Goal: Transaction & Acquisition: Purchase product/service

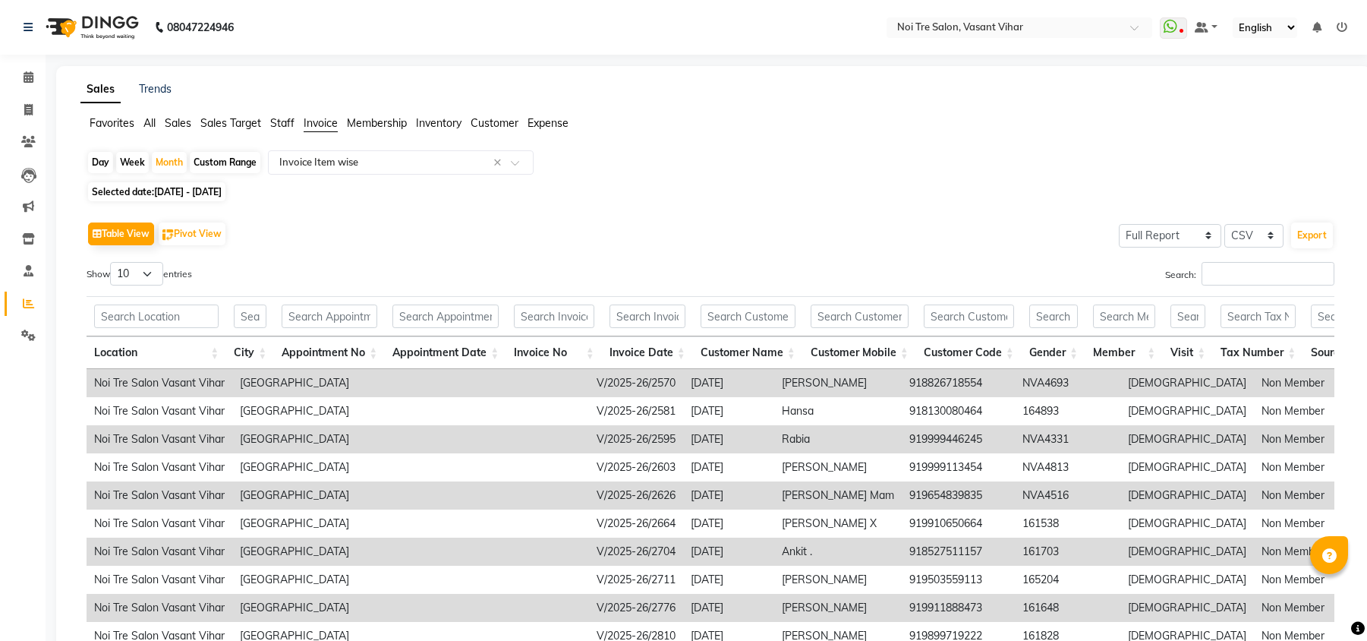
select select "full_report"
select select "csv"
click at [30, 107] on icon at bounding box center [28, 109] width 8 height 11
select select "service"
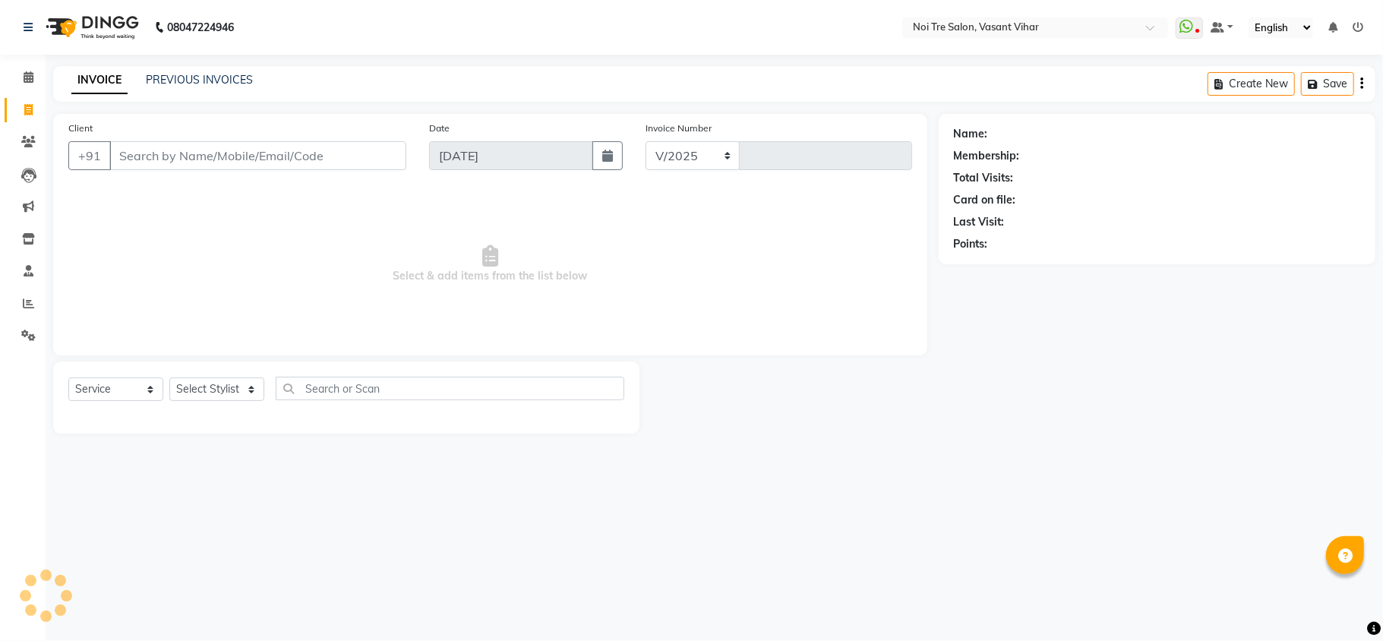
select select "3944"
type input "3237"
paste input "9354815545"
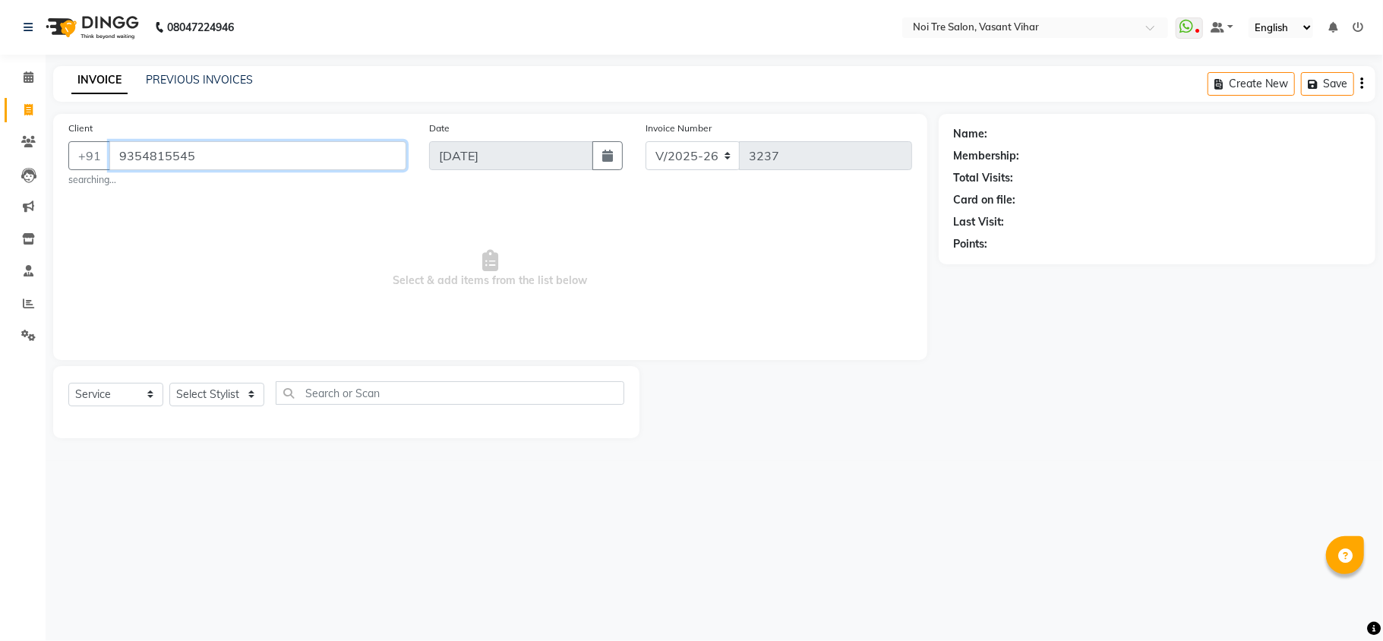
type input "9354815545"
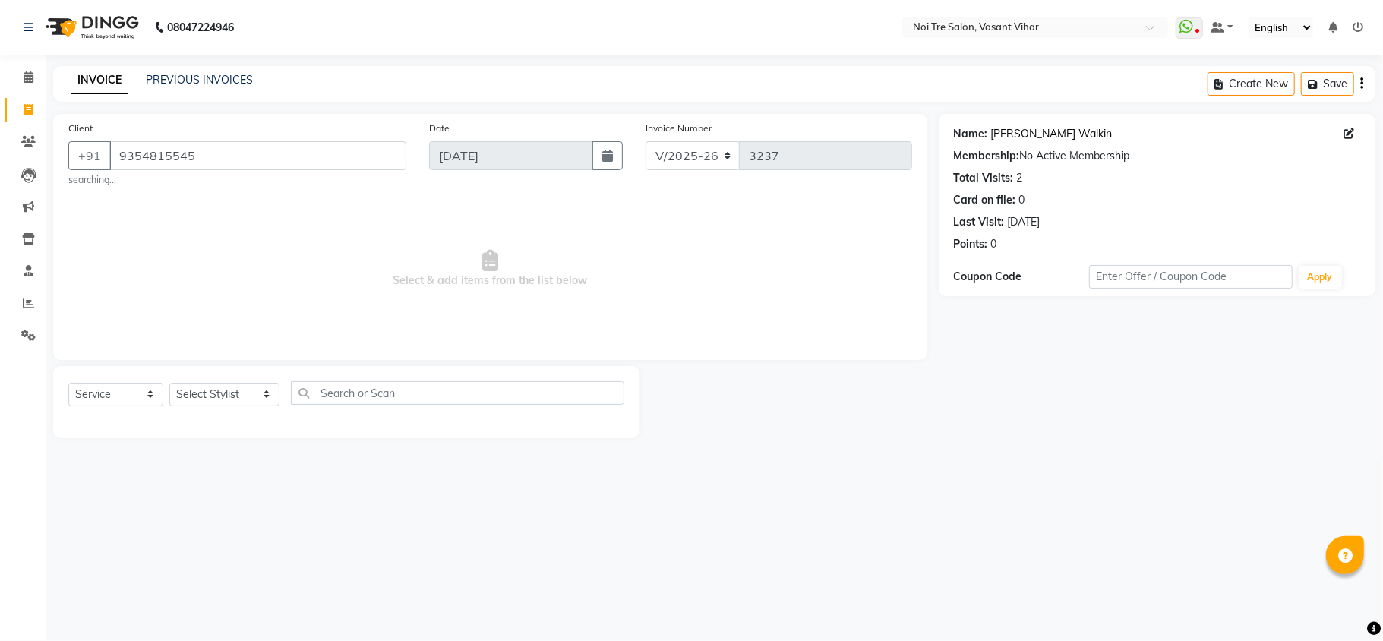
click at [1045, 132] on link "[PERSON_NAME] Walkin" at bounding box center [1051, 134] width 121 height 16
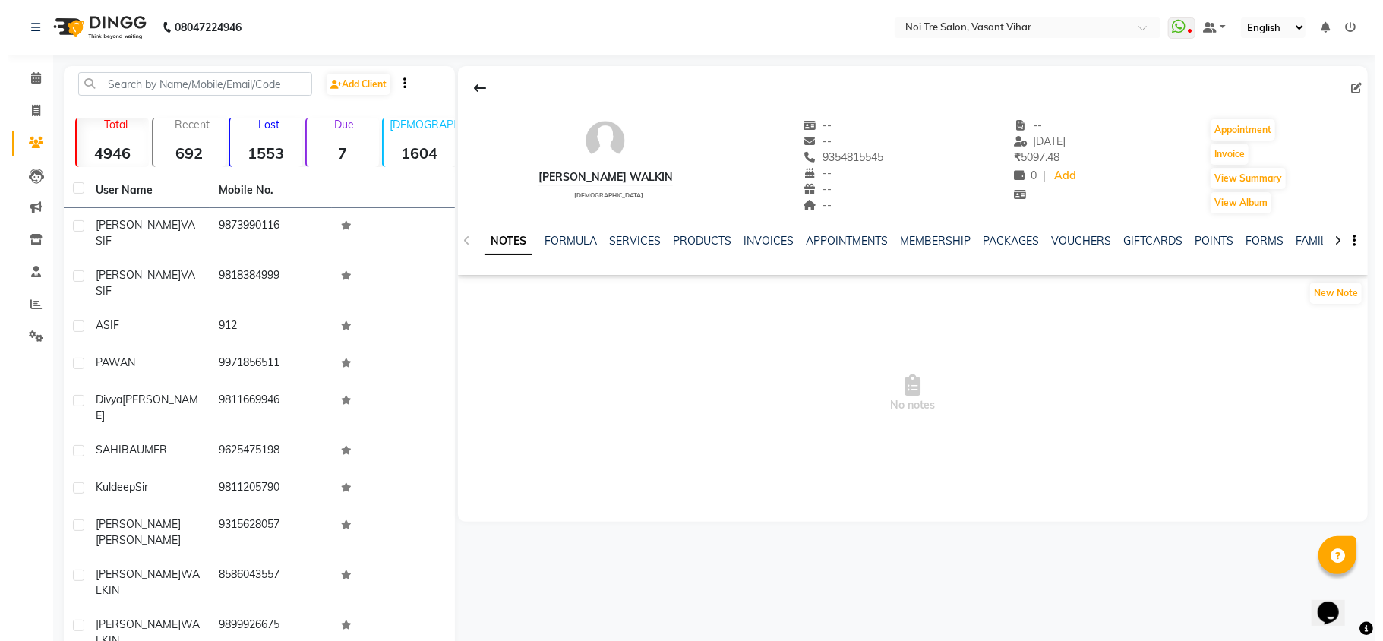
scroll to position [5, 0]
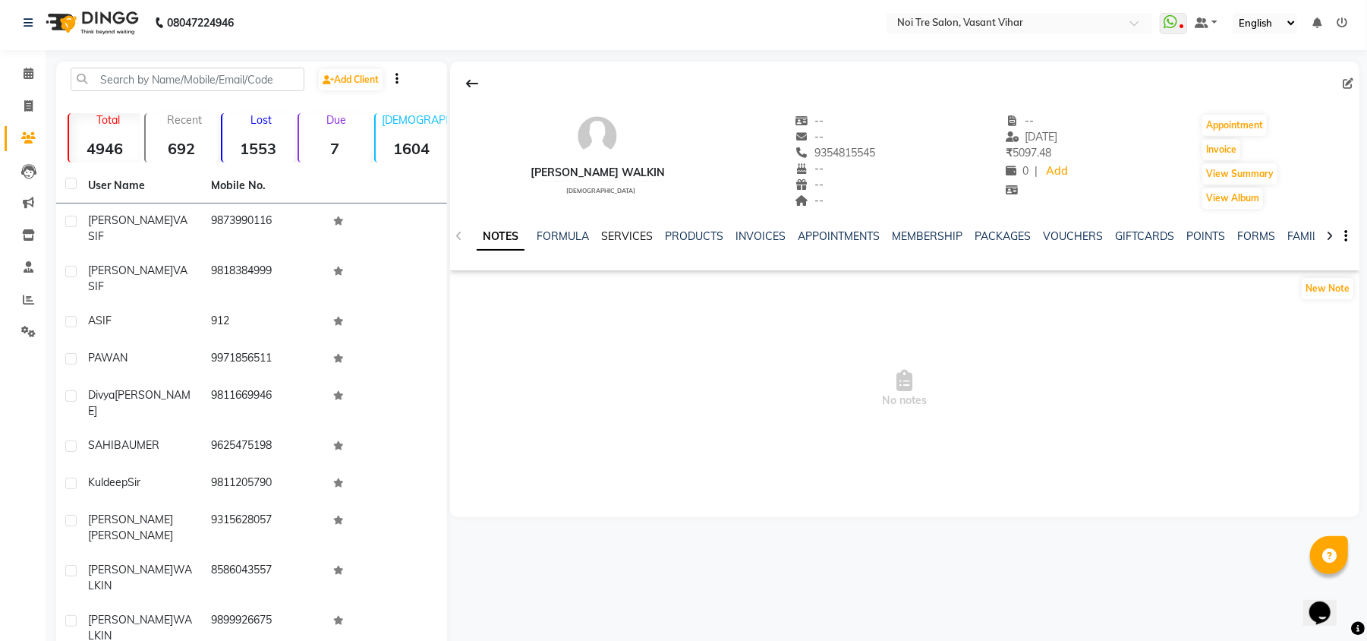
click at [639, 238] on link "SERVICES" at bounding box center [627, 236] width 52 height 14
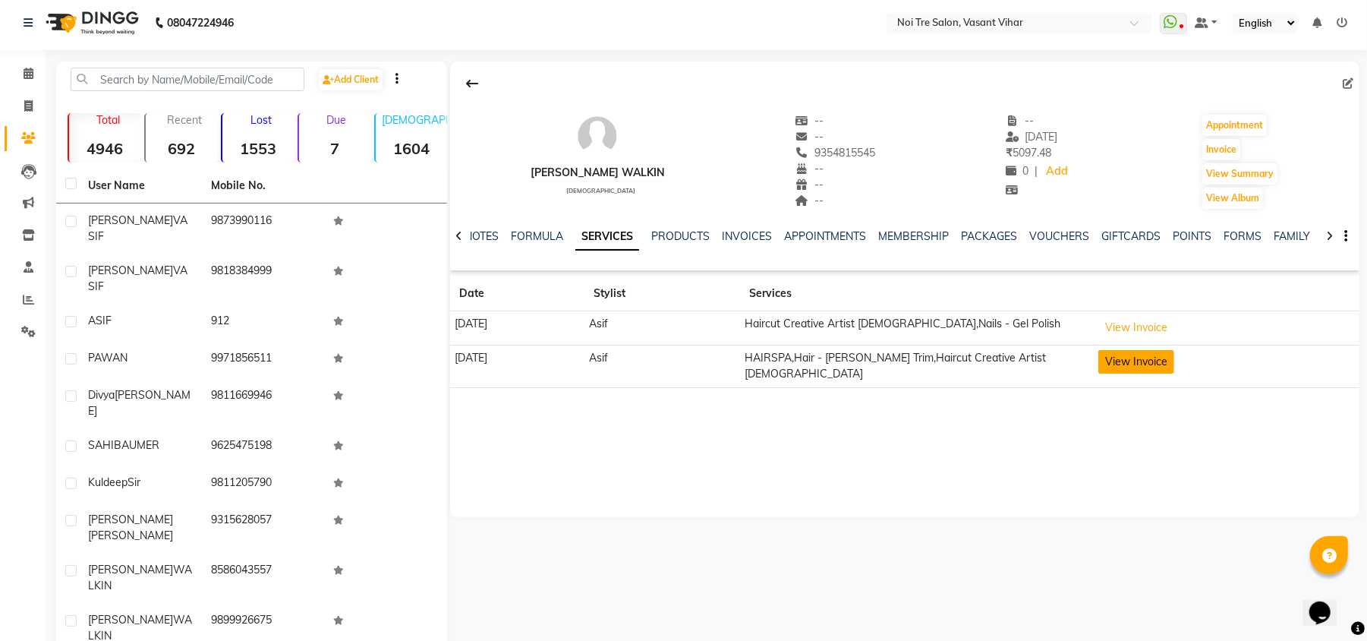
click at [1146, 370] on button "View Invoice" at bounding box center [1137, 362] width 76 height 24
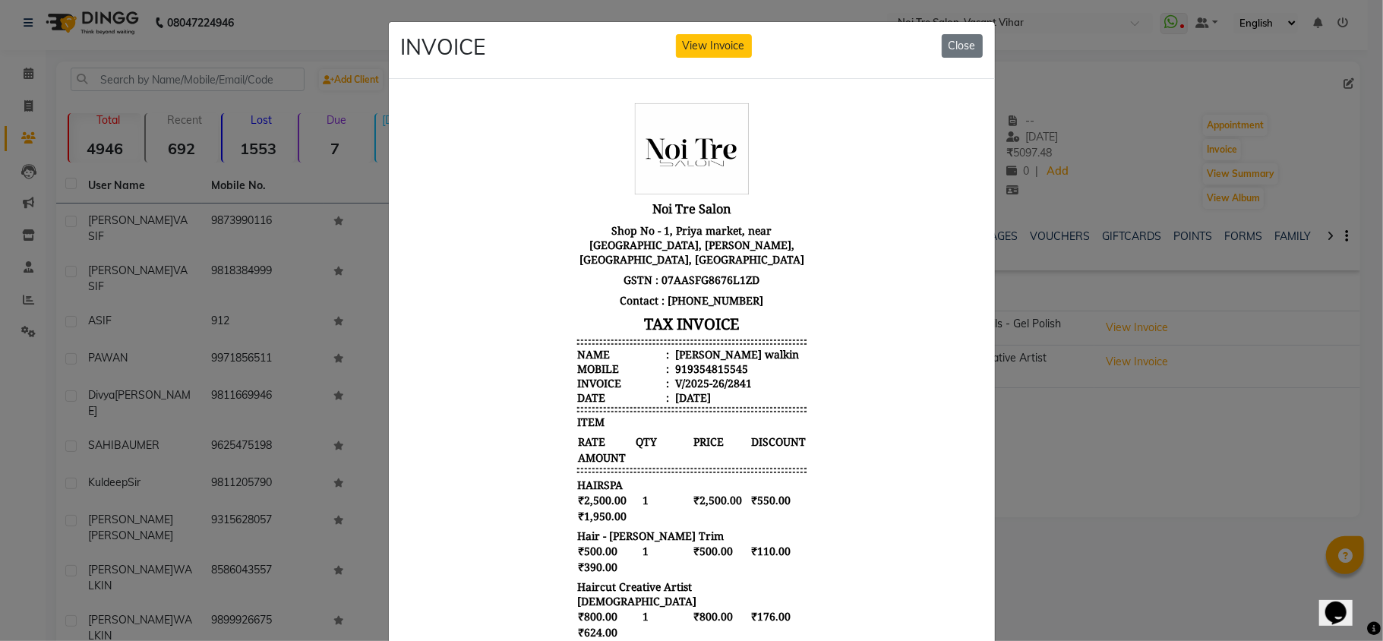
scroll to position [194, 0]
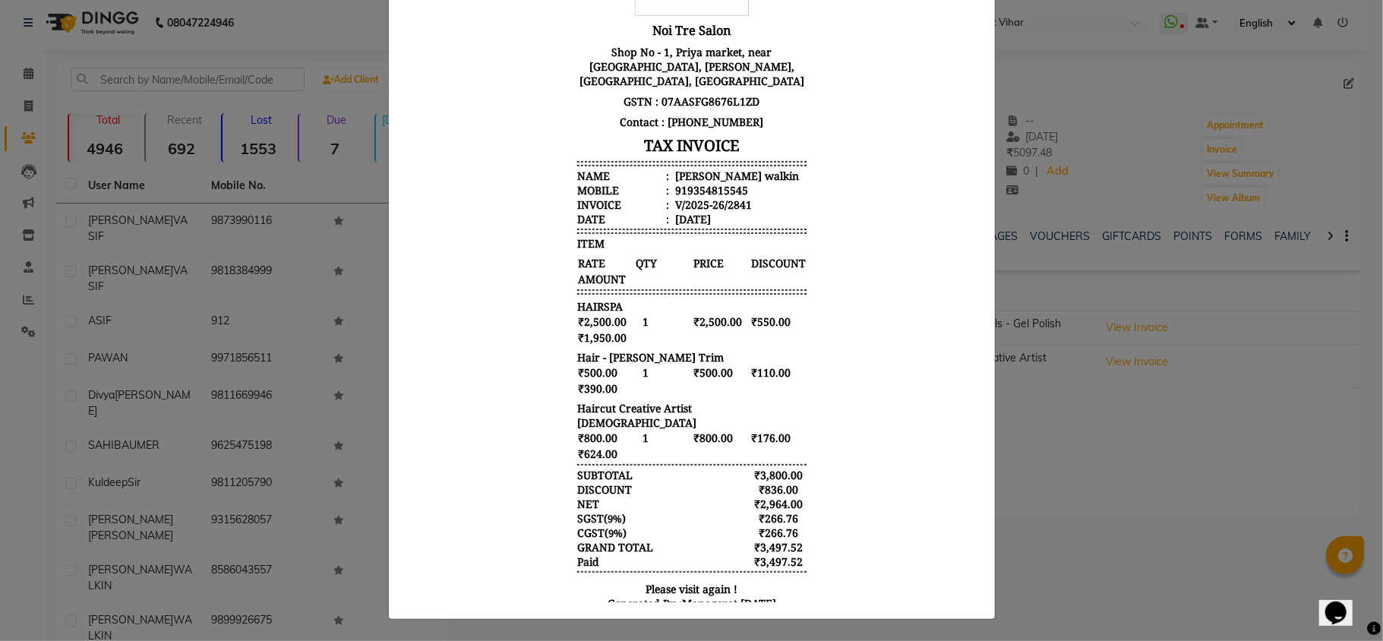
click at [1137, 503] on ngb-modal-window "INVOICE View Invoice Close" at bounding box center [691, 320] width 1383 height 641
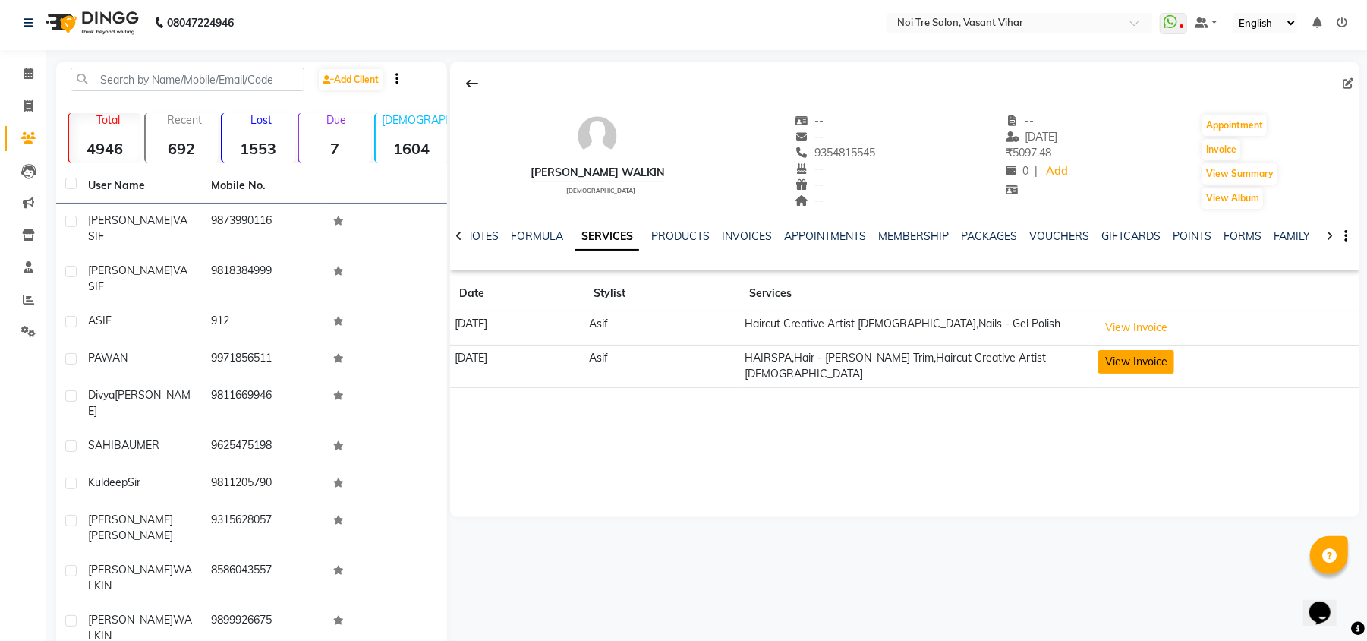
click at [1174, 357] on button "View Invoice" at bounding box center [1137, 362] width 76 height 24
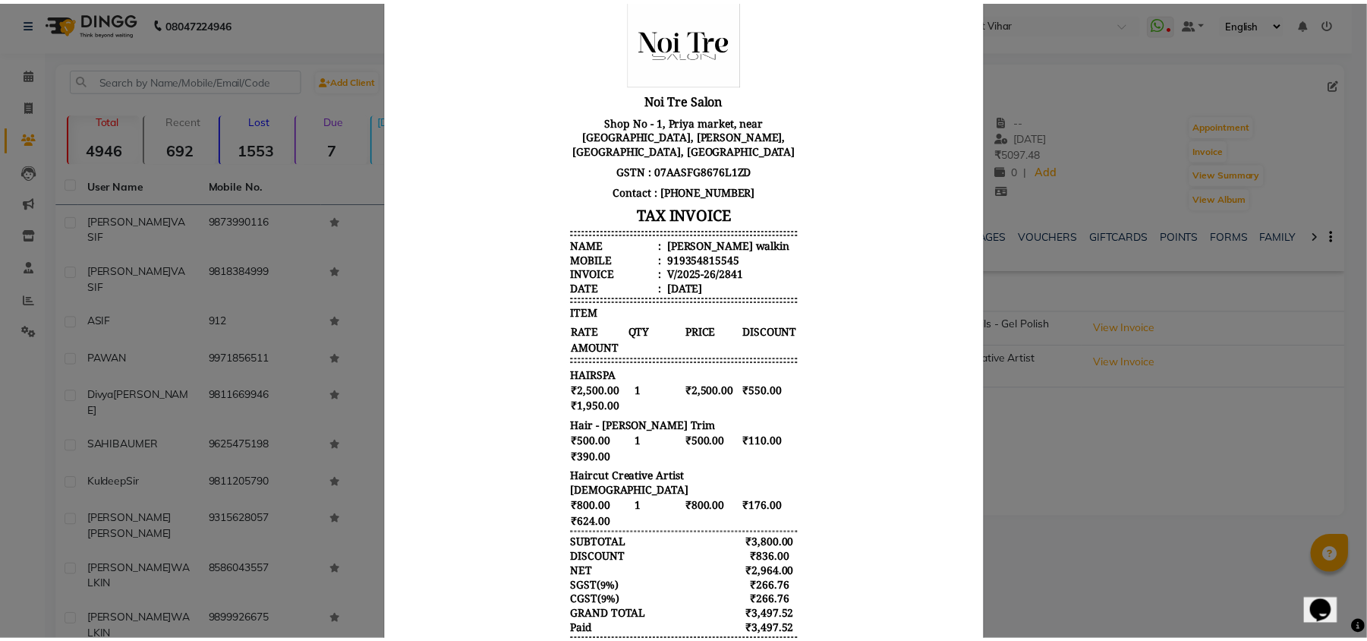
scroll to position [116, 0]
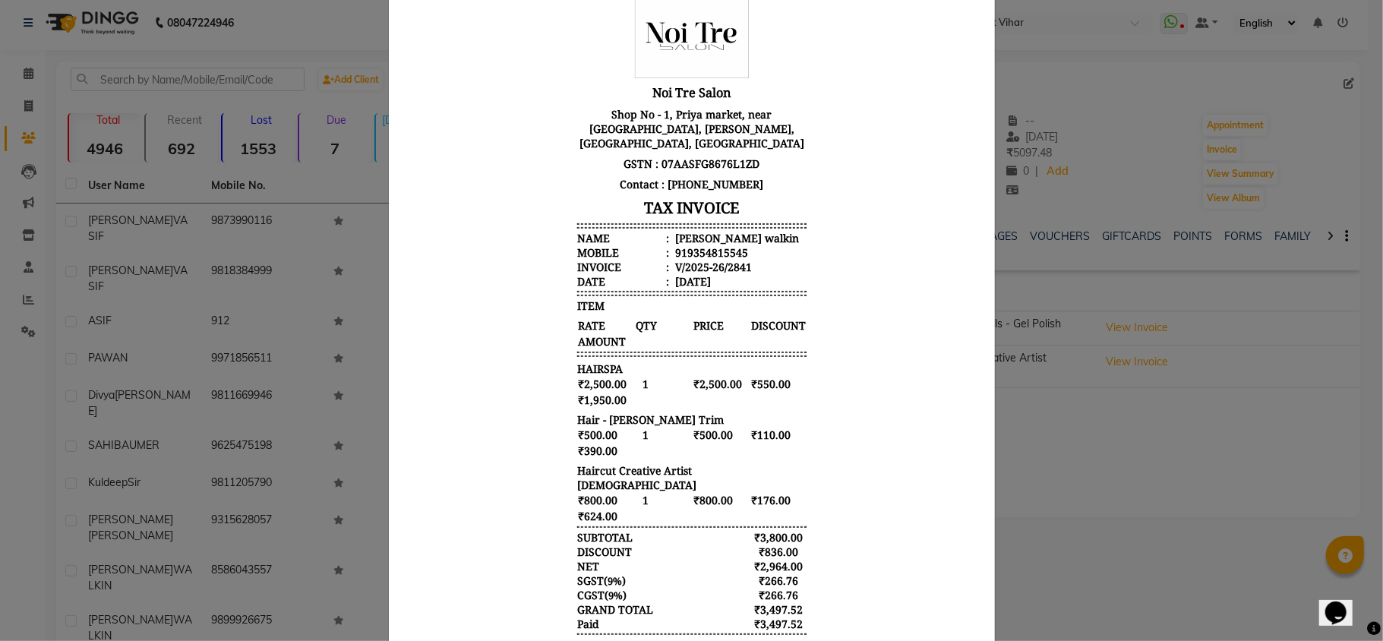
click at [1085, 478] on ngb-modal-window "INVOICE View Invoice Close" at bounding box center [691, 320] width 1383 height 641
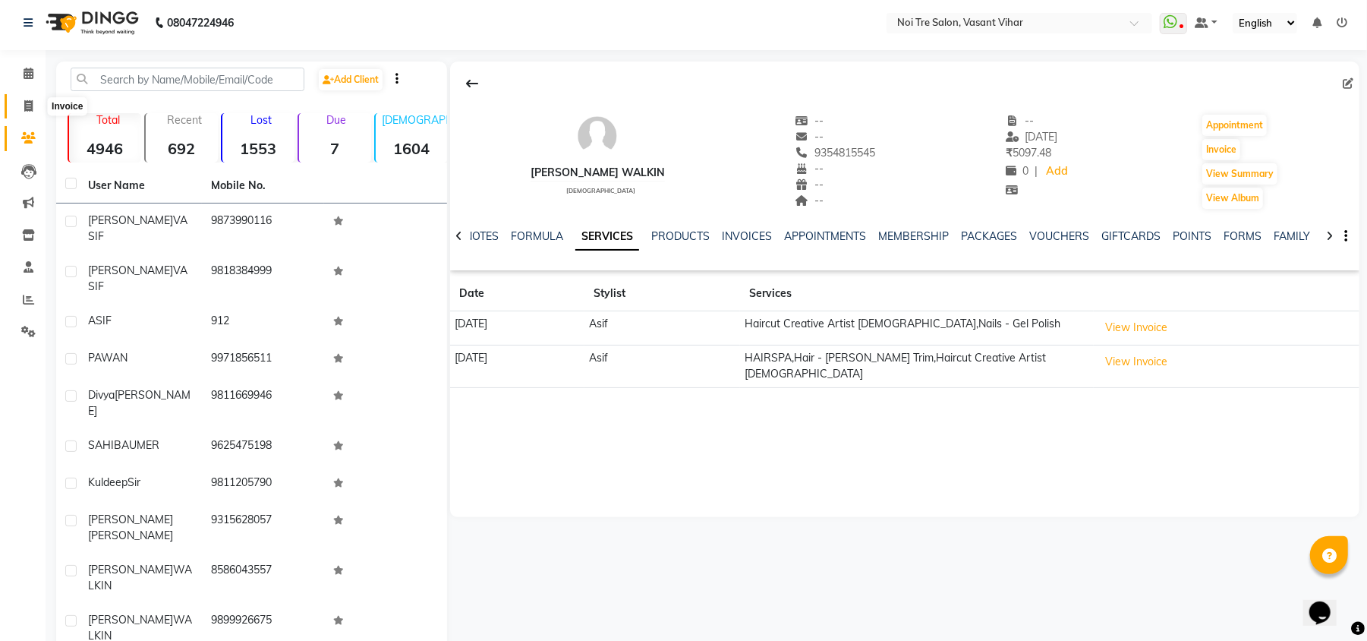
click at [32, 109] on icon at bounding box center [28, 105] width 8 height 11
select select "service"
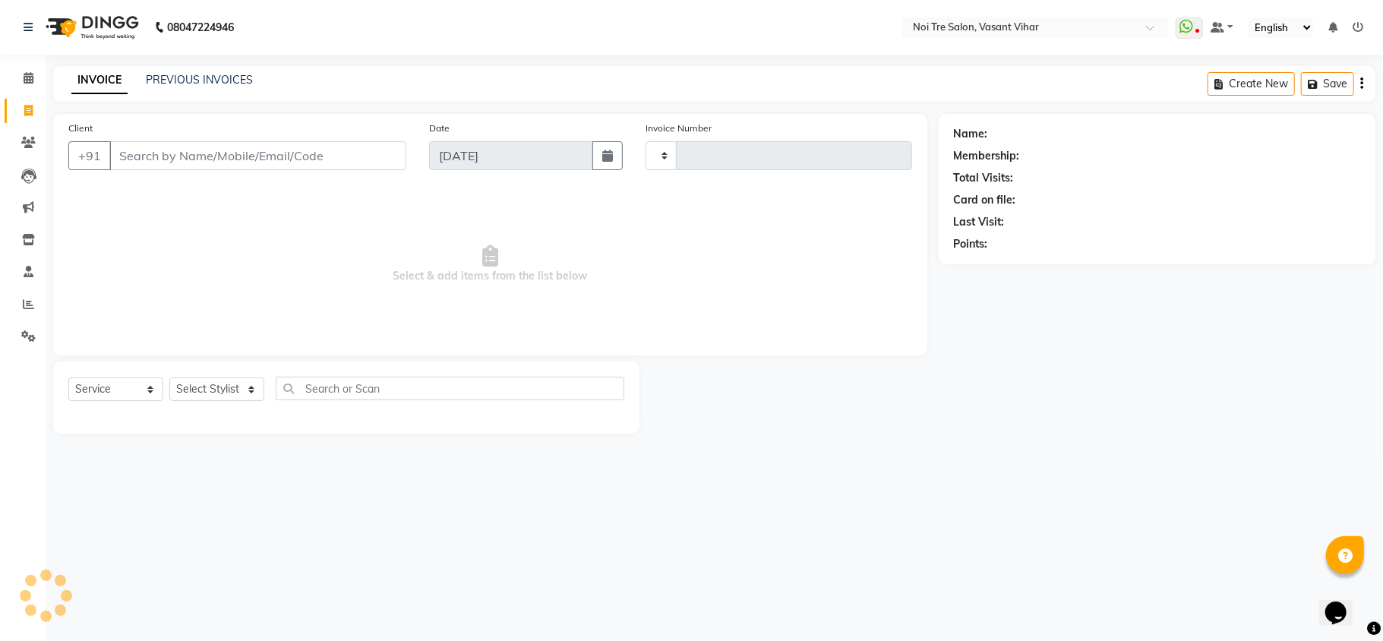
type input "3237"
select select "3944"
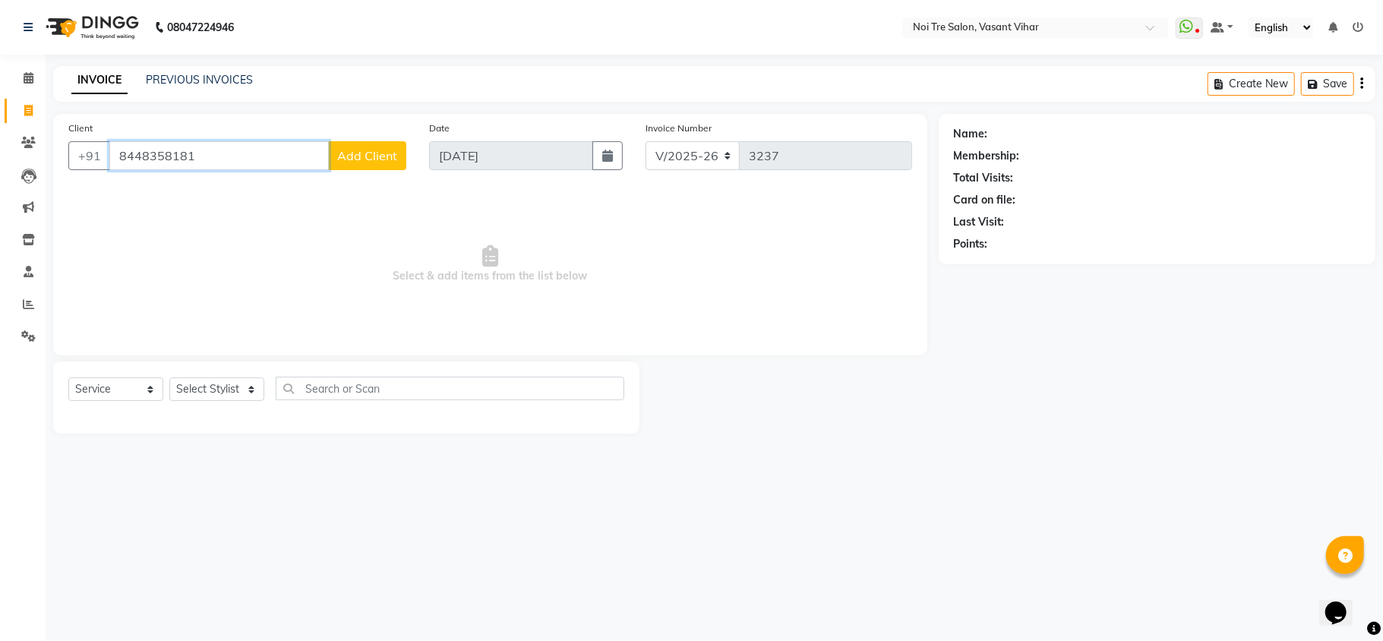
paste input "569925895"
paste input "9810910147"
type input "9810910147"
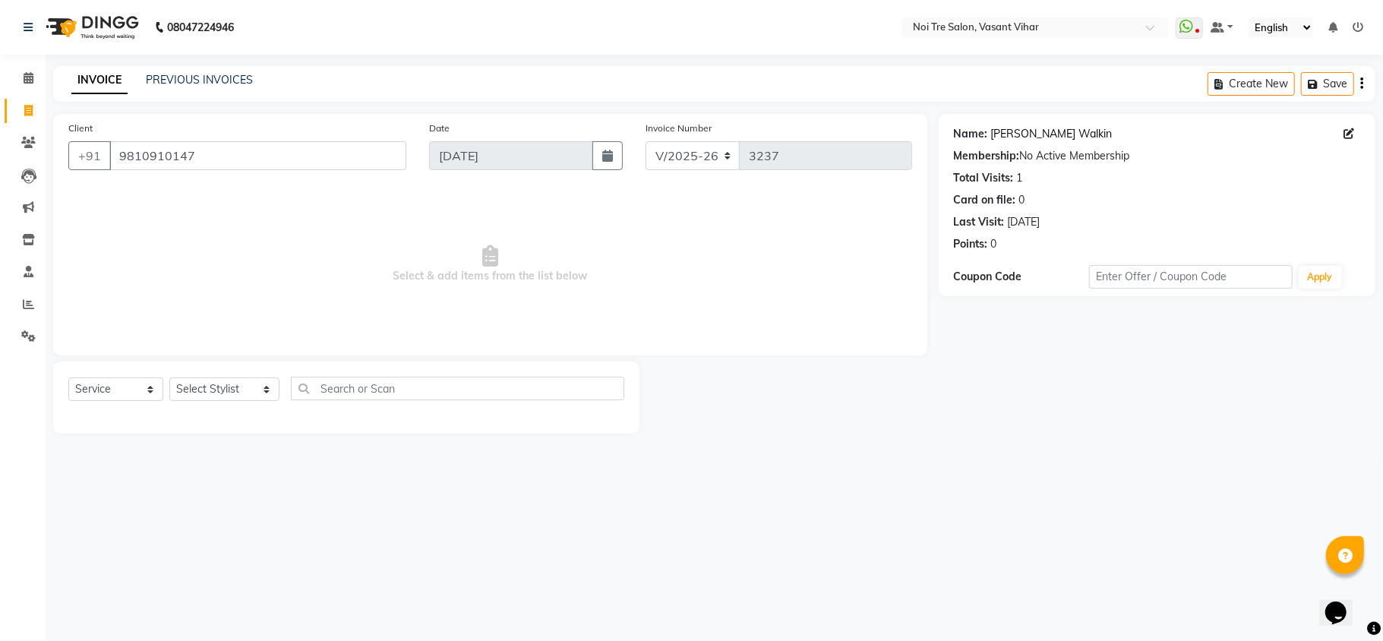
click at [998, 138] on link "Reenat Sandhu Walkin" at bounding box center [1051, 134] width 121 height 16
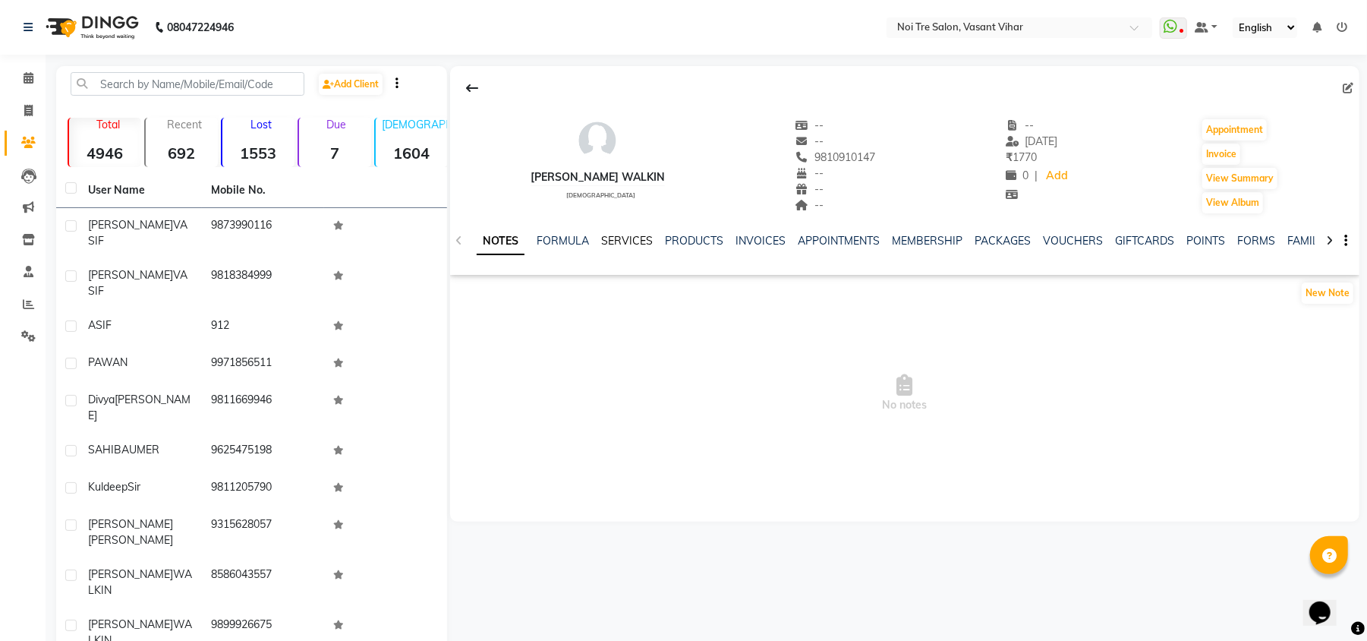
click at [629, 244] on link "SERVICES" at bounding box center [627, 241] width 52 height 14
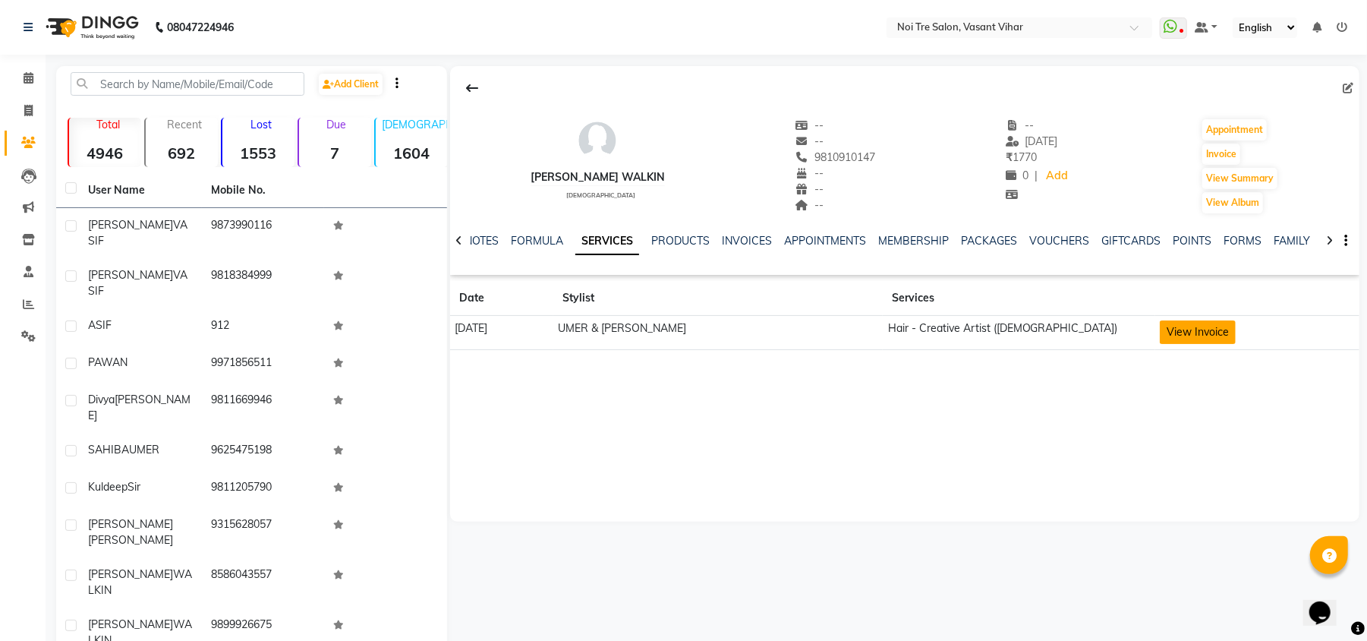
click at [1195, 329] on button "View Invoice" at bounding box center [1198, 332] width 76 height 24
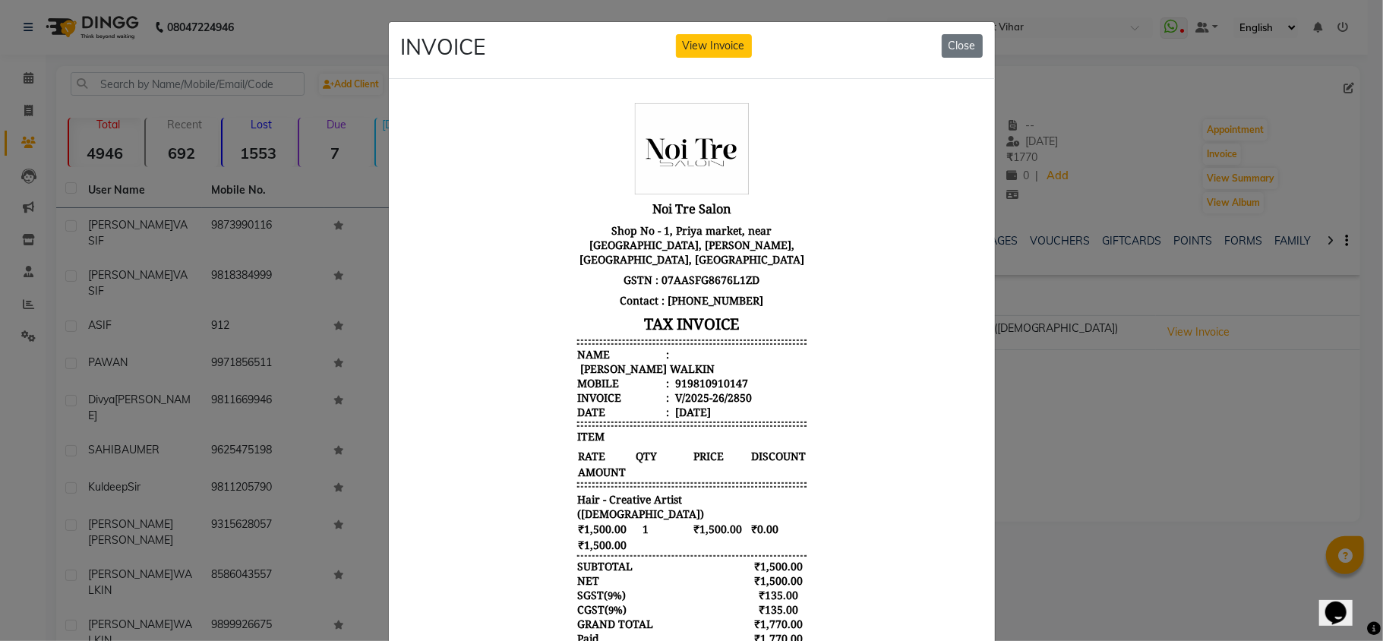
scroll to position [94, 0]
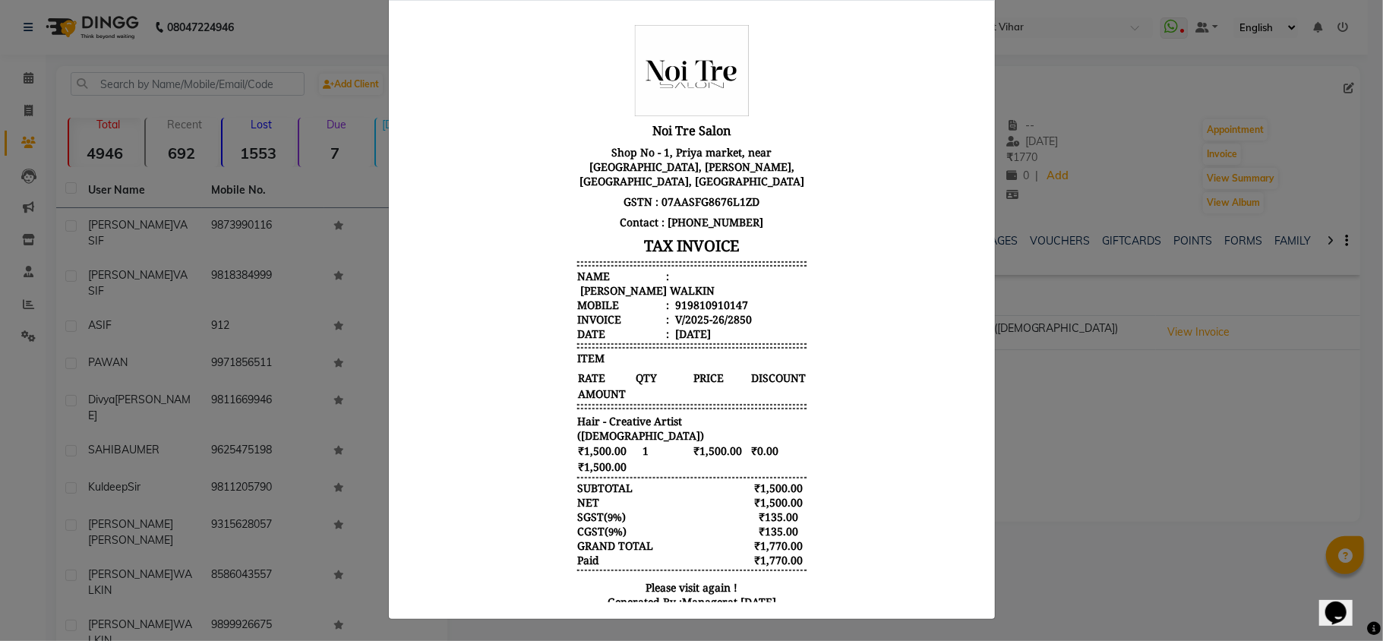
click at [1128, 404] on ngb-modal-window "INVOICE View Invoice Close" at bounding box center [691, 320] width 1383 height 641
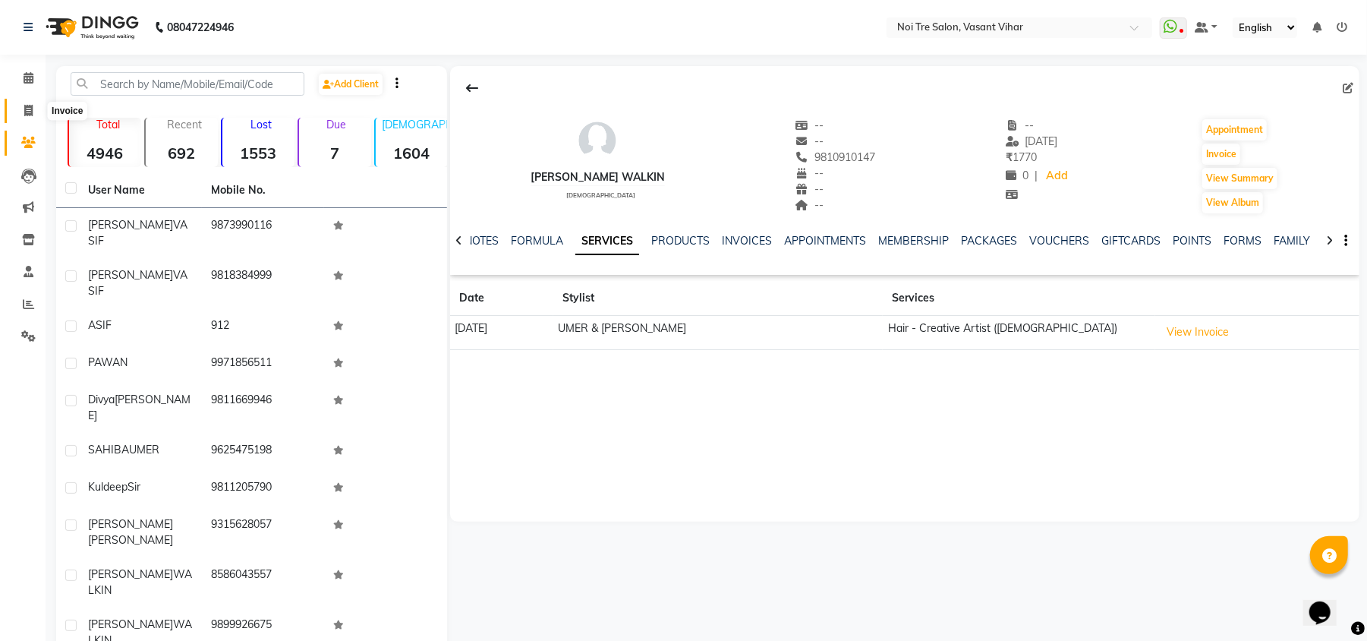
click at [28, 112] on icon at bounding box center [28, 110] width 8 height 11
select select "service"
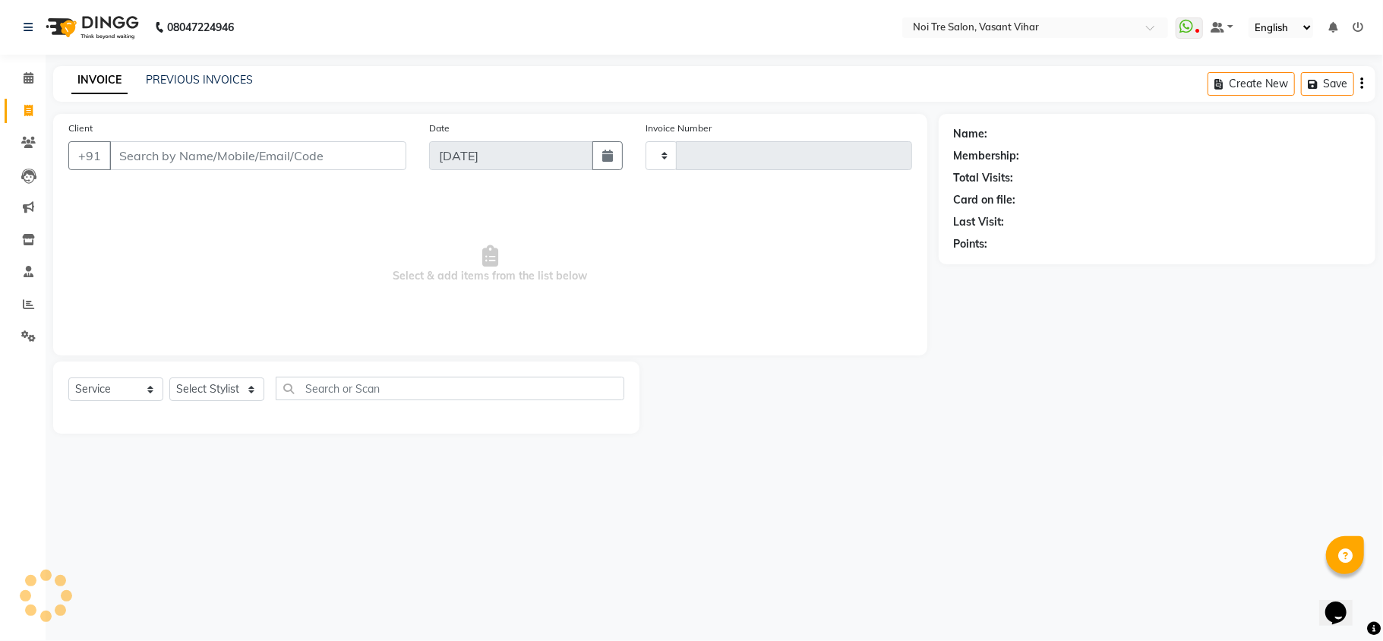
type input "3237"
select select "3944"
type input "9778733995"
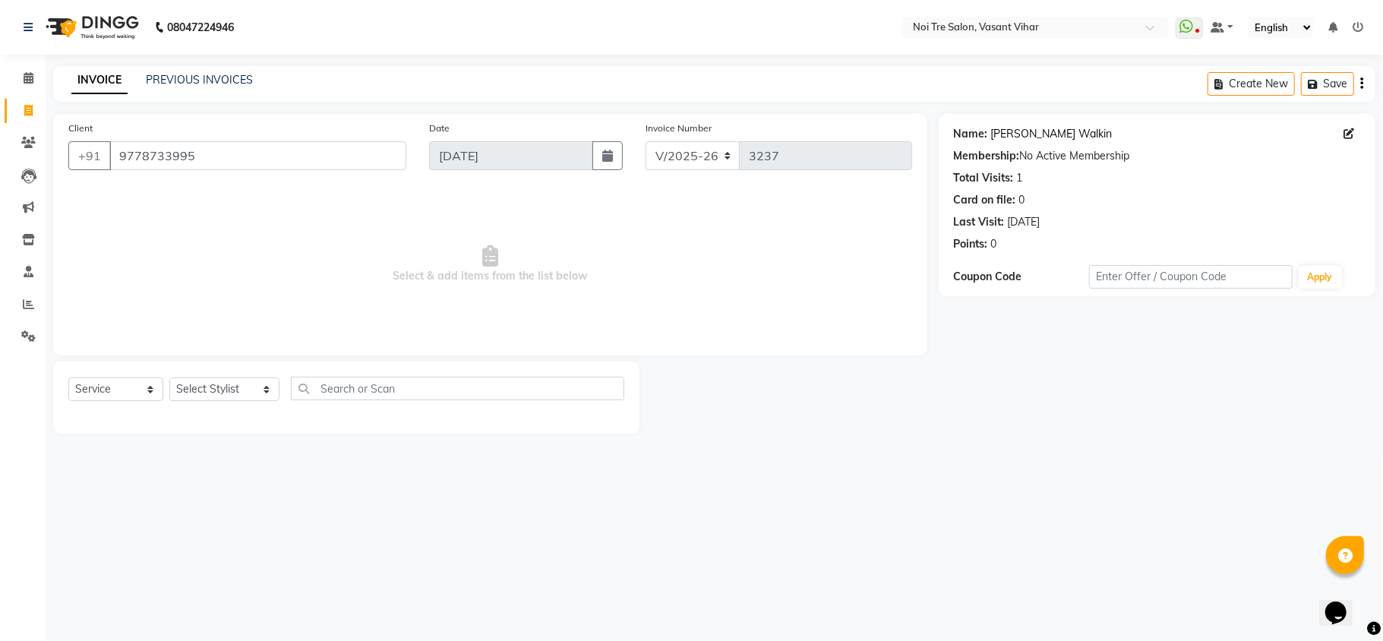
click at [1023, 134] on link "Awasthi Walkin" at bounding box center [1051, 134] width 121 height 16
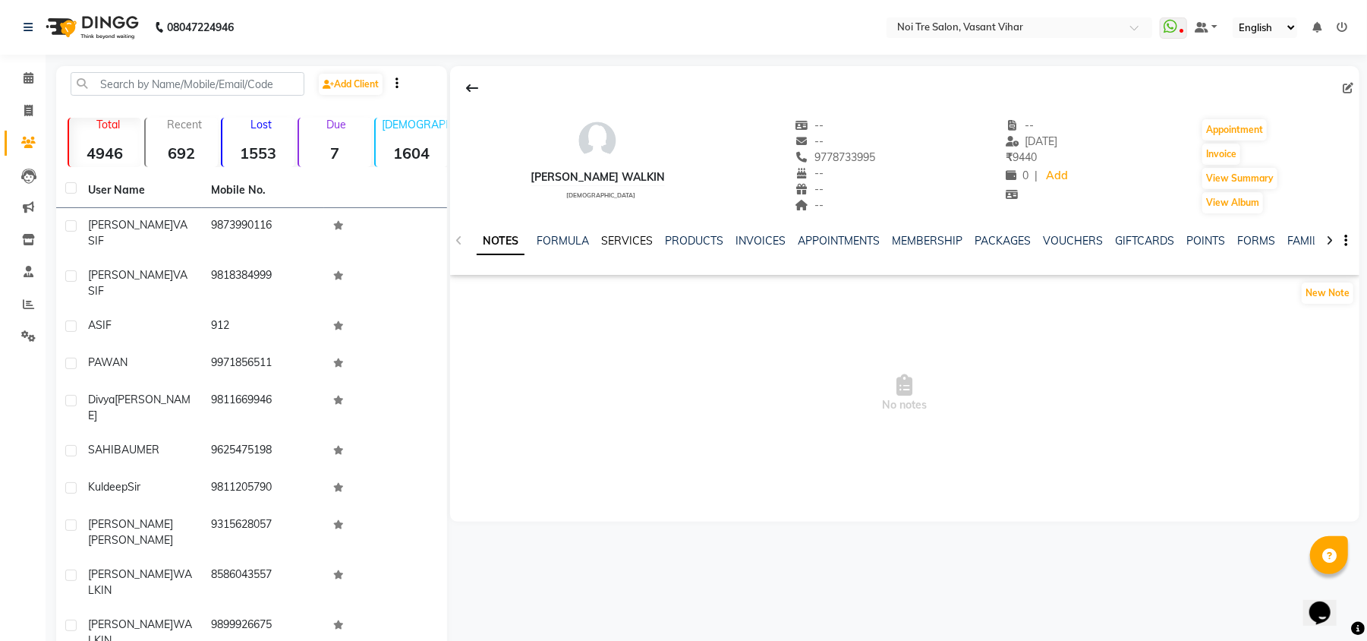
click at [620, 241] on link "SERVICES" at bounding box center [627, 241] width 52 height 14
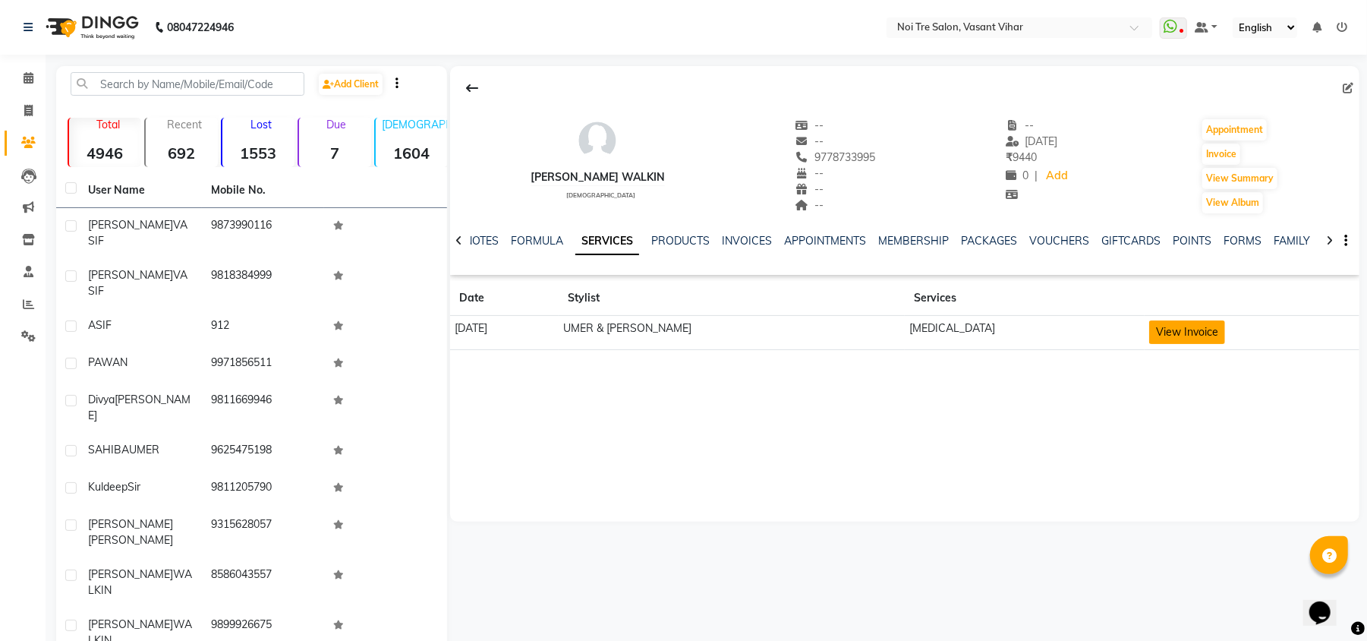
click at [1156, 339] on button "View Invoice" at bounding box center [1187, 332] width 76 height 24
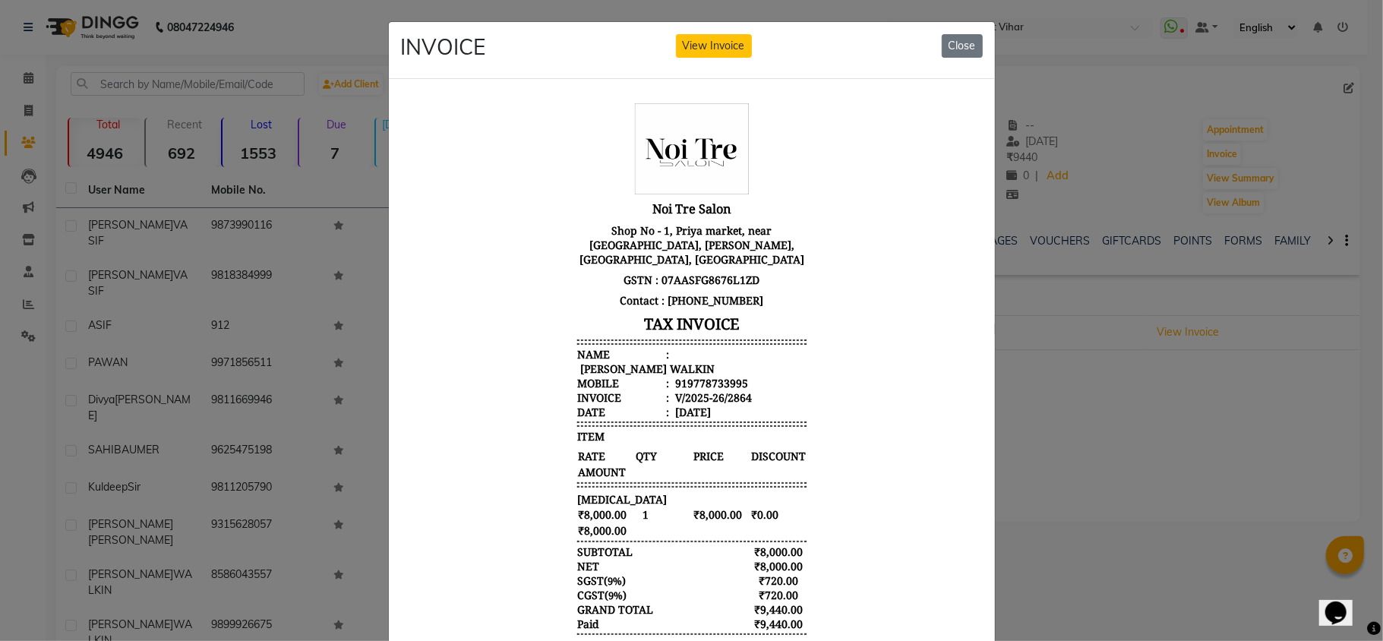
click at [1249, 419] on ngb-modal-window "INVOICE View Invoice Close" at bounding box center [691, 320] width 1383 height 641
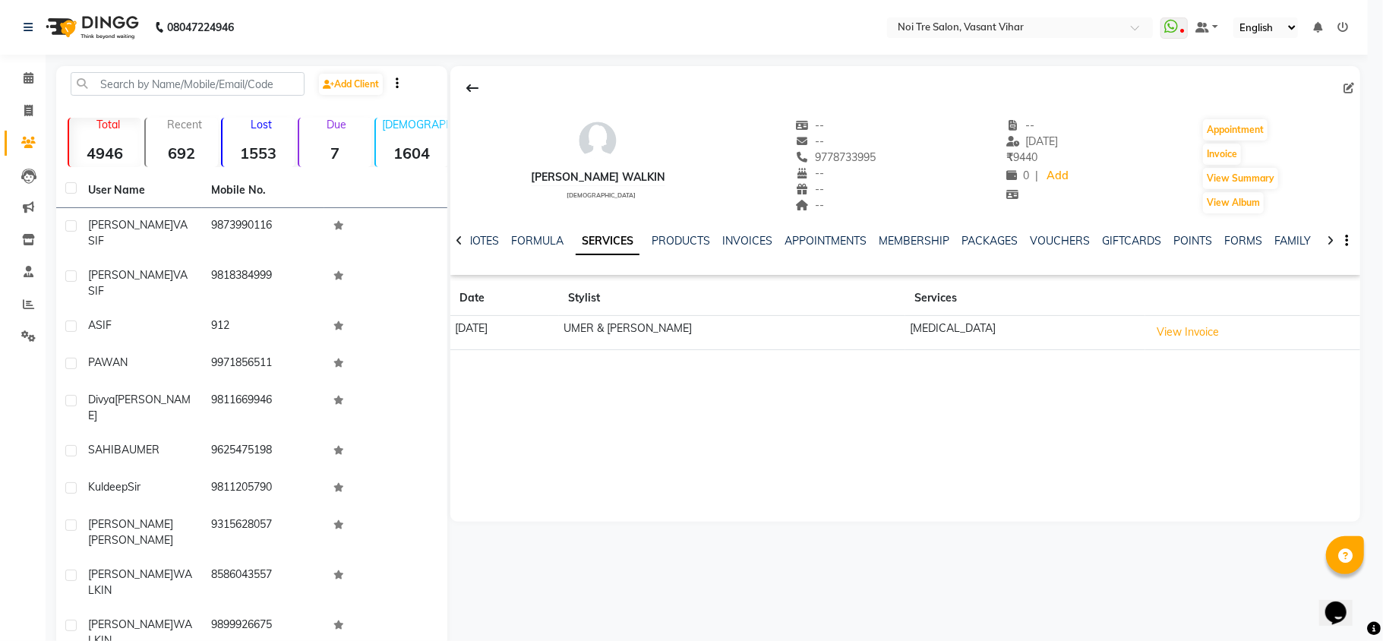
click at [1249, 419] on ngb-modal-window "INVOICE View Invoice Close" at bounding box center [691, 320] width 1383 height 641
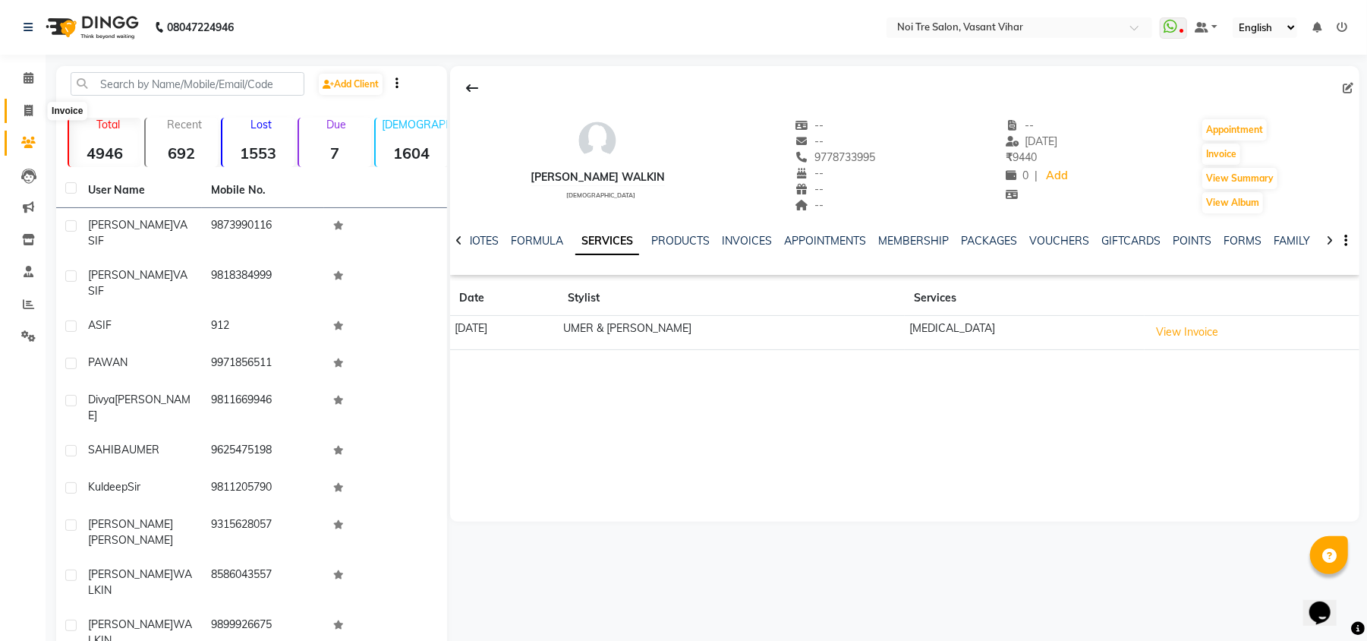
click at [27, 115] on icon at bounding box center [28, 110] width 8 height 11
select select "service"
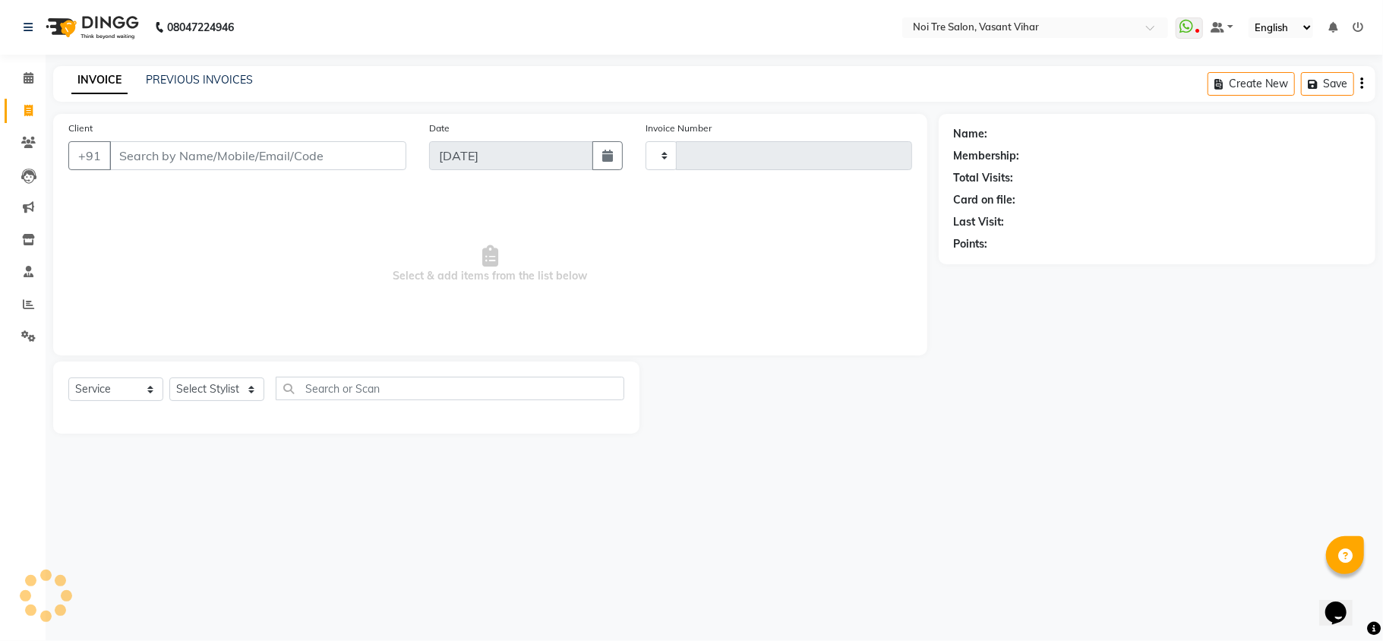
type input "3237"
select select "3944"
type input "9034926661"
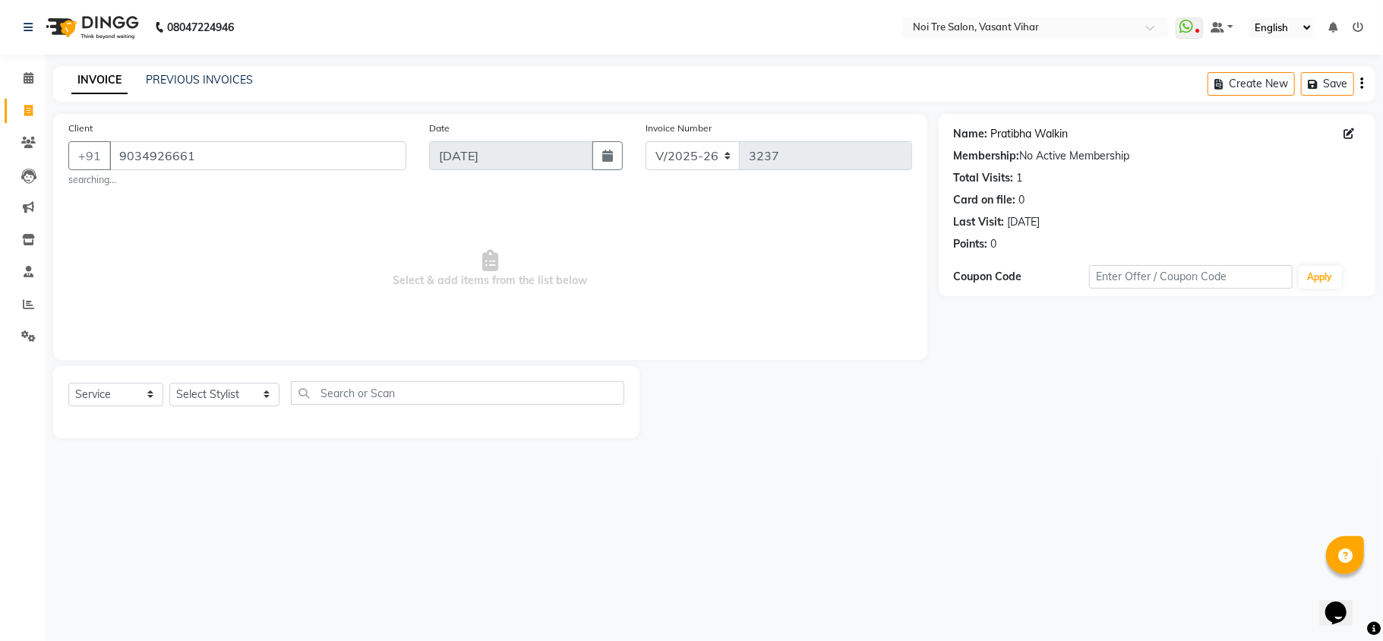
click at [1016, 140] on link "Pratibha Walkin" at bounding box center [1029, 134] width 77 height 16
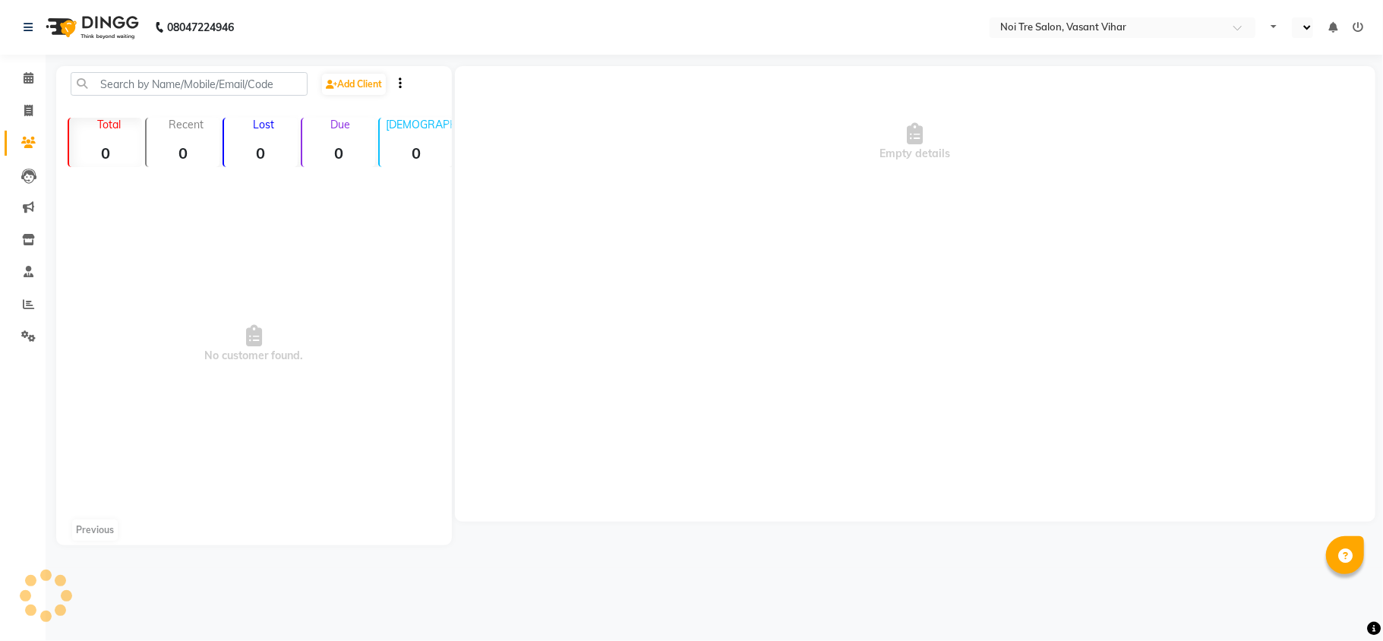
select select "en"
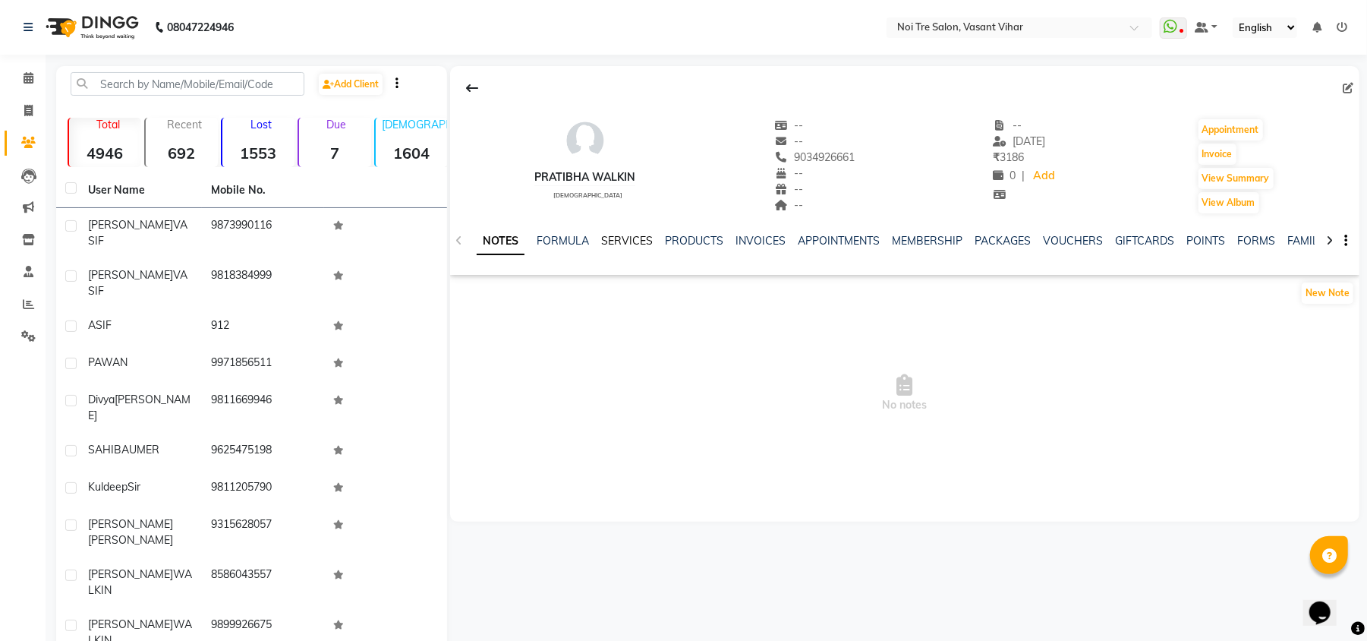
click at [623, 237] on link "SERVICES" at bounding box center [627, 241] width 52 height 14
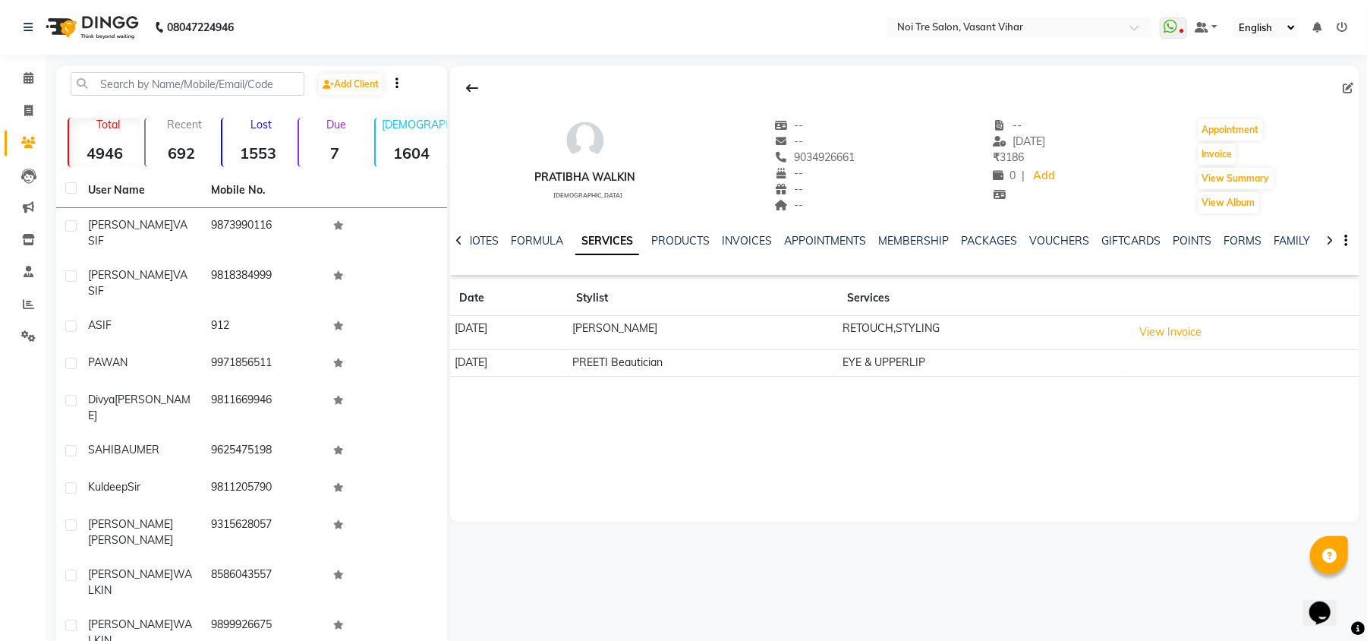
click at [623, 237] on link "SERVICES" at bounding box center [607, 241] width 64 height 27
click at [1200, 336] on button "View Invoice" at bounding box center [1171, 332] width 76 height 24
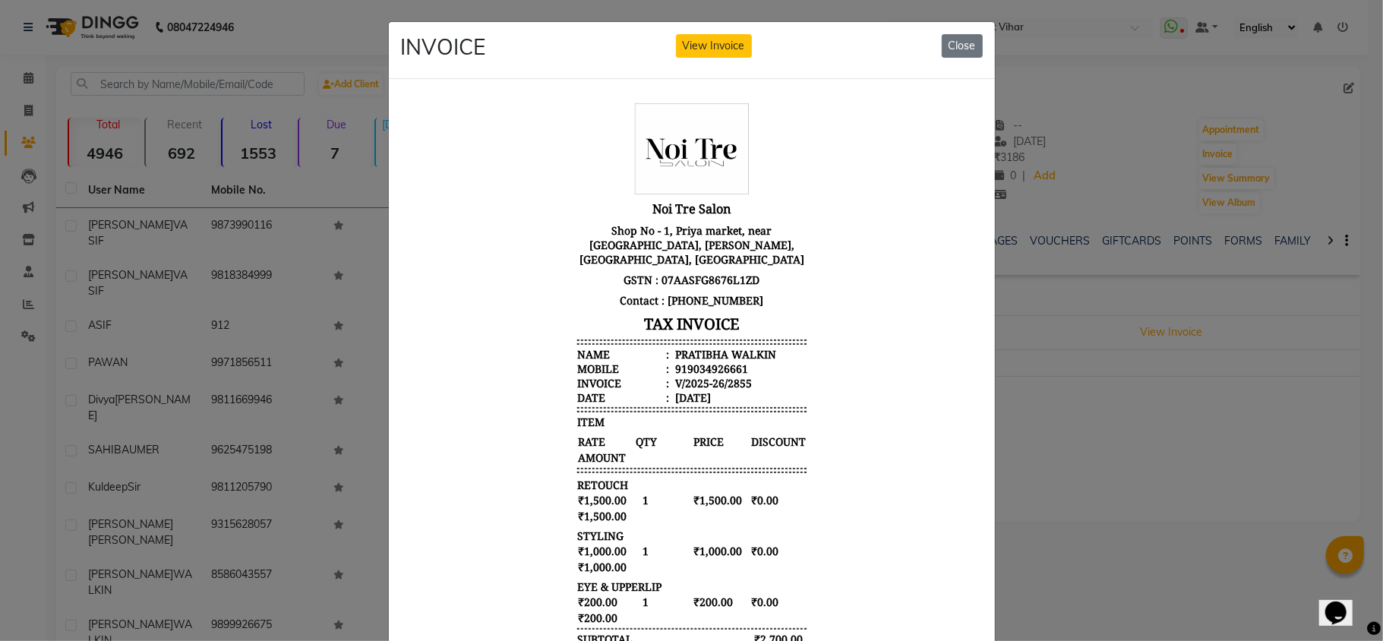
scroll to position [180, 0]
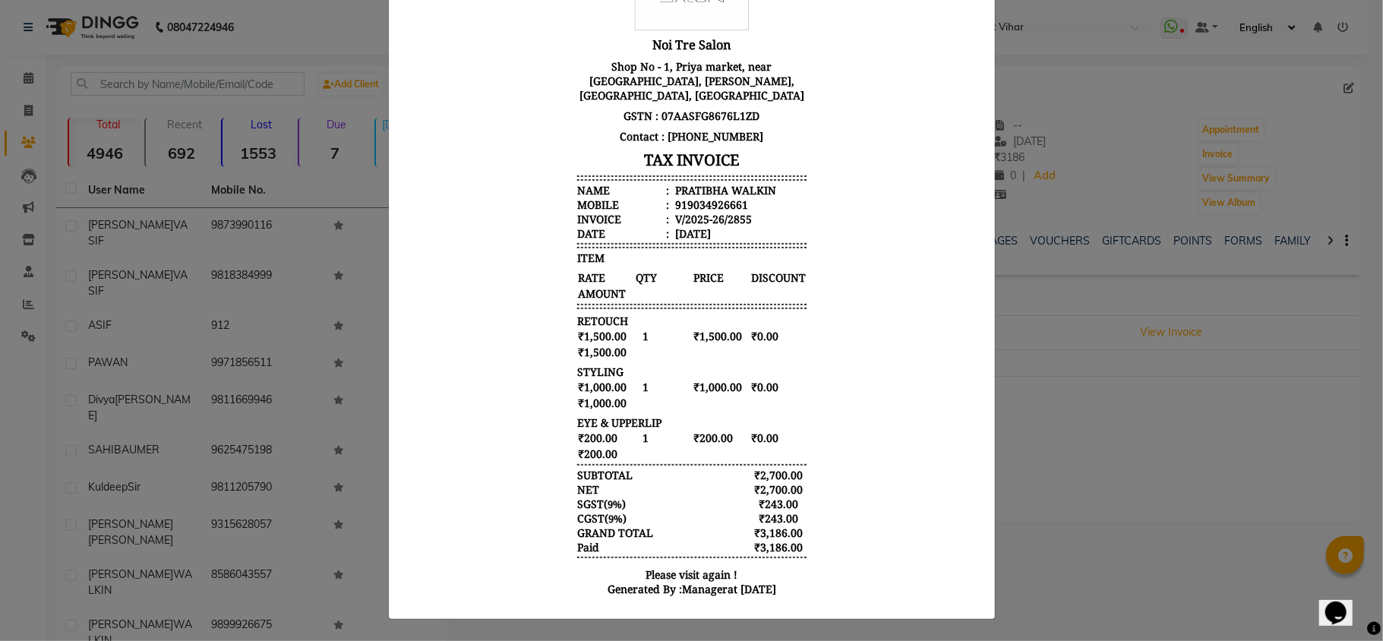
click at [1046, 438] on ngb-modal-window "INVOICE View Invoice Close" at bounding box center [691, 320] width 1383 height 641
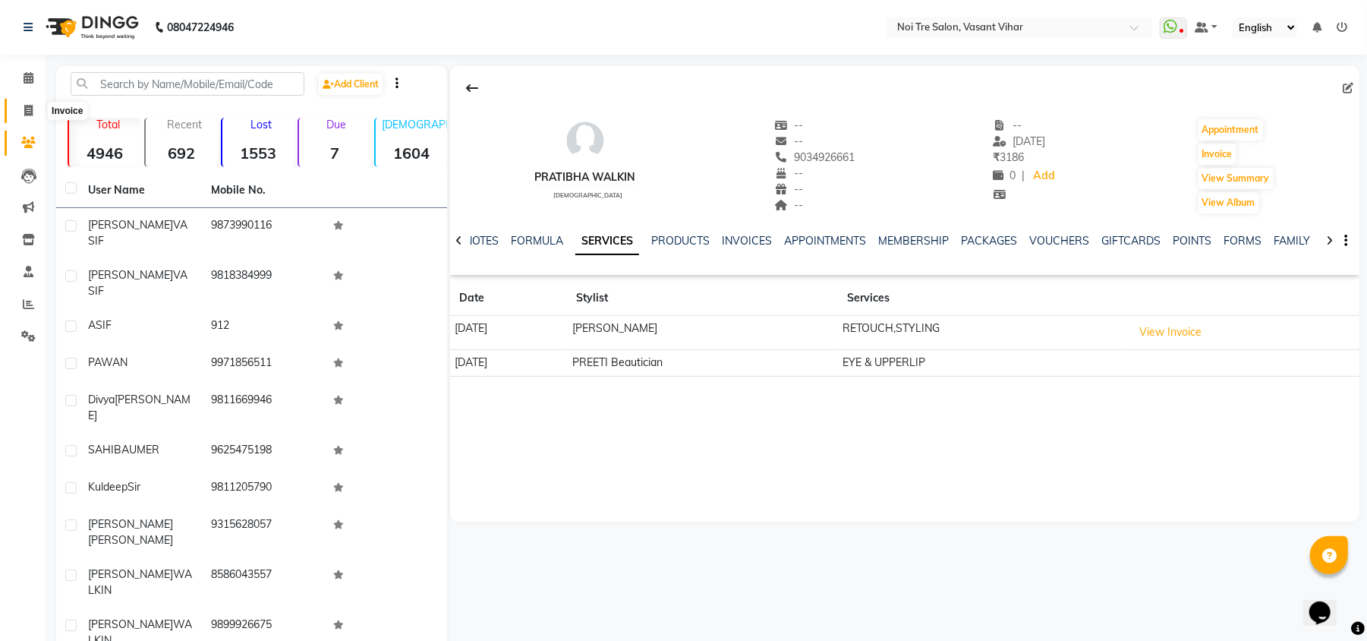
click at [32, 106] on icon at bounding box center [28, 110] width 8 height 11
select select "service"
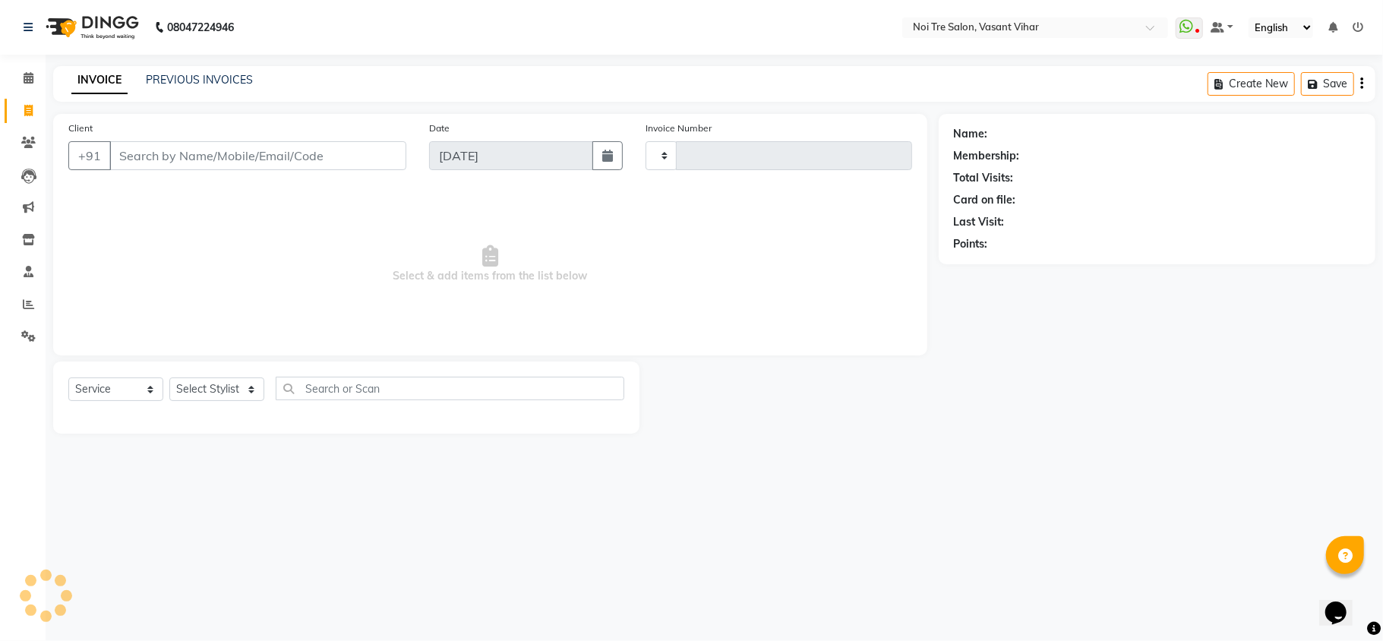
type input "9173514536"
select select "3944"
type input "3237"
type input "9173514536"
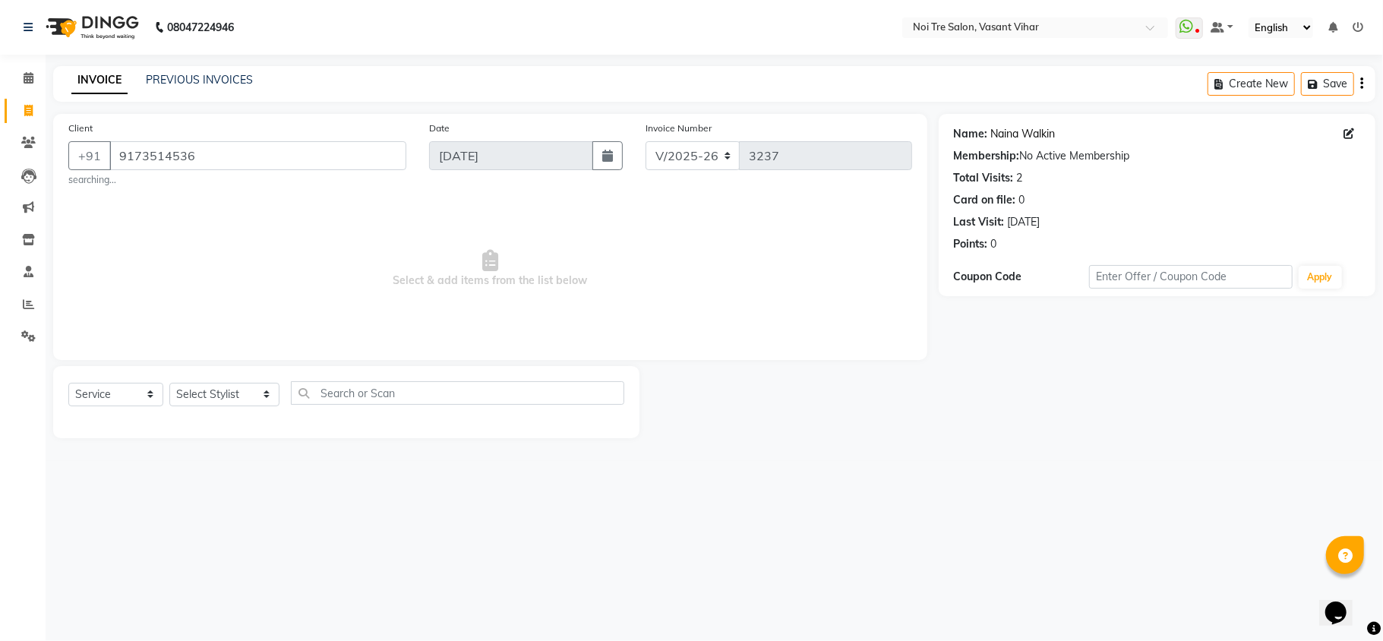
click at [1030, 132] on link "Naina Walkin" at bounding box center [1023, 134] width 65 height 16
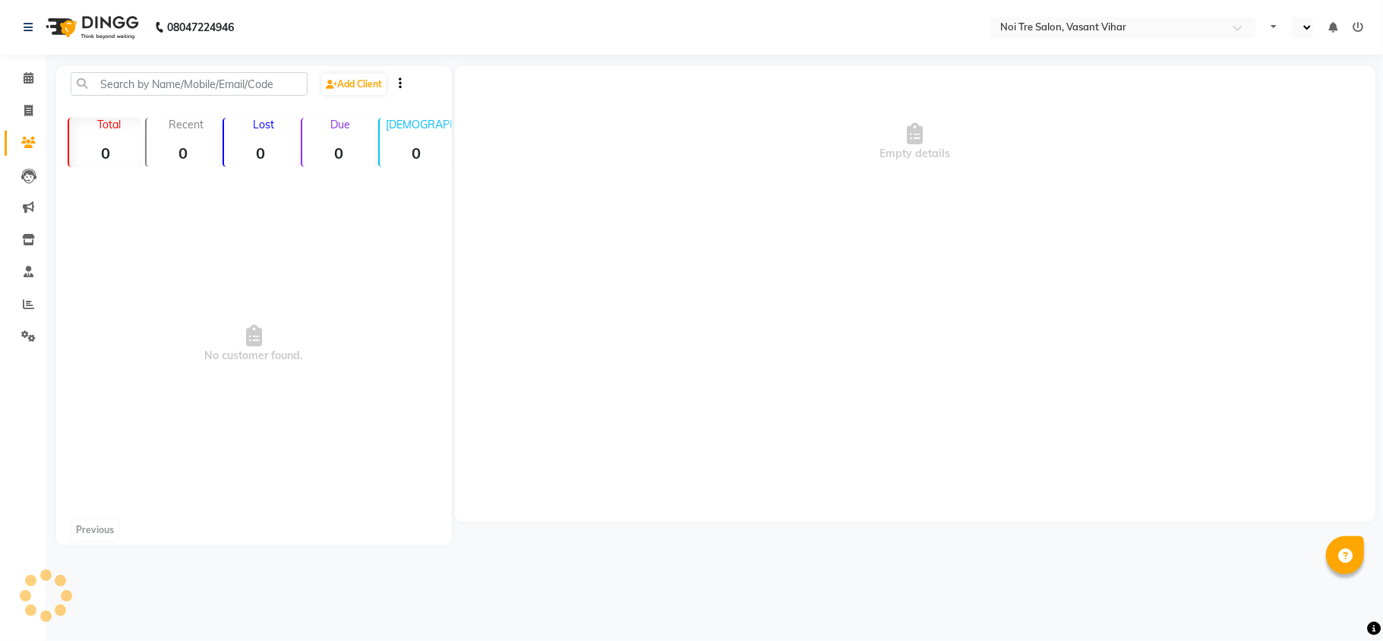
select select "en"
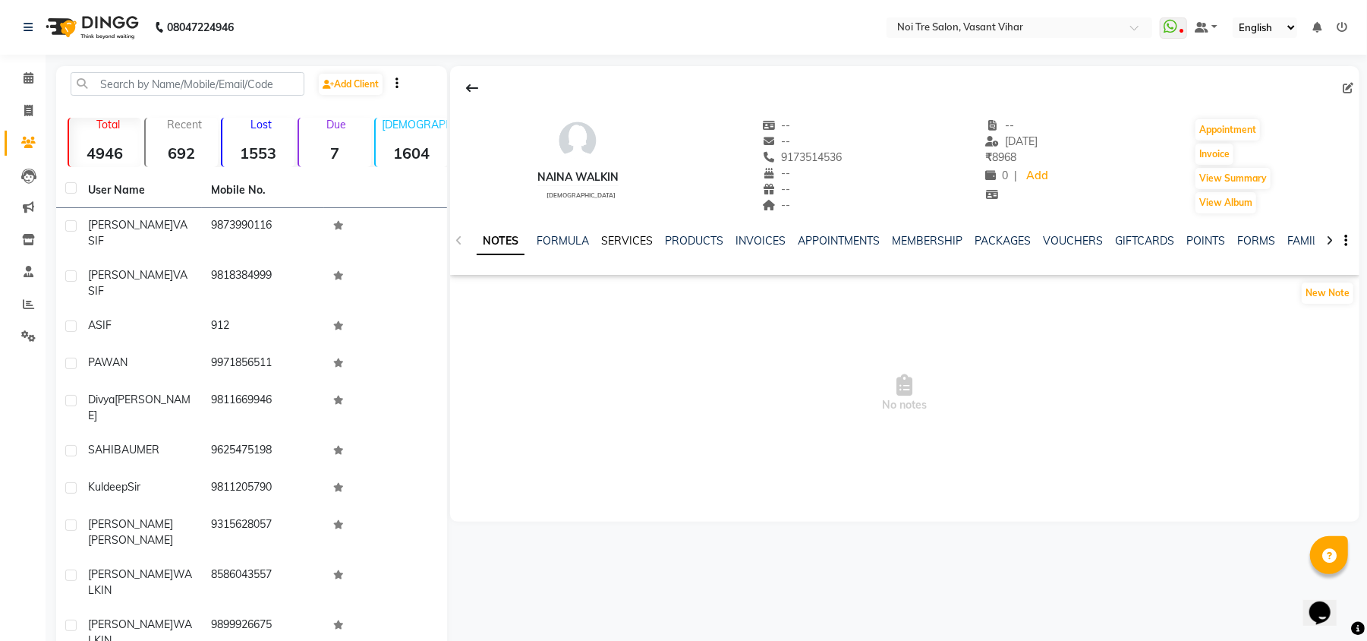
click at [635, 241] on link "SERVICES" at bounding box center [627, 241] width 52 height 14
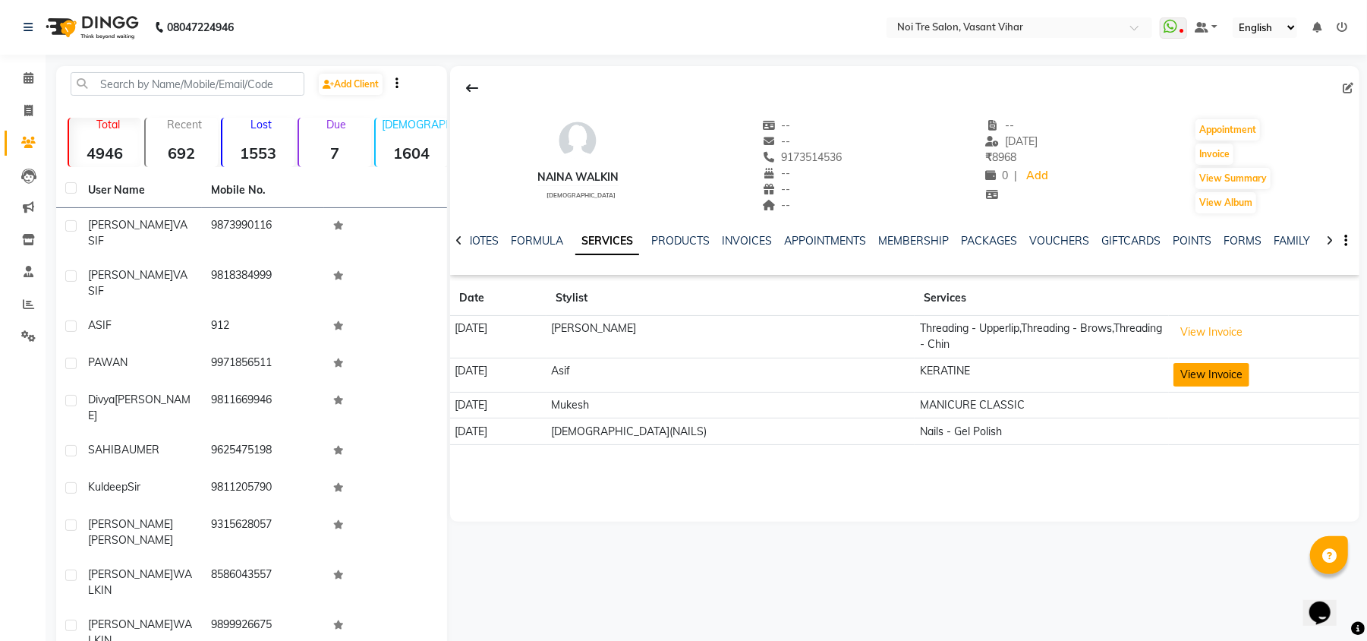
click at [1206, 369] on button "View Invoice" at bounding box center [1212, 375] width 76 height 24
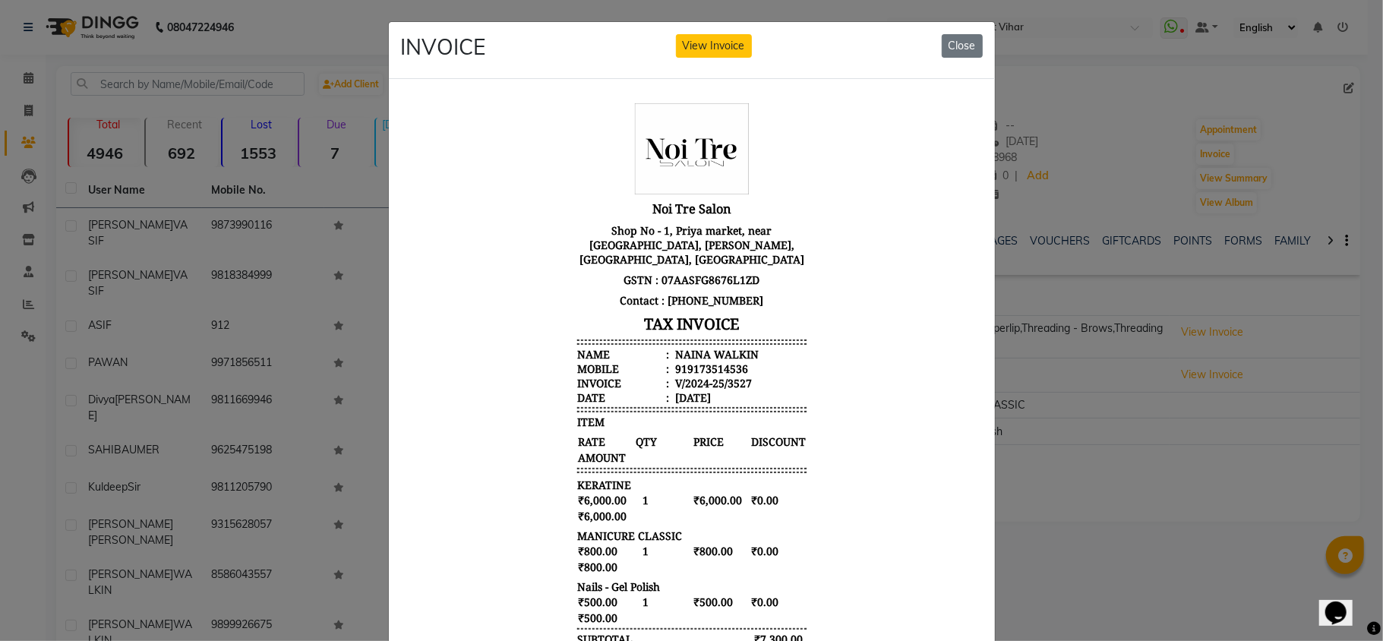
click at [1234, 414] on ngb-modal-window "INVOICE View Invoice Close" at bounding box center [691, 320] width 1383 height 641
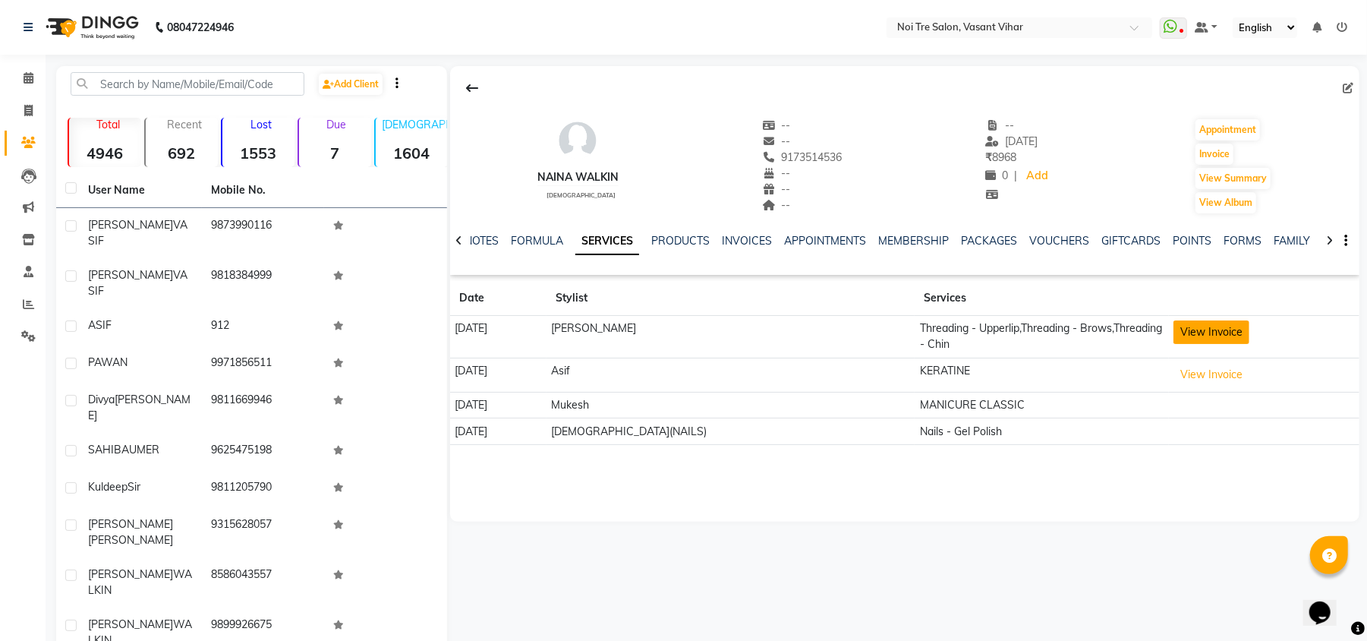
click at [1174, 339] on button "View Invoice" at bounding box center [1212, 332] width 76 height 24
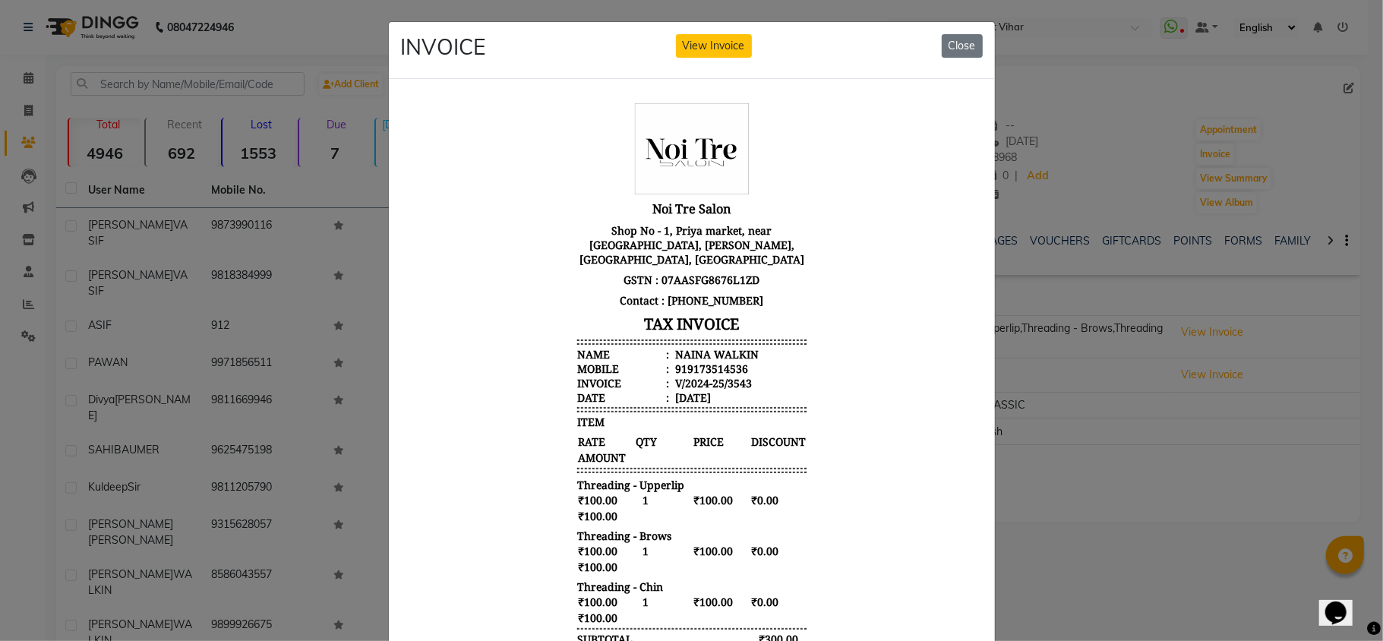
click at [1197, 534] on ngb-modal-window "INVOICE View Invoice Close" at bounding box center [691, 320] width 1383 height 641
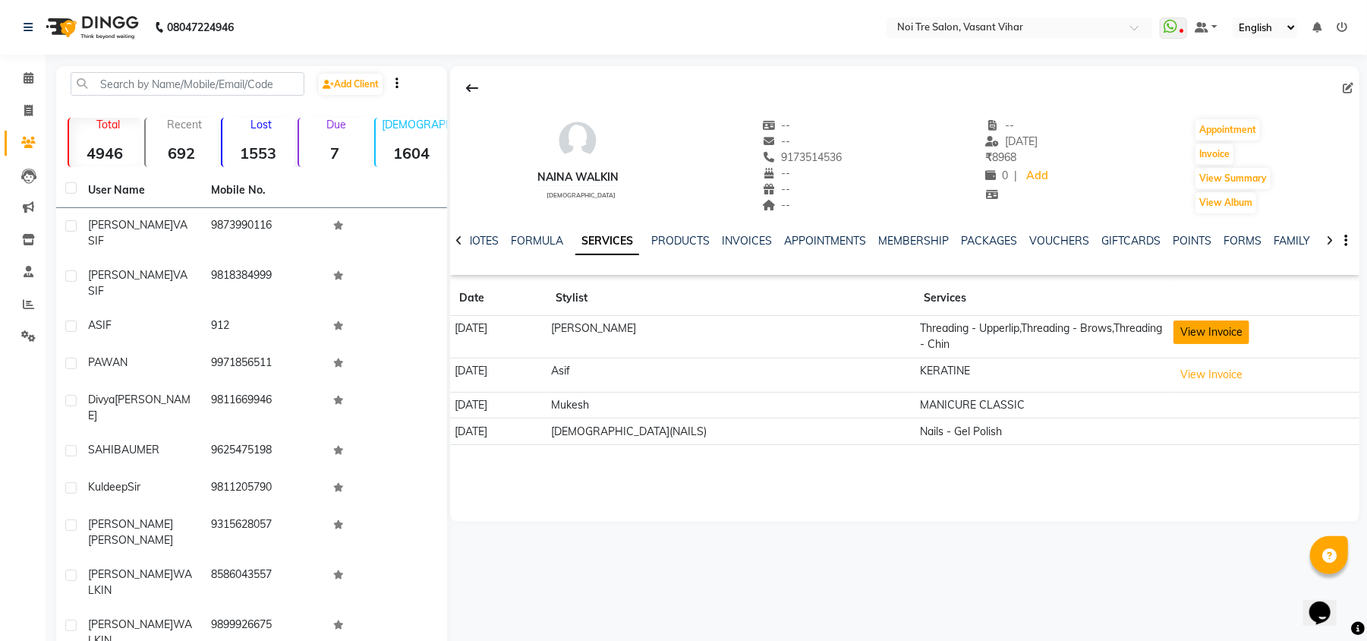
click at [1185, 335] on button "View Invoice" at bounding box center [1212, 332] width 76 height 24
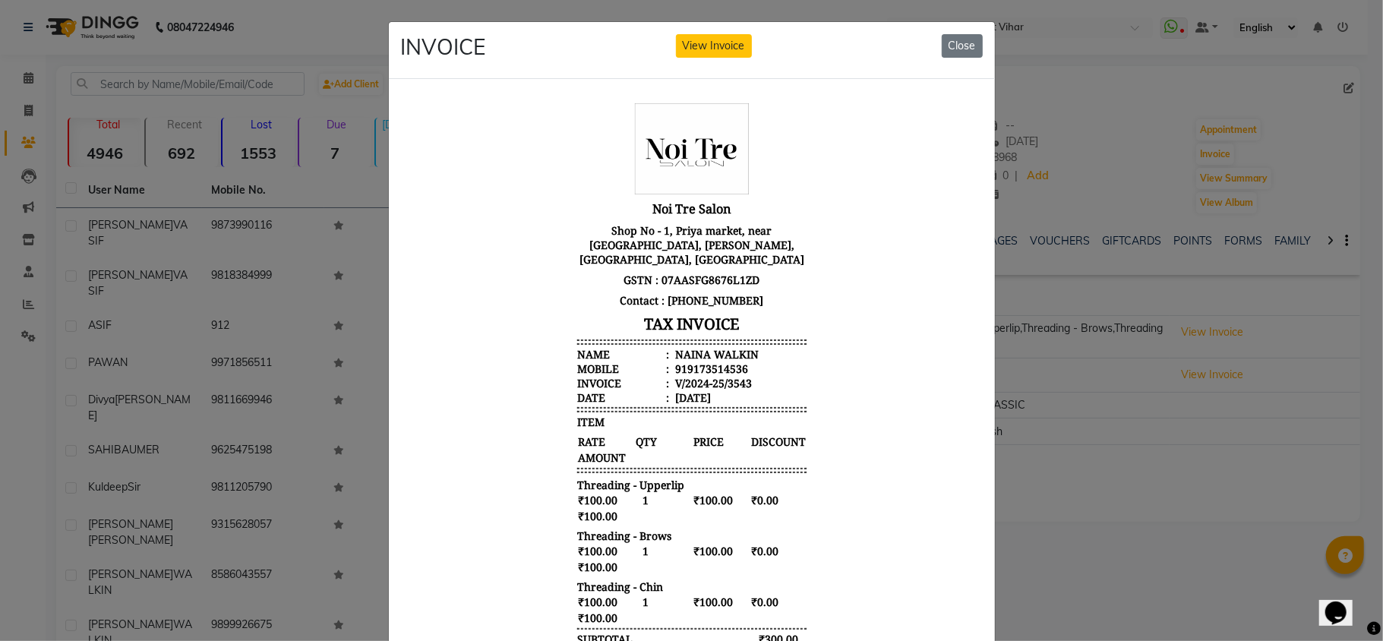
click at [1352, 325] on ngb-modal-window "INVOICE View Invoice Close" at bounding box center [691, 320] width 1383 height 641
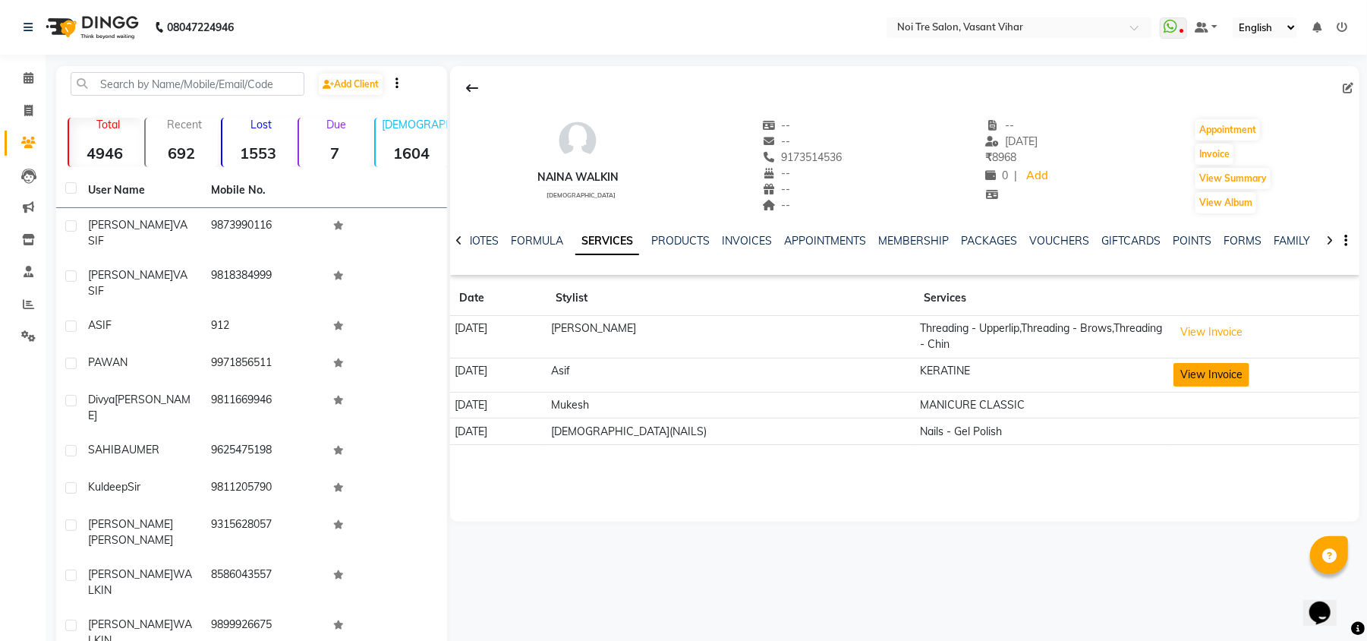
click at [1203, 374] on button "View Invoice" at bounding box center [1212, 375] width 76 height 24
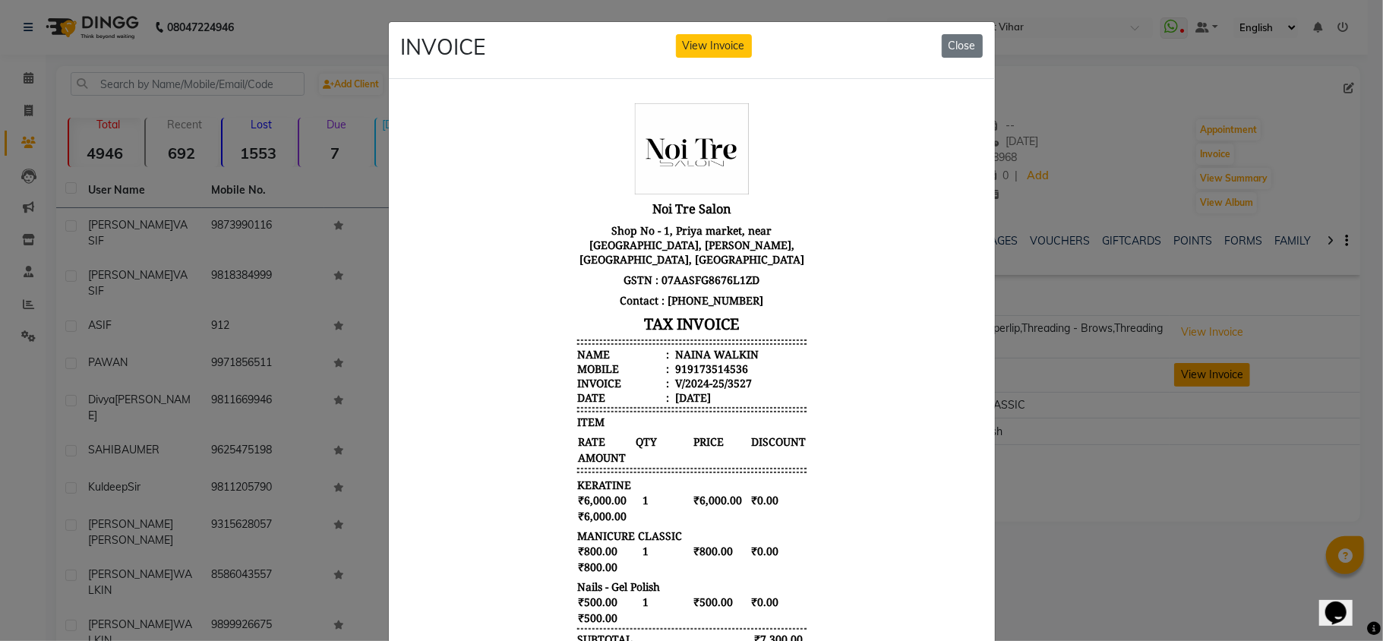
click at [1203, 374] on ngb-modal-window "INVOICE View Invoice Close" at bounding box center [691, 320] width 1383 height 641
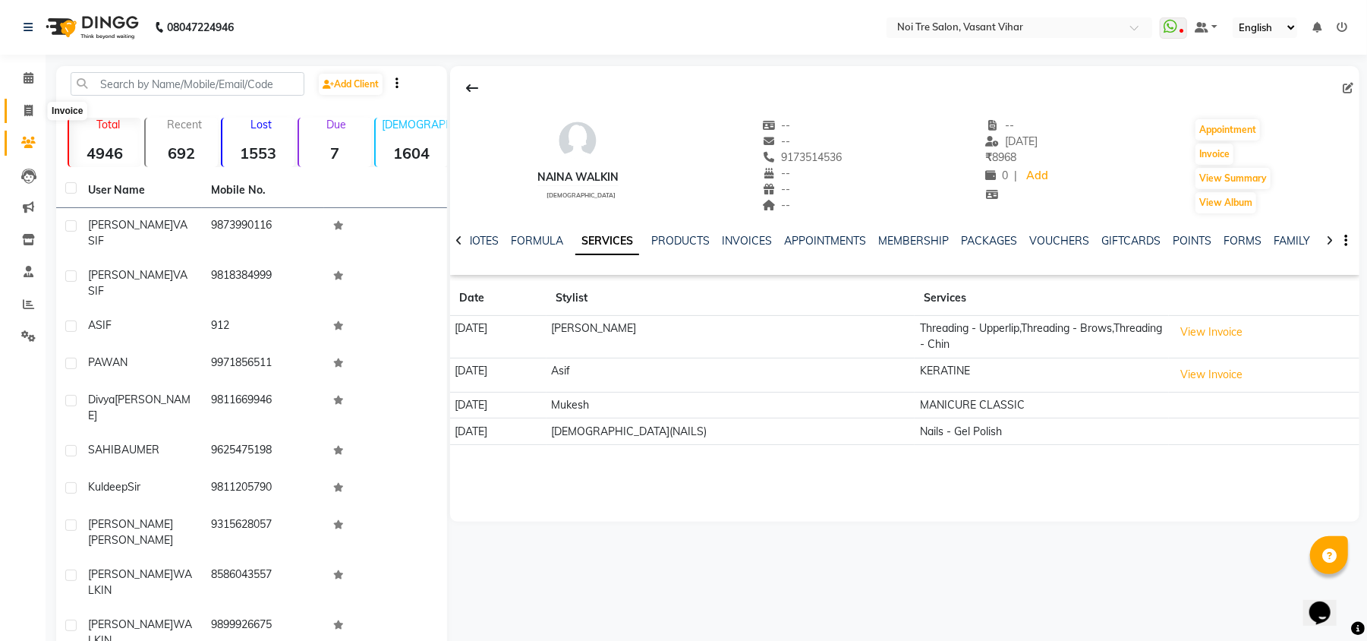
click at [24, 115] on icon at bounding box center [28, 110] width 8 height 11
select select "service"
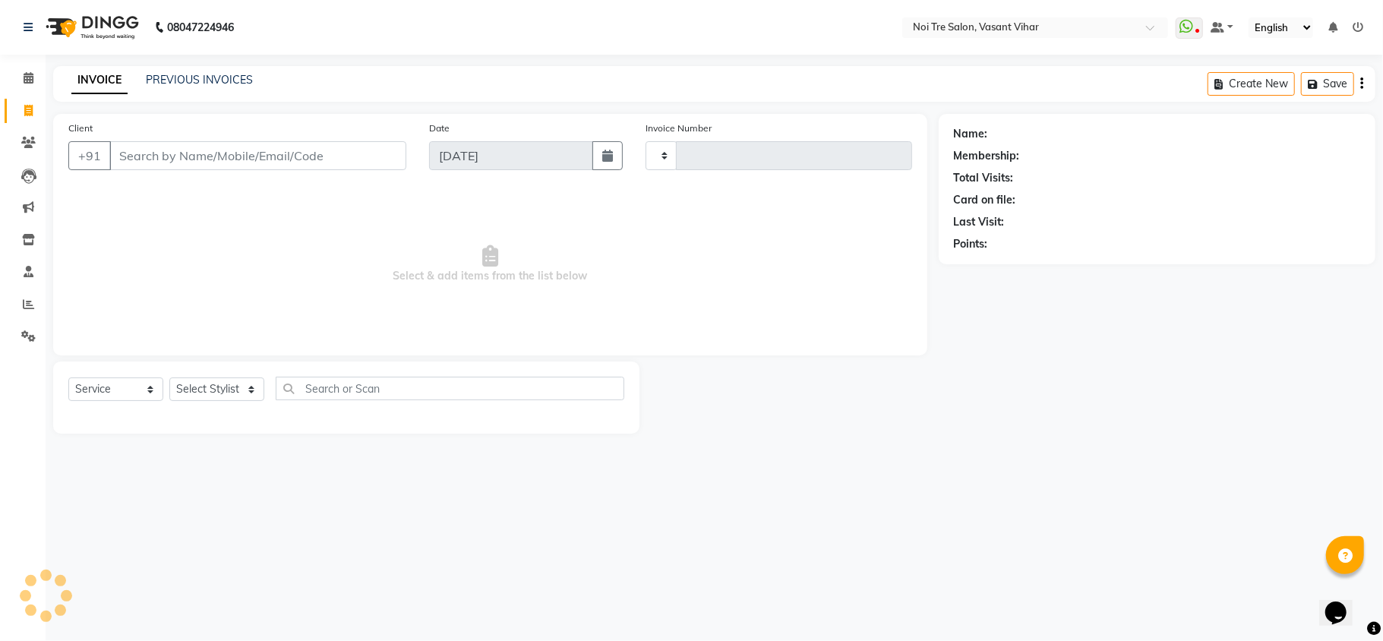
type input "3237"
select select "3944"
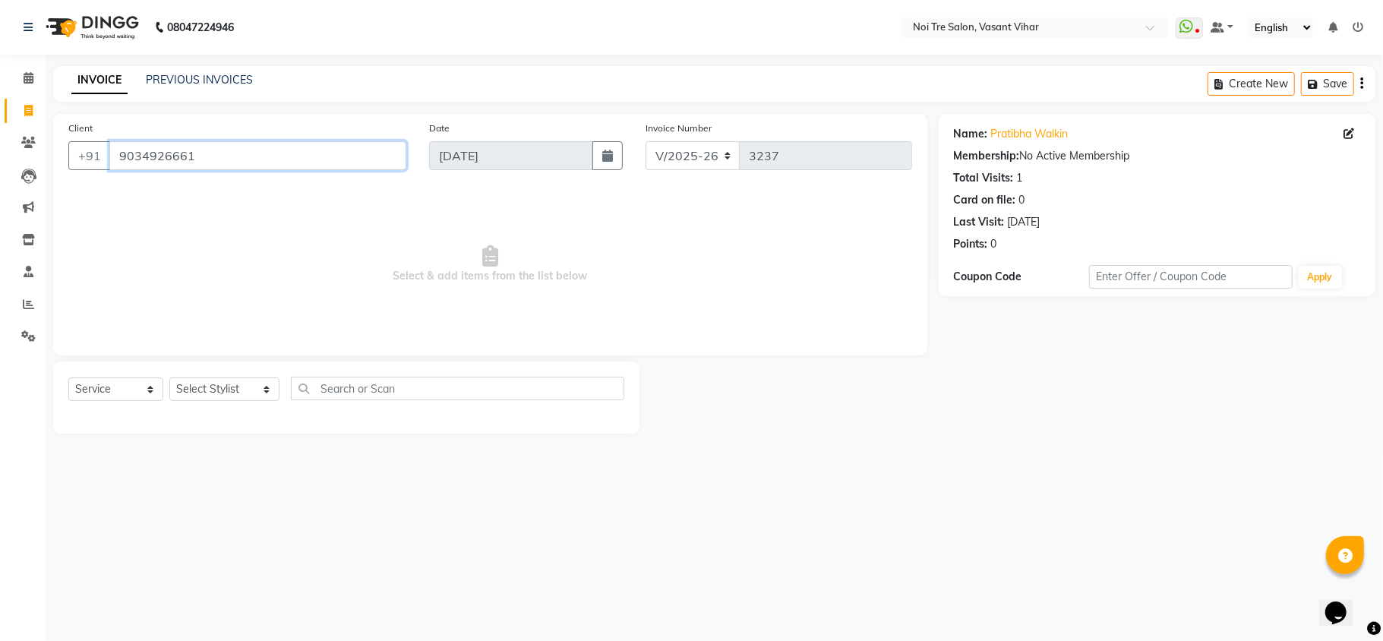
click at [204, 159] on input "9034926661" at bounding box center [257, 155] width 297 height 29
paste input "717816608"
type input "9717816608"
click at [1010, 138] on link "Priyanka Walkin" at bounding box center [1030, 134] width 78 height 16
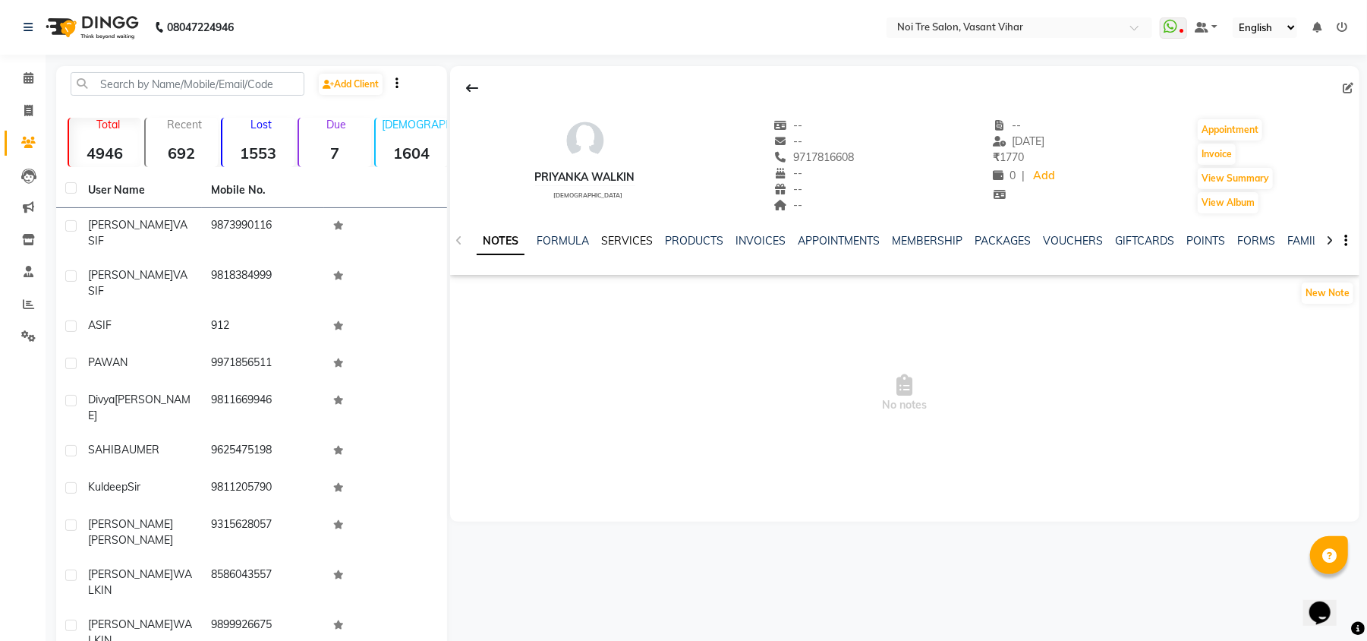
click at [626, 235] on link "SERVICES" at bounding box center [627, 241] width 52 height 14
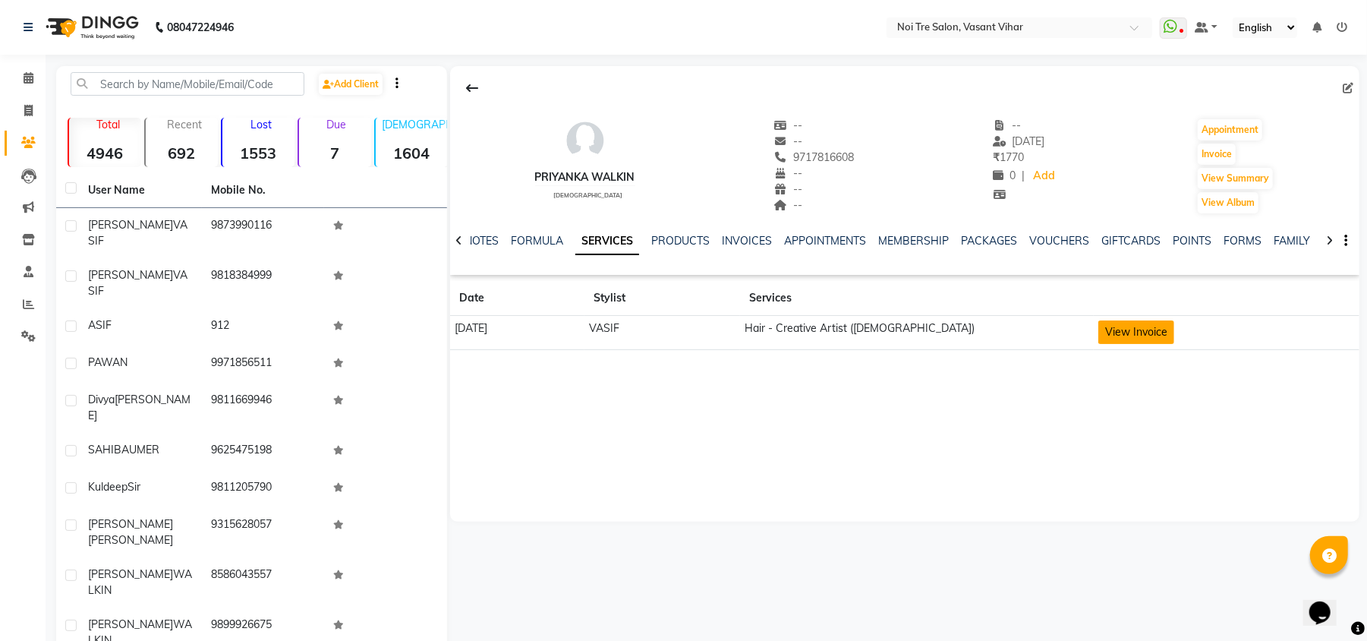
click at [1140, 337] on button "View Invoice" at bounding box center [1137, 332] width 76 height 24
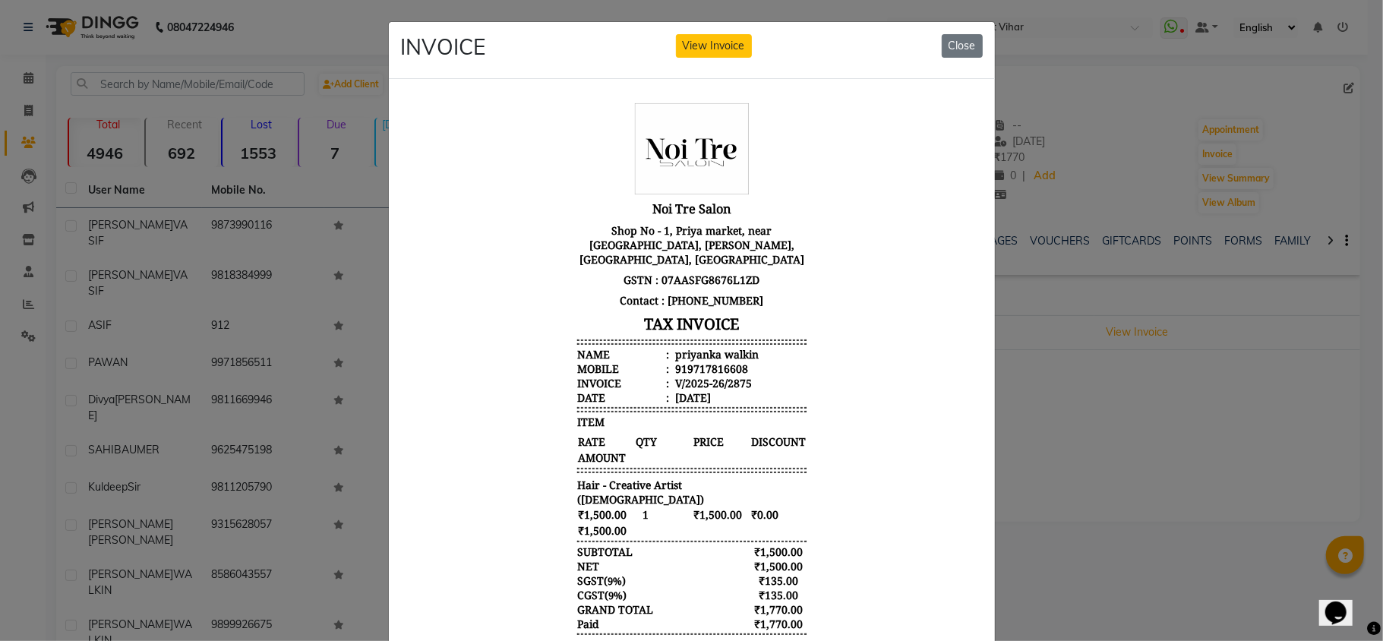
click at [1294, 377] on ngb-modal-window "INVOICE View Invoice Close" at bounding box center [691, 320] width 1383 height 641
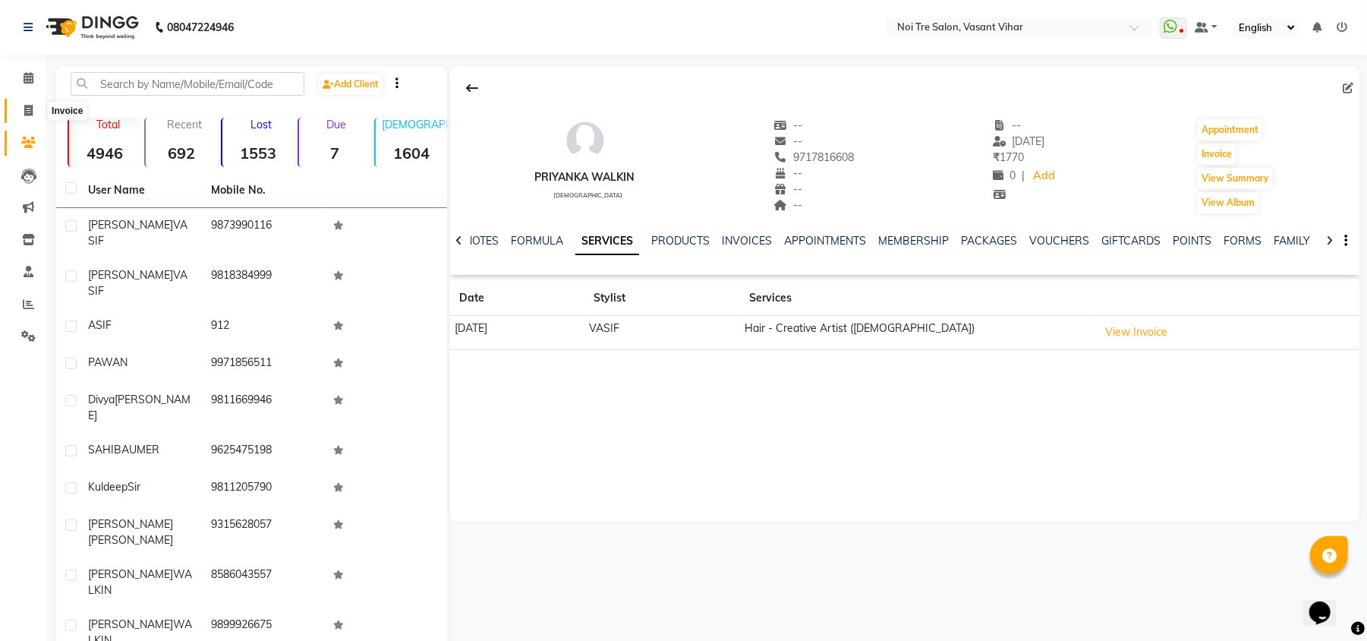
click at [20, 117] on span at bounding box center [28, 110] width 27 height 17
select select "service"
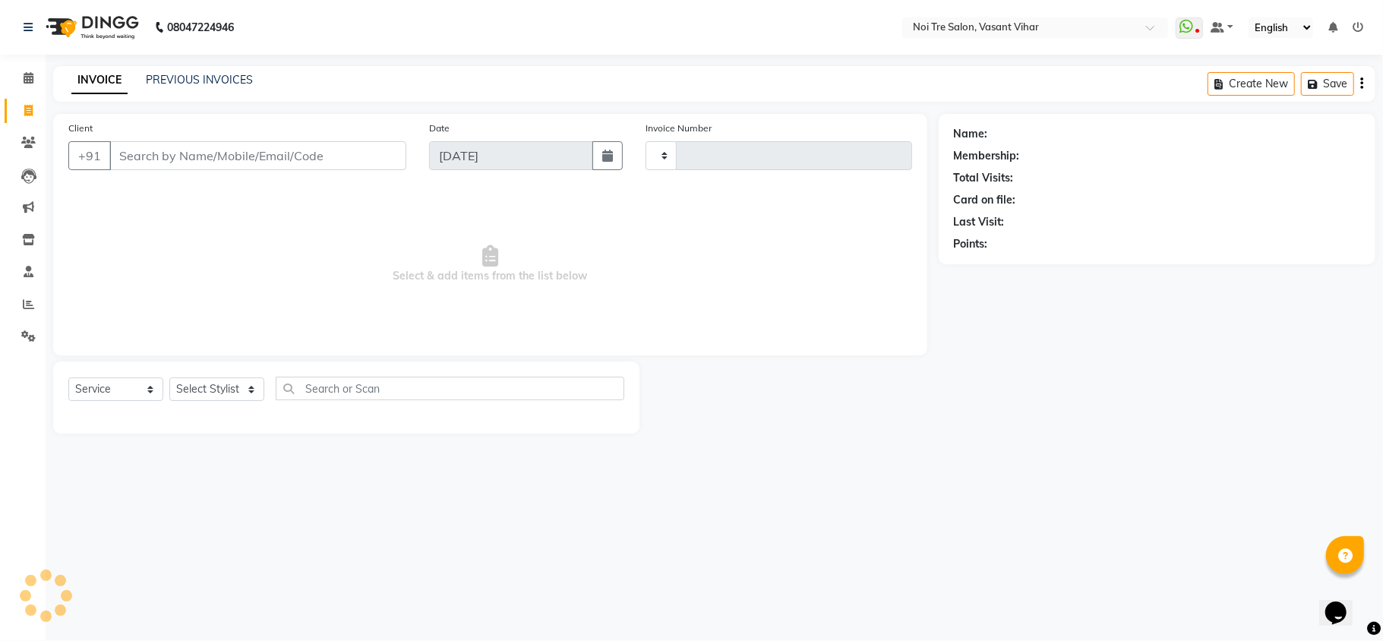
type input "7319377838"
type input "3237"
select select "3944"
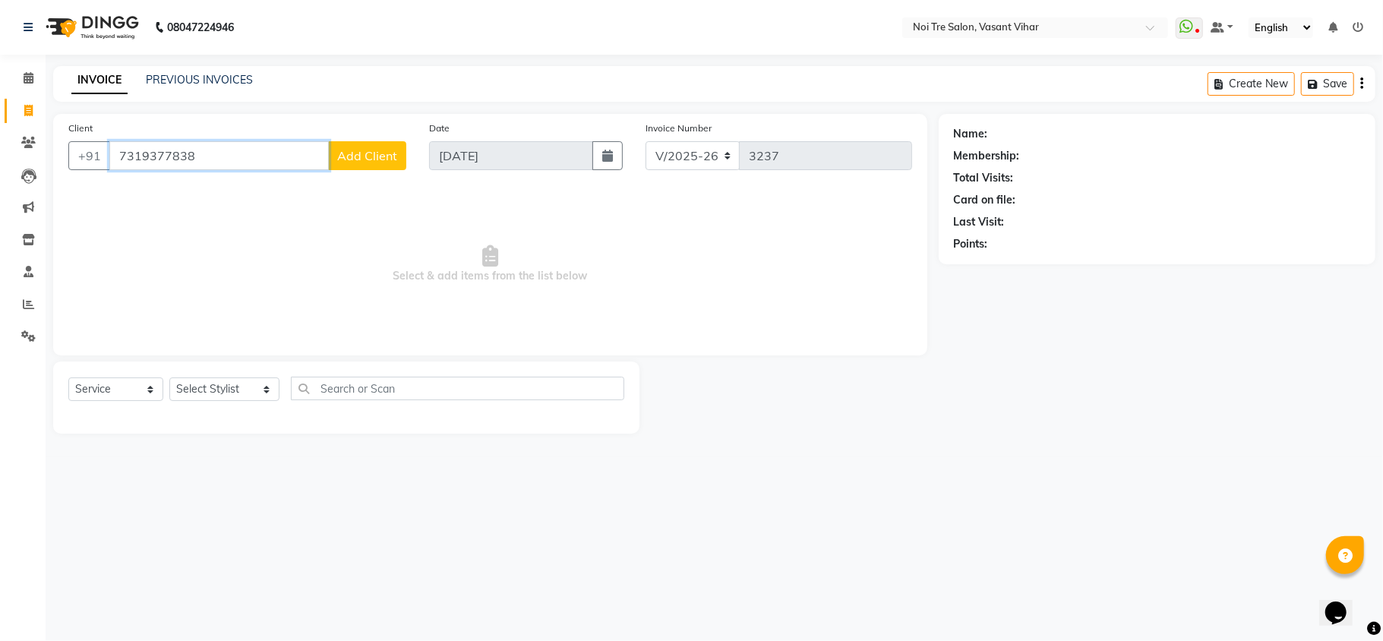
paste input "8586826919"
paste input "9650860164"
paste input "279111519"
paste input "7291824424"
paste input "093923193"
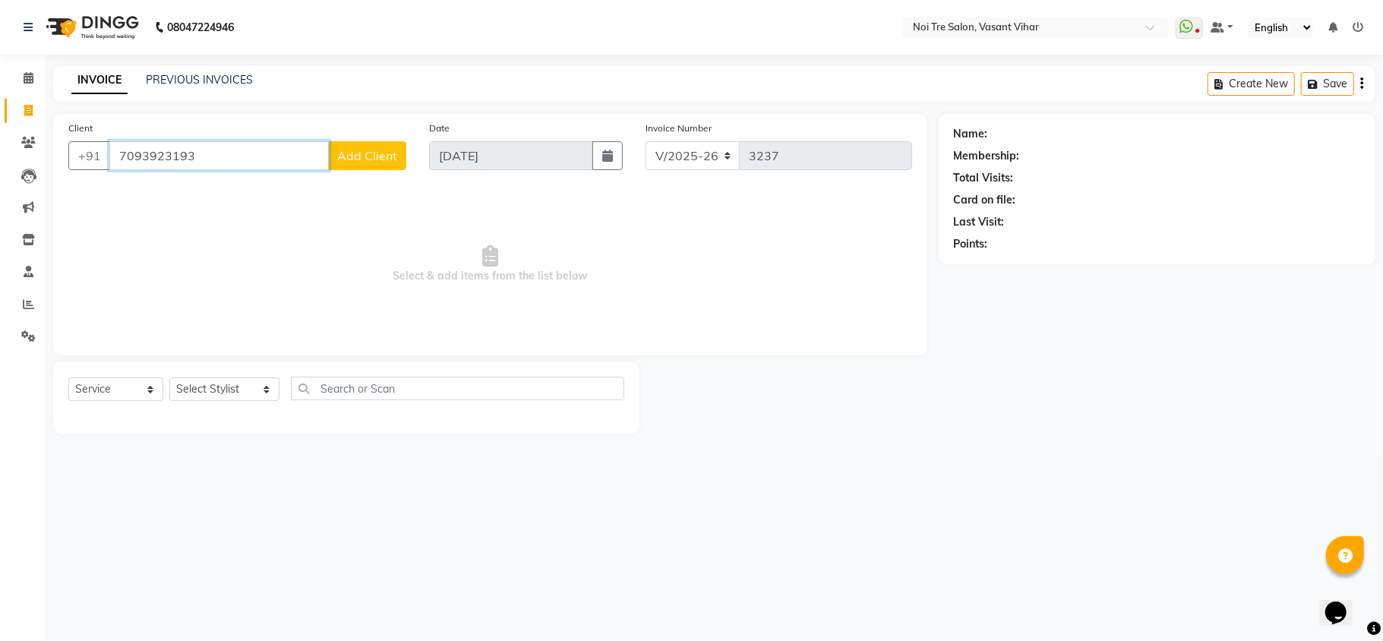
paste input "9108974208"
paste input "899933065"
type input "9899933065"
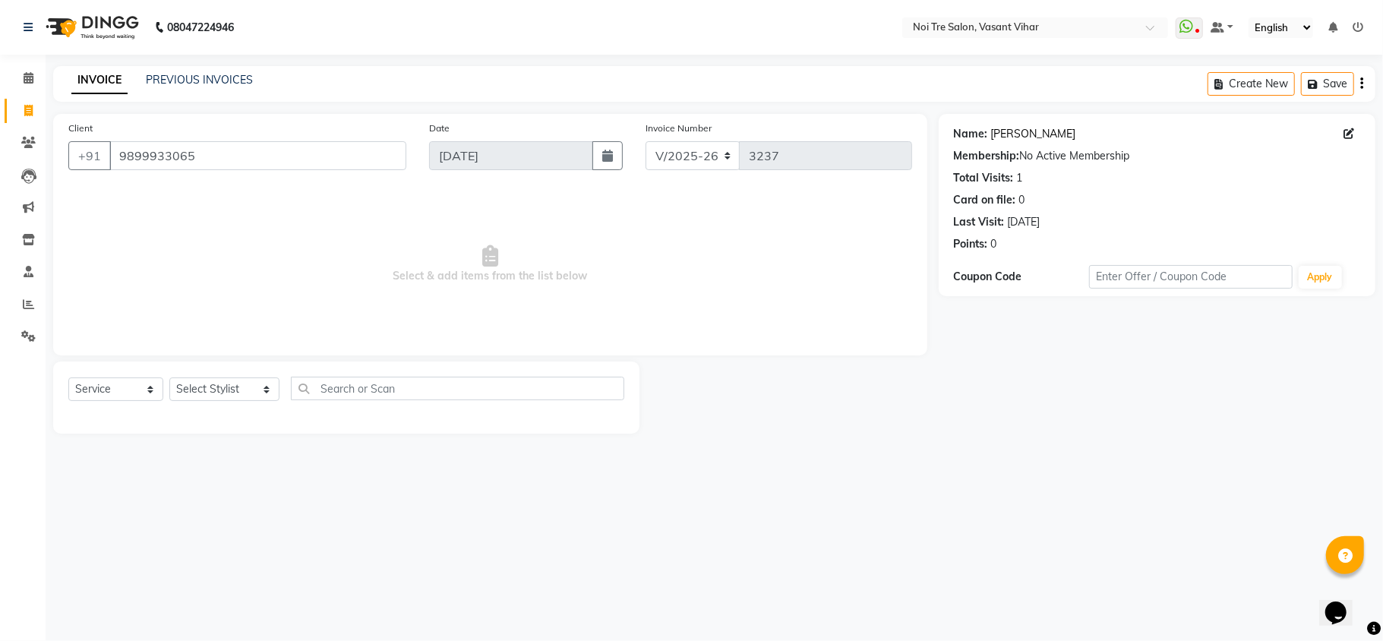
click at [1003, 134] on link "Richa Faizan" at bounding box center [1033, 134] width 85 height 16
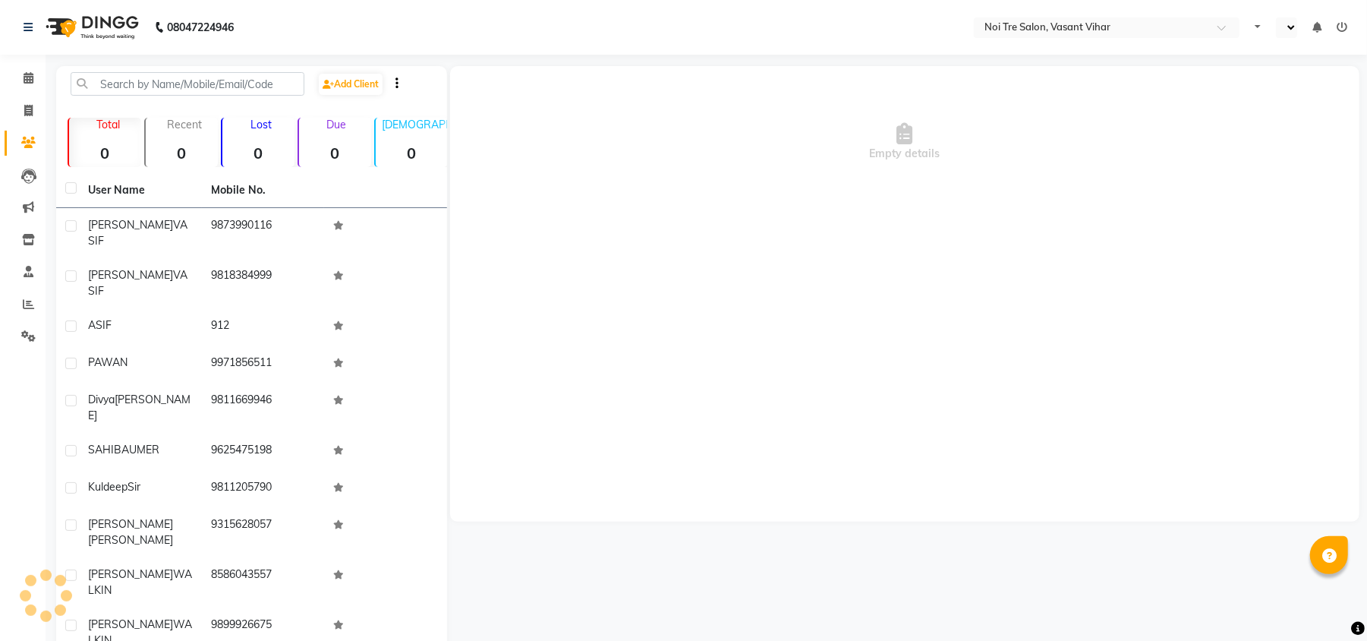
select select "en"
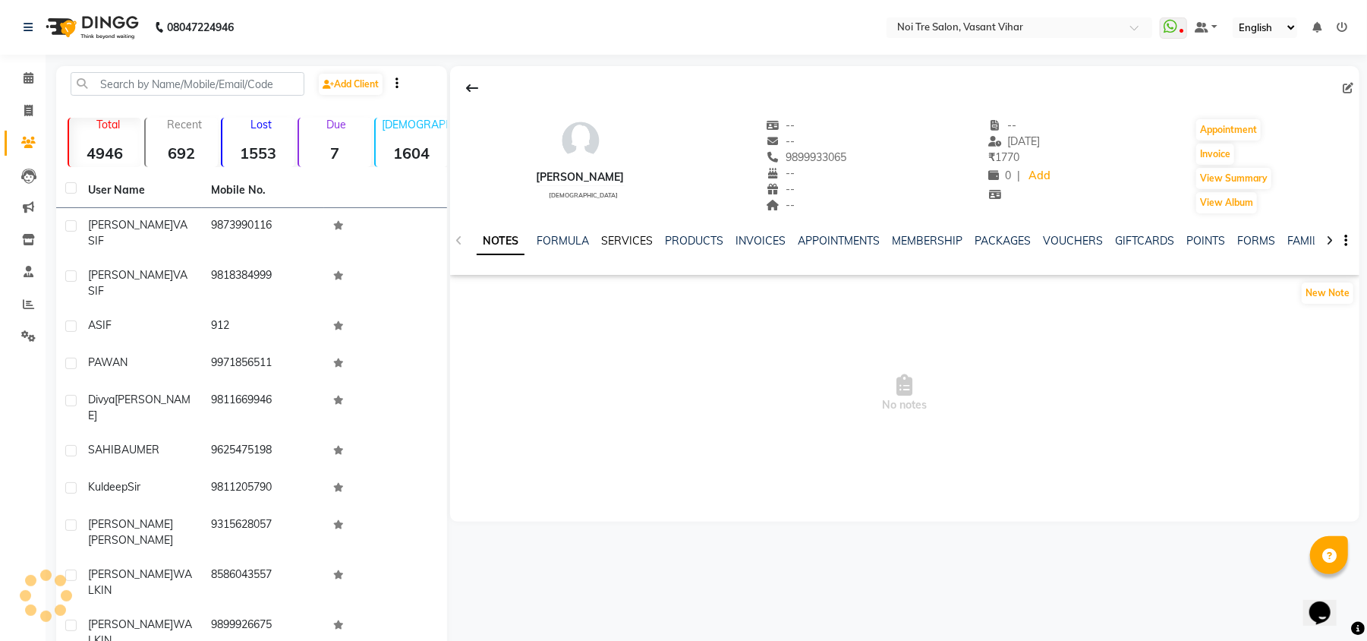
click at [642, 240] on link "SERVICES" at bounding box center [627, 241] width 52 height 14
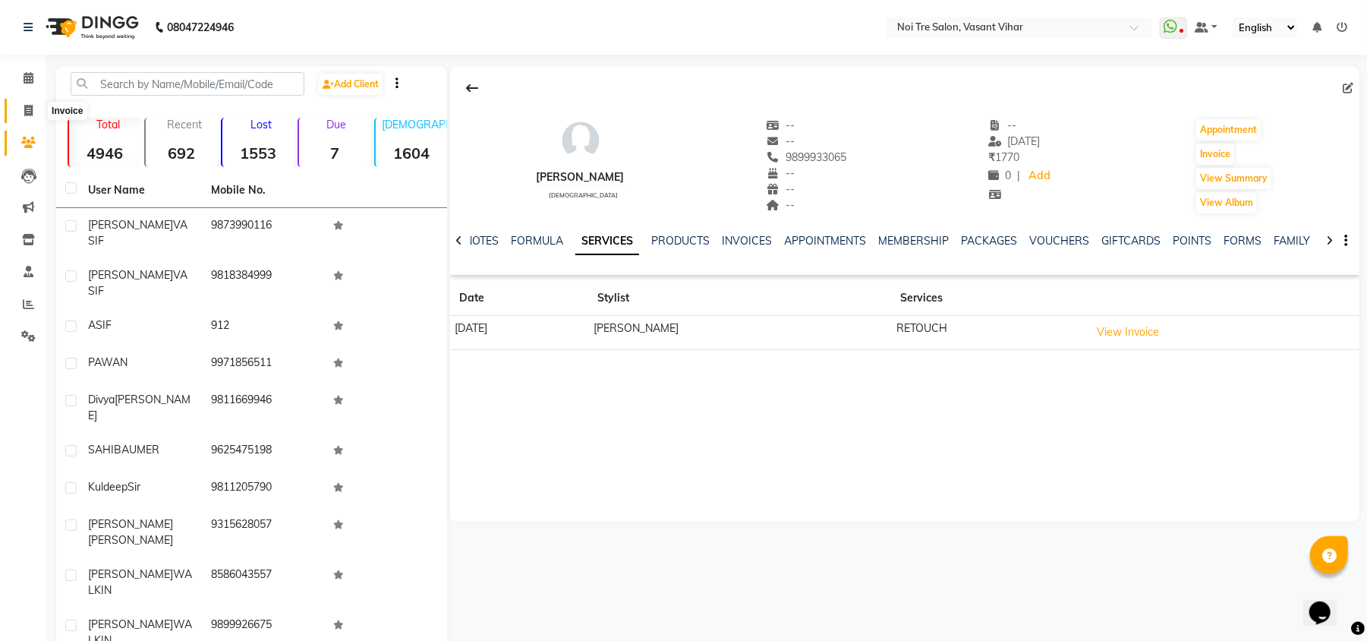
click at [20, 109] on span at bounding box center [28, 110] width 27 height 17
select select "service"
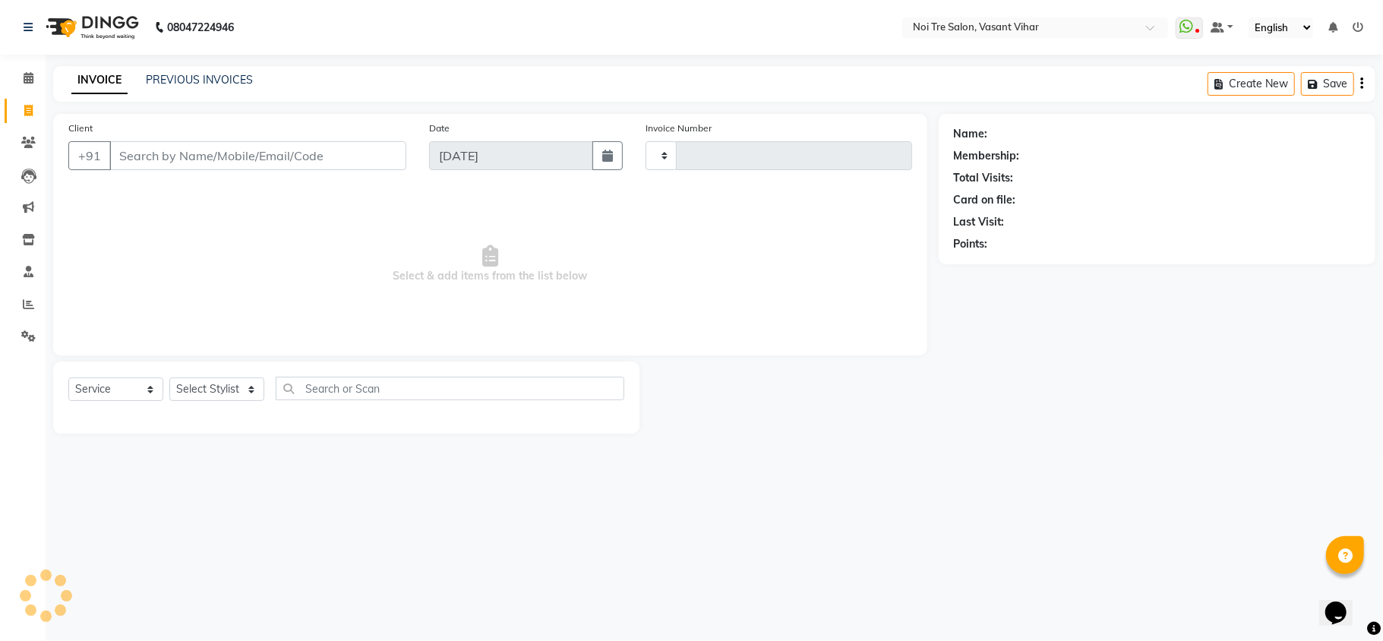
type input "3237"
select select "3944"
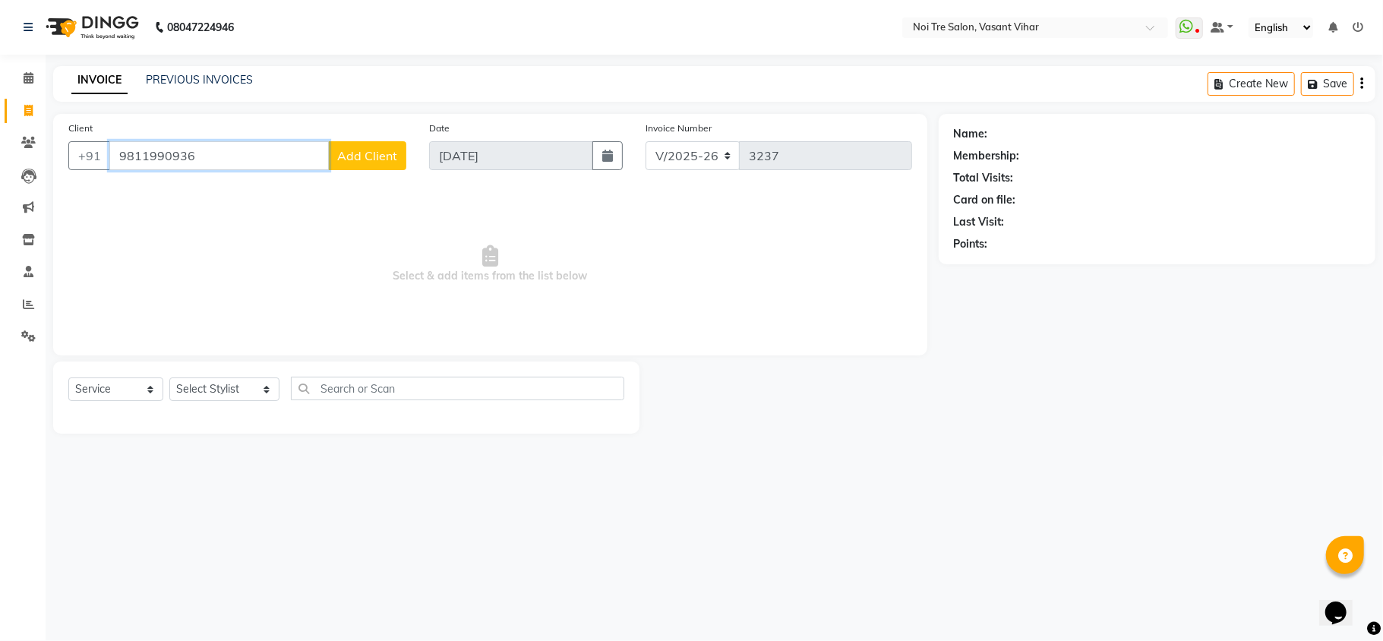
paste input "21279922"
paste input "71211503"
paste input "999992279"
type input "9999992279"
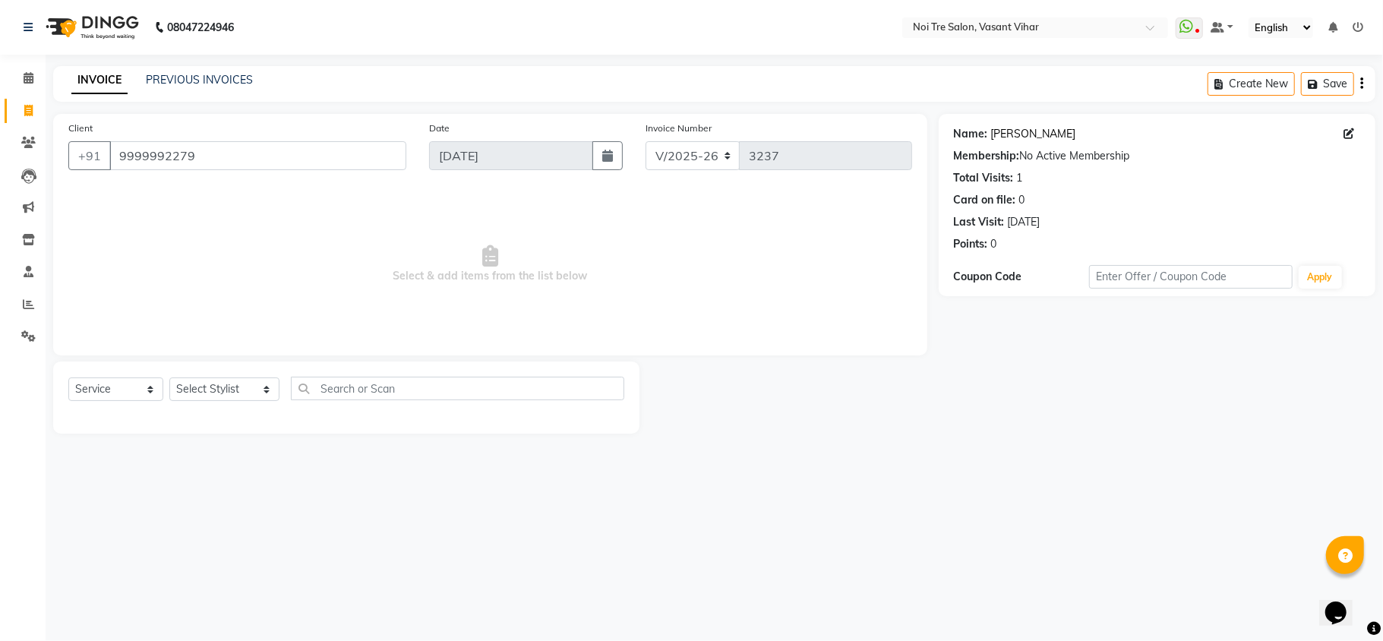
click at [1009, 134] on link "[PERSON_NAME]" at bounding box center [1033, 134] width 85 height 16
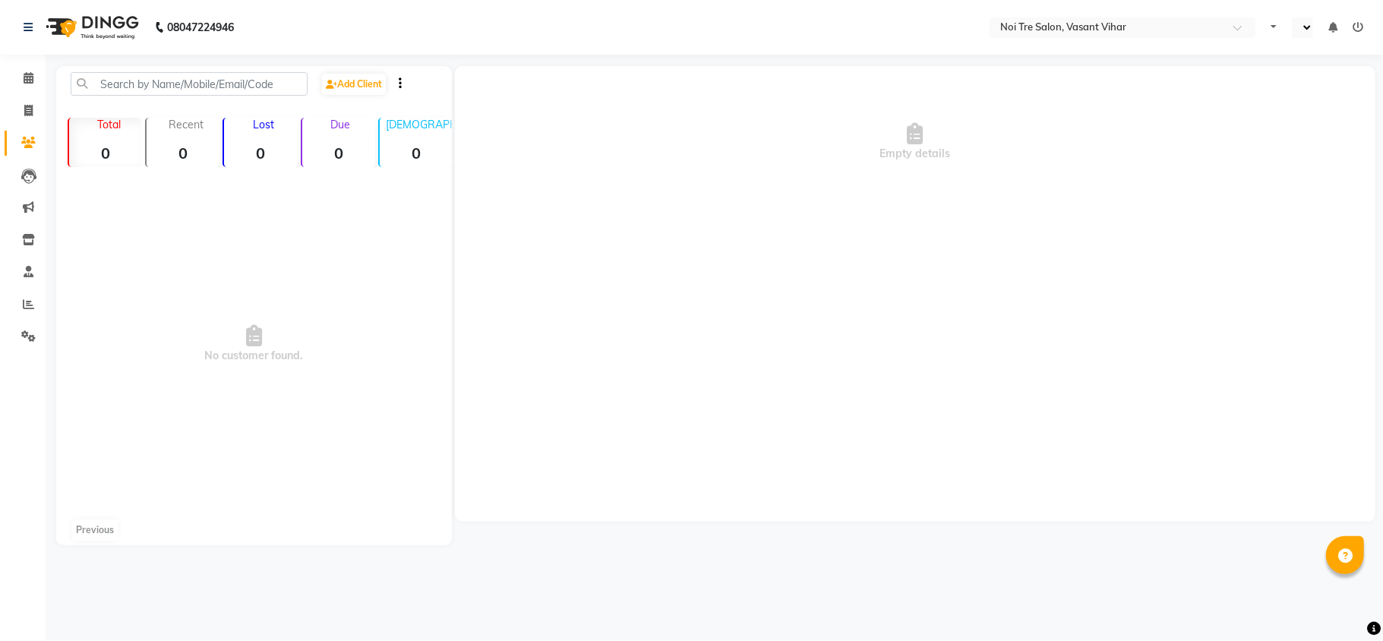
select select "en"
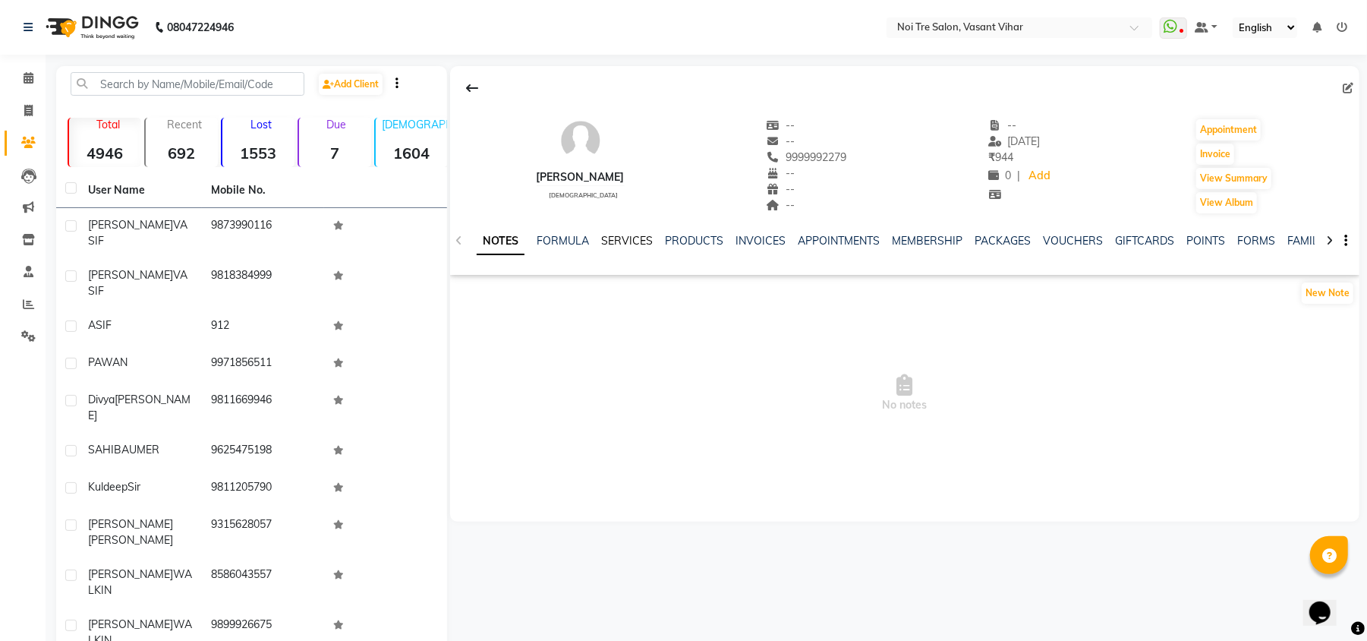
click at [629, 238] on link "SERVICES" at bounding box center [627, 241] width 52 height 14
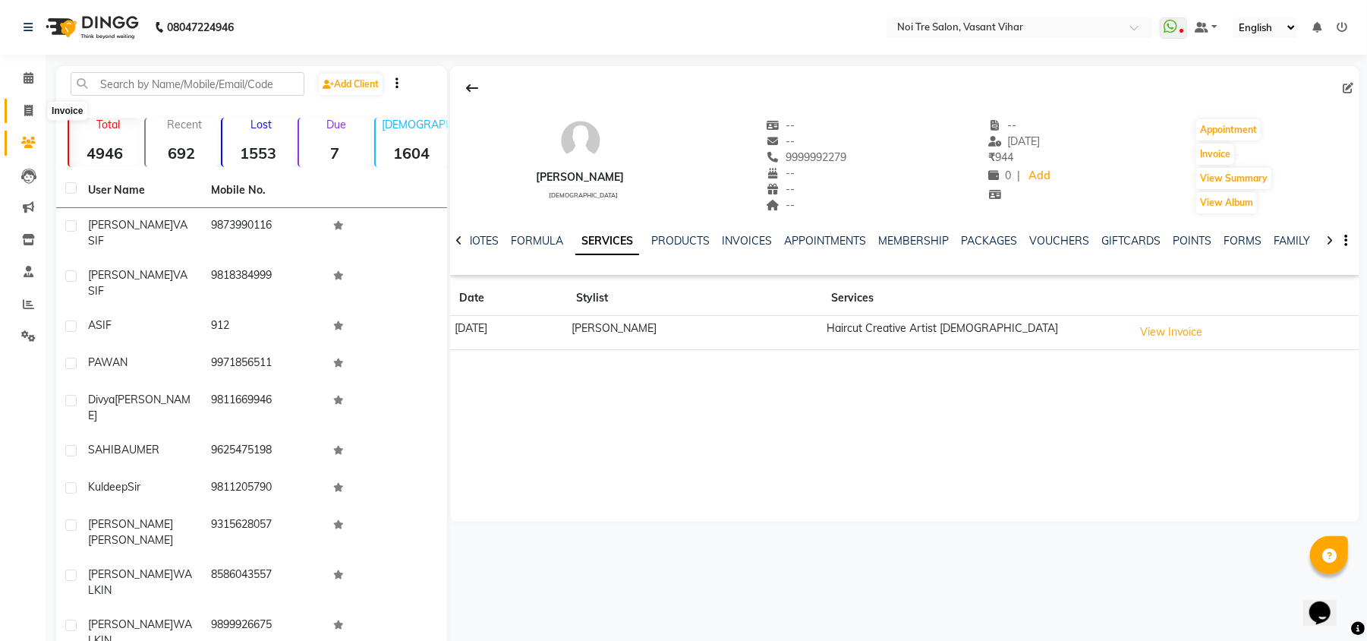
click at [33, 109] on span at bounding box center [28, 110] width 27 height 17
select select "service"
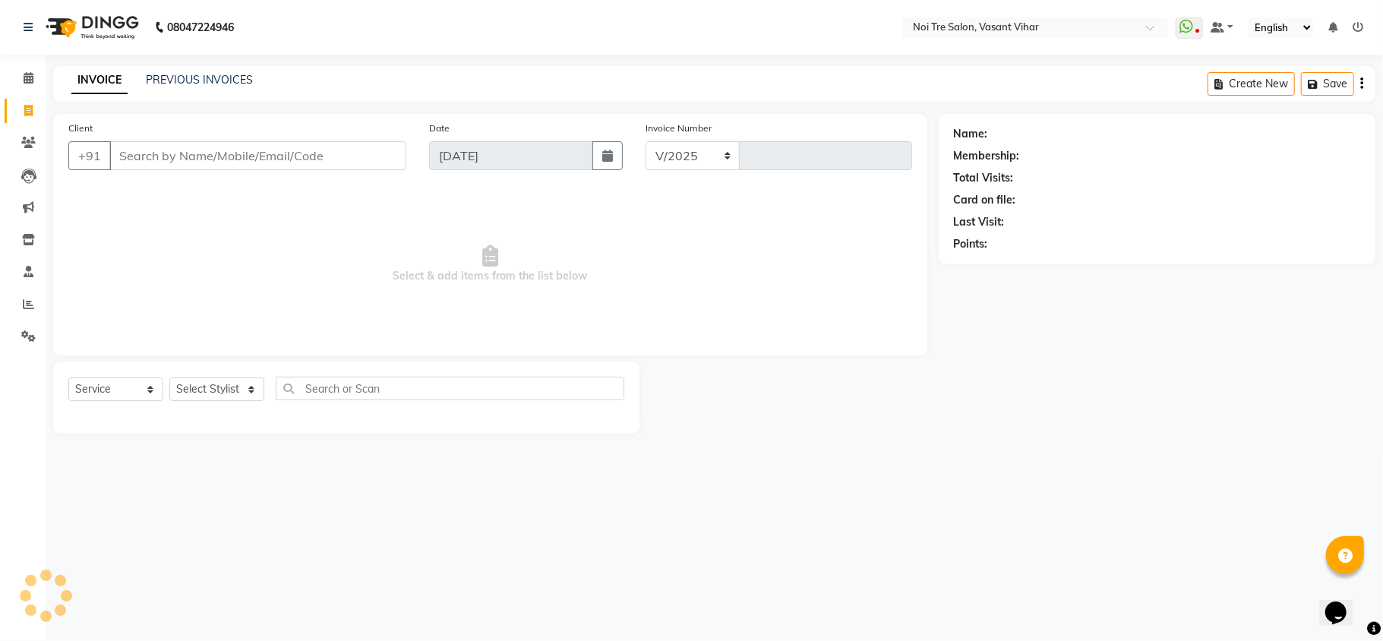
select select "3944"
type input "3237"
type input "9871500616"
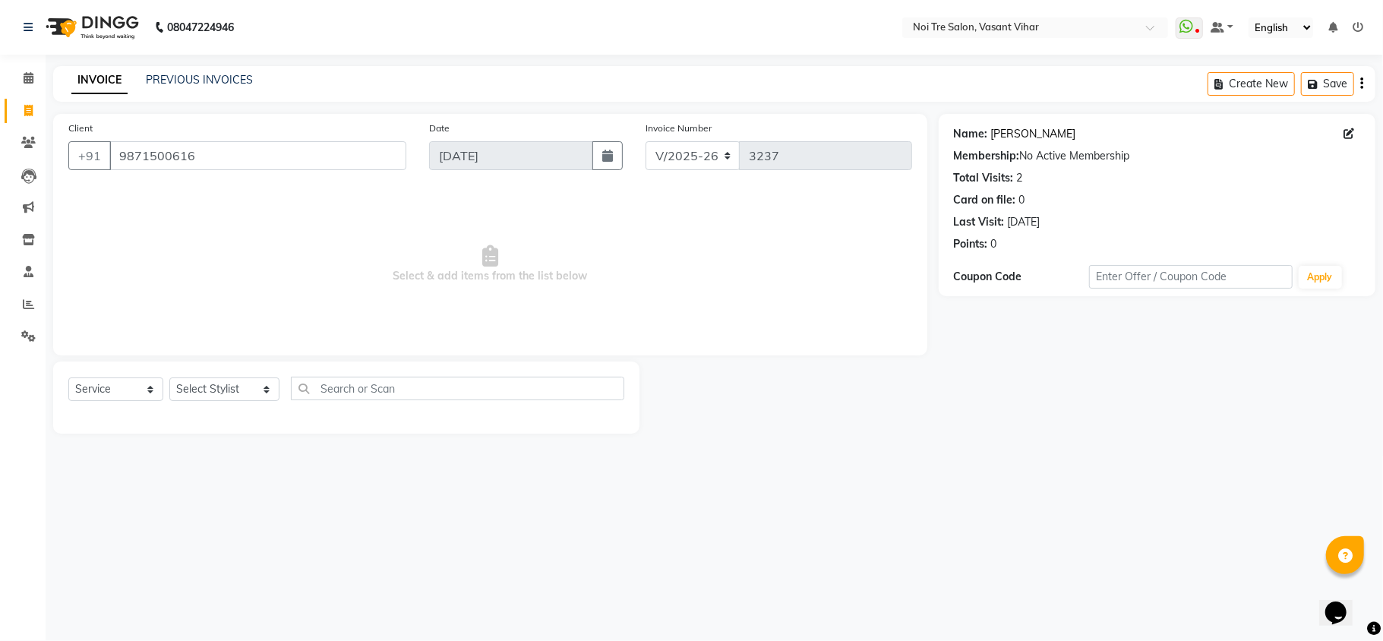
click at [1028, 138] on link "Sangeeta Vasif" at bounding box center [1033, 134] width 85 height 16
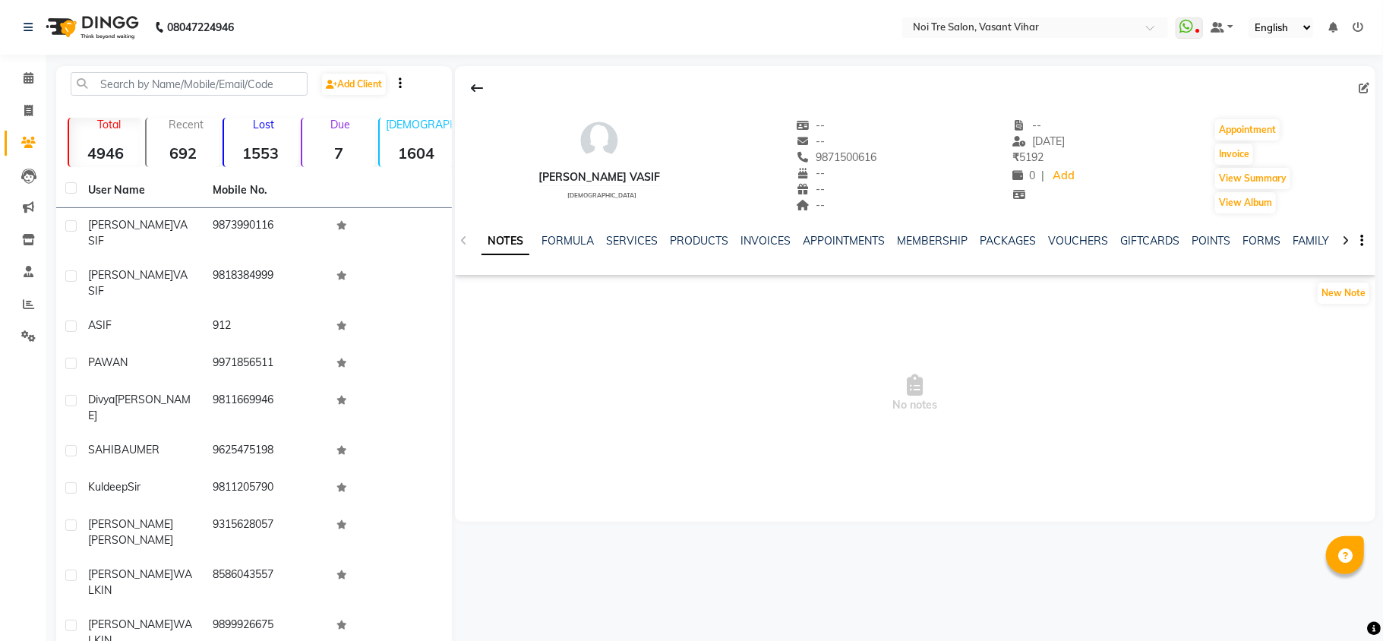
select select "en"
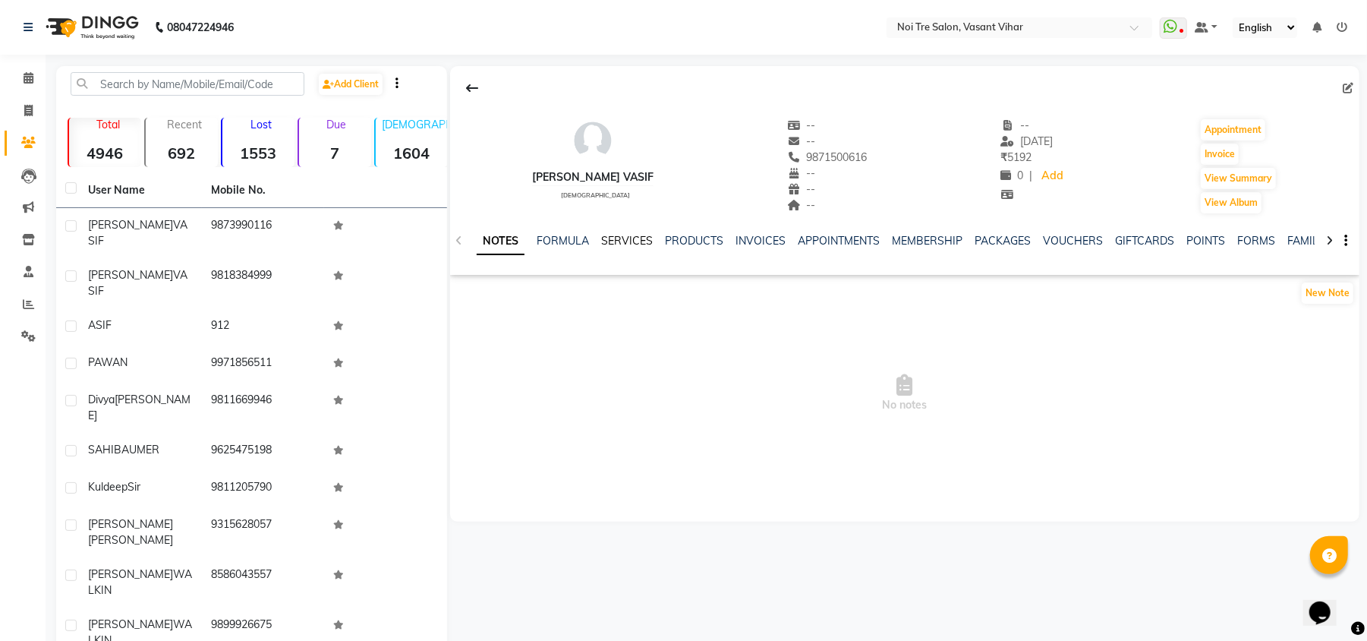
click at [636, 235] on link "SERVICES" at bounding box center [627, 241] width 52 height 14
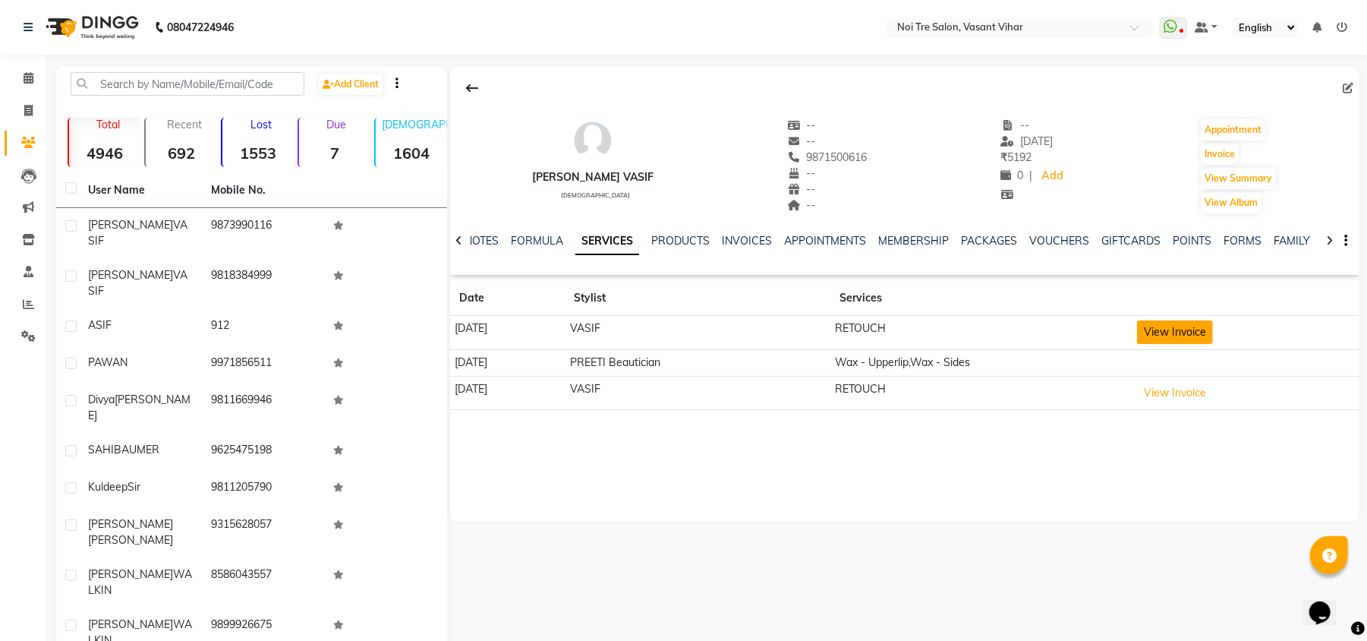
click at [1194, 326] on button "View Invoice" at bounding box center [1175, 332] width 76 height 24
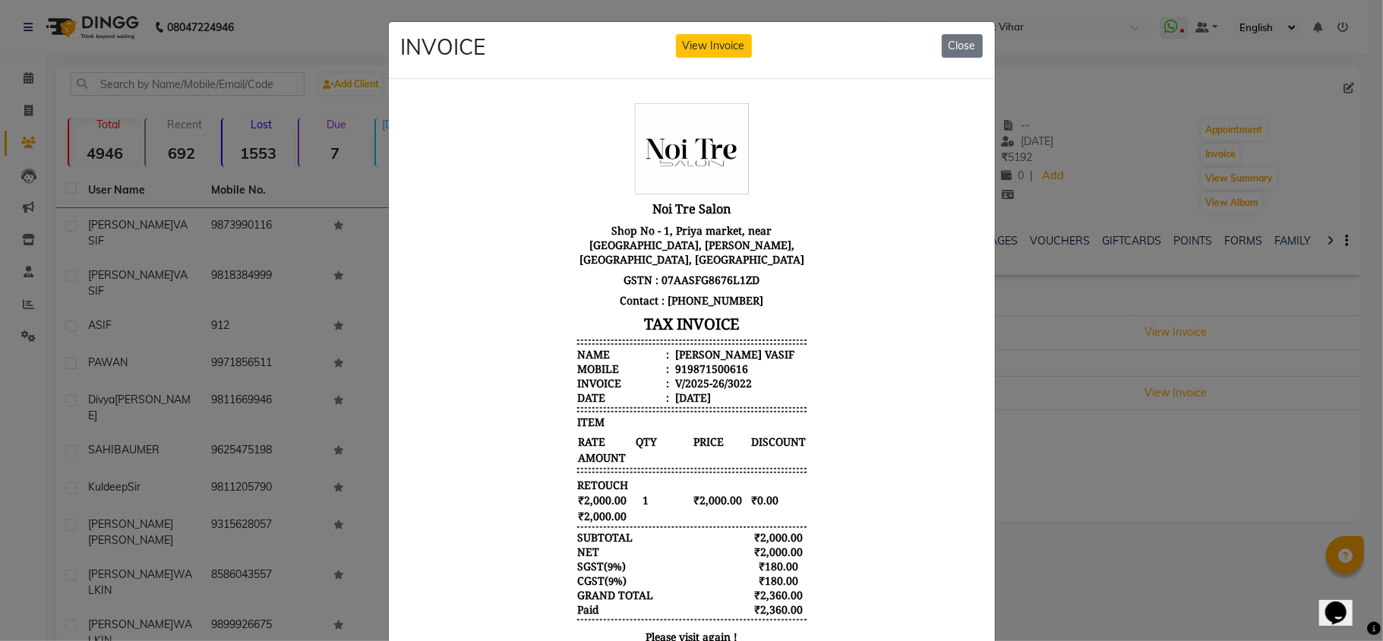
scroll to position [80, 0]
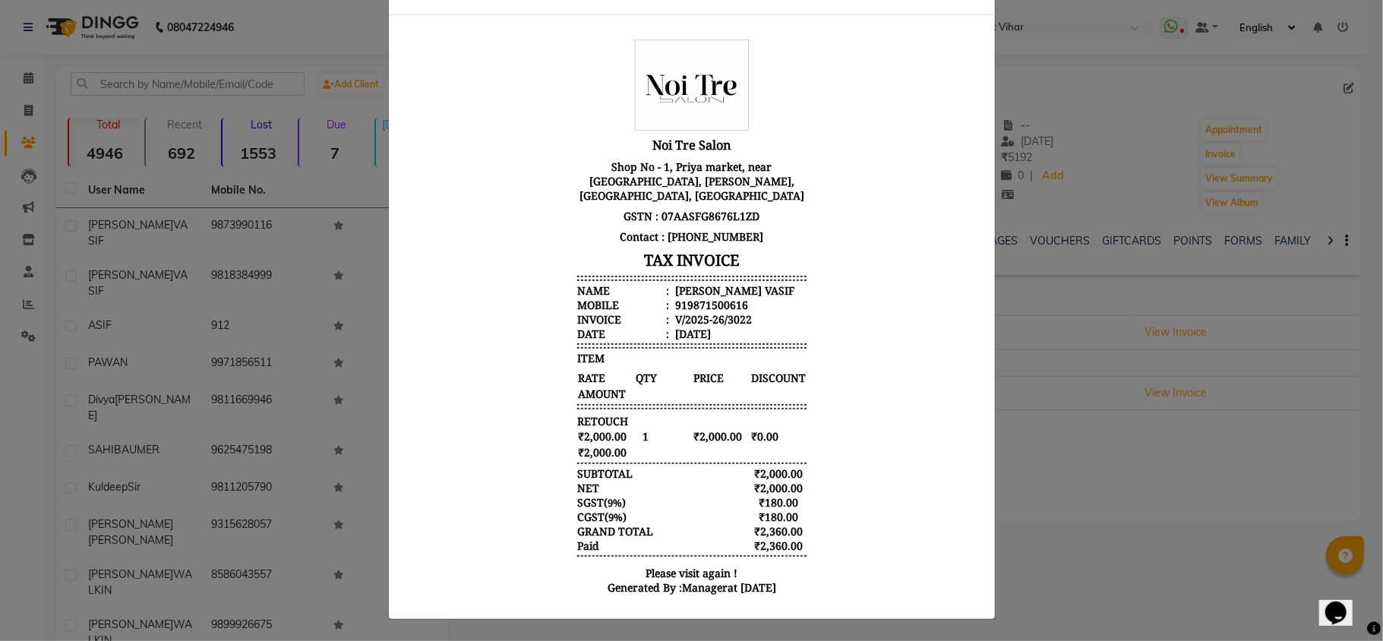
click at [213, 275] on ngb-modal-window "INVOICE View Invoice Close" at bounding box center [691, 320] width 1383 height 641
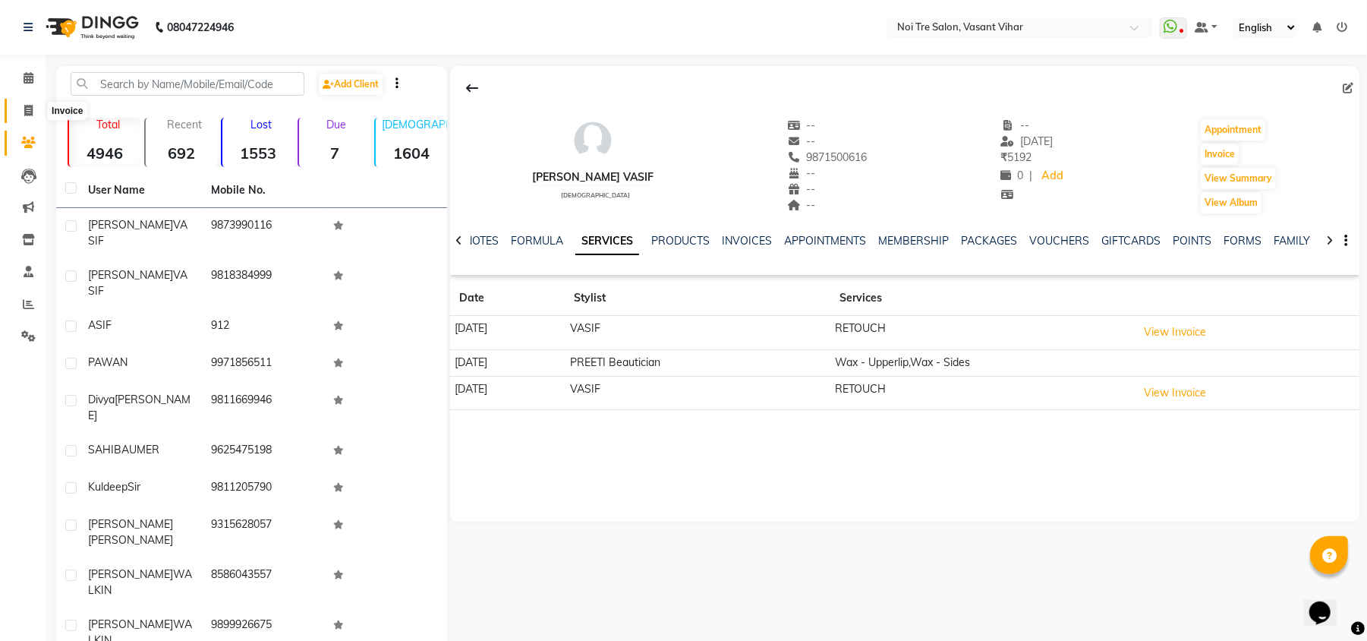
click at [28, 114] on icon at bounding box center [28, 110] width 8 height 11
select select "service"
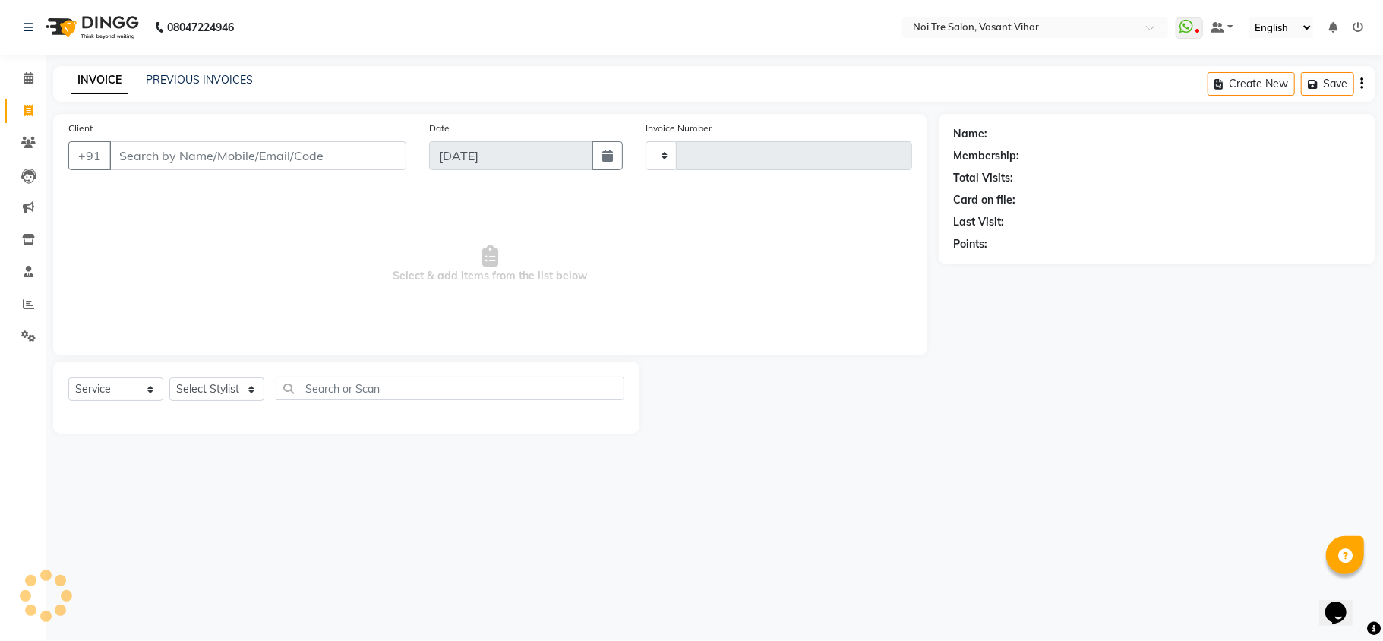
type input "3237"
select select "3944"
type input "8851212114"
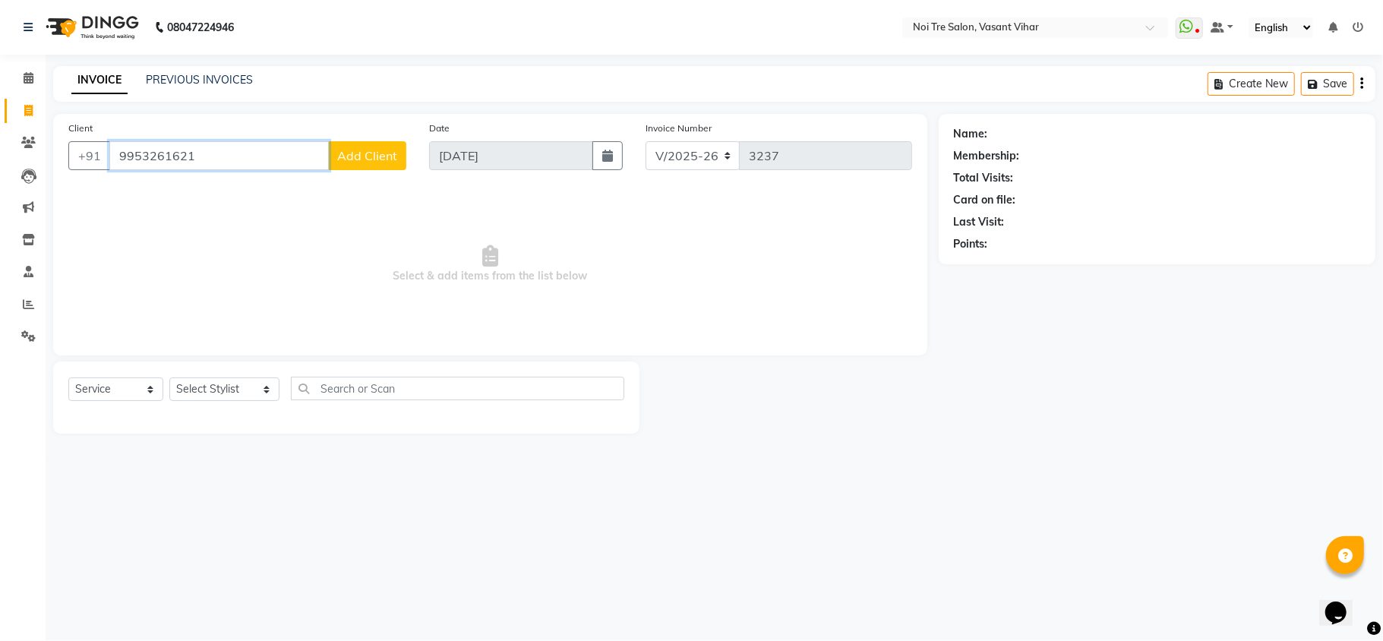
type input "9953261621"
click at [360, 150] on span "Add Client" at bounding box center [367, 155] width 60 height 15
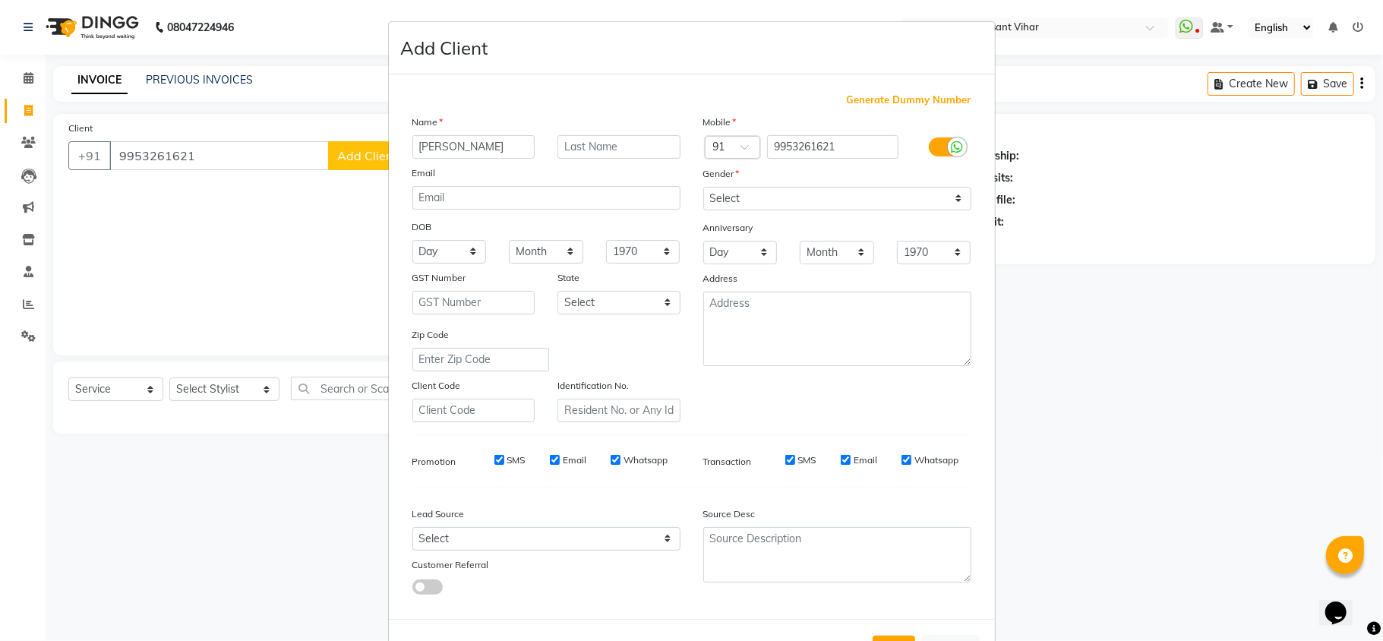
type input "[PERSON_NAME]"
type input "WALKIN"
click at [787, 193] on select "Select Male Female Other Prefer Not To Say" at bounding box center [837, 199] width 268 height 24
select select "[DEMOGRAPHIC_DATA]"
click at [703, 187] on select "Select Male Female Other Prefer Not To Say" at bounding box center [837, 199] width 268 height 24
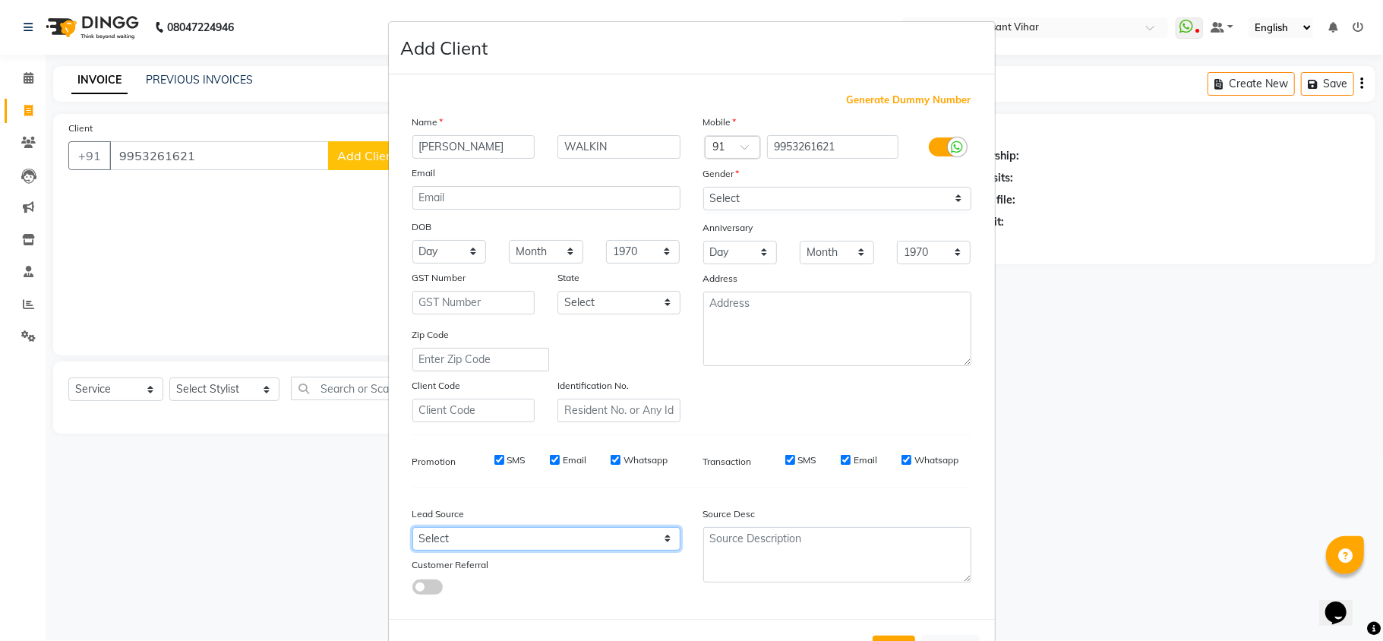
click at [536, 531] on select "Select Walk-in Referral Internet Friend Word of Mouth Advertisement Facebook Ju…" at bounding box center [546, 539] width 268 height 24
select select "28142"
click at [412, 527] on select "Select Walk-in Referral Internet Friend Word of Mouth Advertisement Facebook Ju…" at bounding box center [546, 539] width 268 height 24
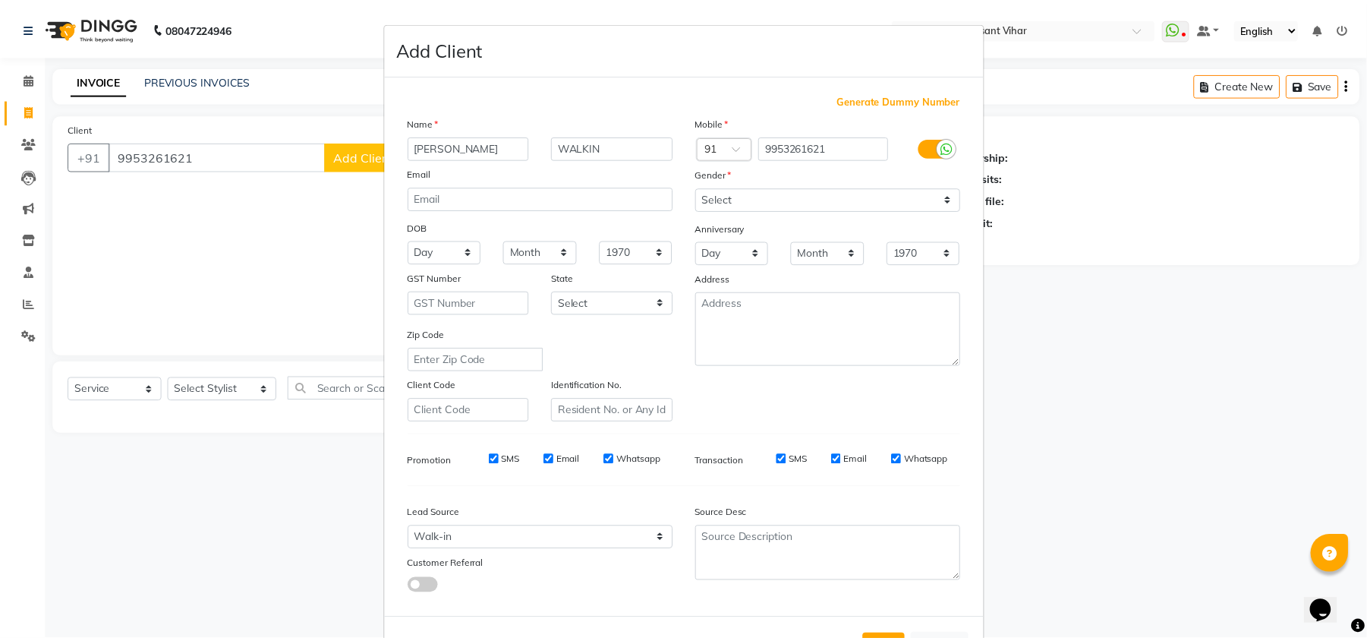
scroll to position [56, 0]
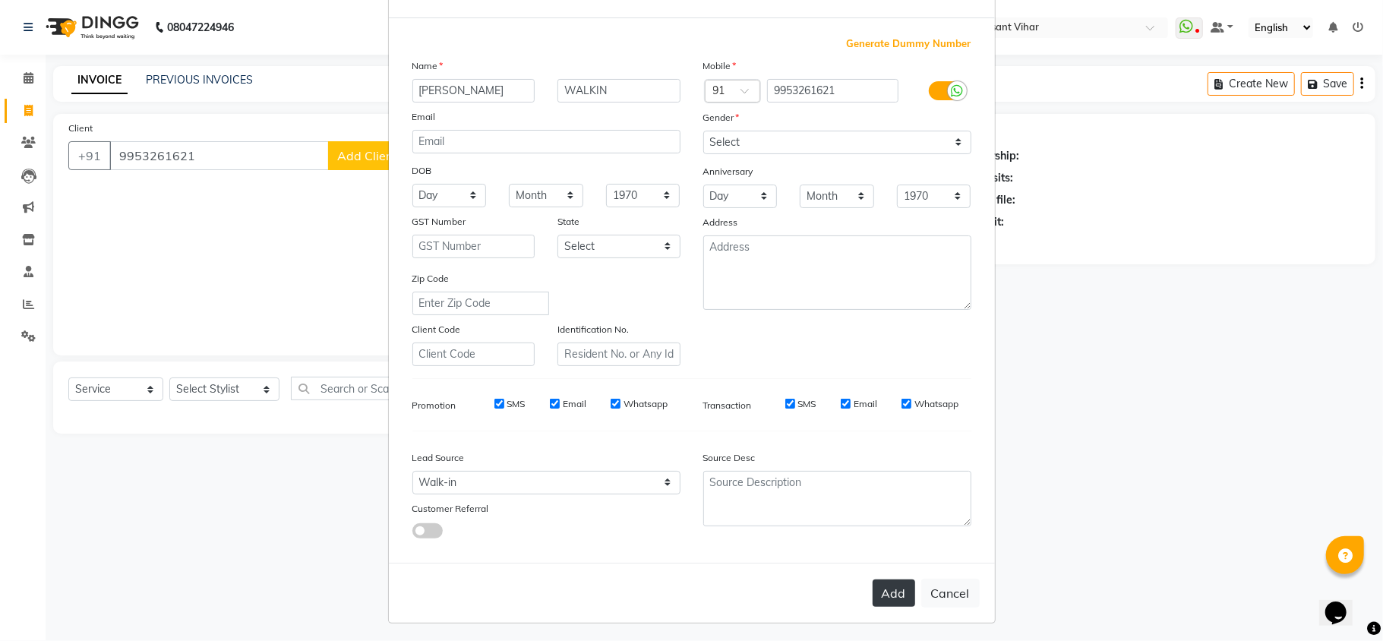
click at [879, 590] on button "Add" at bounding box center [893, 592] width 43 height 27
select select
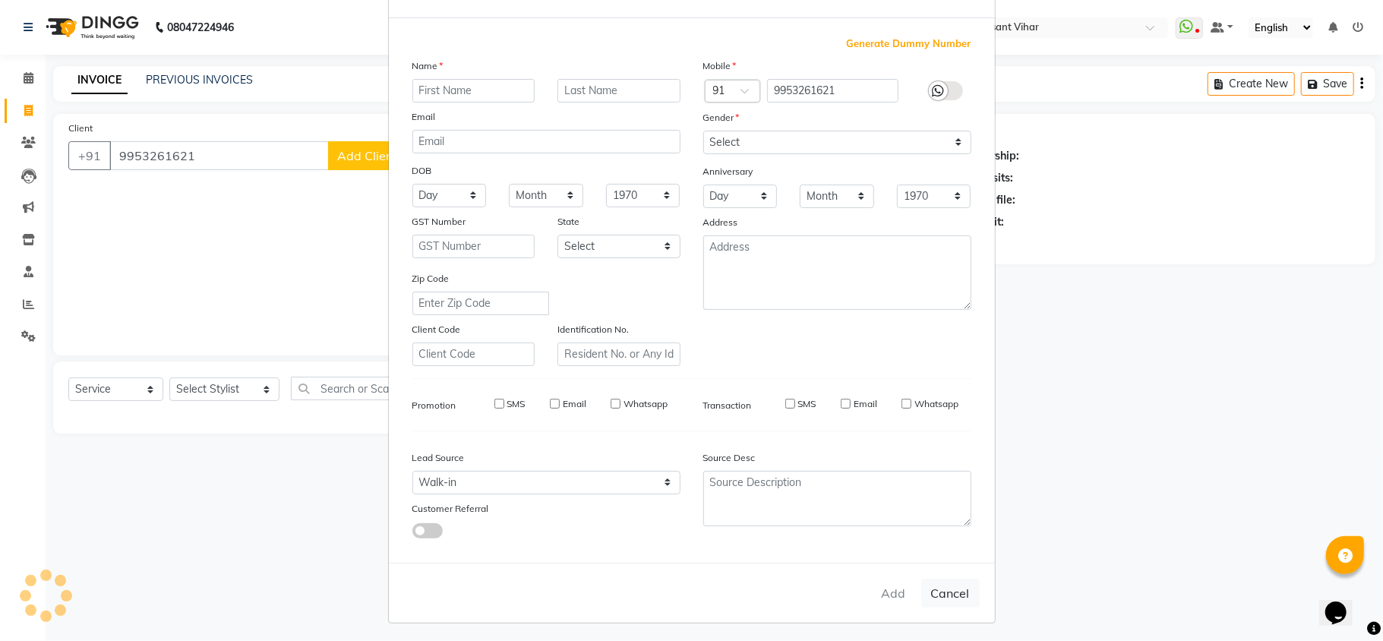
select select
checkbox input "false"
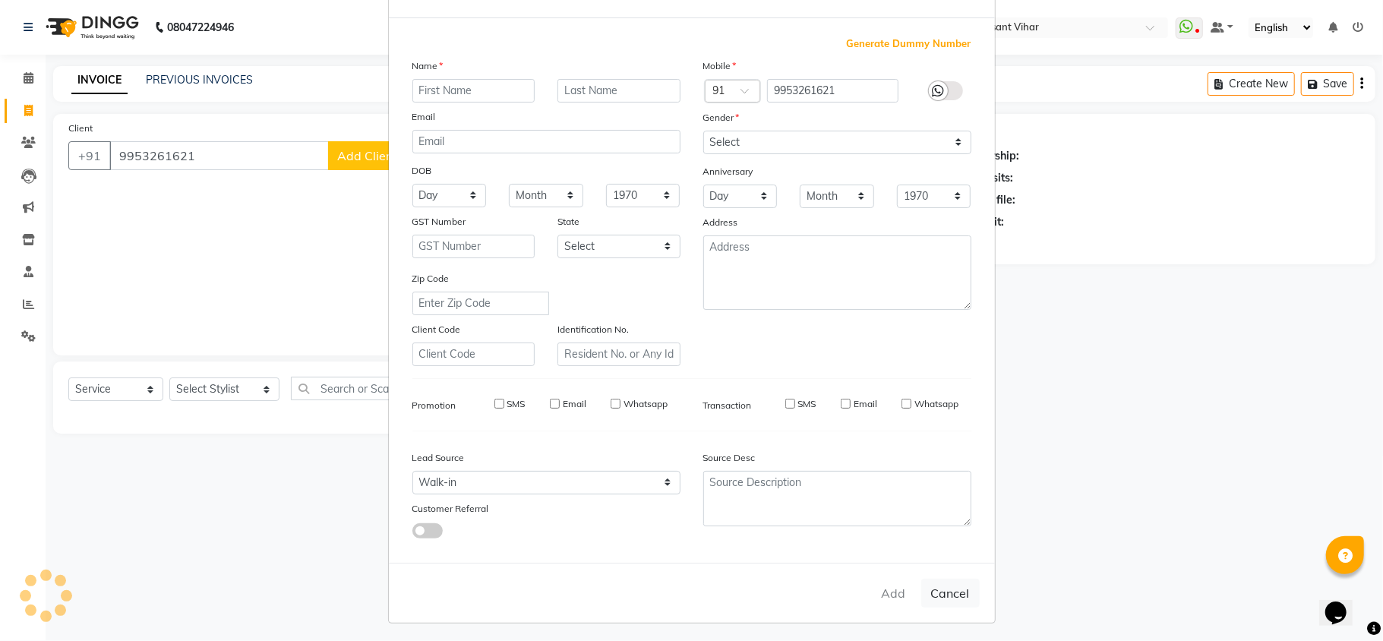
checkbox input "false"
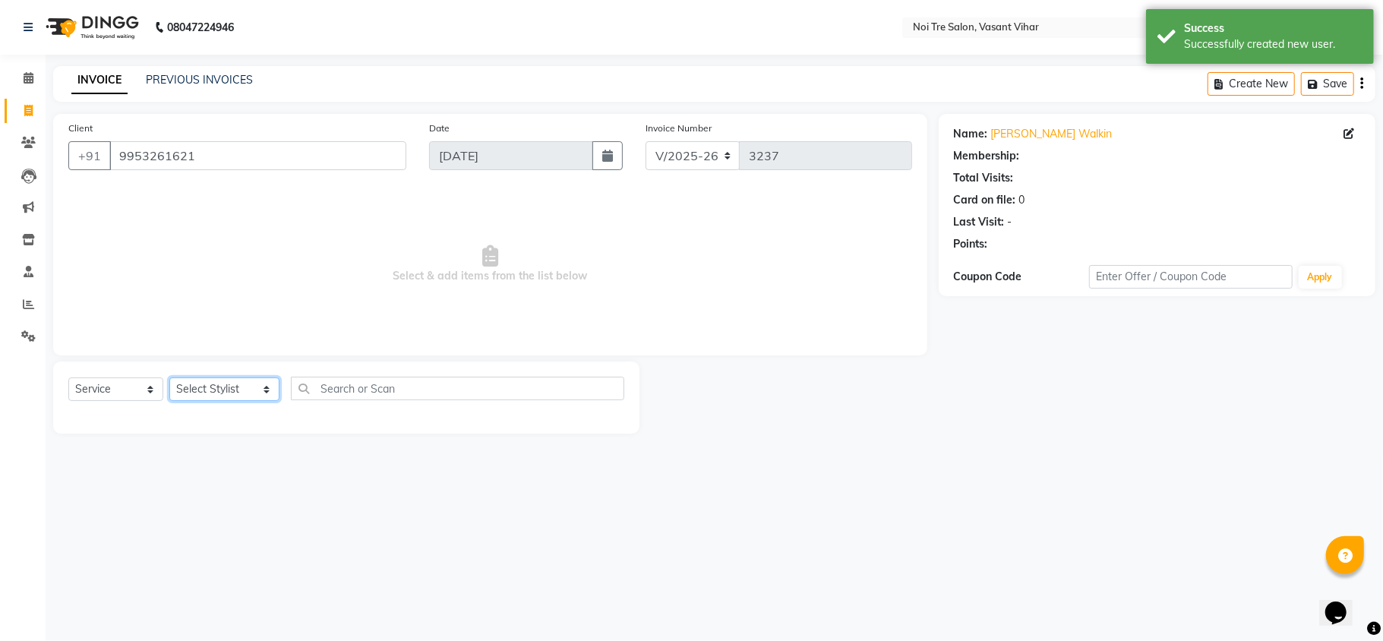
click at [210, 399] on select "Select Stylist Abhishek AMARNATH Asif DANISH(PUNJABI BAGH) DHARAM FAIZAN GEETA …" at bounding box center [224, 389] width 110 height 24
select select "20379"
click at [169, 377] on select "Select Stylist Abhishek AMARNATH Asif DANISH(PUNJABI BAGH) DHARAM FAIZAN GEETA …" at bounding box center [224, 389] width 110 height 24
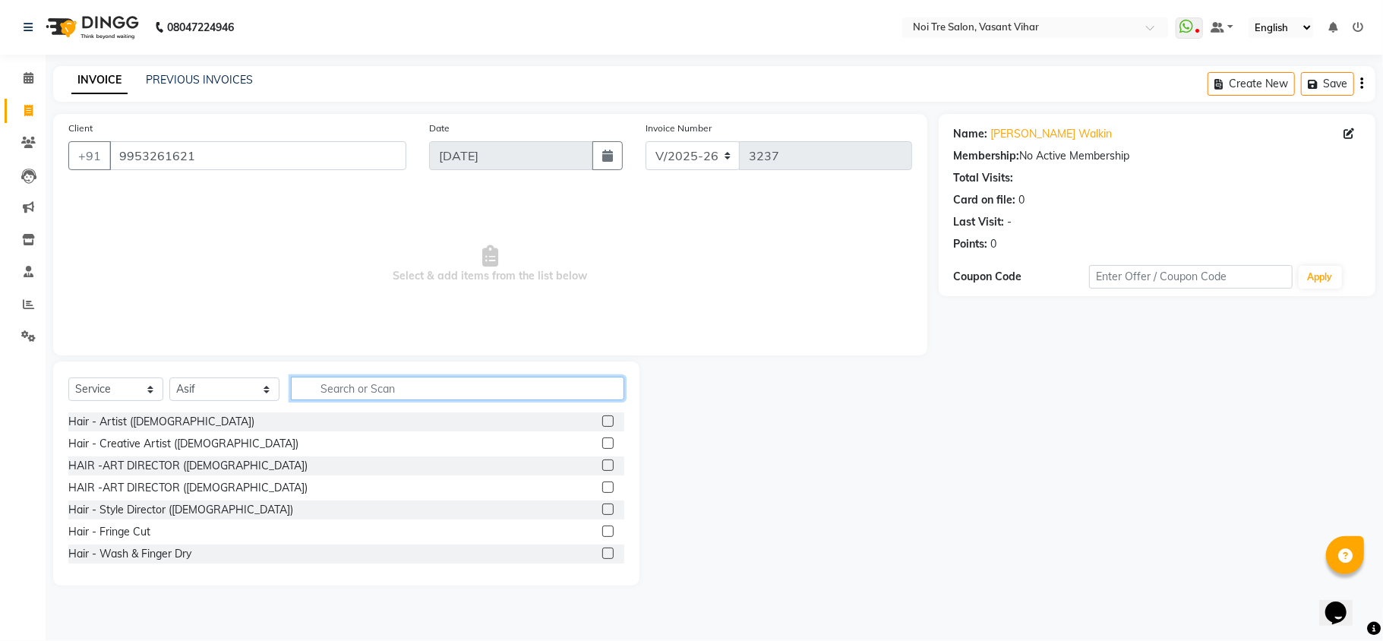
click at [351, 389] on input "text" at bounding box center [457, 389] width 333 height 24
type input "U"
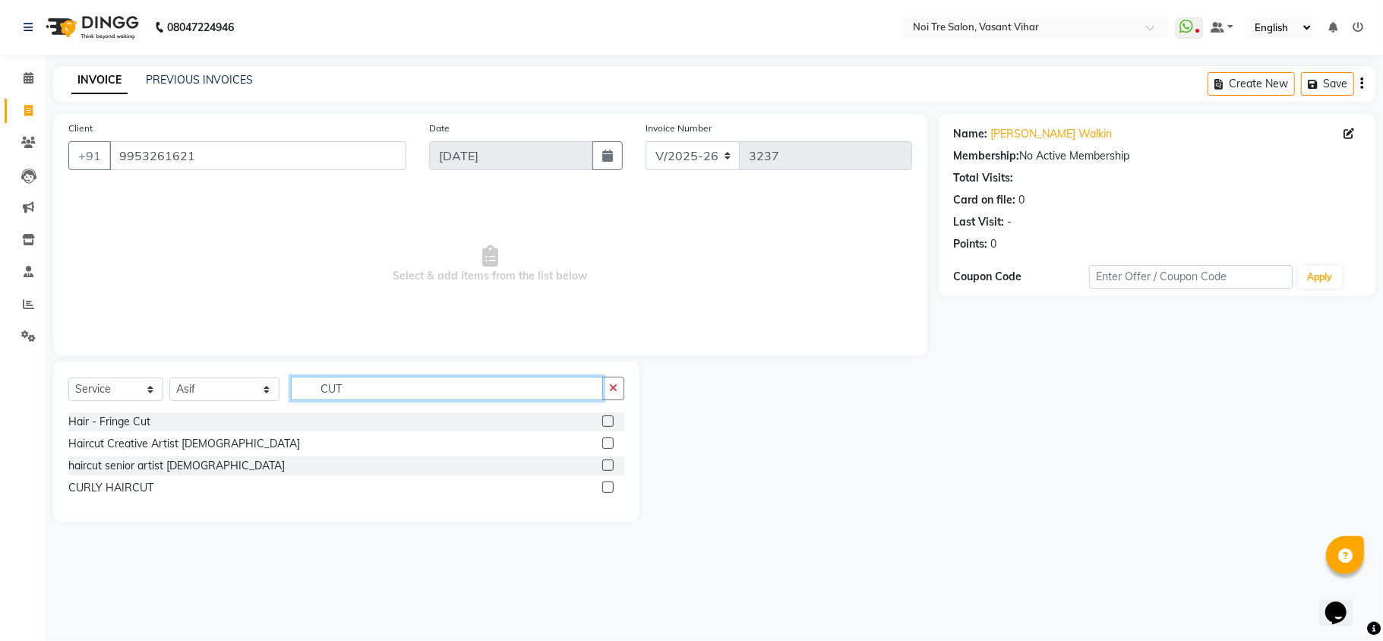
type input "CUT"
click at [602, 440] on label at bounding box center [607, 442] width 11 height 11
click at [602, 440] on input "checkbox" at bounding box center [607, 444] width 10 height 10
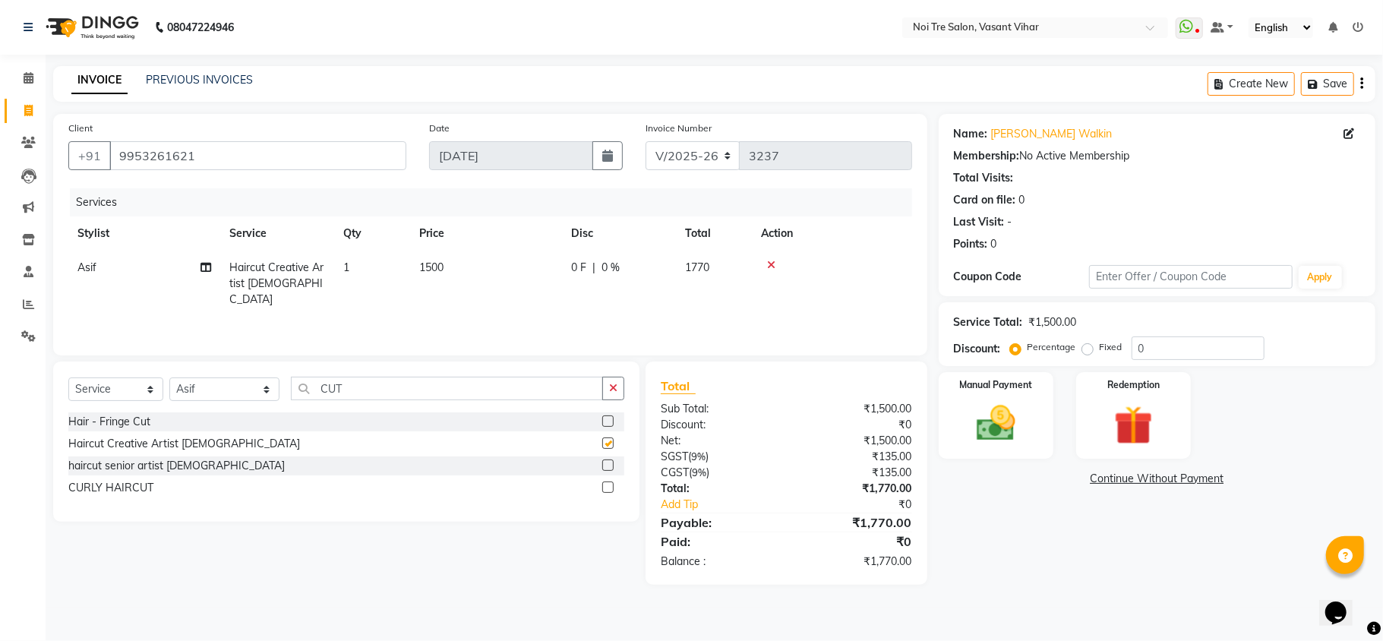
checkbox input "false"
click at [243, 389] on select "Select Stylist [PERSON_NAME](PUNJABI BAGH) [PERSON_NAME] GEETA [PERSON_NAME] PD…" at bounding box center [224, 389] width 110 height 24
select select "59456"
click at [169, 377] on select "Select Stylist [PERSON_NAME](PUNJABI BAGH) [PERSON_NAME] GEETA [PERSON_NAME] PD…" at bounding box center [224, 389] width 110 height 24
click at [606, 440] on label at bounding box center [607, 442] width 11 height 11
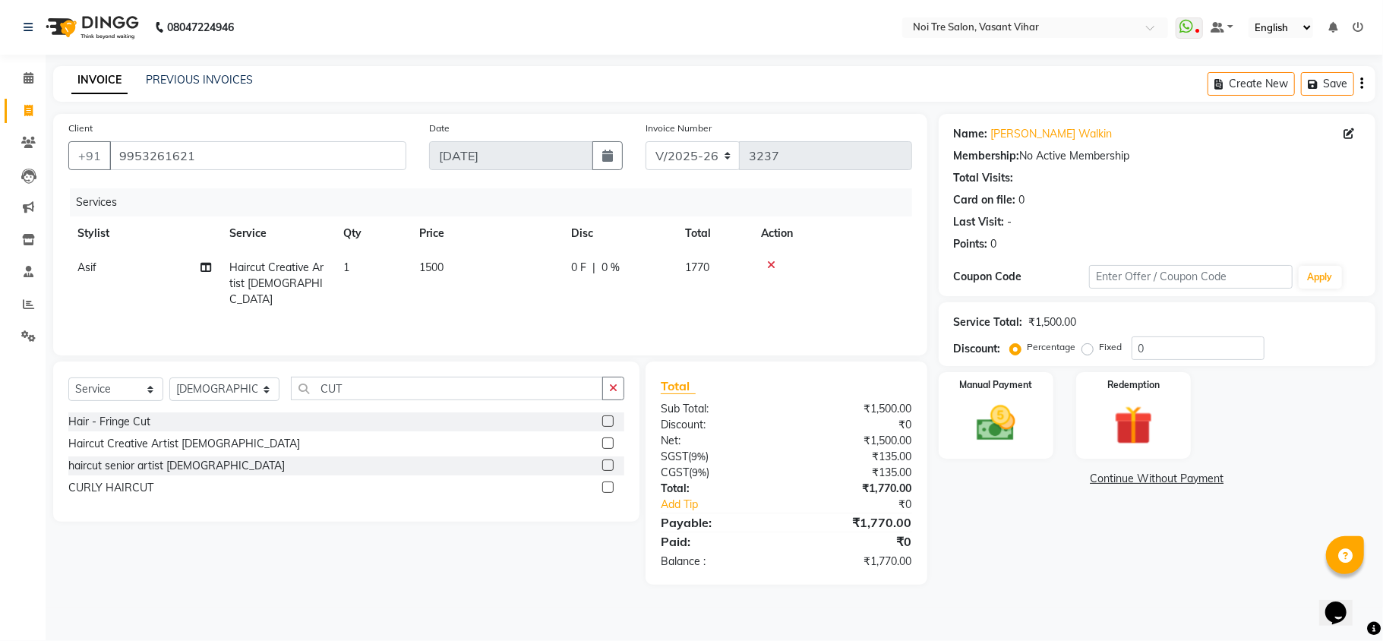
click at [606, 440] on input "checkbox" at bounding box center [607, 444] width 10 height 10
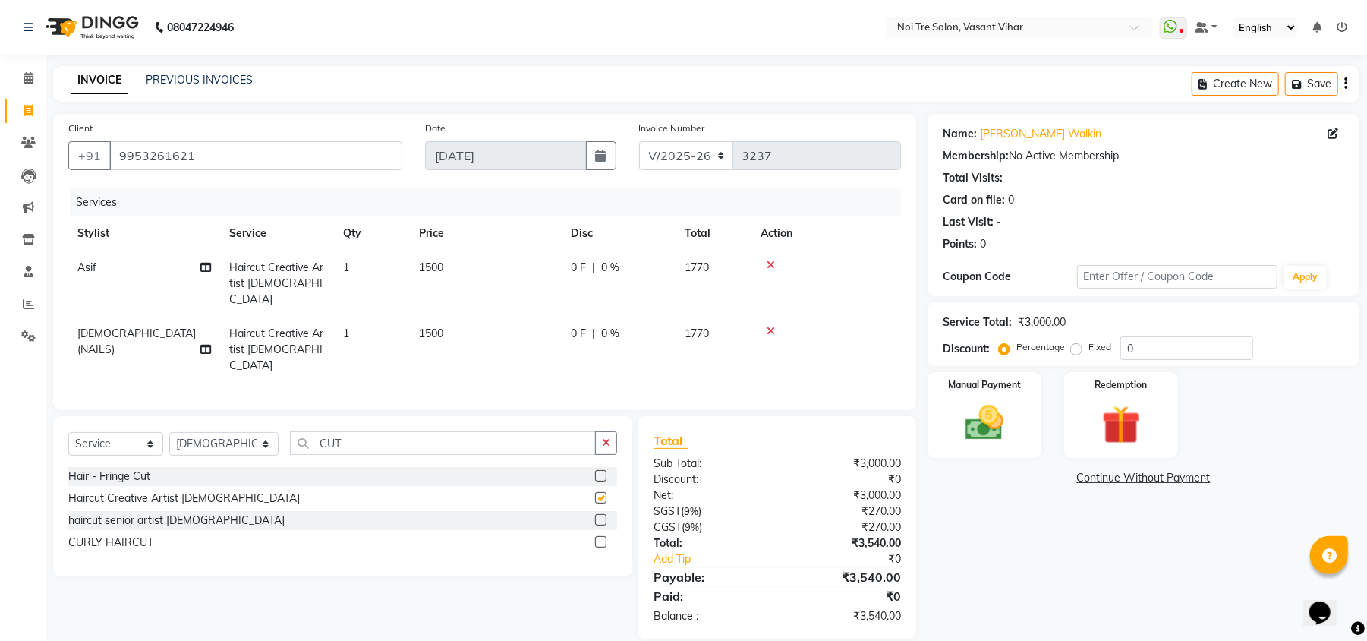
checkbox input "false"
click at [466, 259] on td "1500" at bounding box center [486, 284] width 152 height 66
select select "20379"
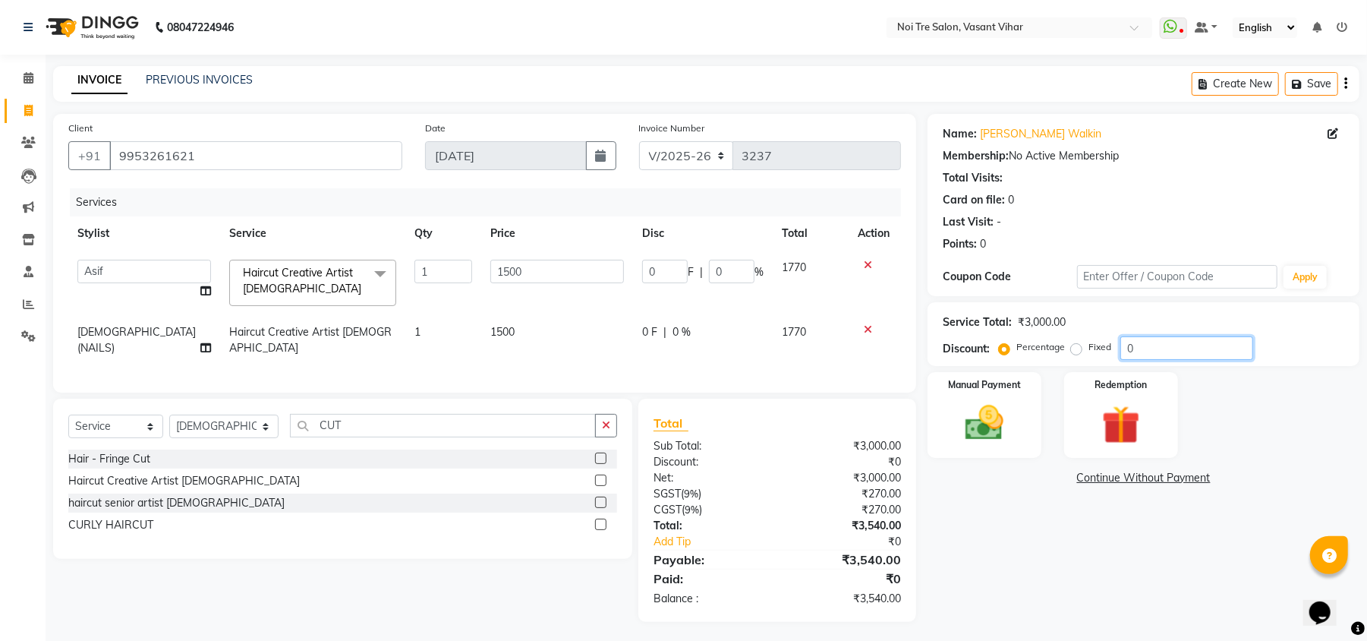
click at [1125, 343] on input "0" at bounding box center [1187, 348] width 133 height 24
type input "10"
type input "150"
type input "10"
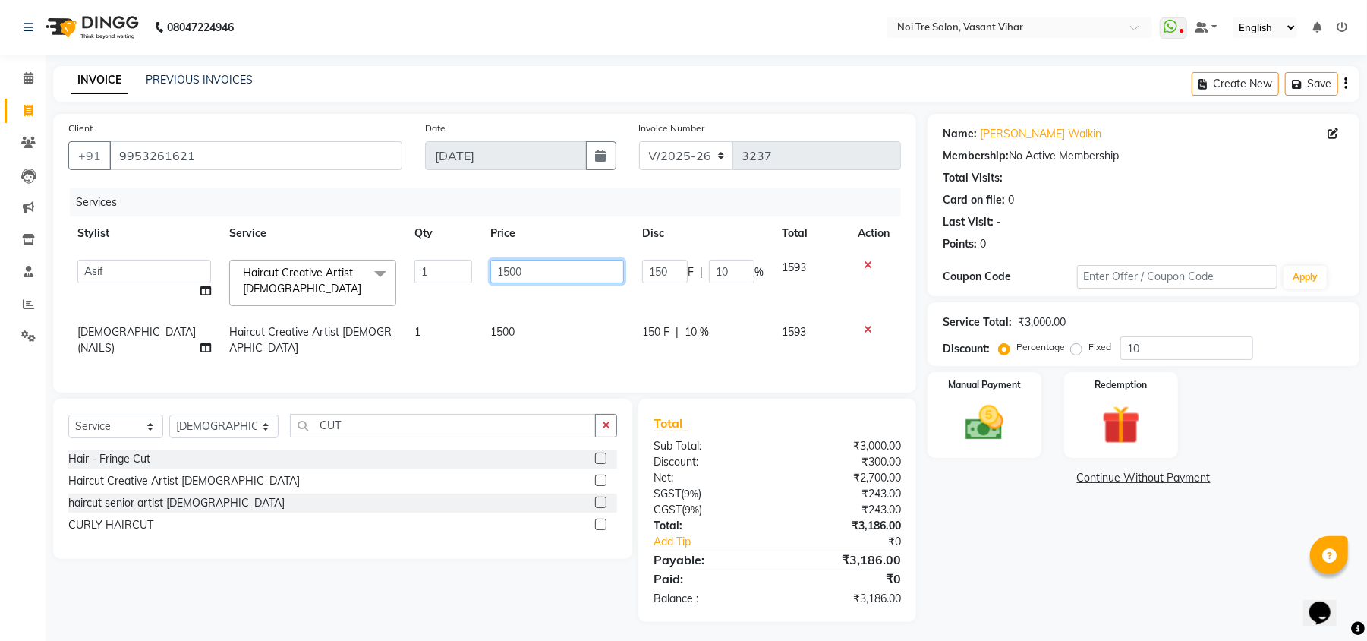
click at [585, 274] on input "1500" at bounding box center [557, 272] width 134 height 24
type input "800"
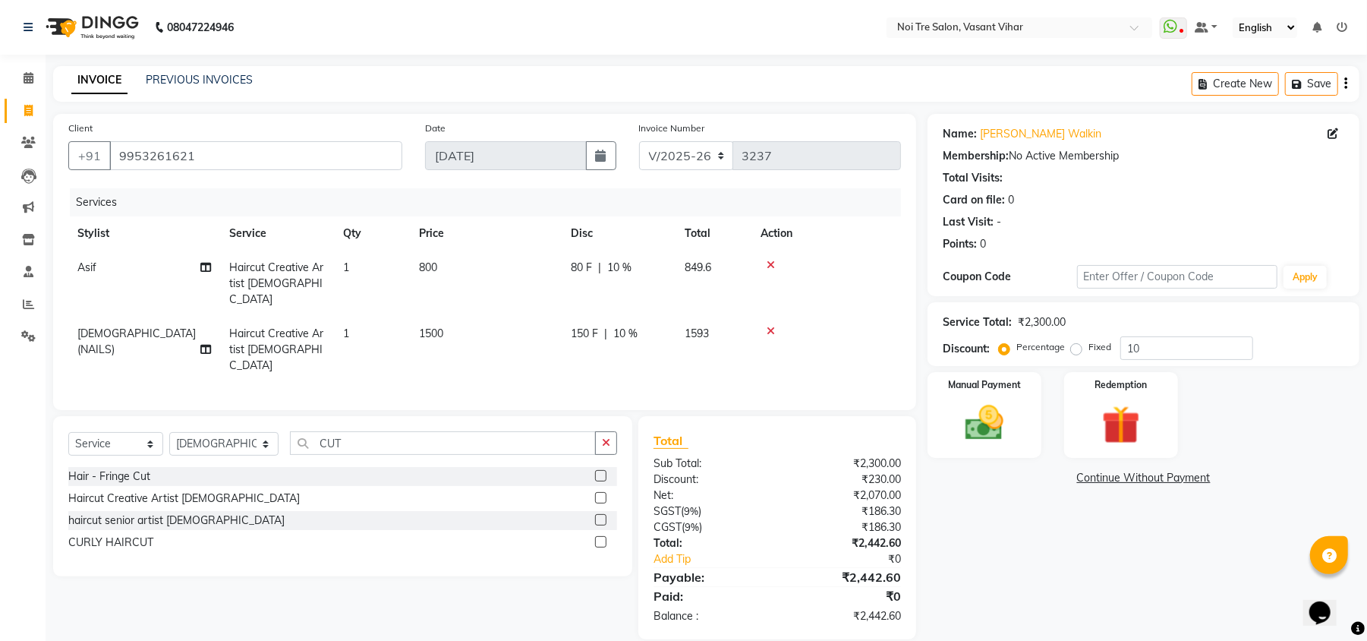
click at [538, 317] on td "1500" at bounding box center [486, 350] width 152 height 66
select select "59456"
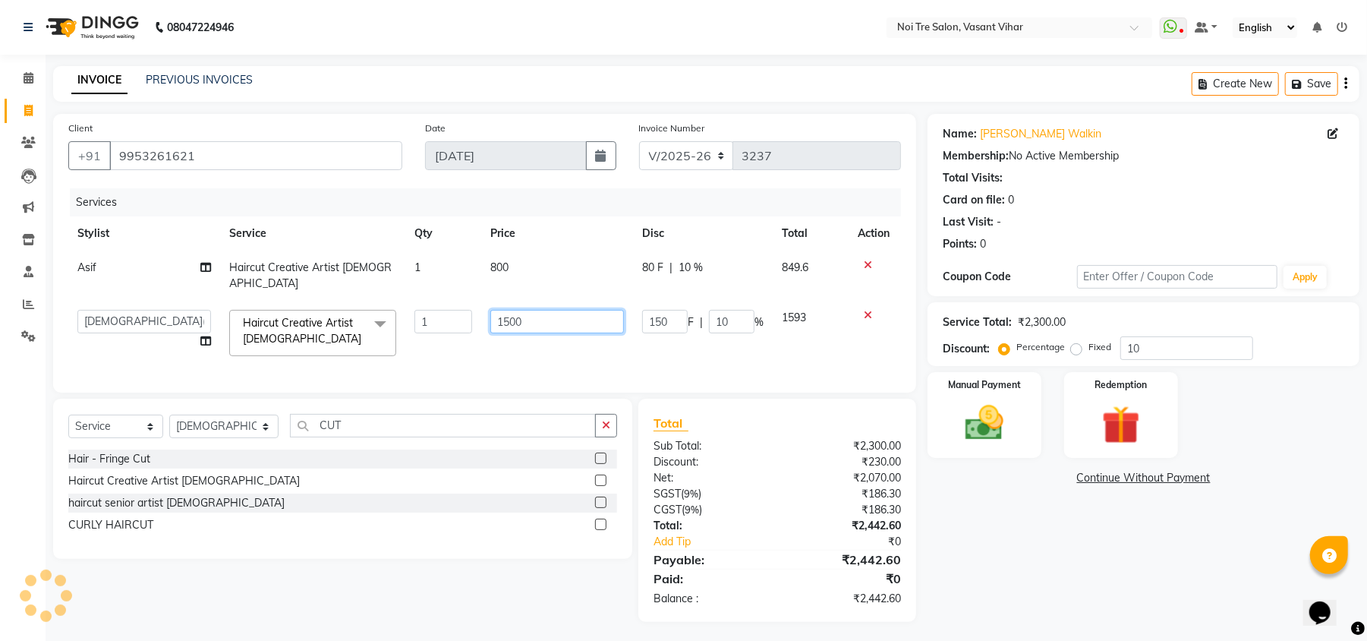
click at [538, 314] on input "1500" at bounding box center [557, 322] width 134 height 24
type input "800"
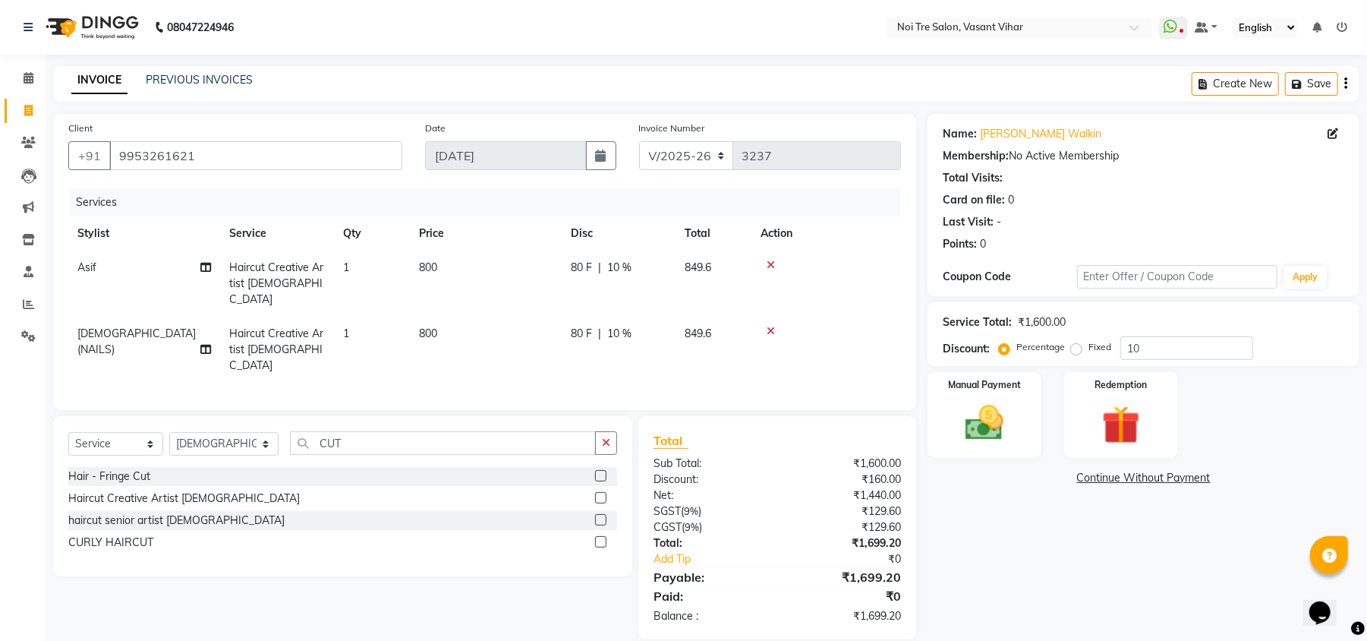
click at [141, 326] on span "[DEMOGRAPHIC_DATA](NAILS)" at bounding box center [136, 341] width 118 height 30
select select "59456"
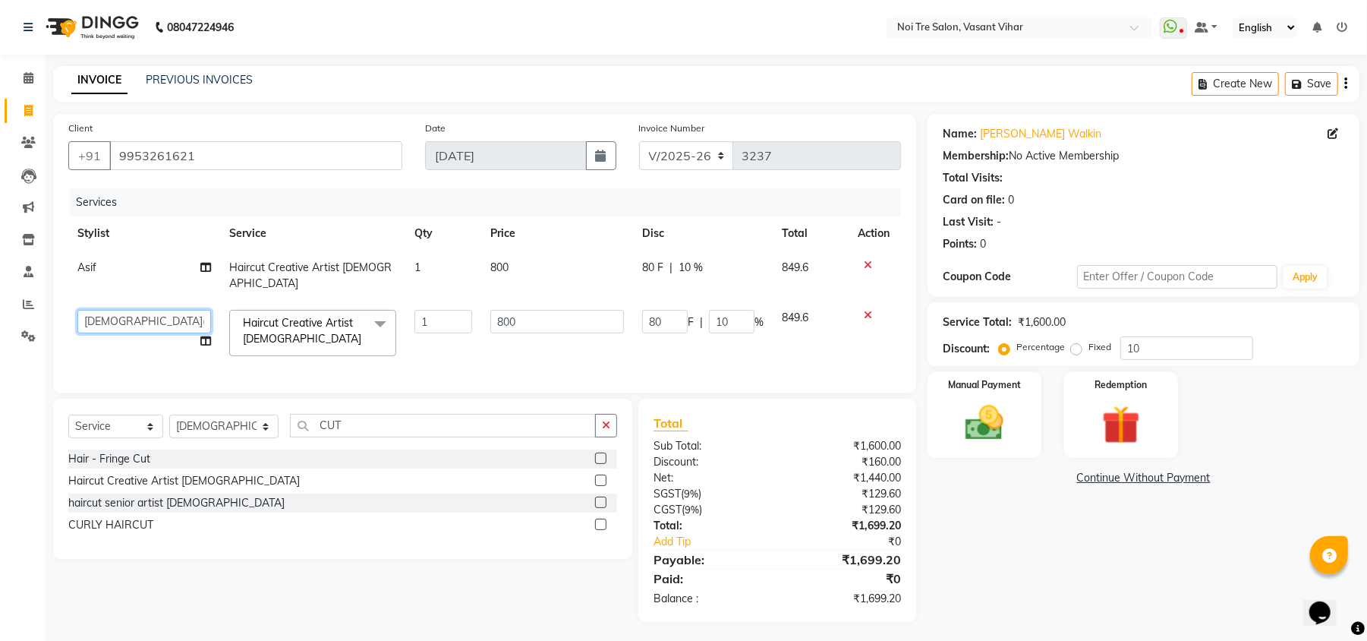
click at [138, 313] on select "Abhishek AMARNATH Asif DANISH(PUNJABI BAGH) DHARAM FAIZAN GEETA Kamal Karan PDC…" at bounding box center [144, 322] width 134 height 24
select select "20380"
click at [192, 424] on select "Select Stylist Abhishek AMARNATH Asif DANISH(PUNJABI BAGH) DHARAM FAIZAN GEETA …" at bounding box center [223, 427] width 109 height 24
select select "39796"
click at [169, 415] on select "Select Stylist Abhishek AMARNATH Asif DANISH(PUNJABI BAGH) DHARAM FAIZAN GEETA …" at bounding box center [223, 427] width 109 height 24
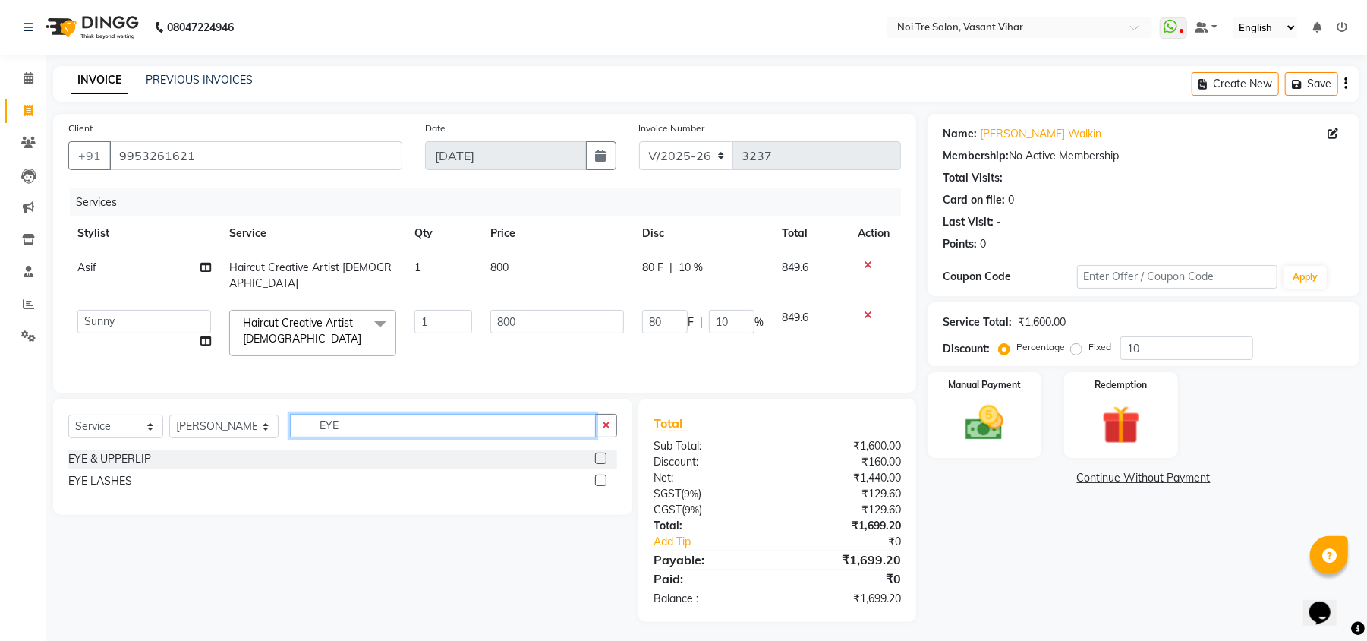
type input "EYE"
click at [602, 460] on label at bounding box center [600, 457] width 11 height 11
click at [602, 460] on input "checkbox" at bounding box center [600, 459] width 10 height 10
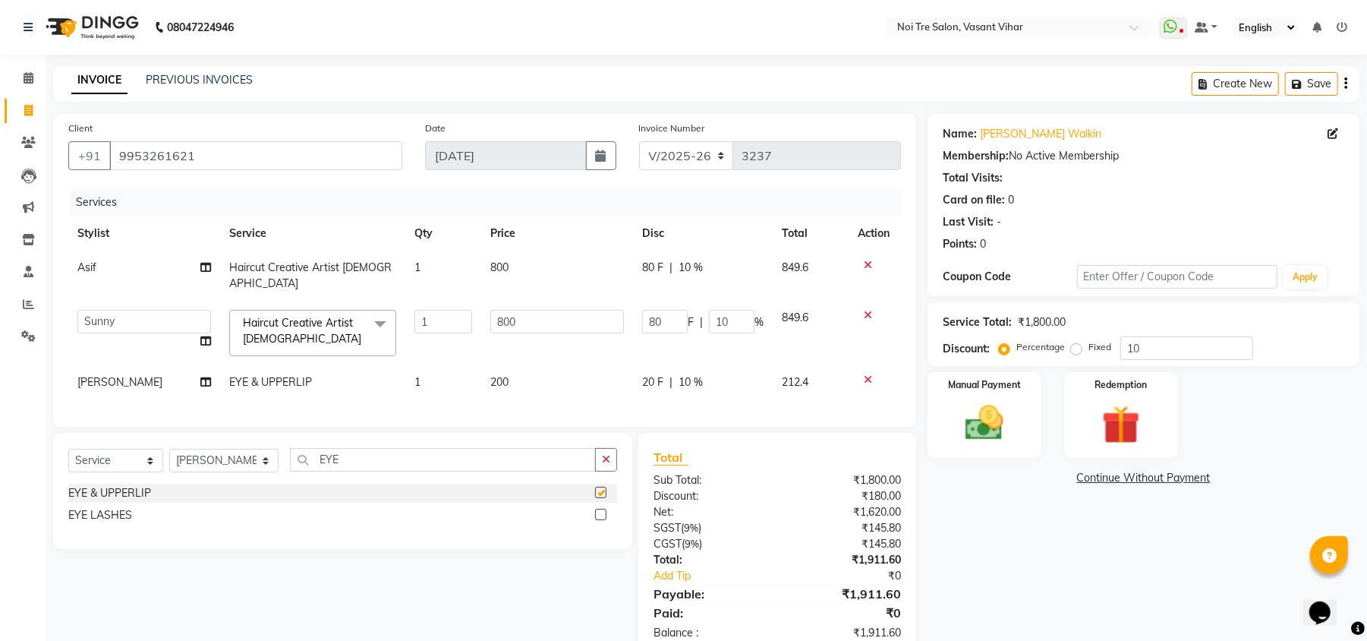
checkbox input "false"
click at [991, 411] on img at bounding box center [984, 423] width 65 height 46
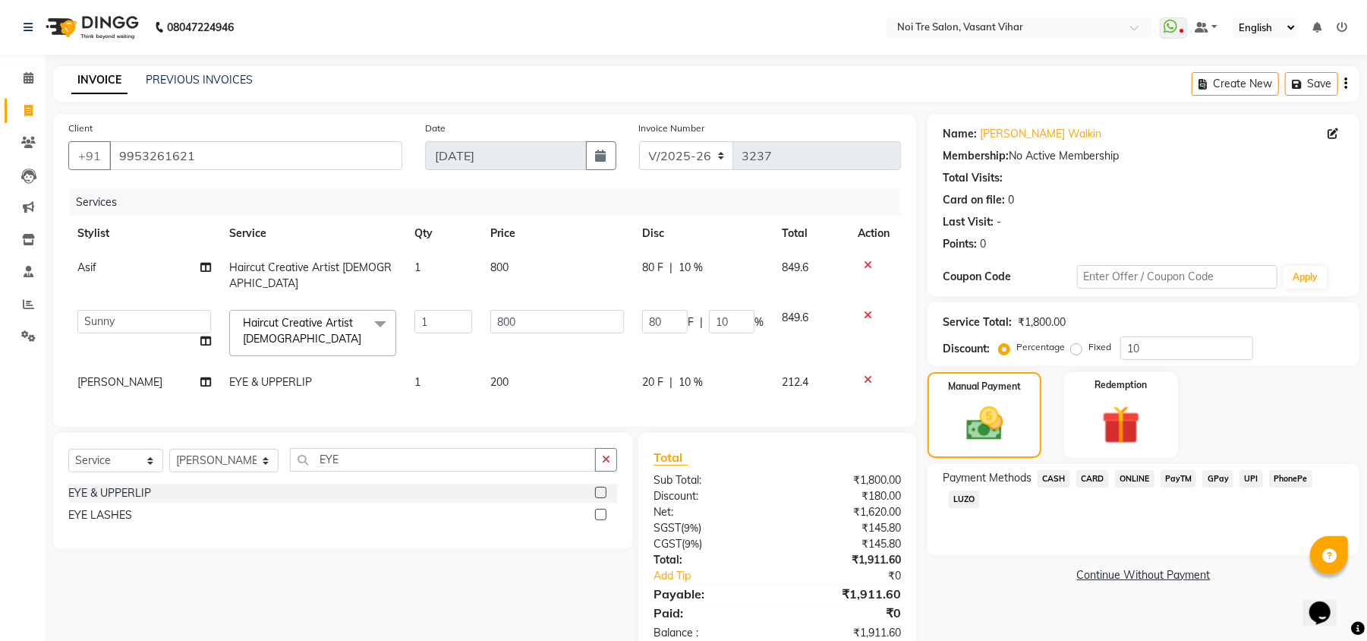
click at [1048, 487] on span "CASH" at bounding box center [1054, 478] width 33 height 17
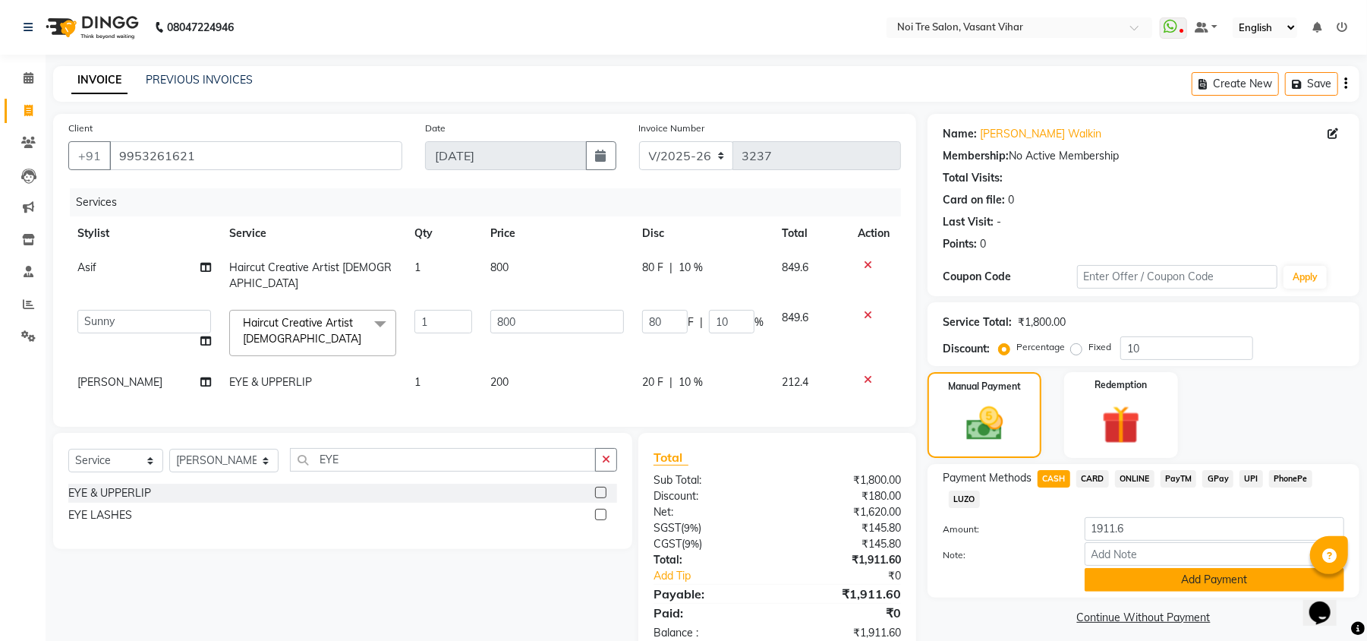
click at [1134, 583] on button "Add Payment" at bounding box center [1215, 580] width 260 height 24
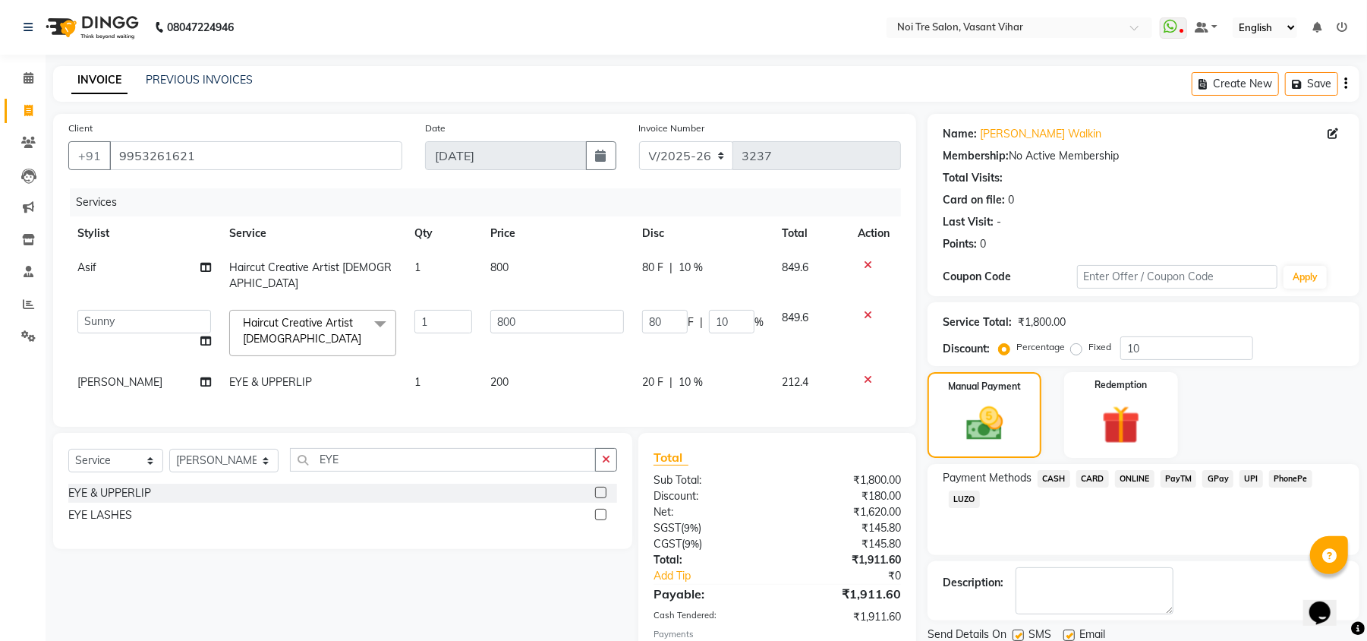
scroll to position [92, 0]
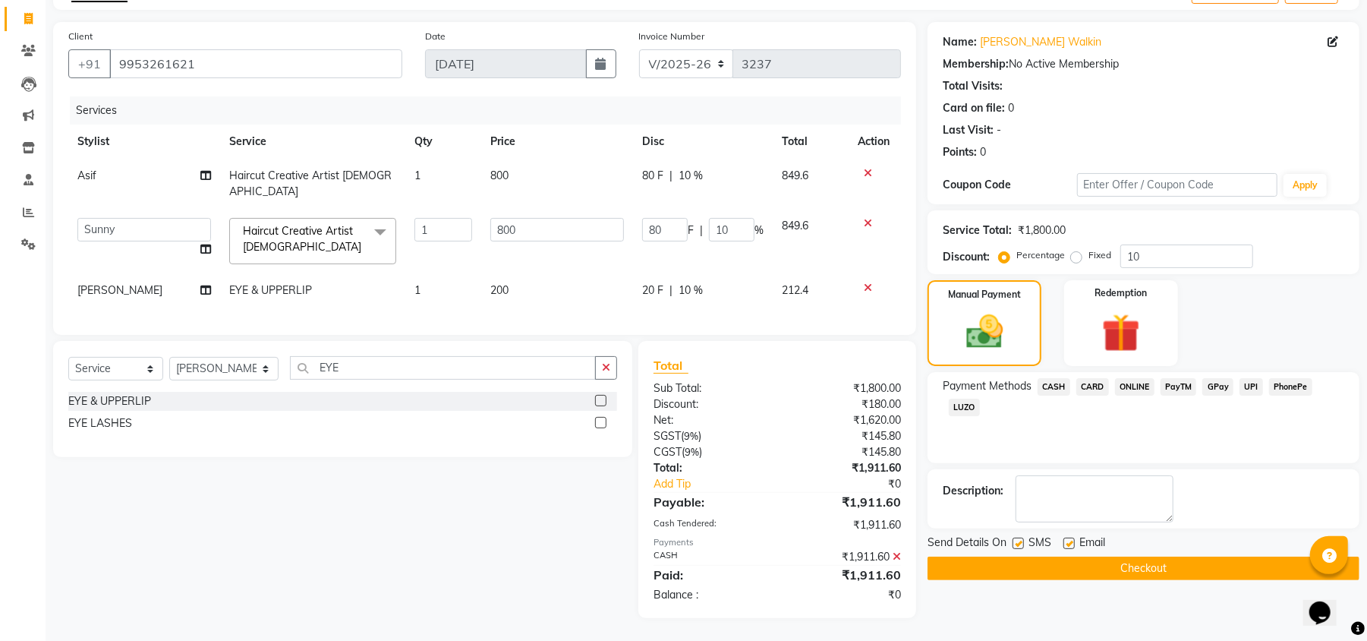
drag, startPoint x: 1206, startPoint y: 553, endPoint x: 1200, endPoint y: 569, distance: 16.4
click at [1200, 569] on div "Send Details On SMS Email Checkout" at bounding box center [1144, 557] width 432 height 46
click at [1200, 569] on button "Checkout" at bounding box center [1144, 569] width 432 height 24
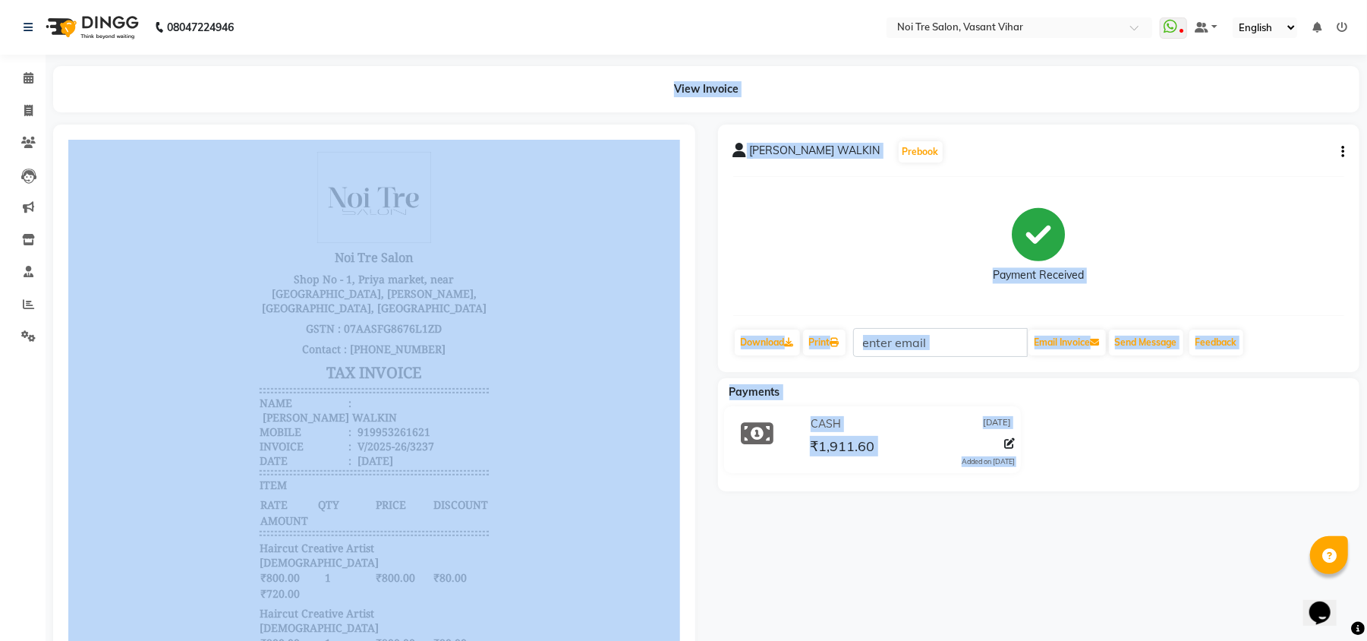
click at [1215, 407] on div "CASH 01-09-2025 ₹1,911.60 Added on 01-09-2025" at bounding box center [1039, 442] width 665 height 73
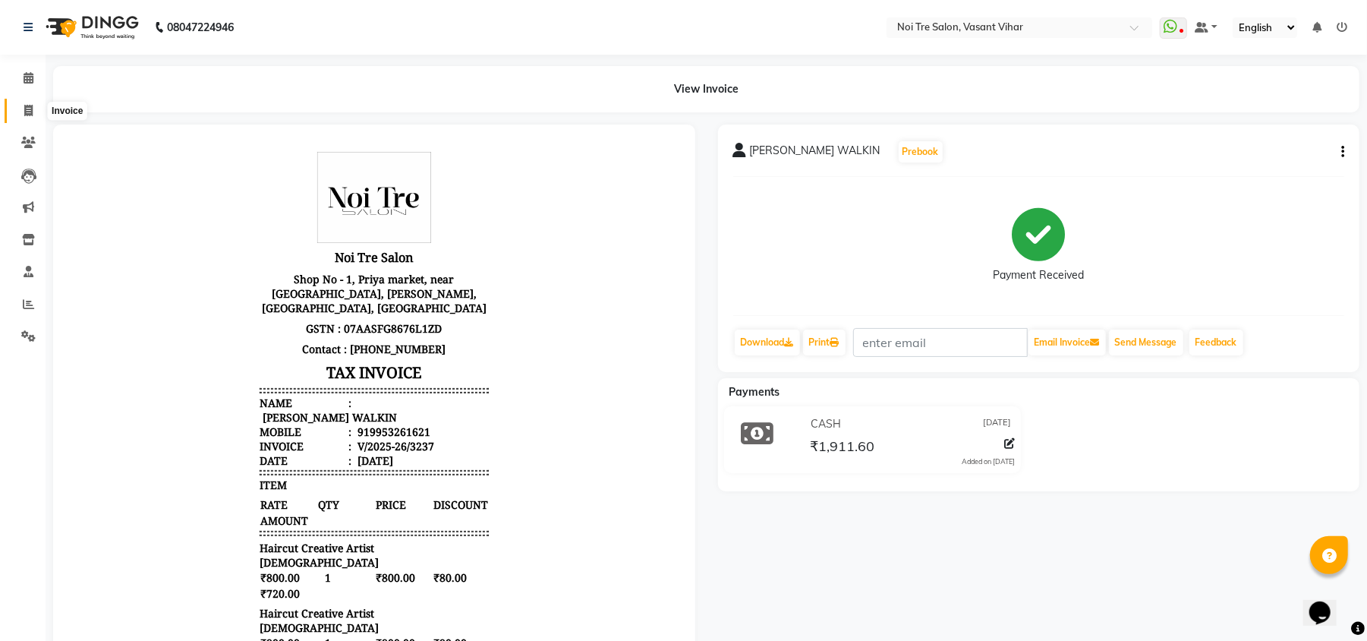
click at [25, 105] on icon at bounding box center [28, 110] width 8 height 11
select select "service"
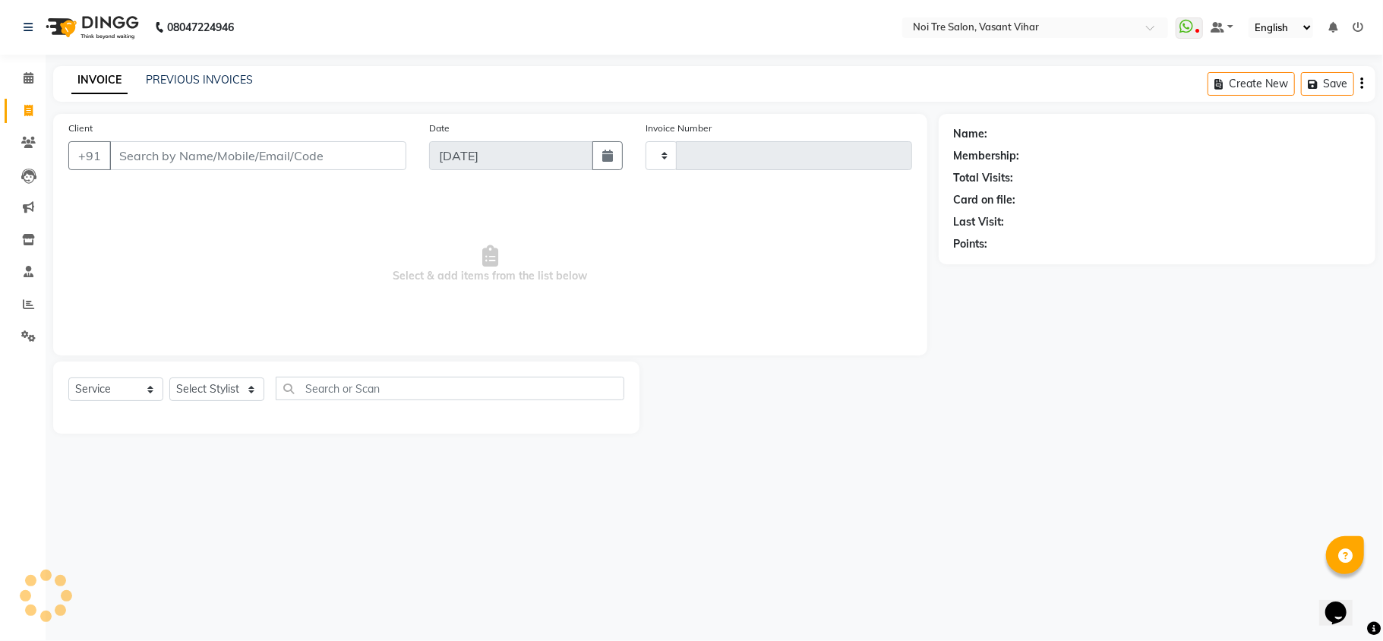
type input "3238"
select select "3944"
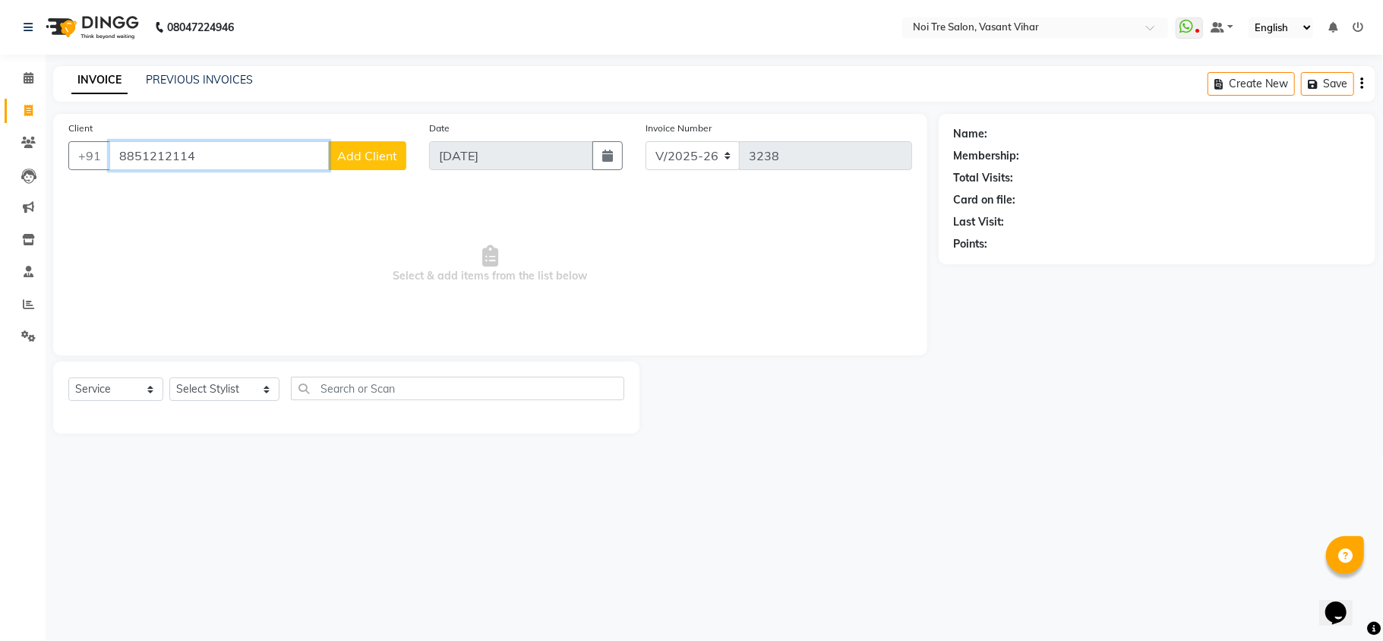
paste input "54725267"
paste input "9717996442"
type input "9717996442"
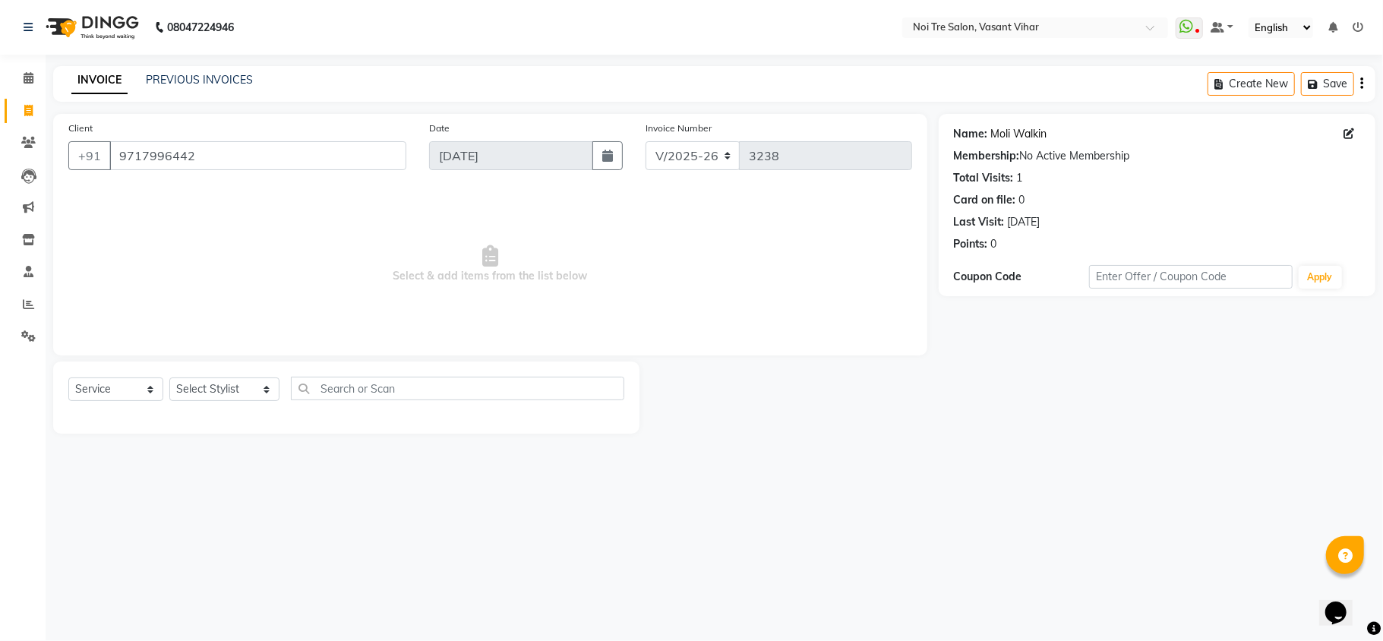
click at [1030, 131] on link "Moli Walkin" at bounding box center [1019, 134] width 56 height 16
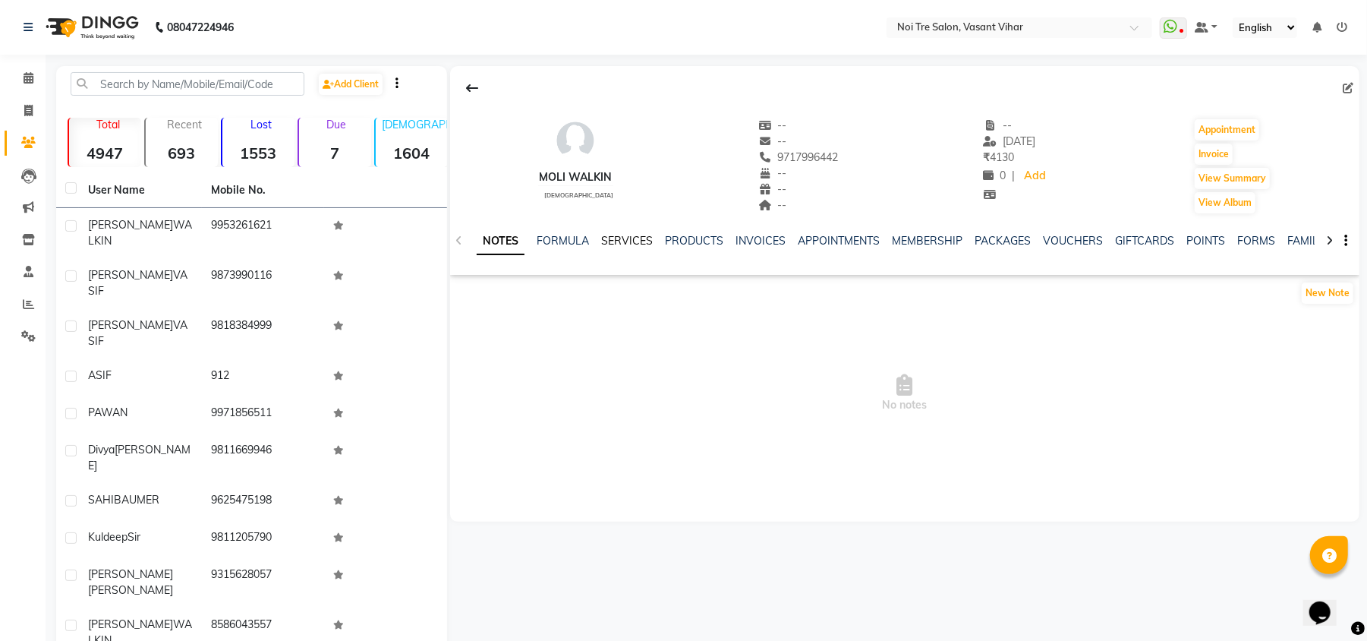
click at [607, 244] on link "SERVICES" at bounding box center [627, 241] width 52 height 14
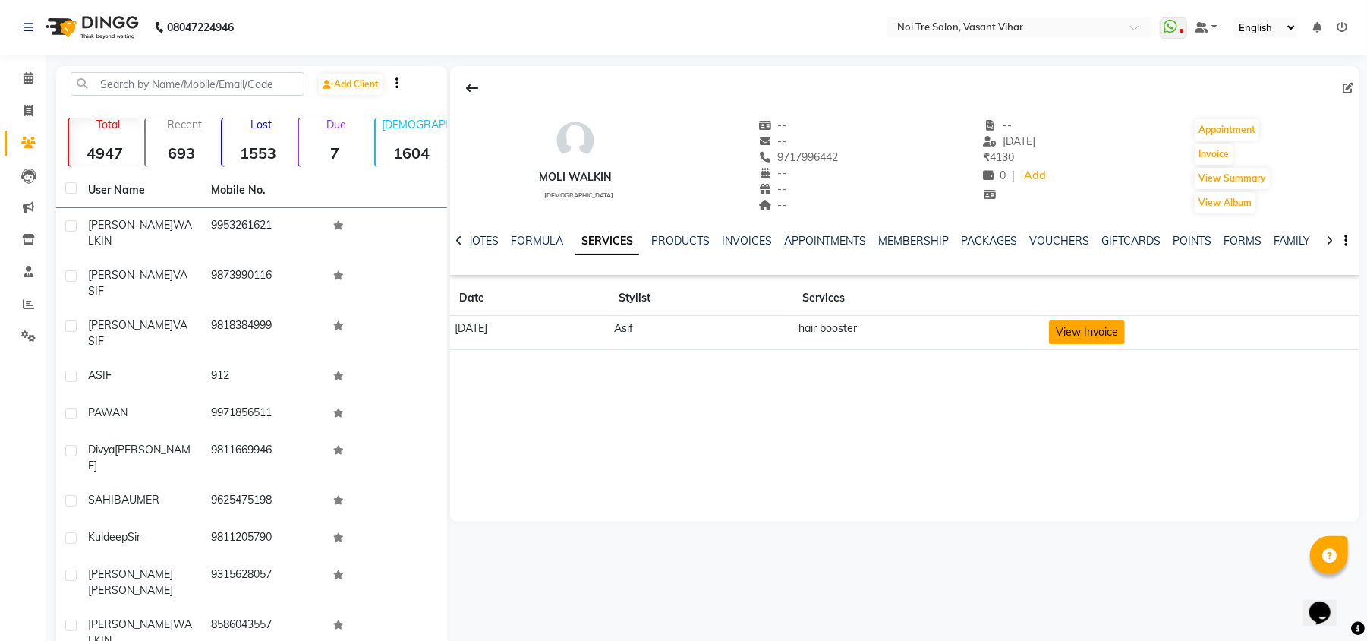
click at [1097, 326] on button "View Invoice" at bounding box center [1087, 332] width 76 height 24
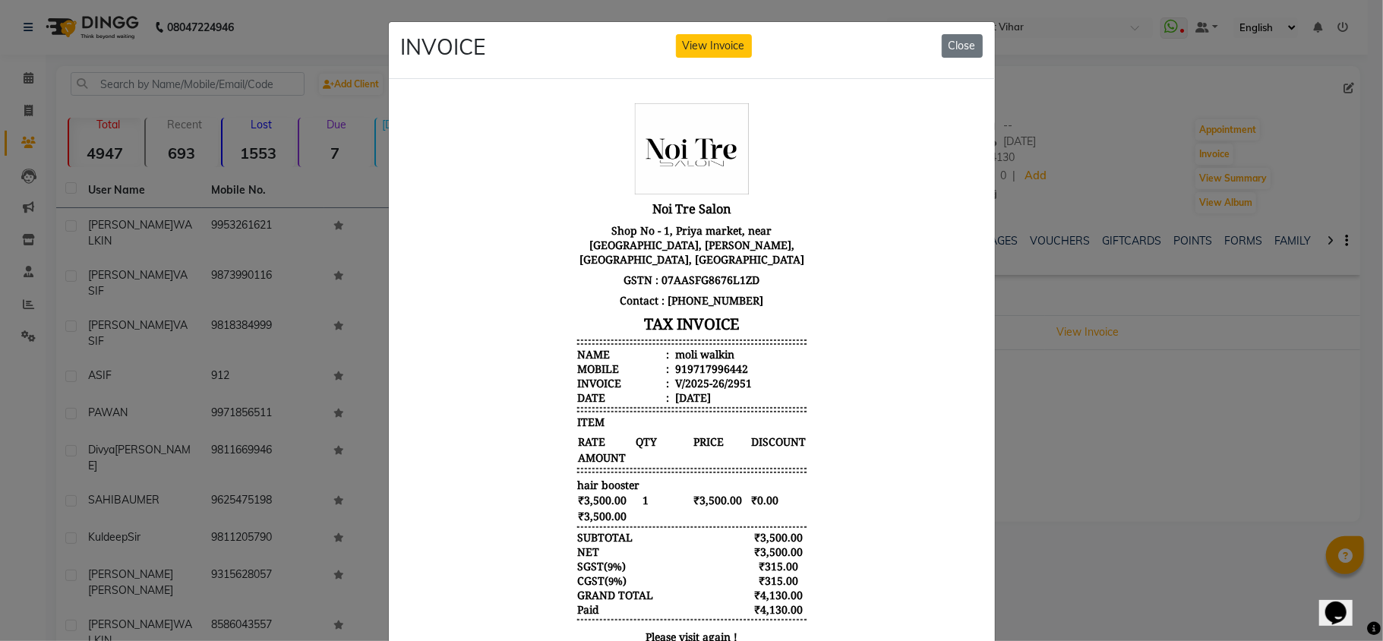
click at [1091, 438] on ngb-modal-window "INVOICE View Invoice Close" at bounding box center [691, 320] width 1383 height 641
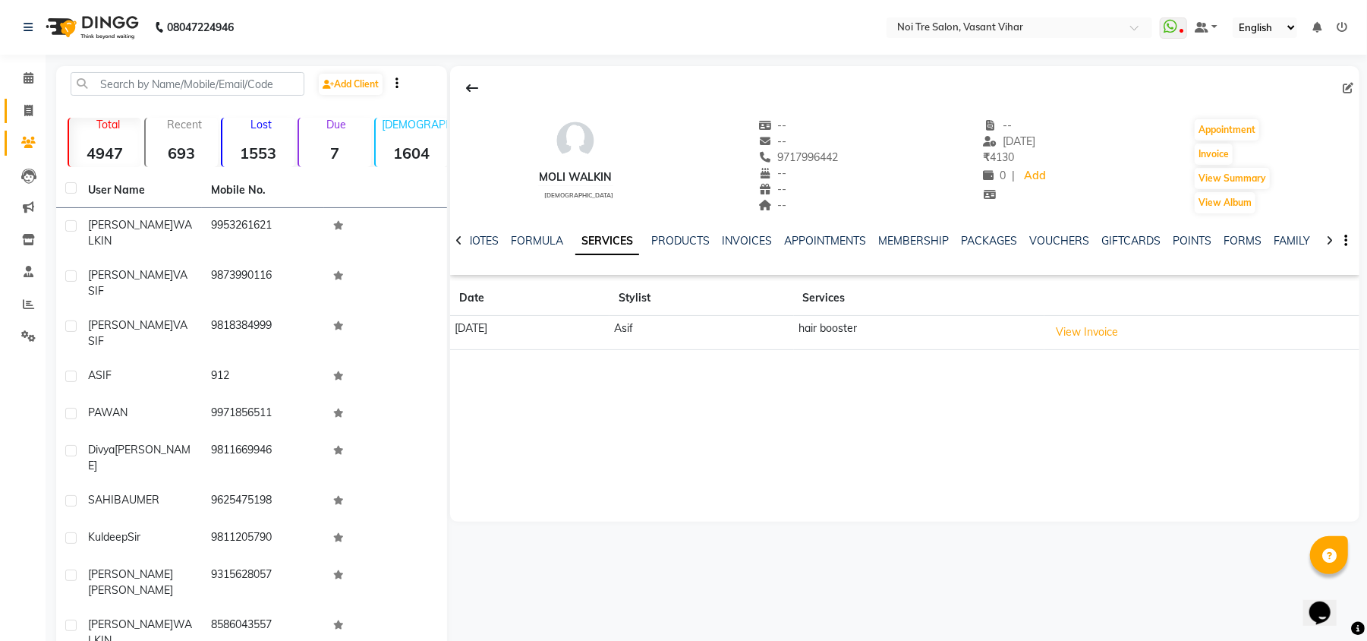
click at [35, 121] on link "Invoice" at bounding box center [23, 111] width 36 height 25
select select "service"
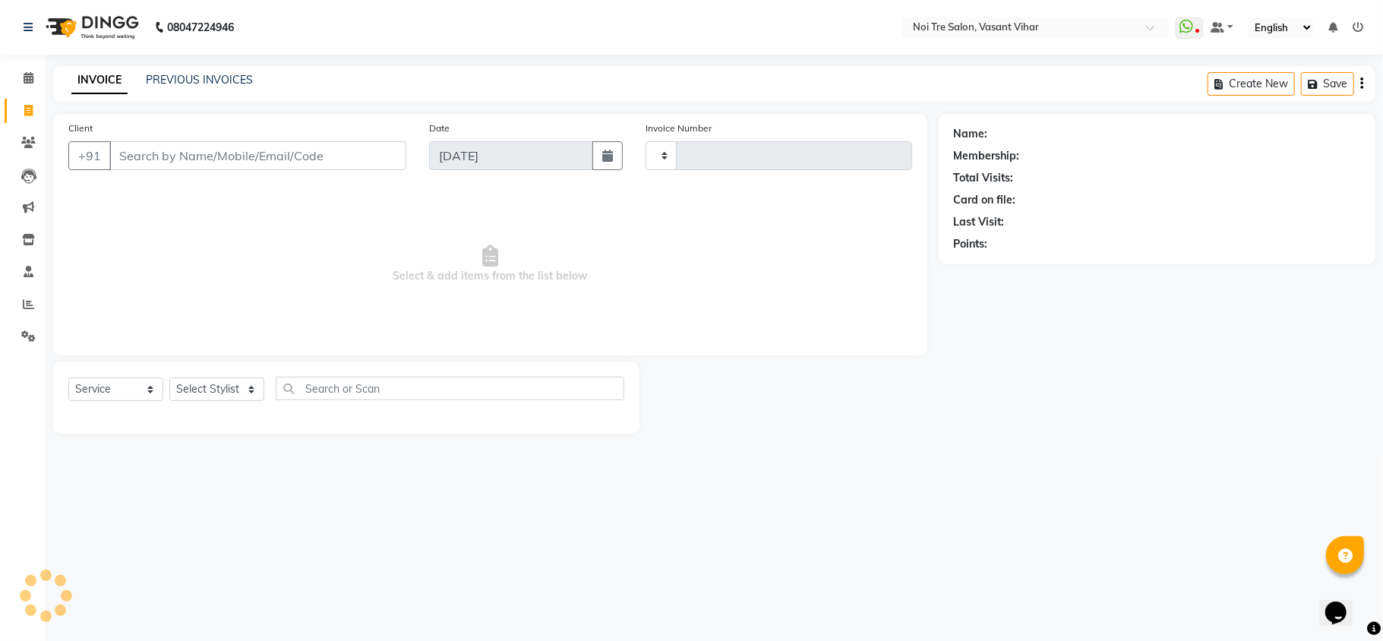
type input "7060448909"
type input "3238"
select select "3944"
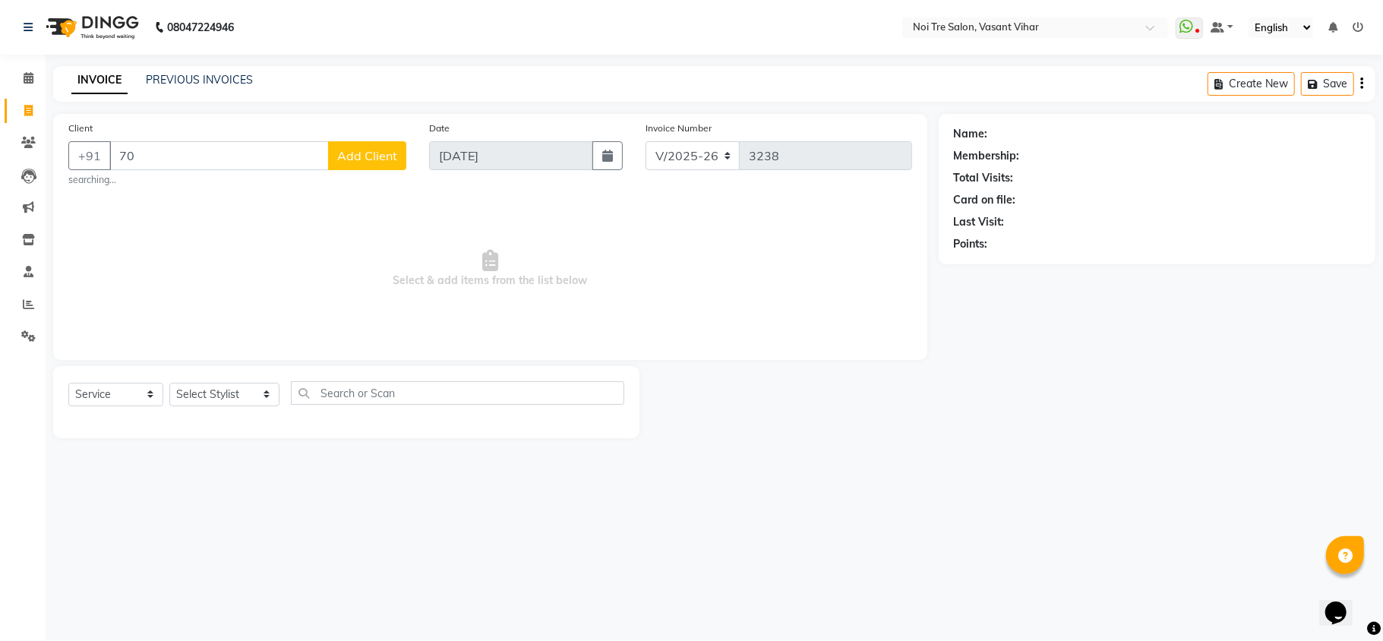
type input "7"
paste input "7290834704"
type input "7290834704"
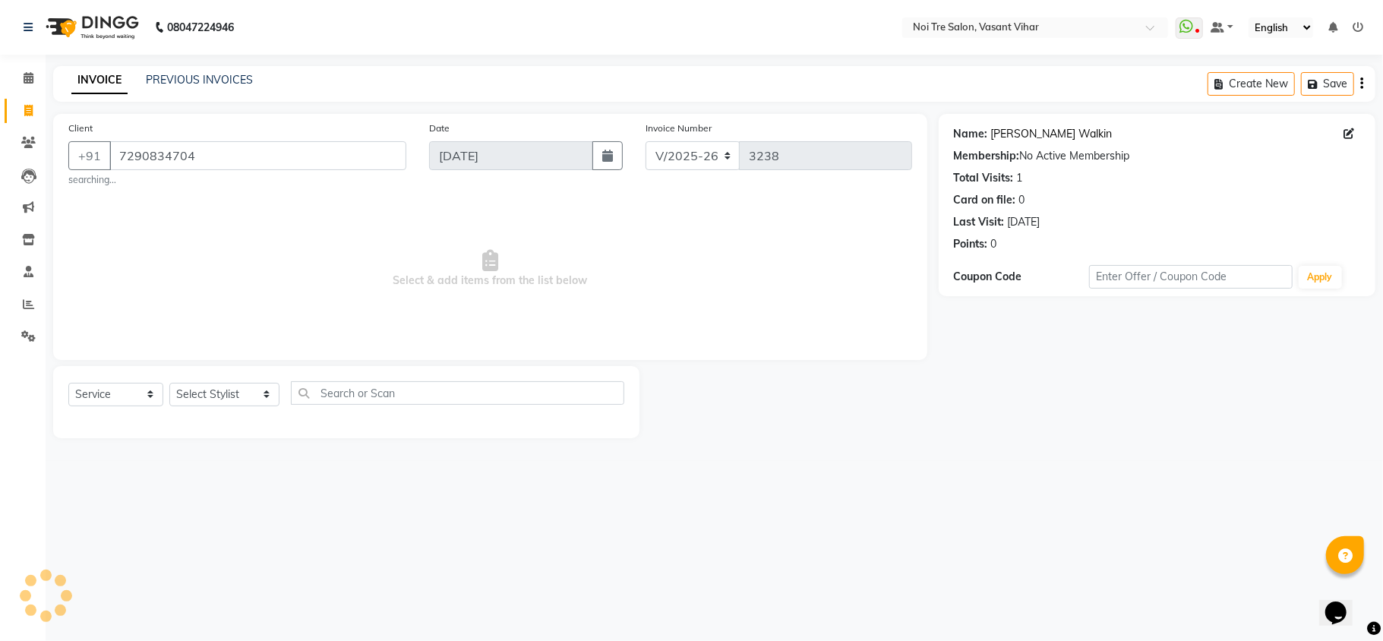
click at [1008, 135] on link "Keerat Walkin" at bounding box center [1051, 134] width 121 height 16
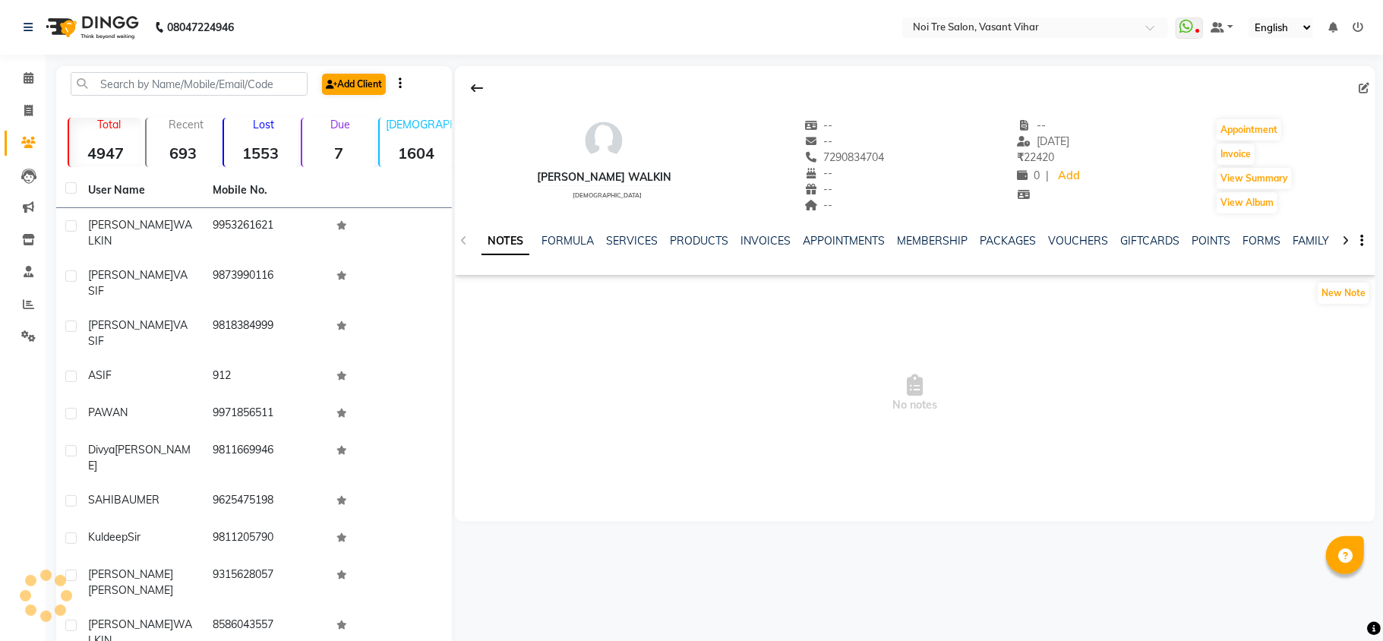
select select "en"
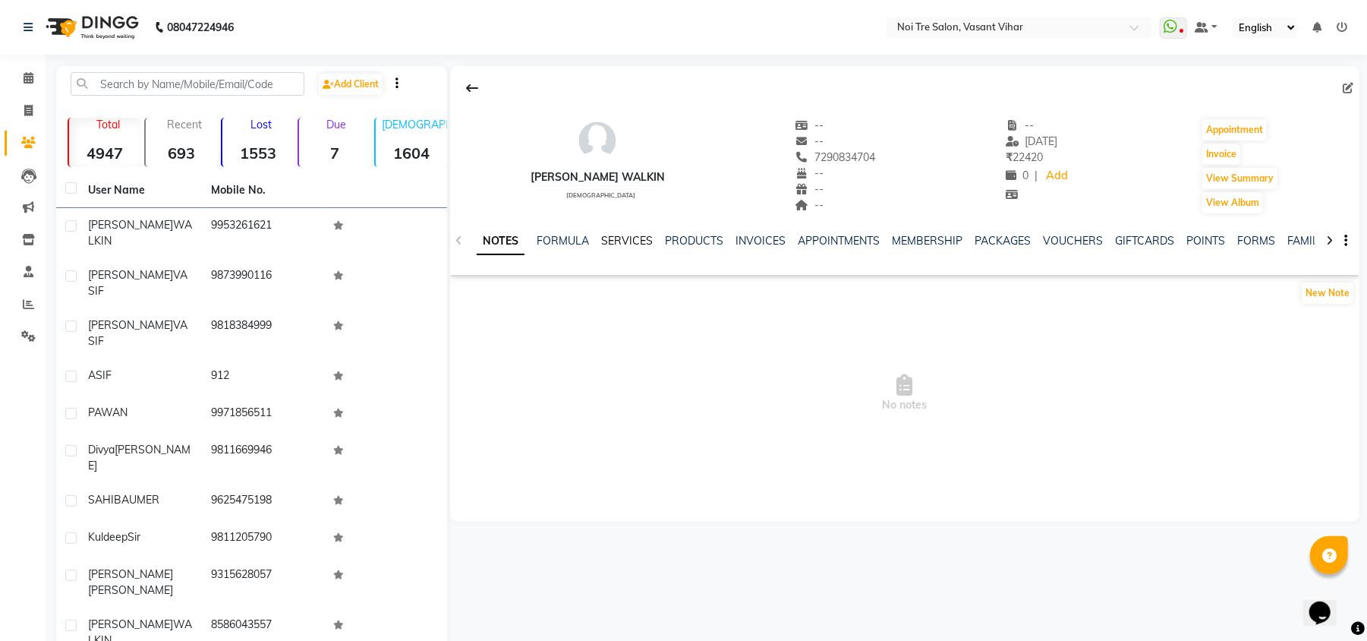
click at [621, 235] on link "SERVICES" at bounding box center [627, 241] width 52 height 14
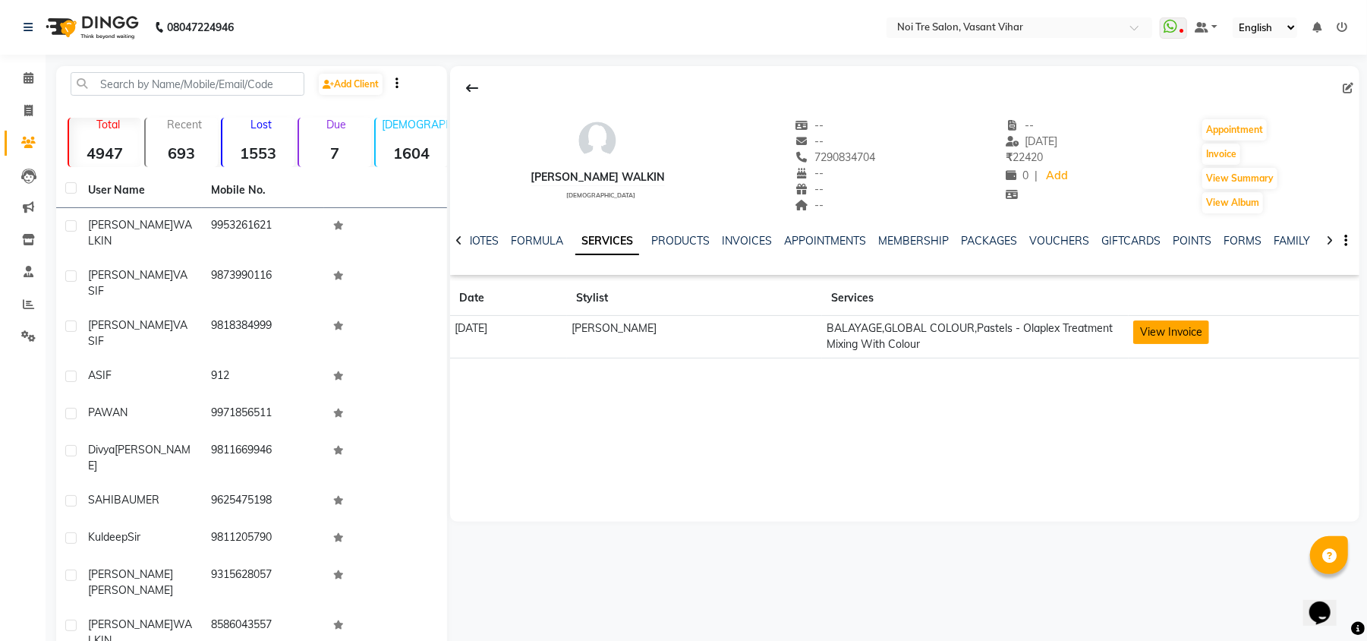
click at [1156, 333] on button "View Invoice" at bounding box center [1172, 332] width 76 height 24
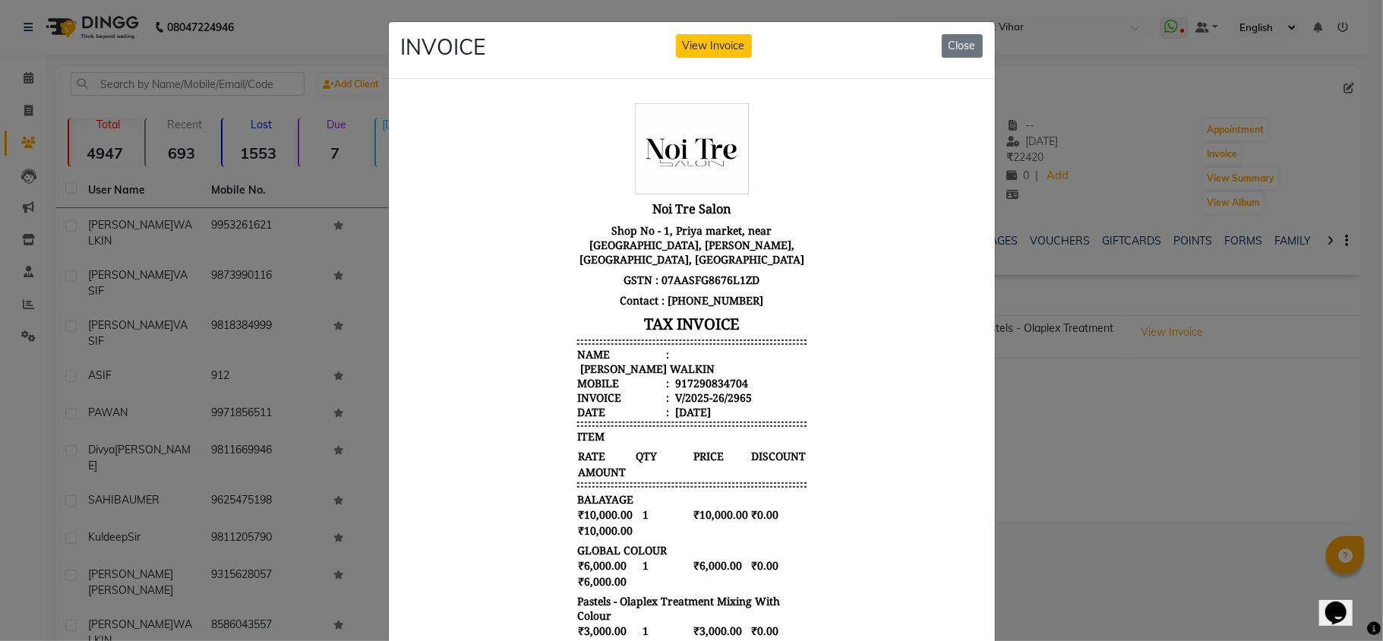
click at [1140, 427] on ngb-modal-window "INVOICE View Invoice Close" at bounding box center [691, 320] width 1383 height 641
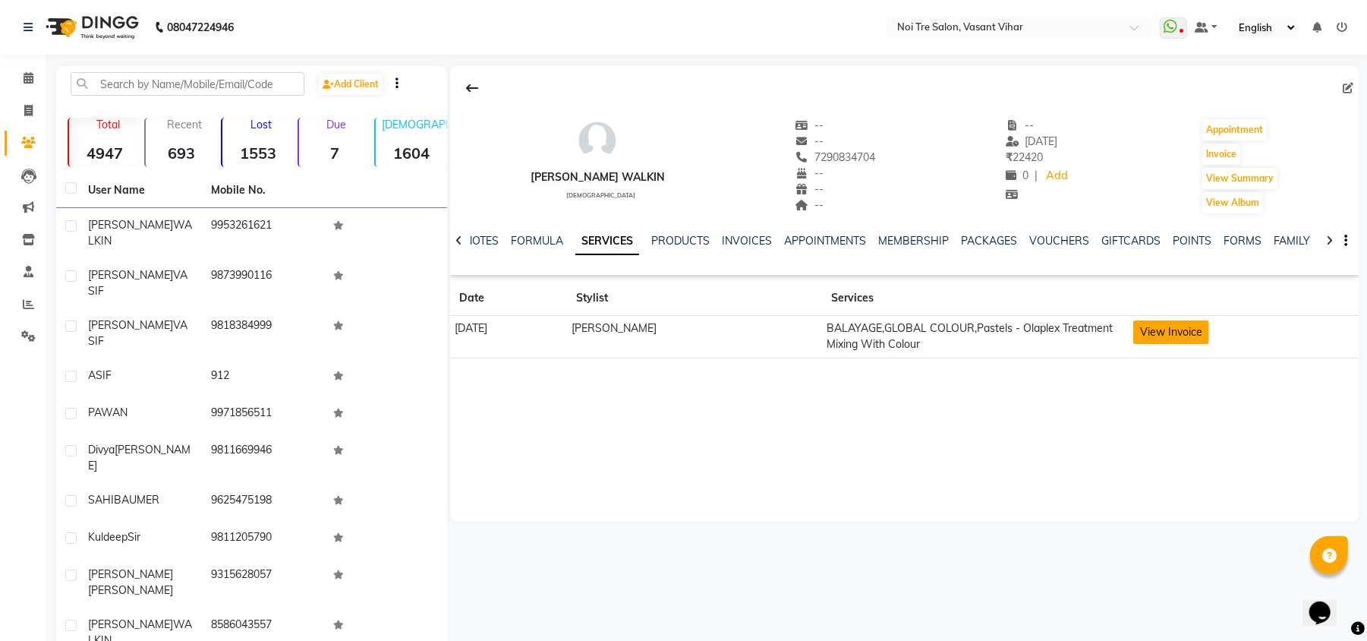
click at [1167, 329] on button "View Invoice" at bounding box center [1172, 332] width 76 height 24
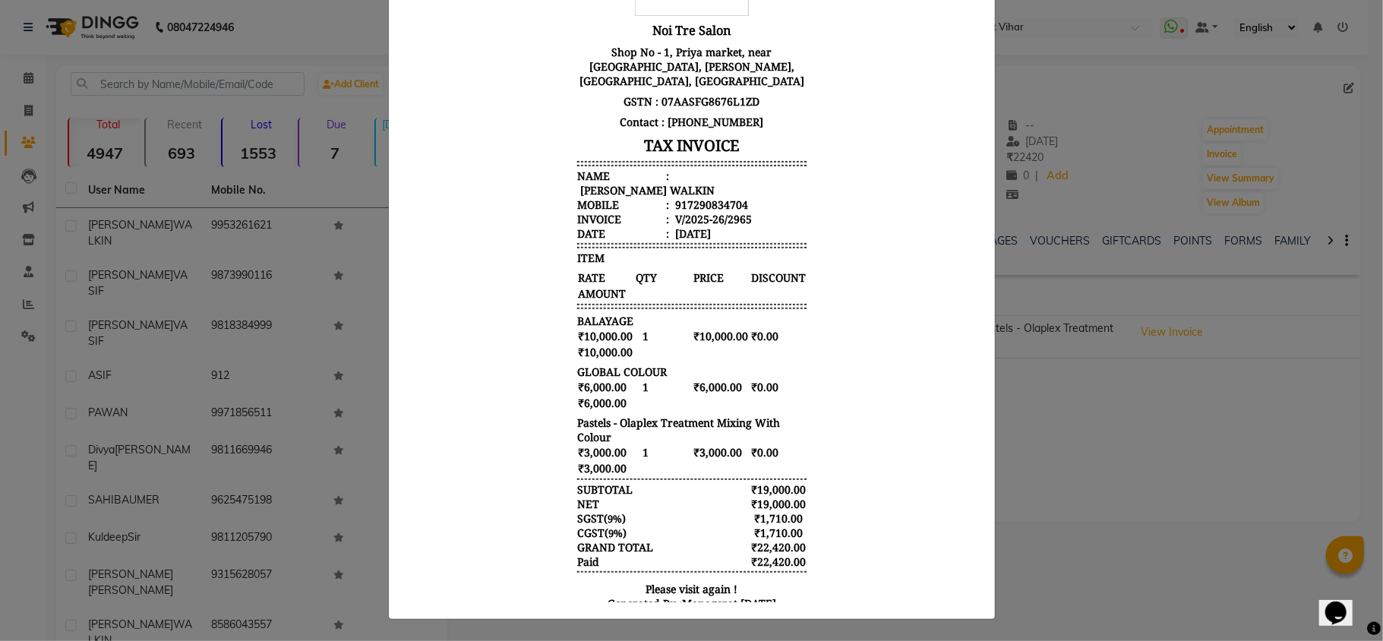
scroll to position [194, 0]
click at [1248, 534] on ngb-modal-window "INVOICE View Invoice Close" at bounding box center [691, 320] width 1383 height 641
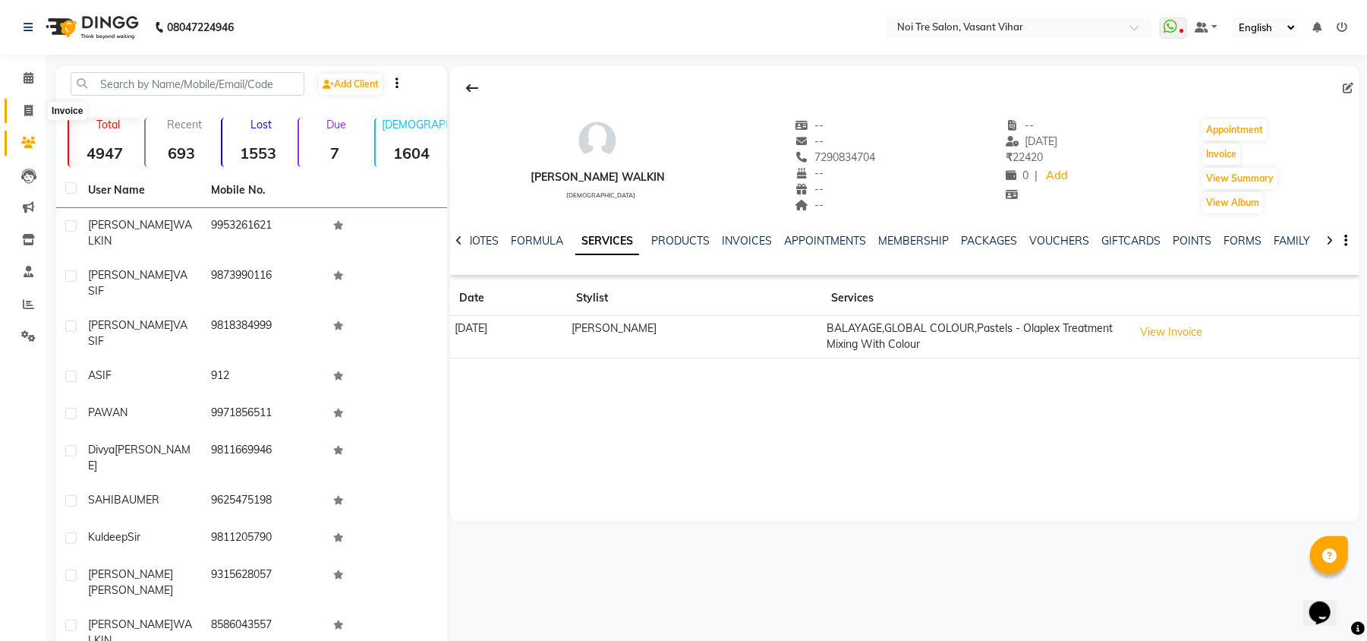
click at [28, 107] on icon at bounding box center [28, 110] width 8 height 11
select select "service"
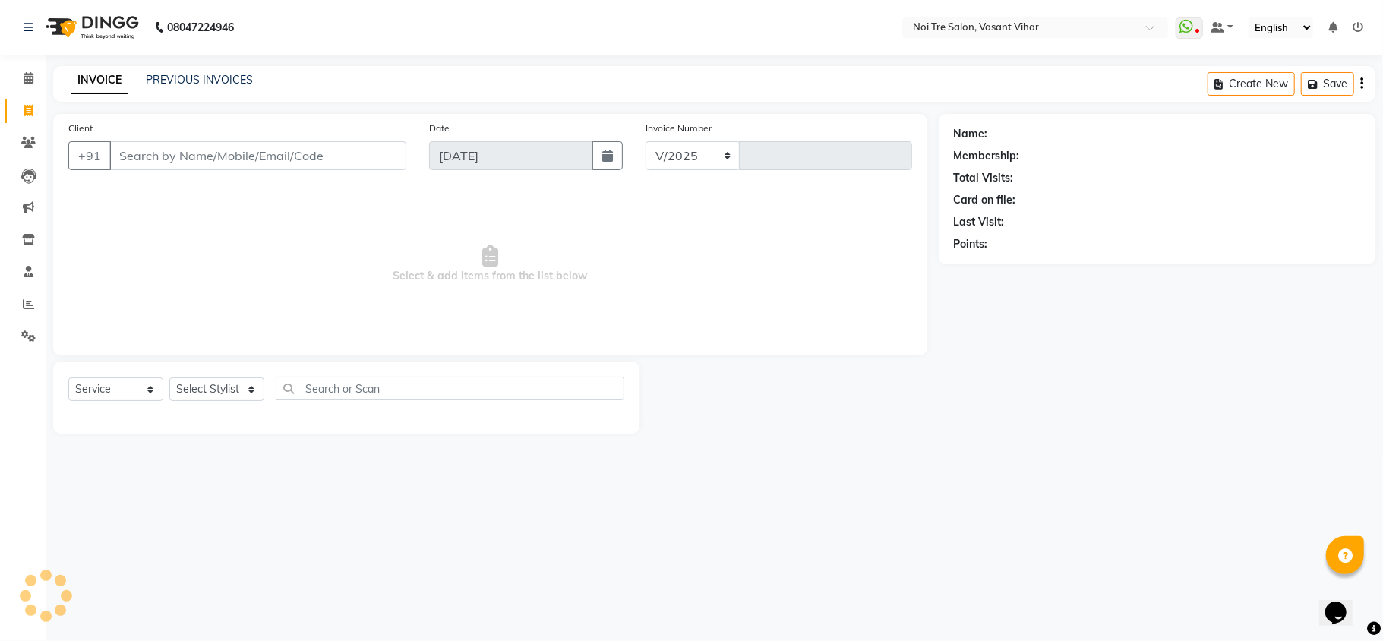
select select "3944"
type input "3238"
type input "9971499188"
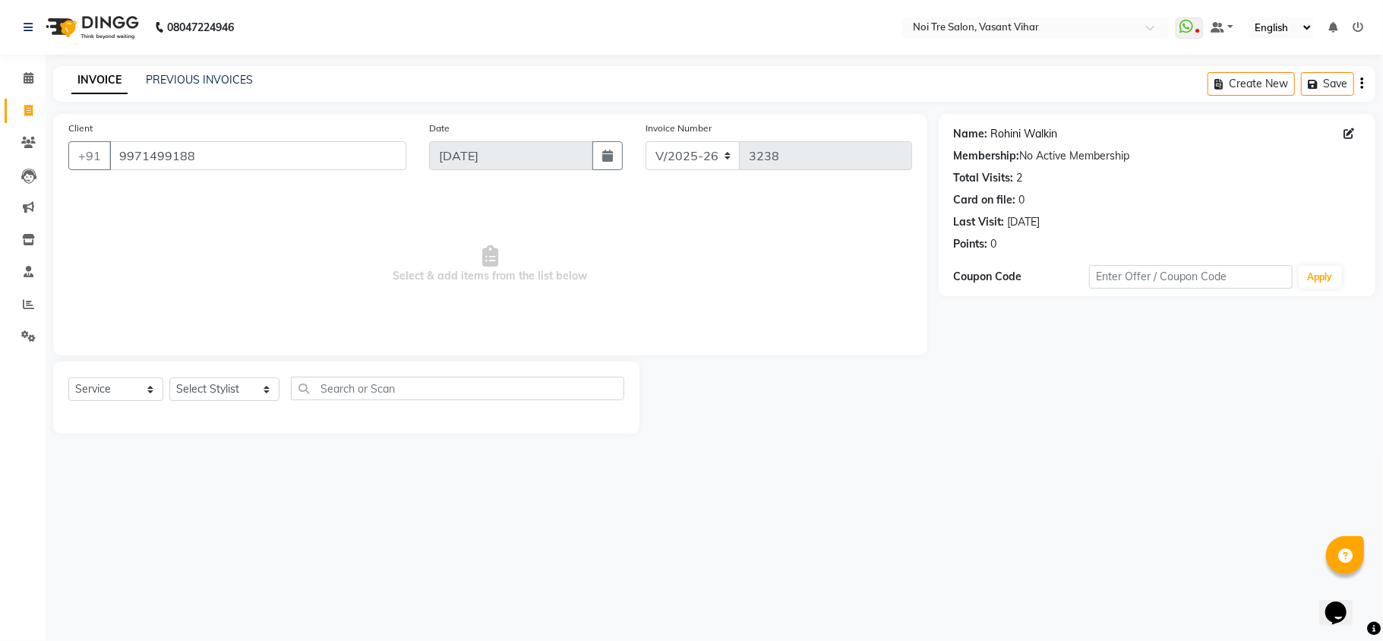
click at [1003, 140] on link "Rohini Walkin" at bounding box center [1024, 134] width 67 height 16
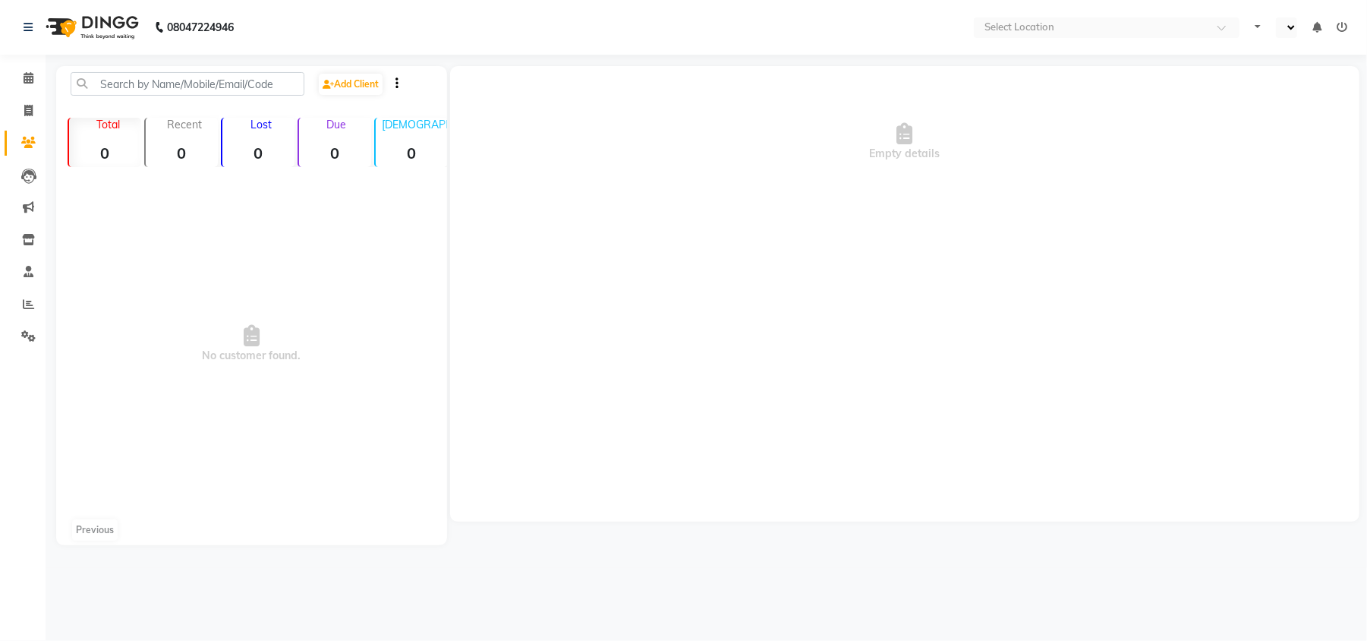
select select "en"
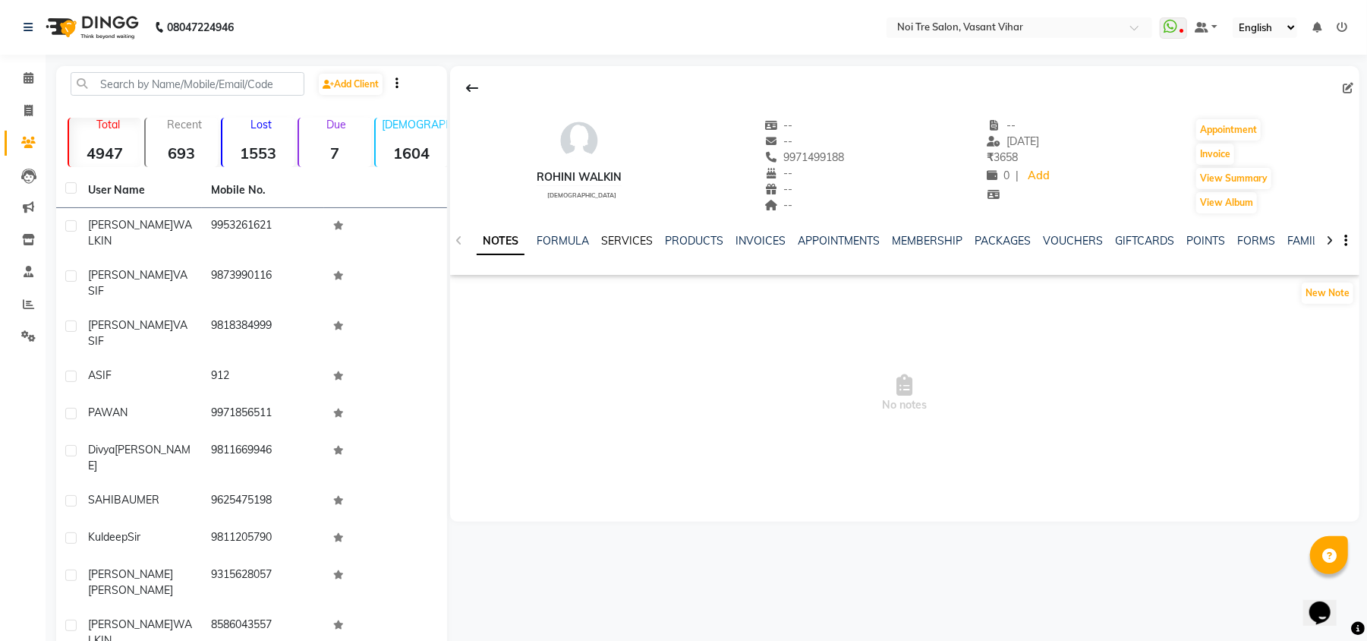
click at [632, 244] on link "SERVICES" at bounding box center [627, 241] width 52 height 14
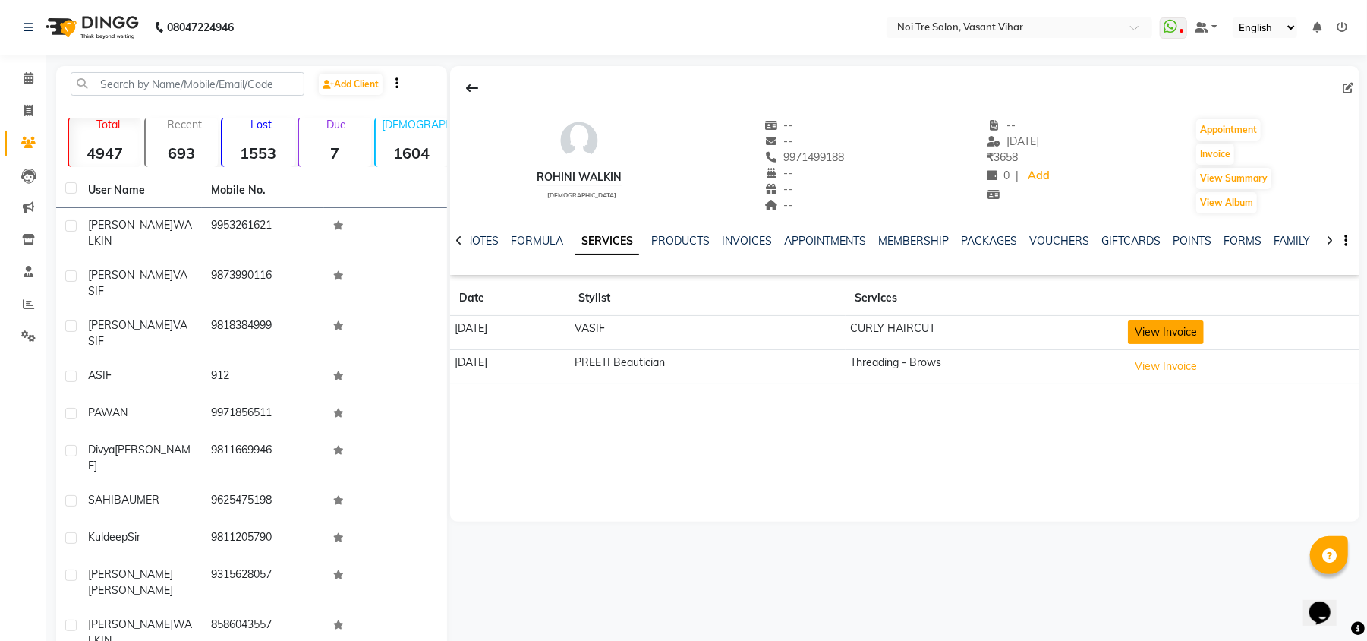
click at [1191, 339] on button "View Invoice" at bounding box center [1166, 332] width 76 height 24
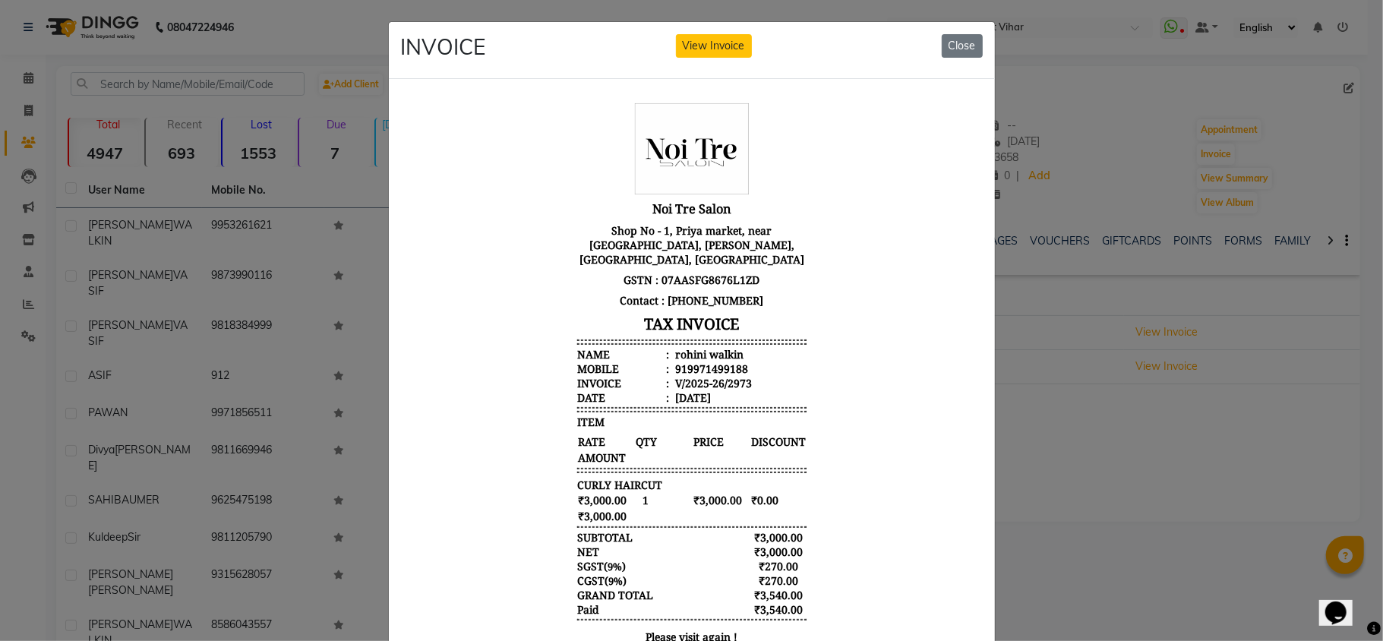
click at [1146, 524] on ngb-modal-window "INVOICE View Invoice Close" at bounding box center [691, 320] width 1383 height 641
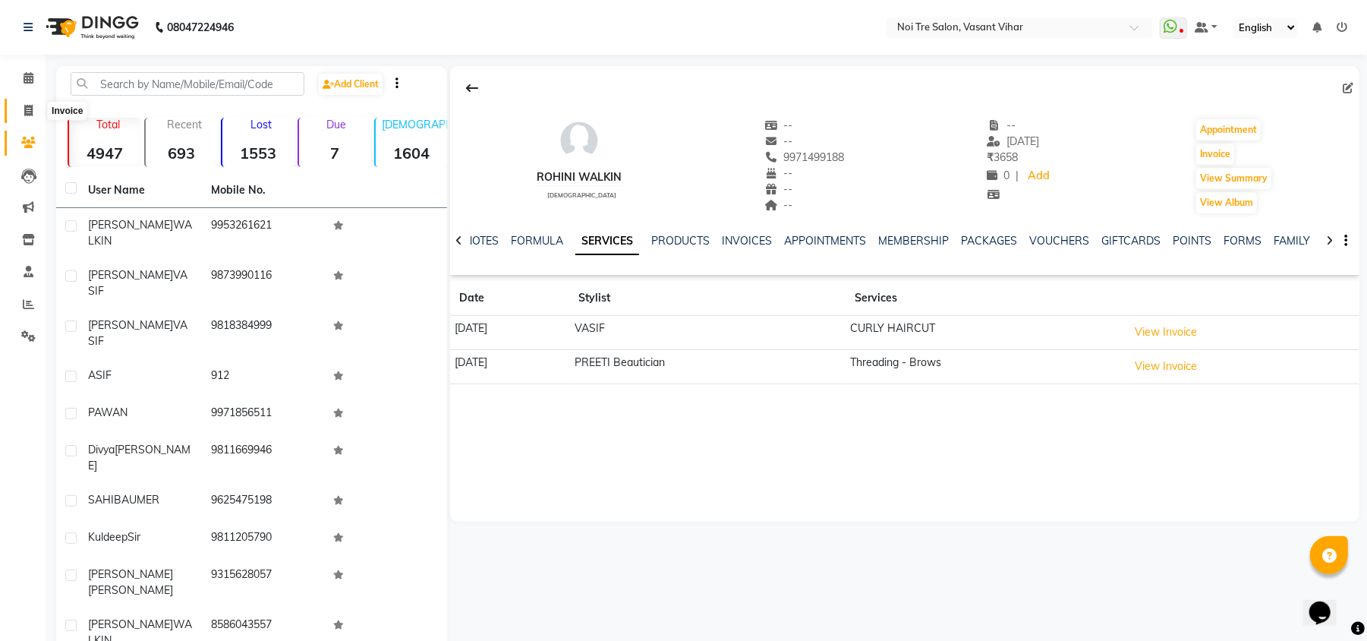
click at [30, 108] on icon at bounding box center [28, 110] width 8 height 11
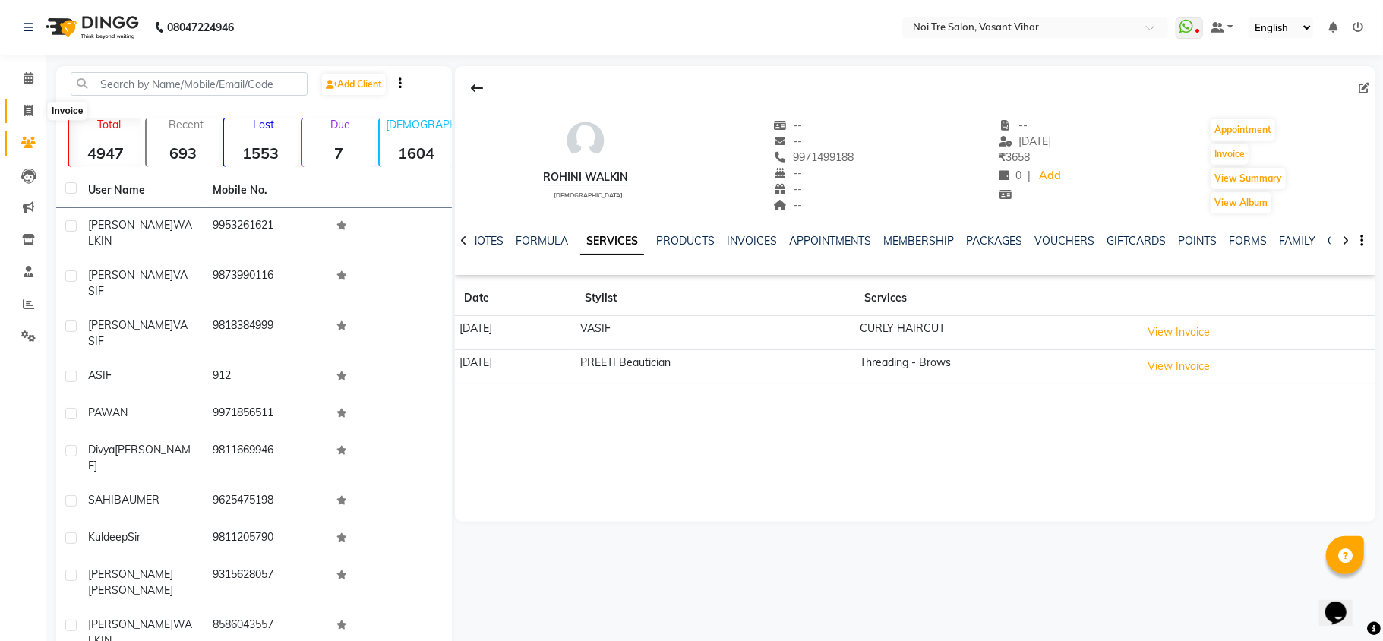
select select "service"
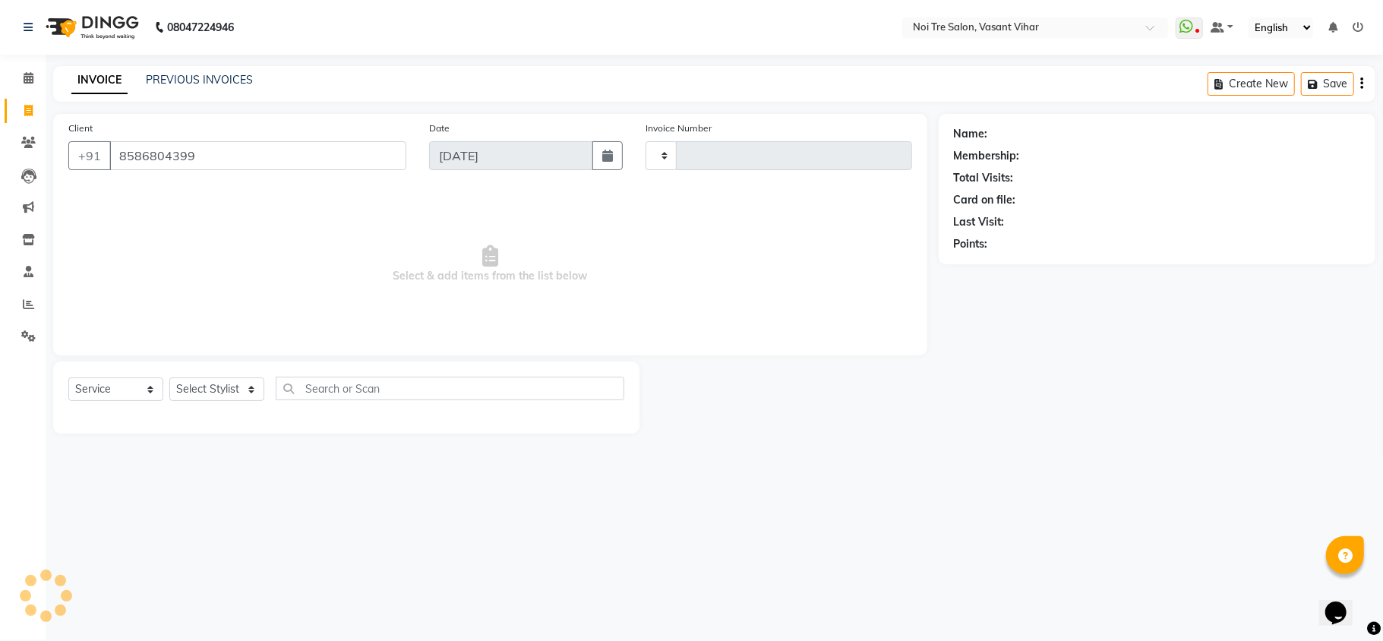
type input "8586804399"
type input "3238"
select select "3944"
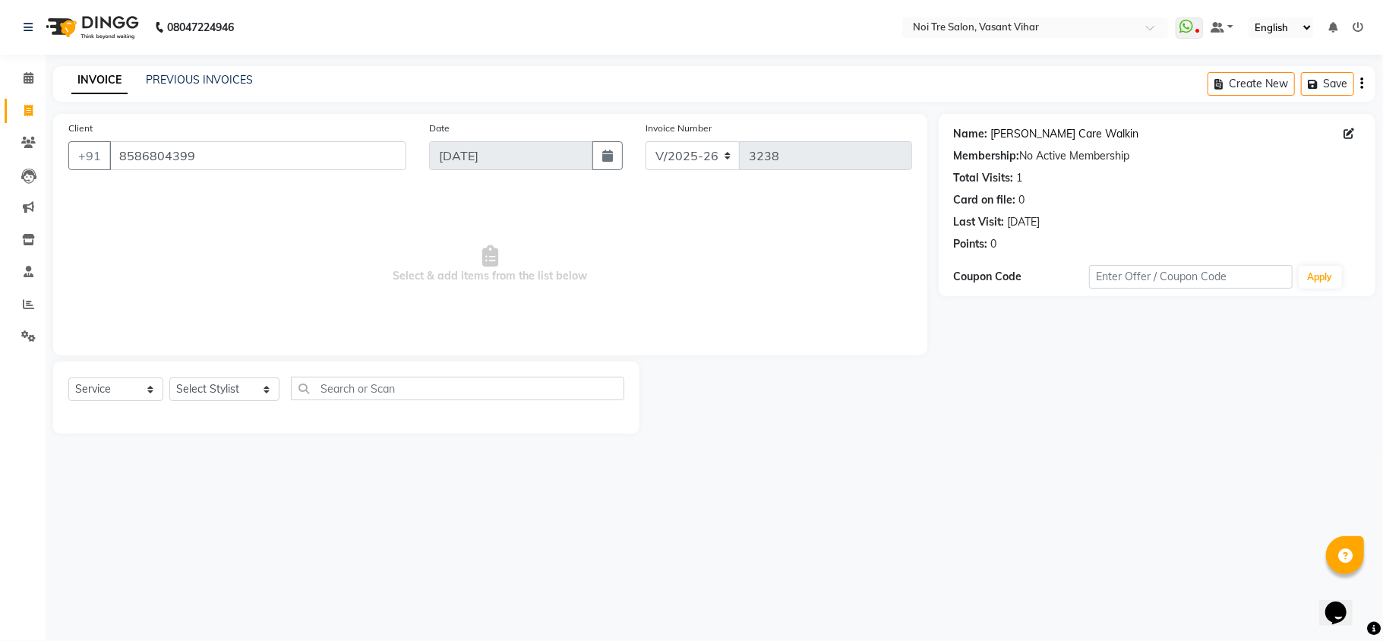
click at [1006, 134] on link "Avnee Curl Care Walkin" at bounding box center [1065, 134] width 148 height 16
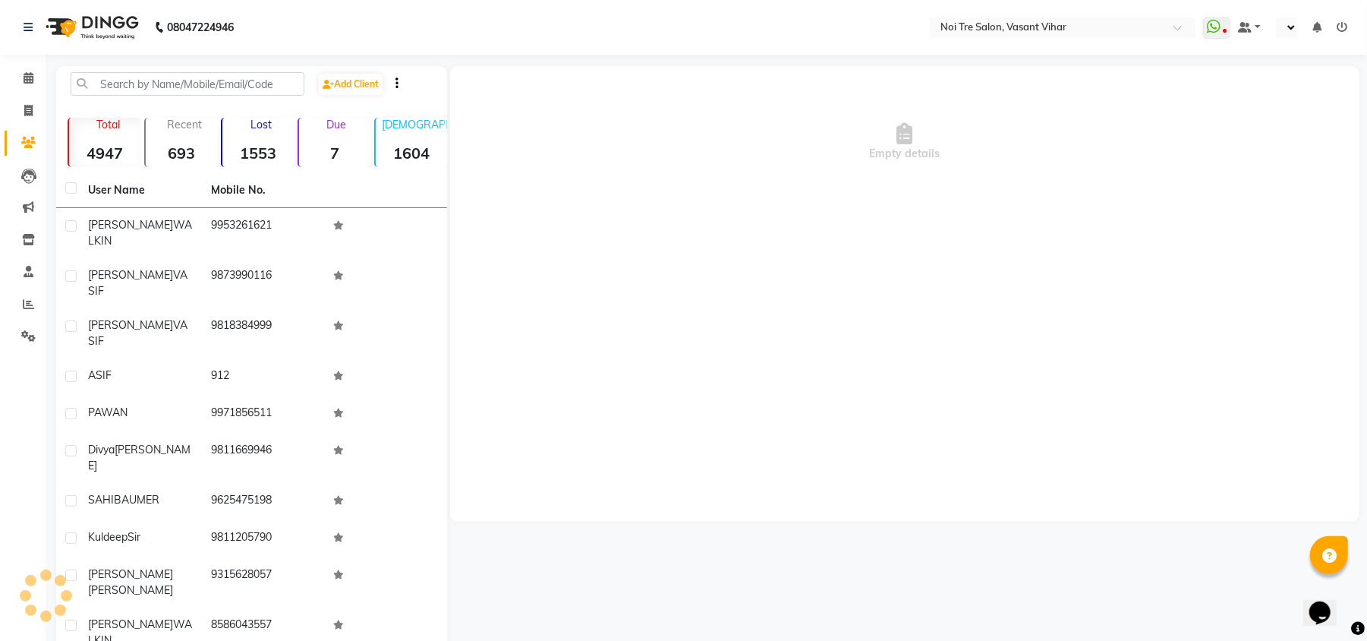
select select "en"
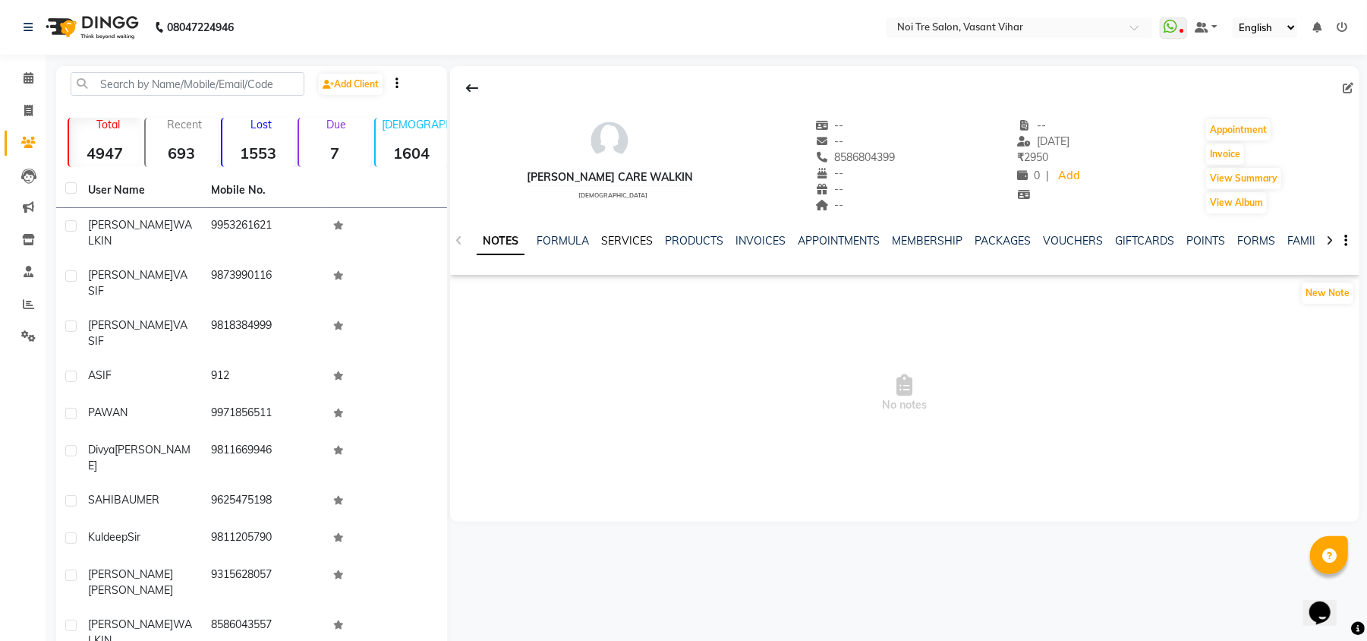
click at [617, 238] on link "SERVICES" at bounding box center [627, 241] width 52 height 14
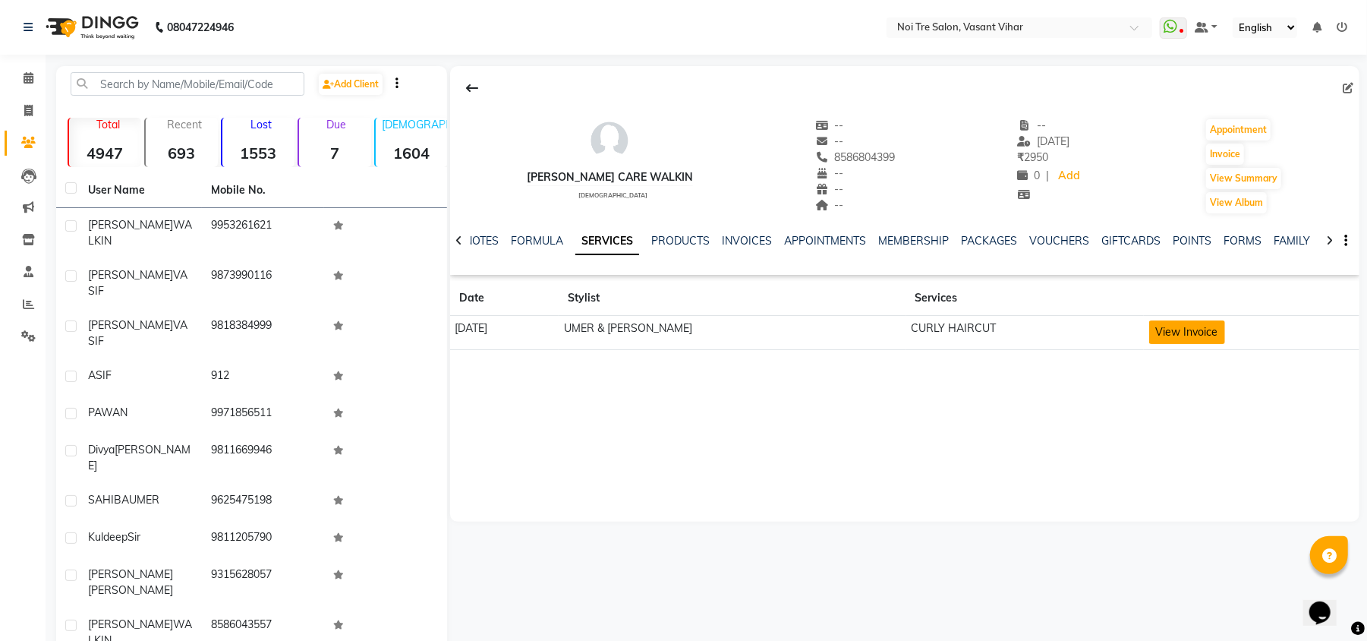
click at [1192, 340] on button "View Invoice" at bounding box center [1187, 332] width 76 height 24
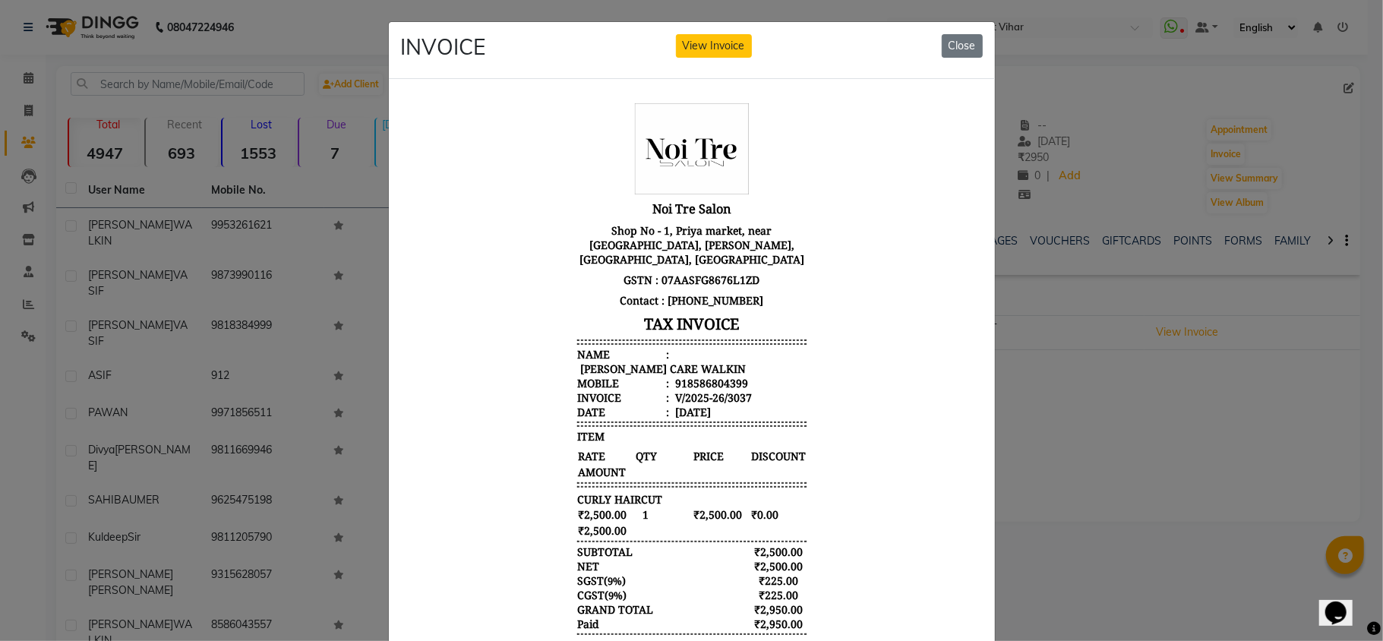
scroll to position [94, 0]
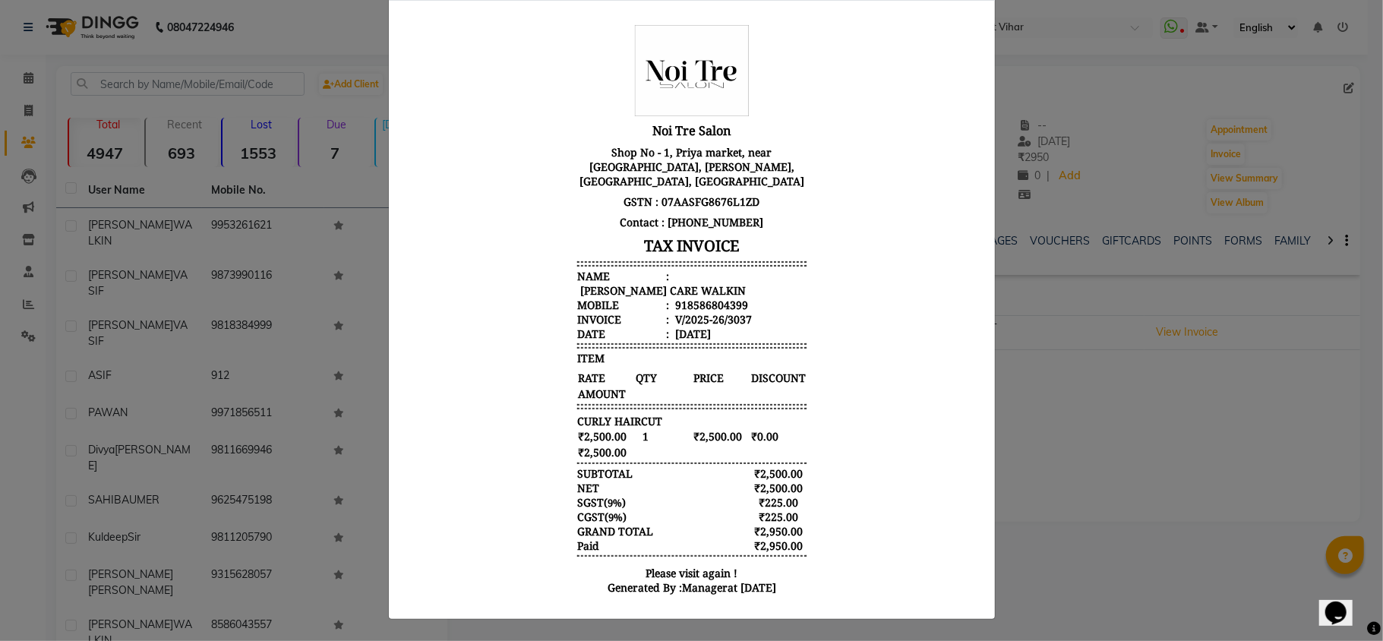
click at [1099, 586] on ngb-modal-window "INVOICE View Invoice Close" at bounding box center [691, 320] width 1383 height 641
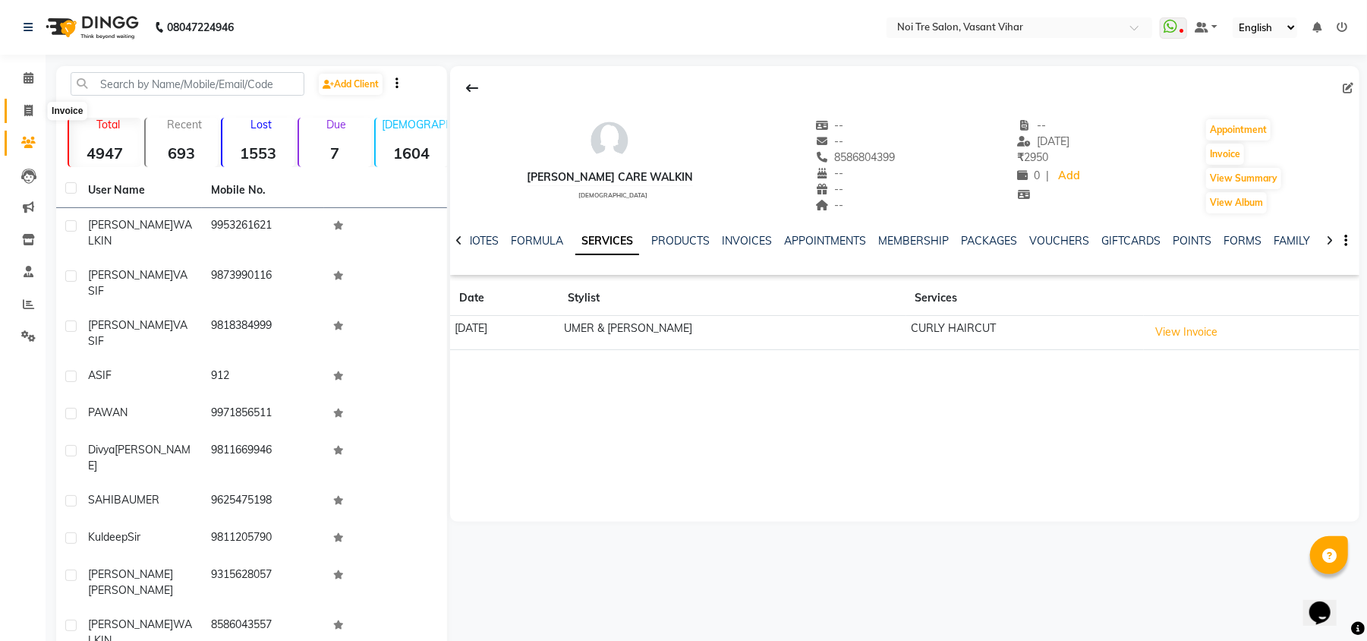
click at [26, 106] on icon at bounding box center [28, 110] width 8 height 11
select select "service"
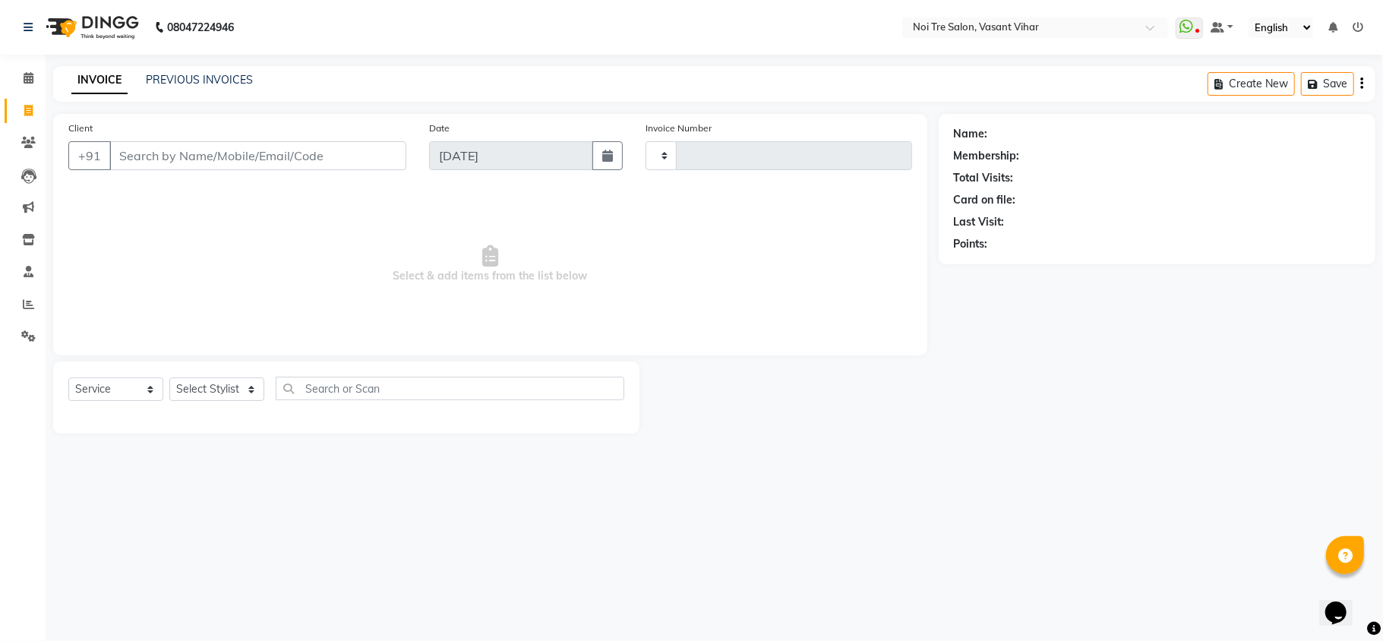
type input "3238"
select select "3944"
paste input "8629910813"
type input "8629910813"
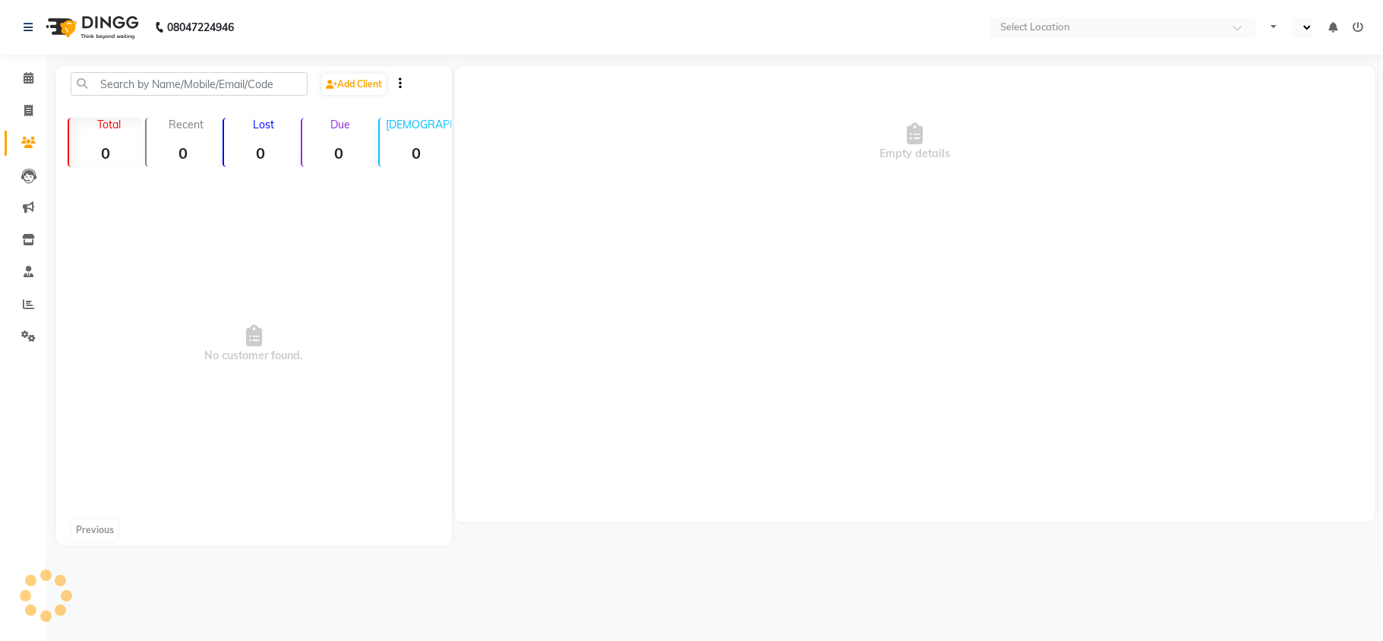
select select "en"
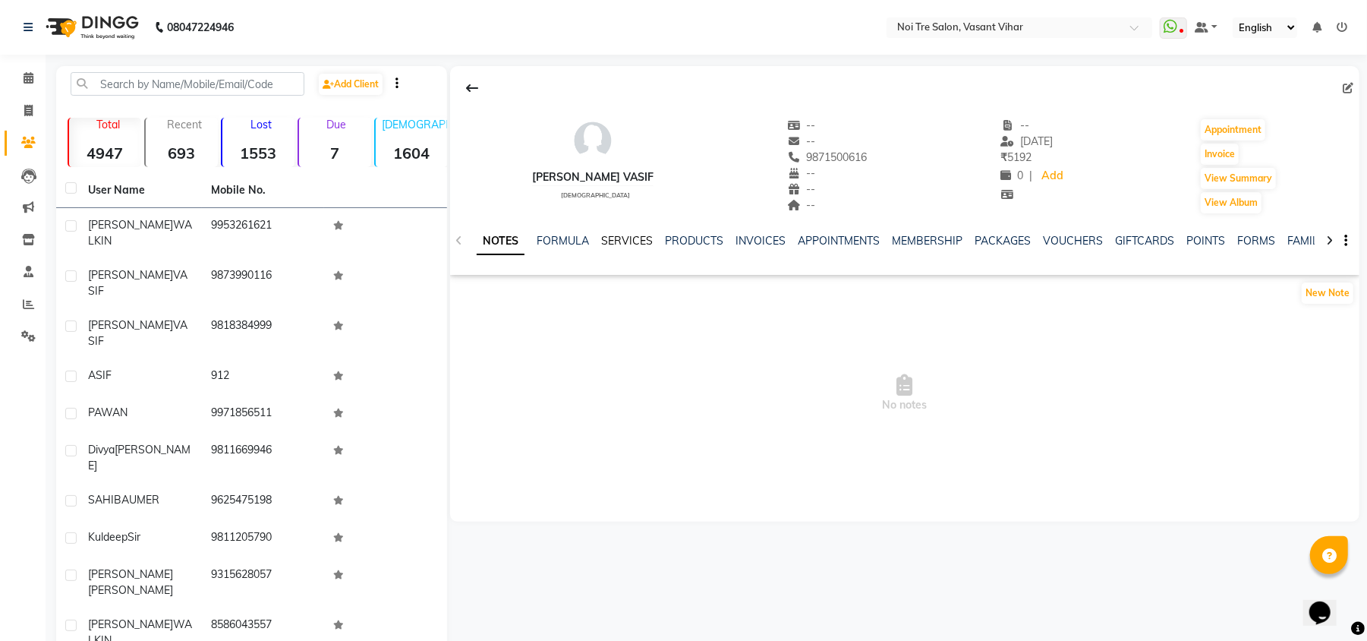
click at [627, 244] on link "SERVICES" at bounding box center [627, 241] width 52 height 14
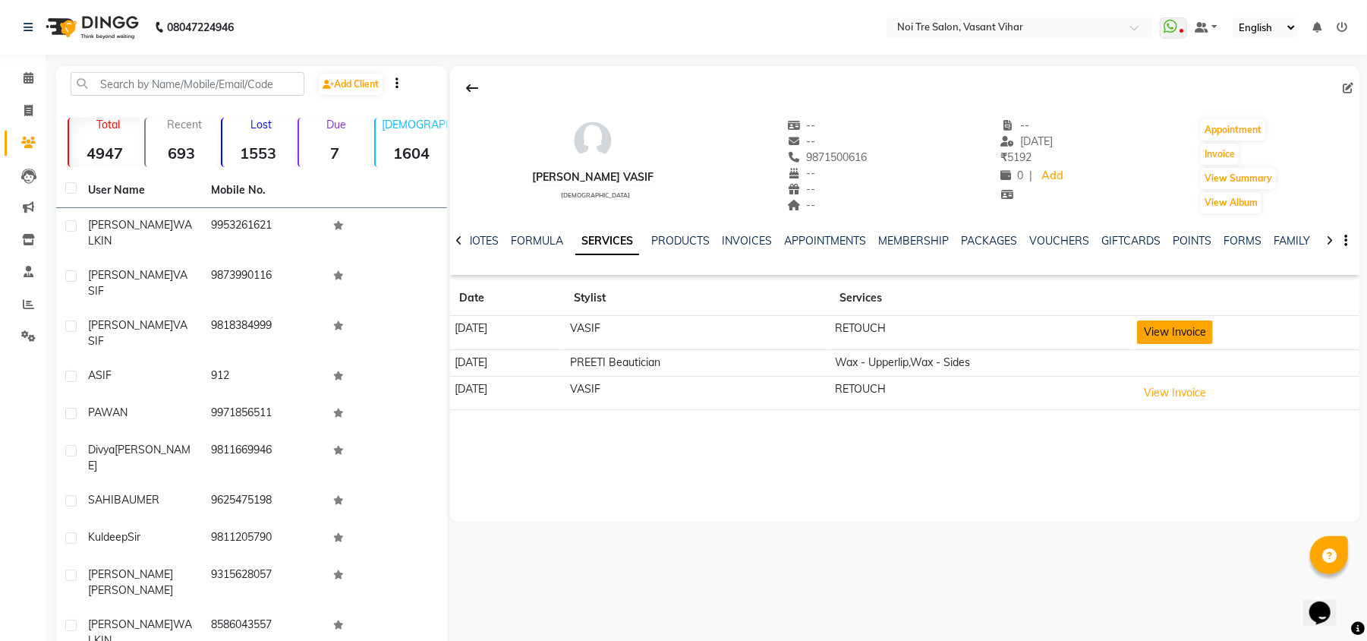
click at [1200, 338] on button "View Invoice" at bounding box center [1175, 332] width 76 height 24
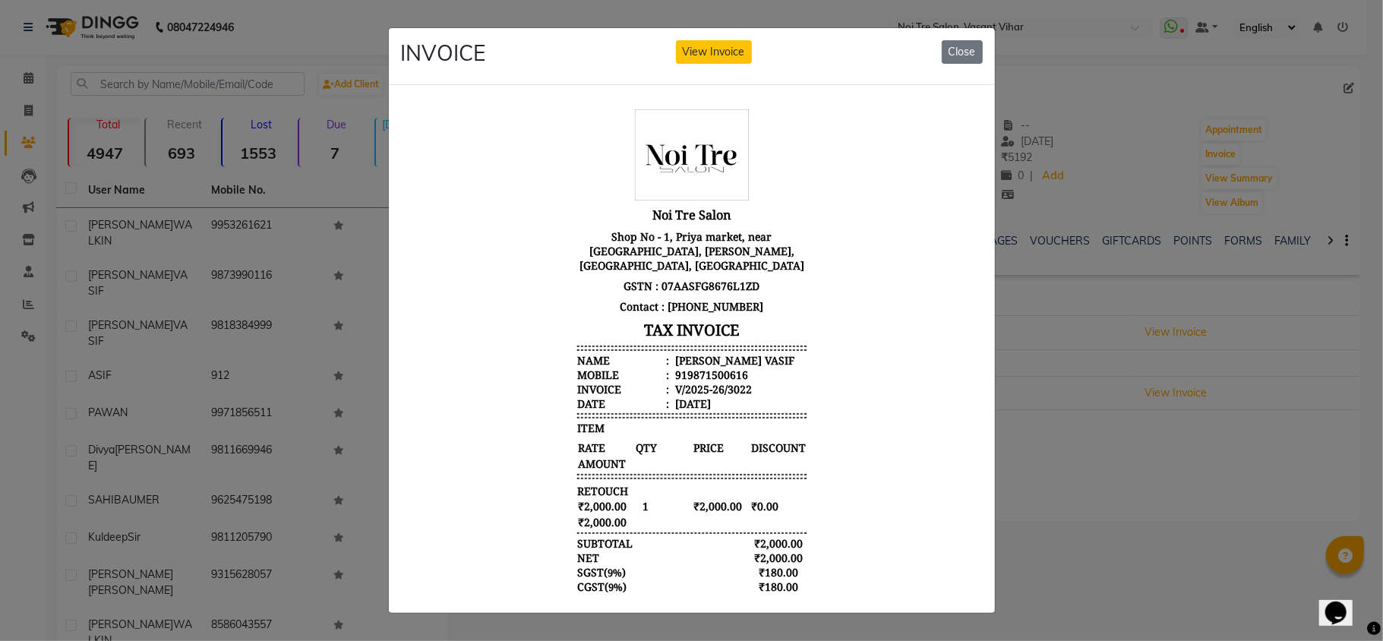
drag, startPoint x: 1130, startPoint y: 536, endPoint x: 279, endPoint y: 187, distance: 919.9
click at [1130, 536] on ngb-modal-window "INVOICE View Invoice Close" at bounding box center [691, 320] width 1383 height 641
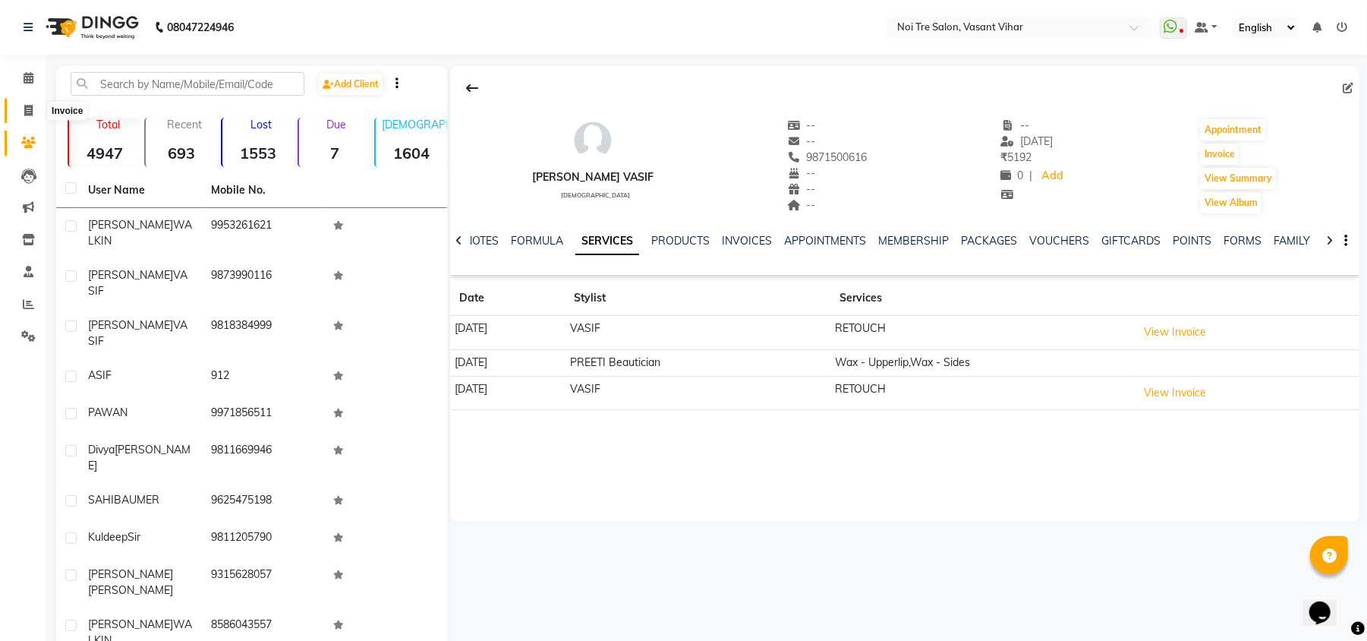
click at [29, 111] on icon at bounding box center [28, 110] width 8 height 11
select select "service"
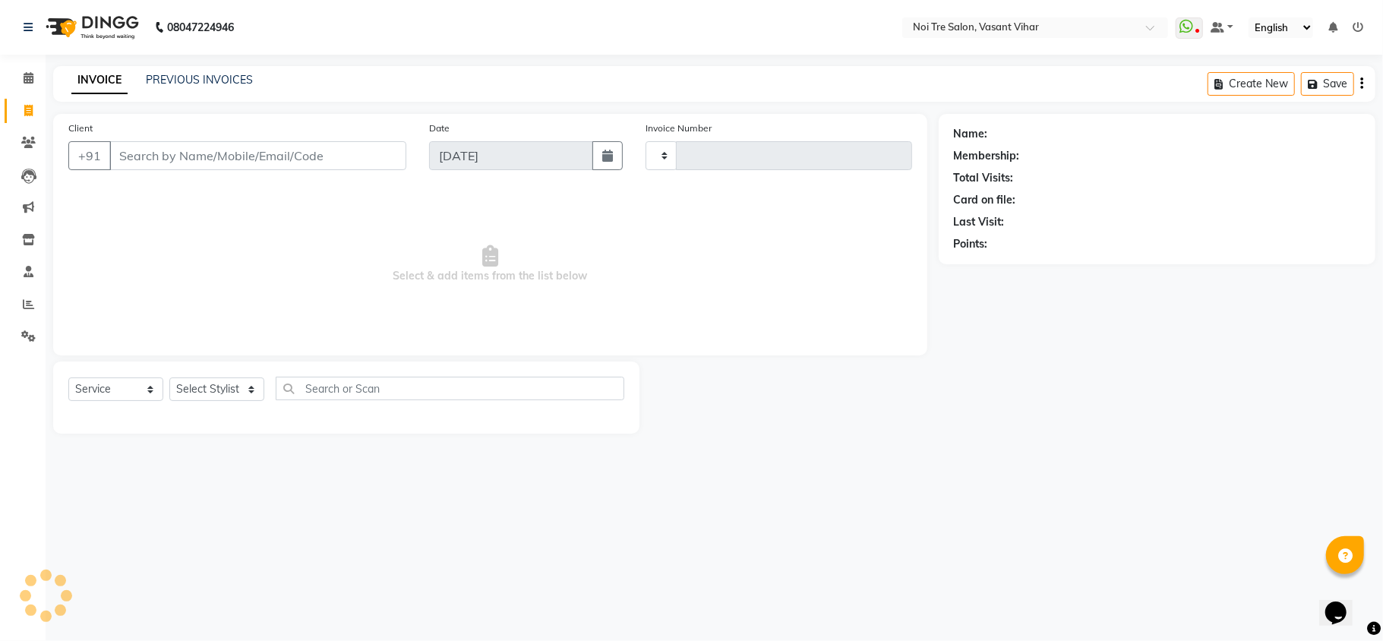
type input "3238"
select select "3944"
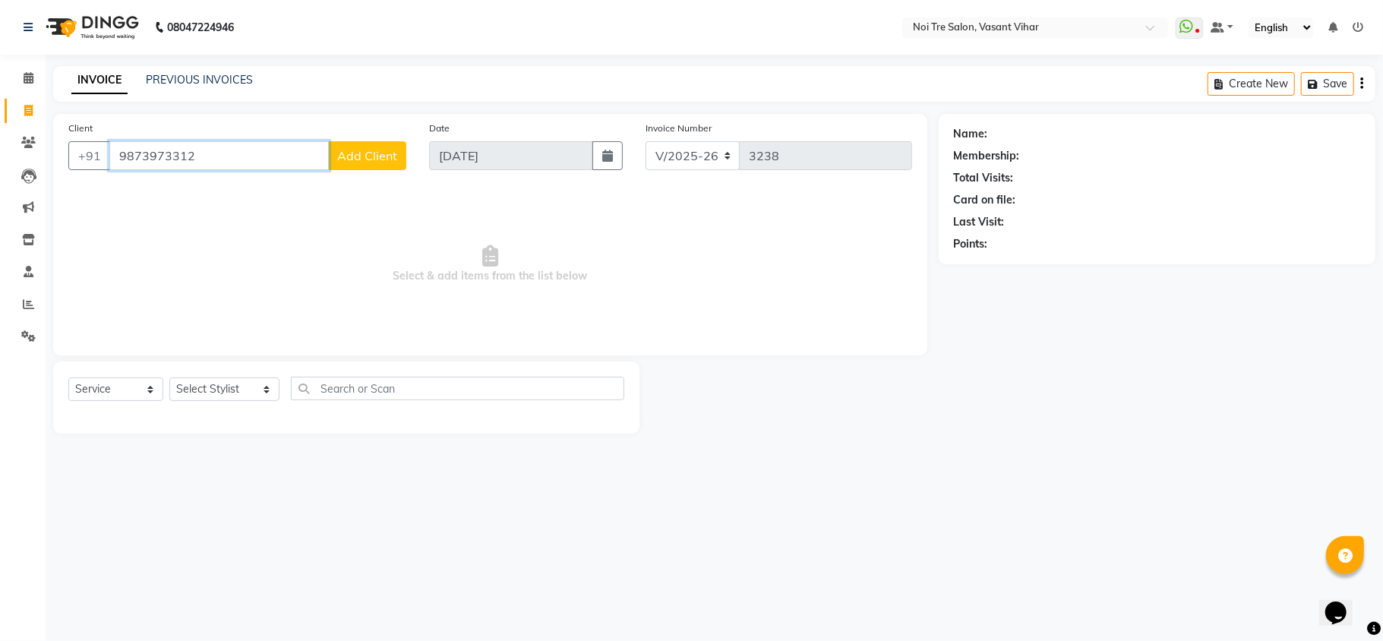
paste input "953993554"
type input "9953993554"
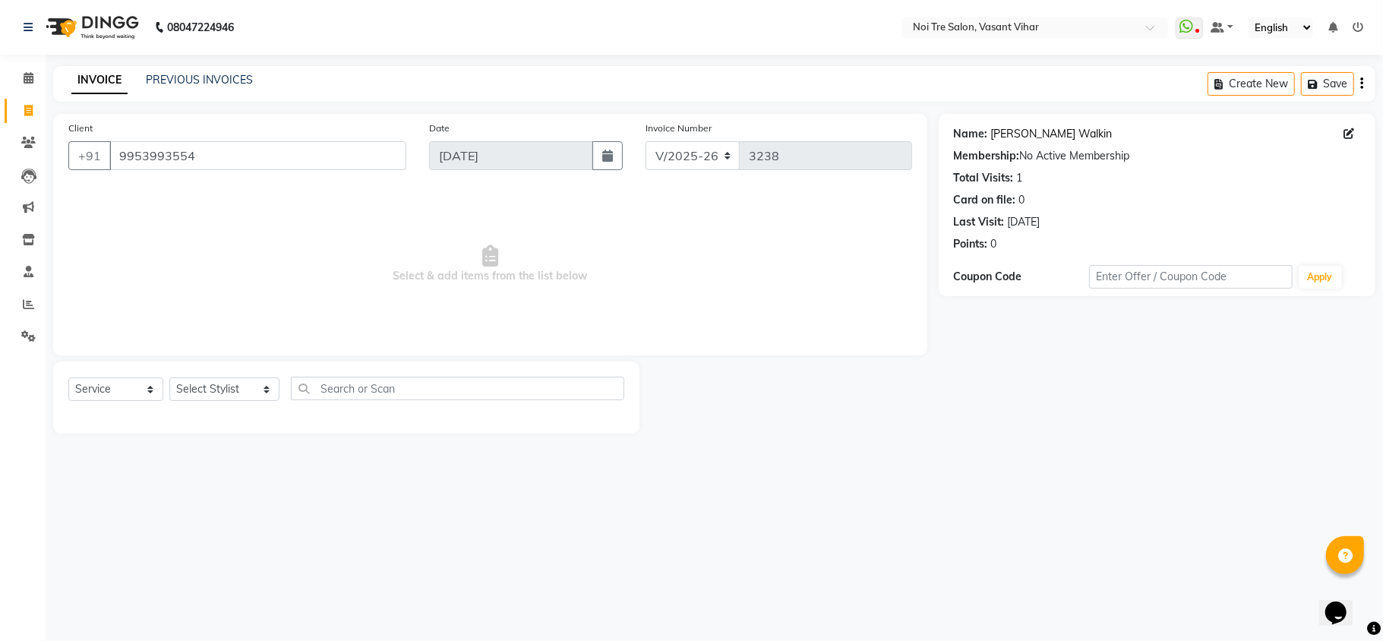
click at [1045, 134] on link "Shrishti Agarwal Walkin" at bounding box center [1051, 134] width 121 height 16
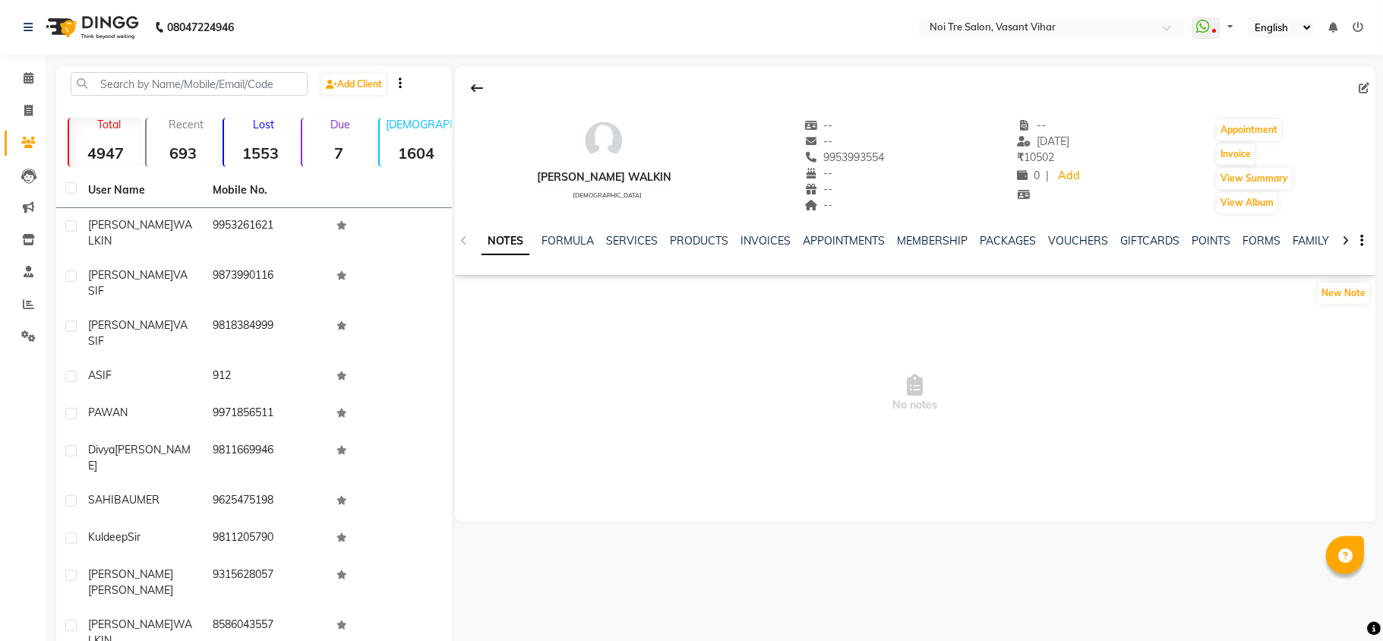
select select "en"
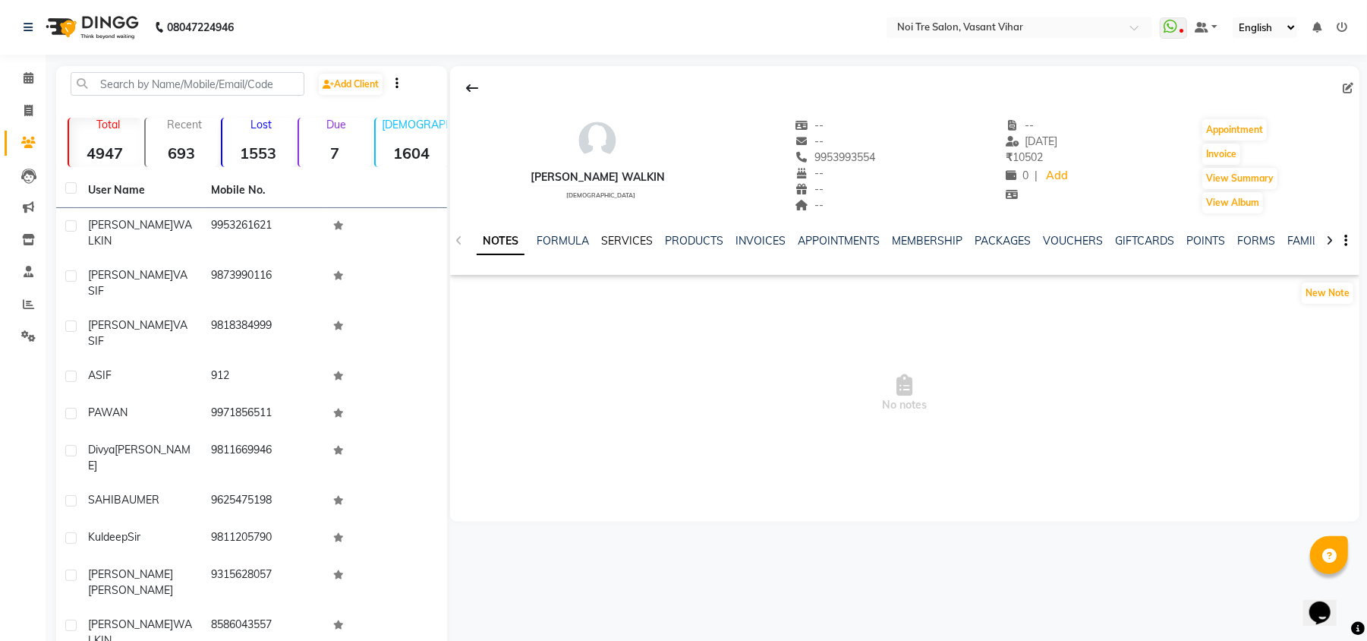
click at [635, 238] on link "SERVICES" at bounding box center [627, 241] width 52 height 14
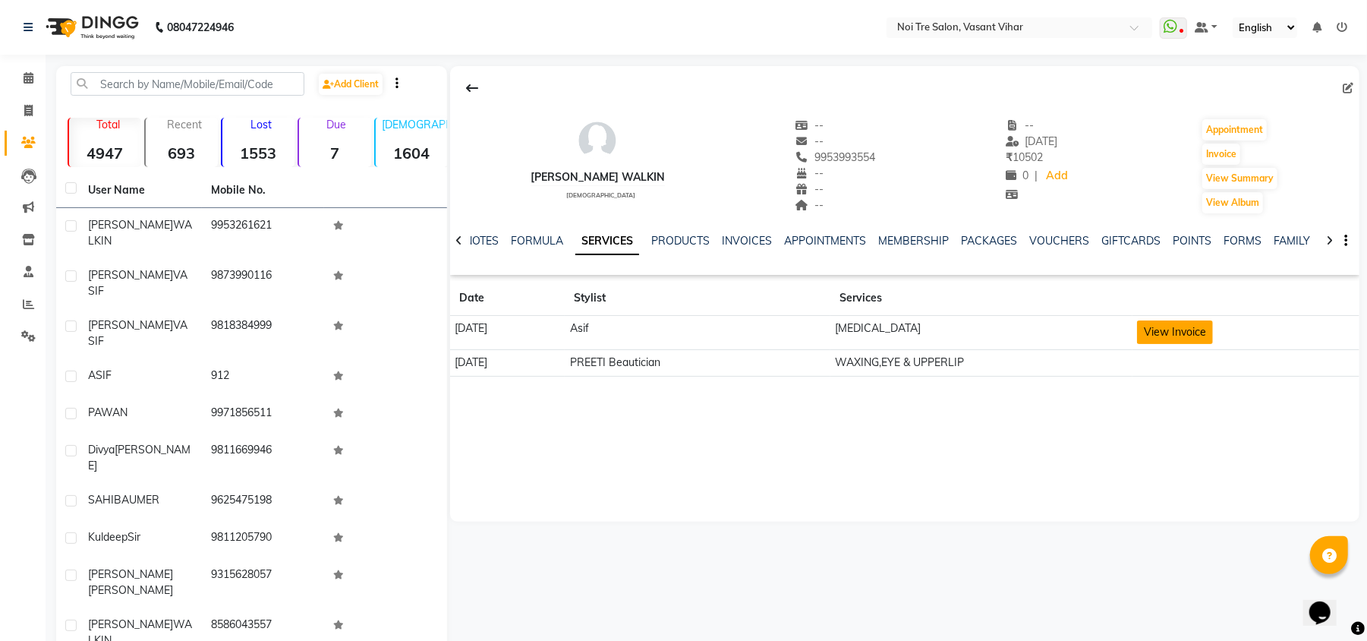
click at [1181, 332] on button "View Invoice" at bounding box center [1175, 332] width 76 height 24
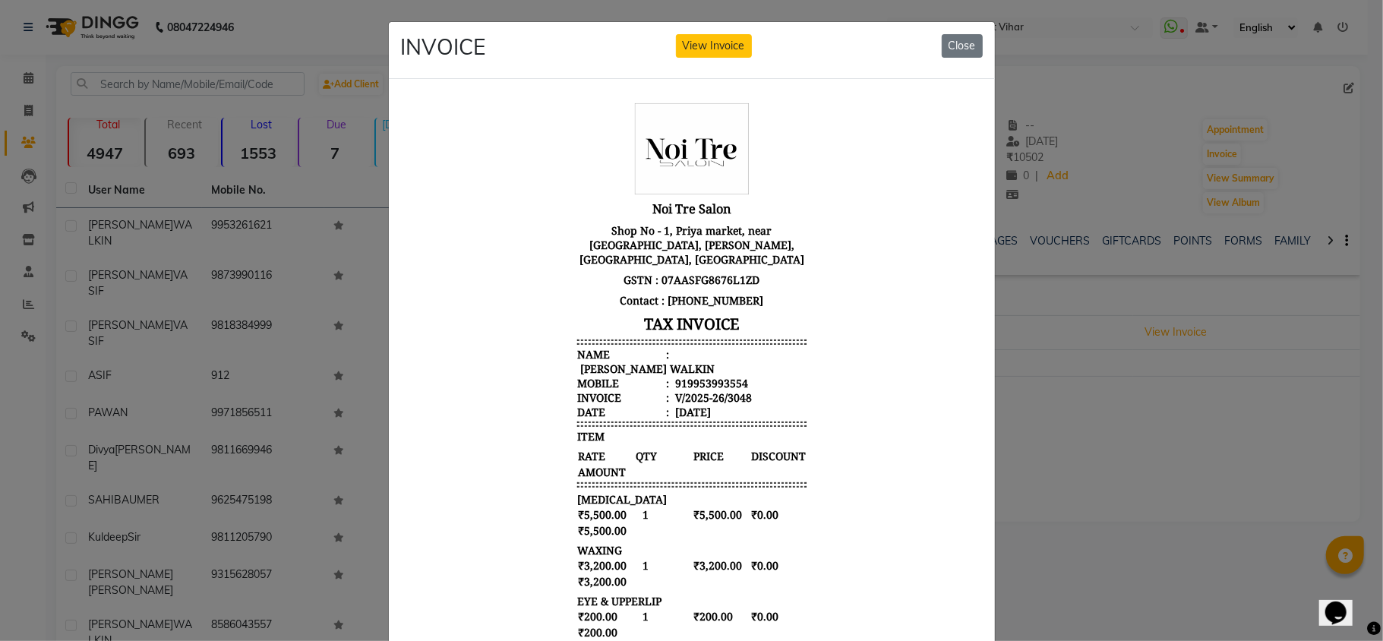
scroll to position [180, 0]
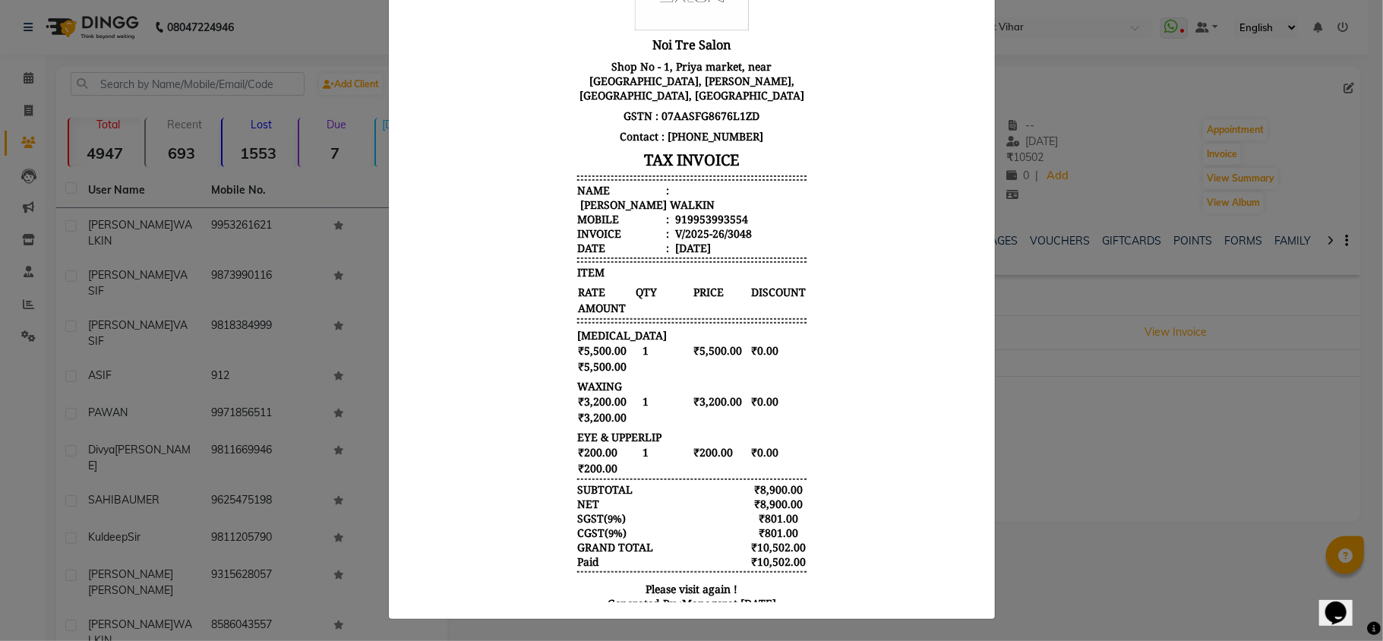
click at [1088, 383] on ngb-modal-window "INVOICE View Invoice Close" at bounding box center [691, 320] width 1383 height 641
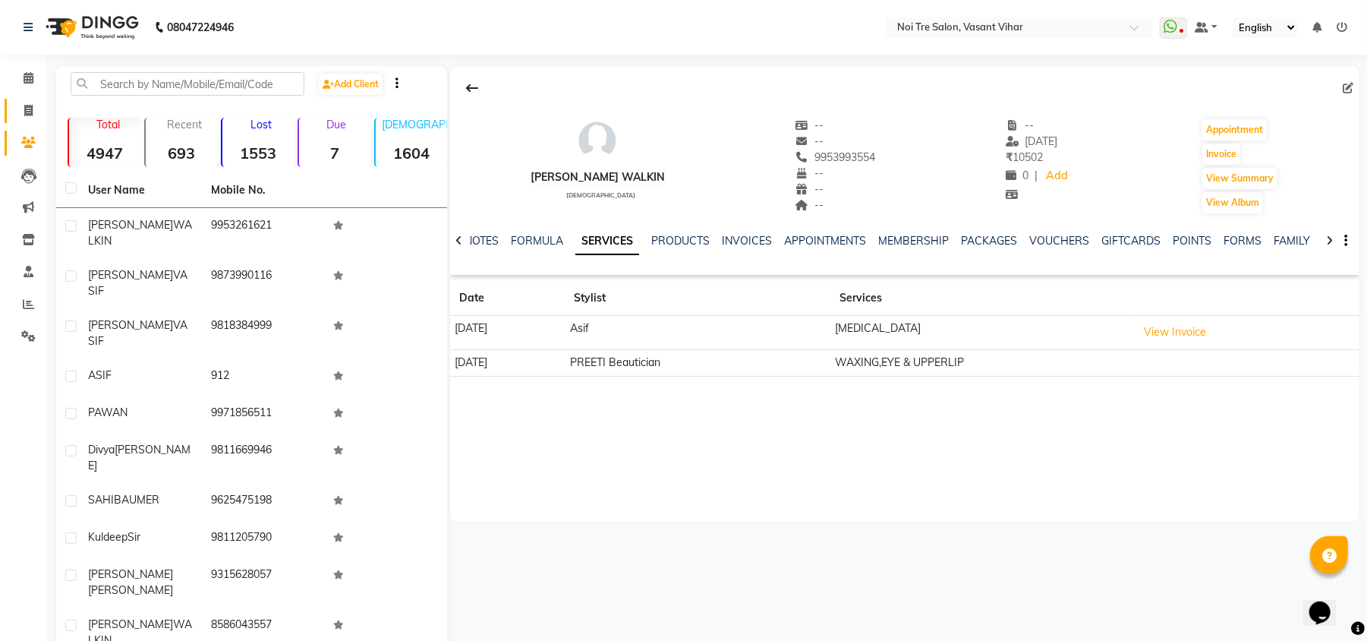
click at [35, 120] on link "Invoice" at bounding box center [23, 111] width 36 height 25
select select "service"
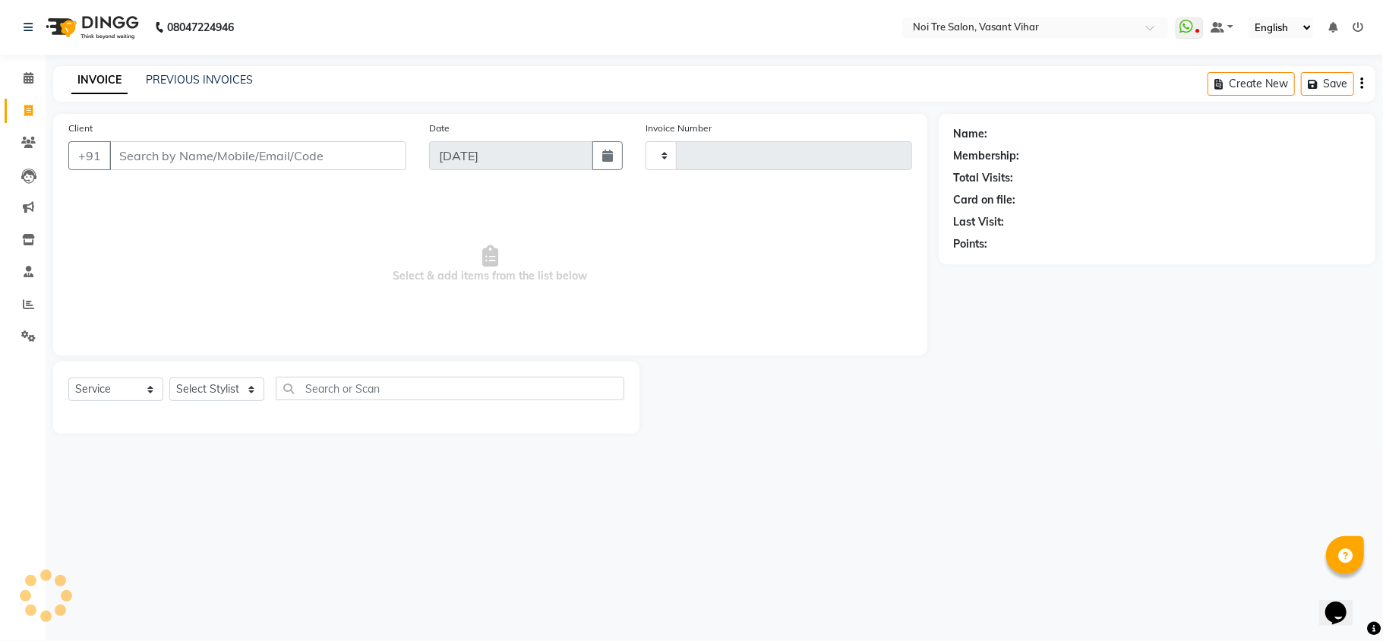
type input "3238"
select select "3944"
type input "9116647371"
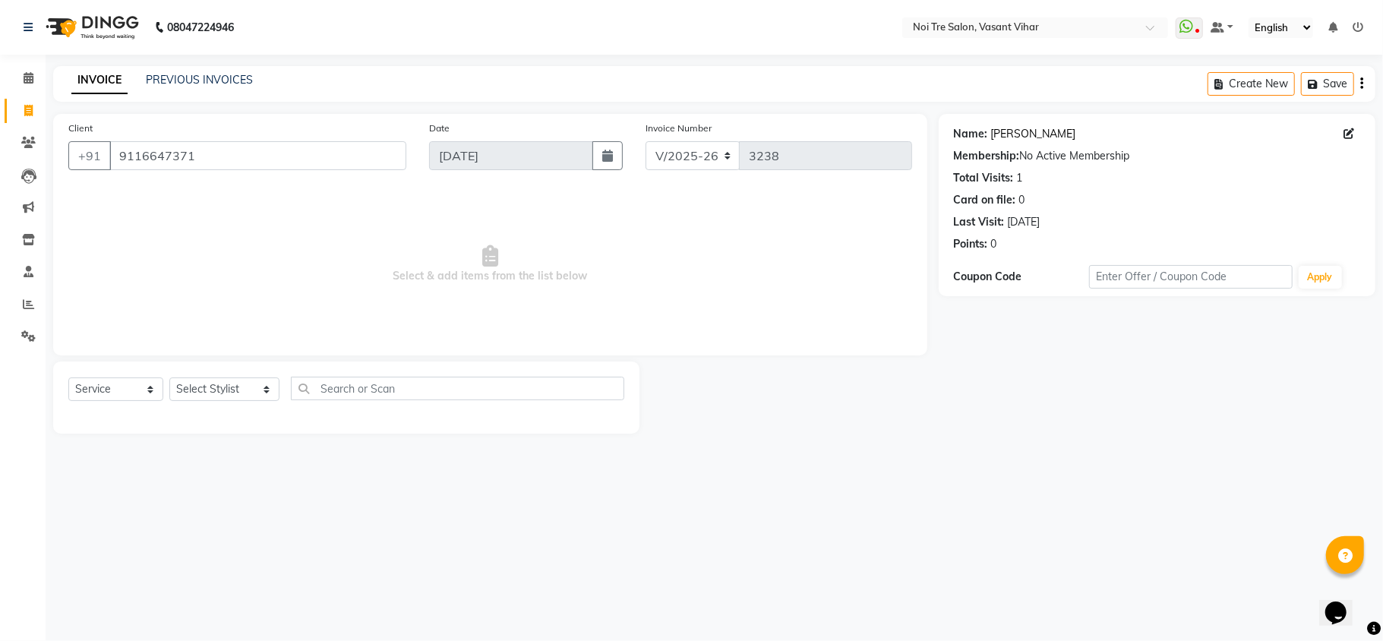
click at [1004, 135] on link "Vanisha Walkin" at bounding box center [1033, 134] width 85 height 16
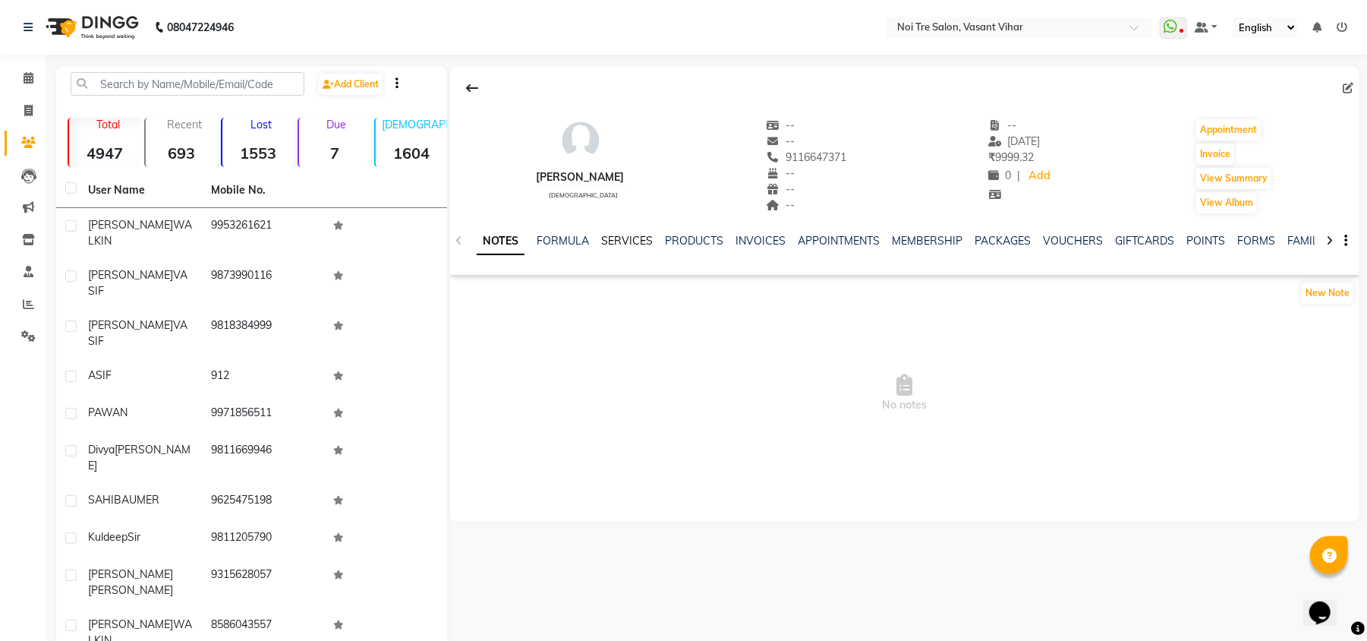
click at [648, 240] on link "SERVICES" at bounding box center [627, 241] width 52 height 14
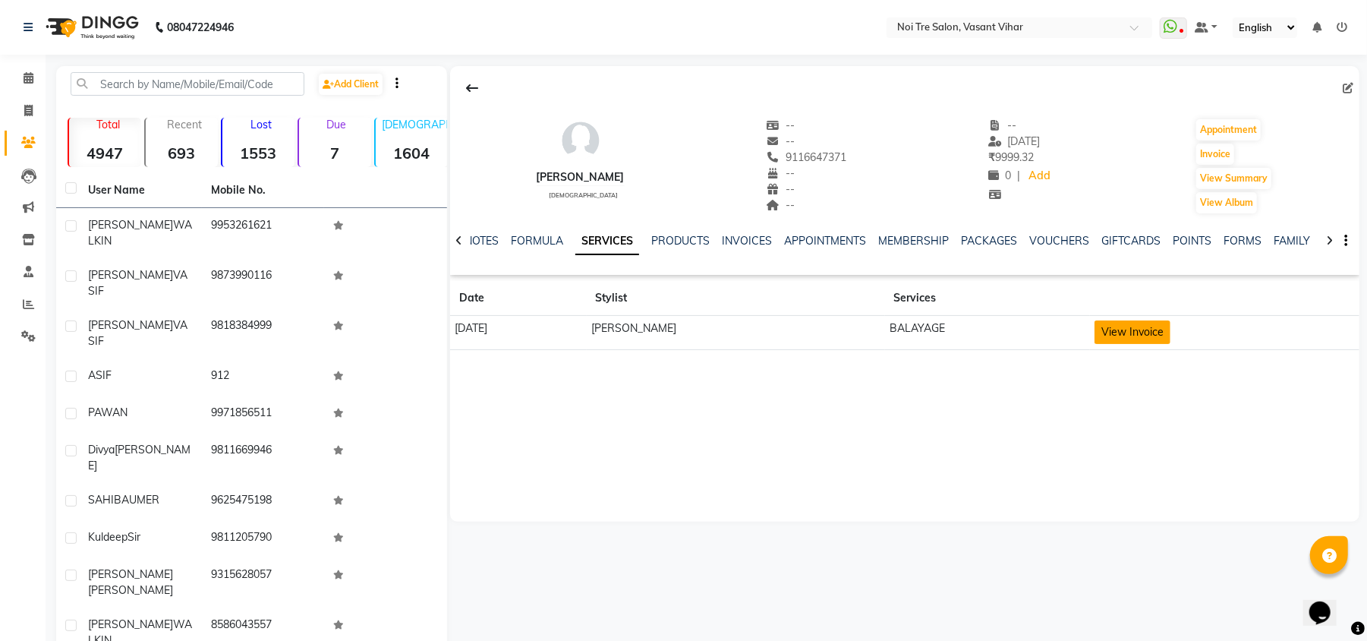
click at [1095, 328] on button "View Invoice" at bounding box center [1133, 332] width 76 height 24
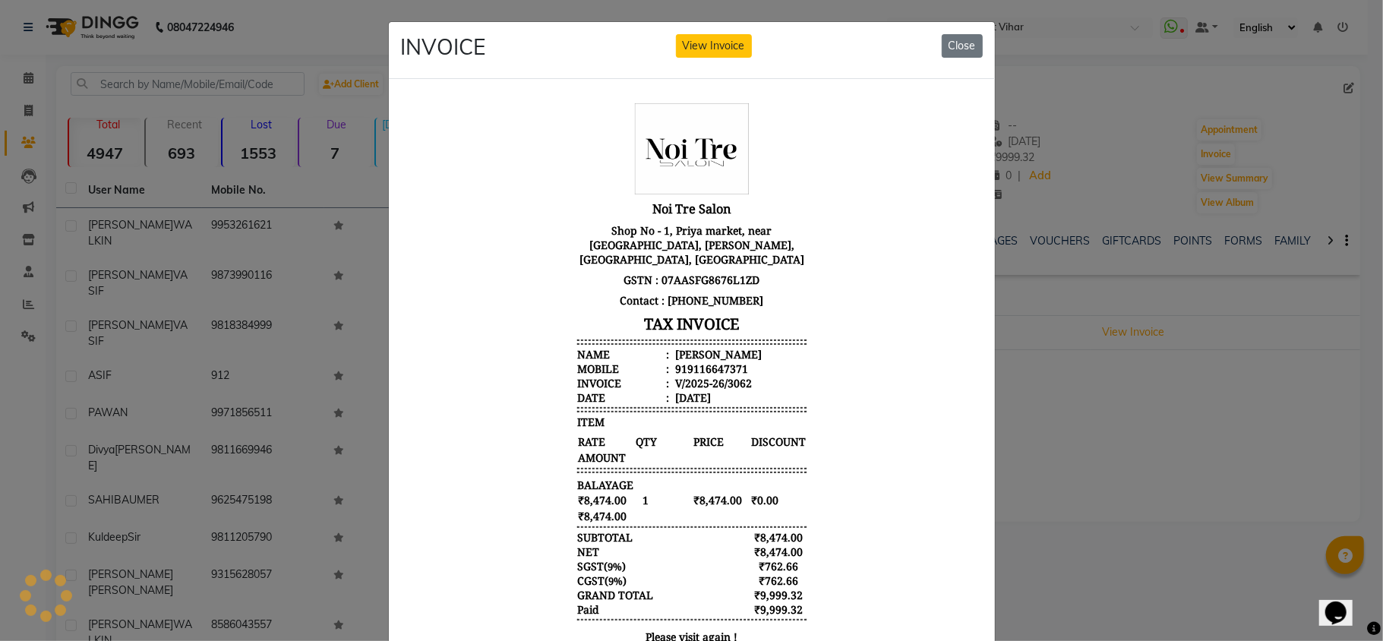
click at [1198, 509] on ngb-modal-window "INVOICE View Invoice Close" at bounding box center [691, 320] width 1383 height 641
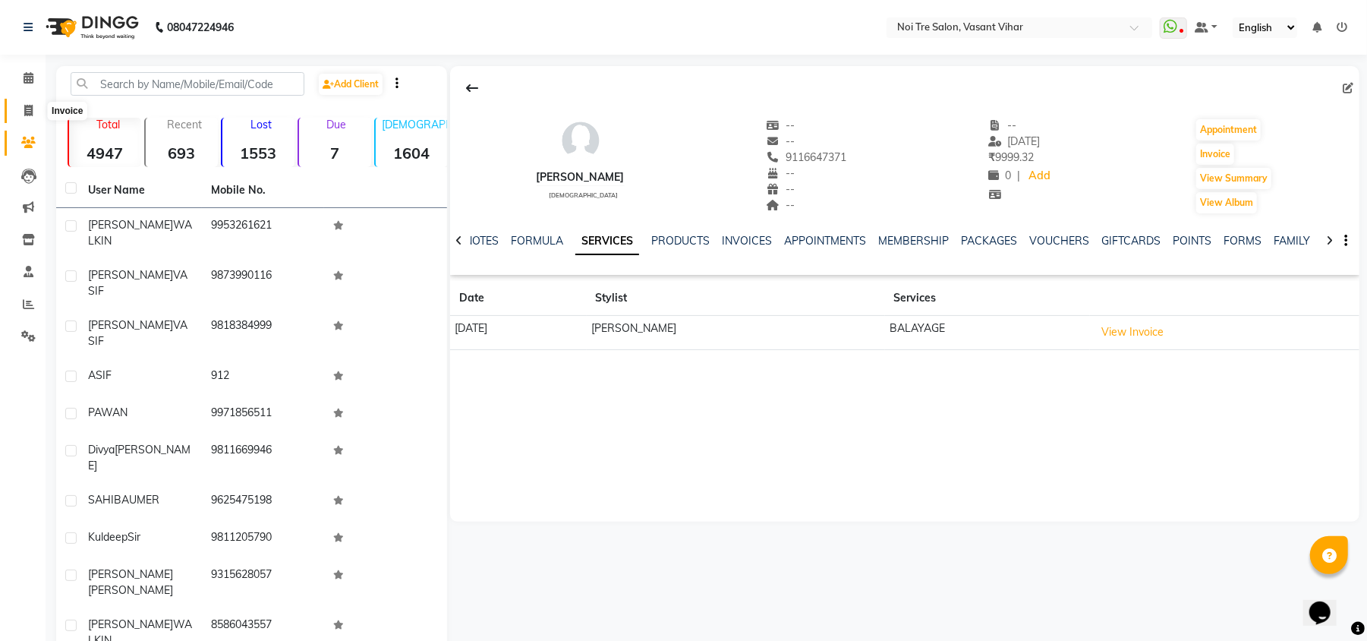
click at [15, 104] on span at bounding box center [28, 110] width 27 height 17
select select "service"
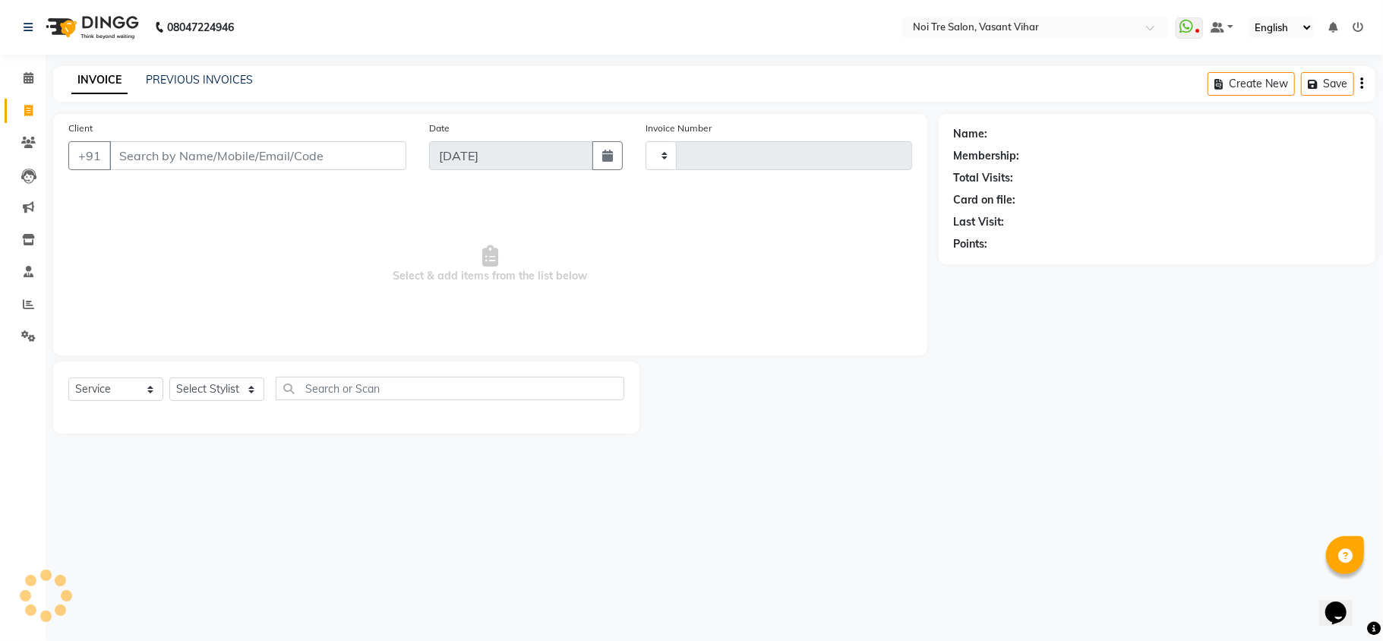
type input "3238"
select select "3944"
type input "8130154848"
click at [374, 141] on button "Add Client" at bounding box center [367, 155] width 78 height 29
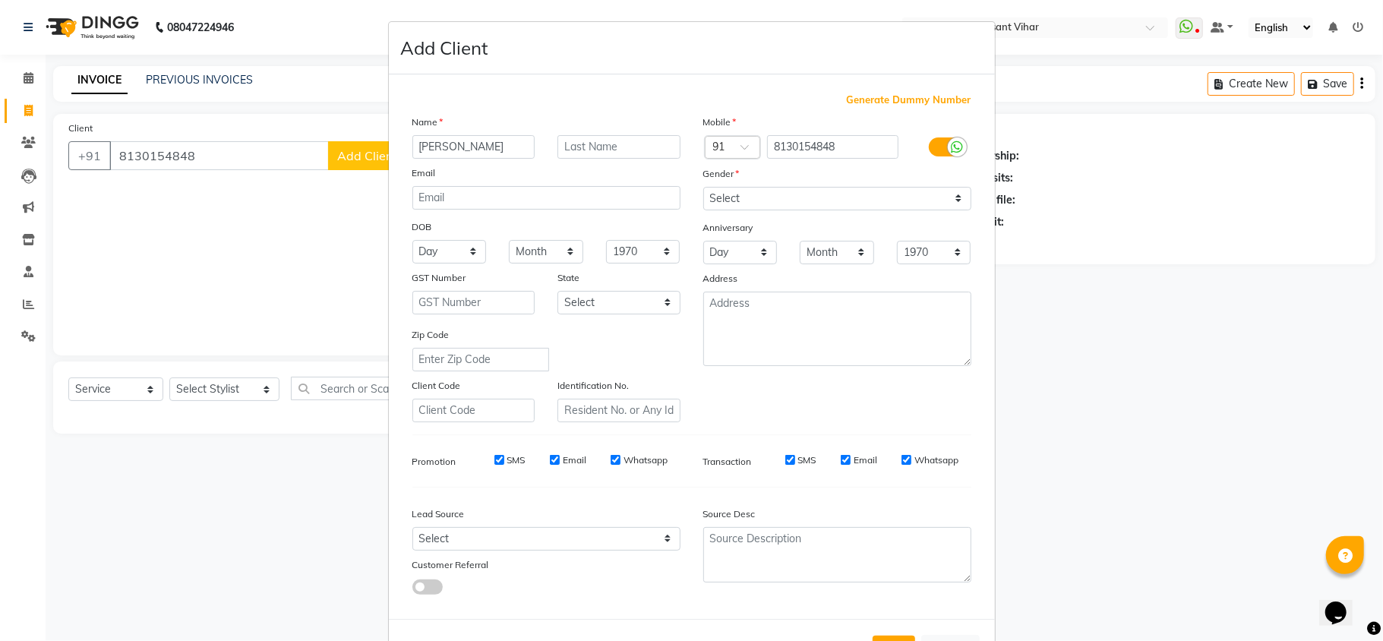
type input "SIMRAN"
type input "WALKIN"
click at [718, 195] on select "Select Male Female Other Prefer Not To Say" at bounding box center [837, 199] width 268 height 24
select select "[DEMOGRAPHIC_DATA]"
click at [703, 187] on select "Select Male Female Other Prefer Not To Say" at bounding box center [837, 199] width 268 height 24
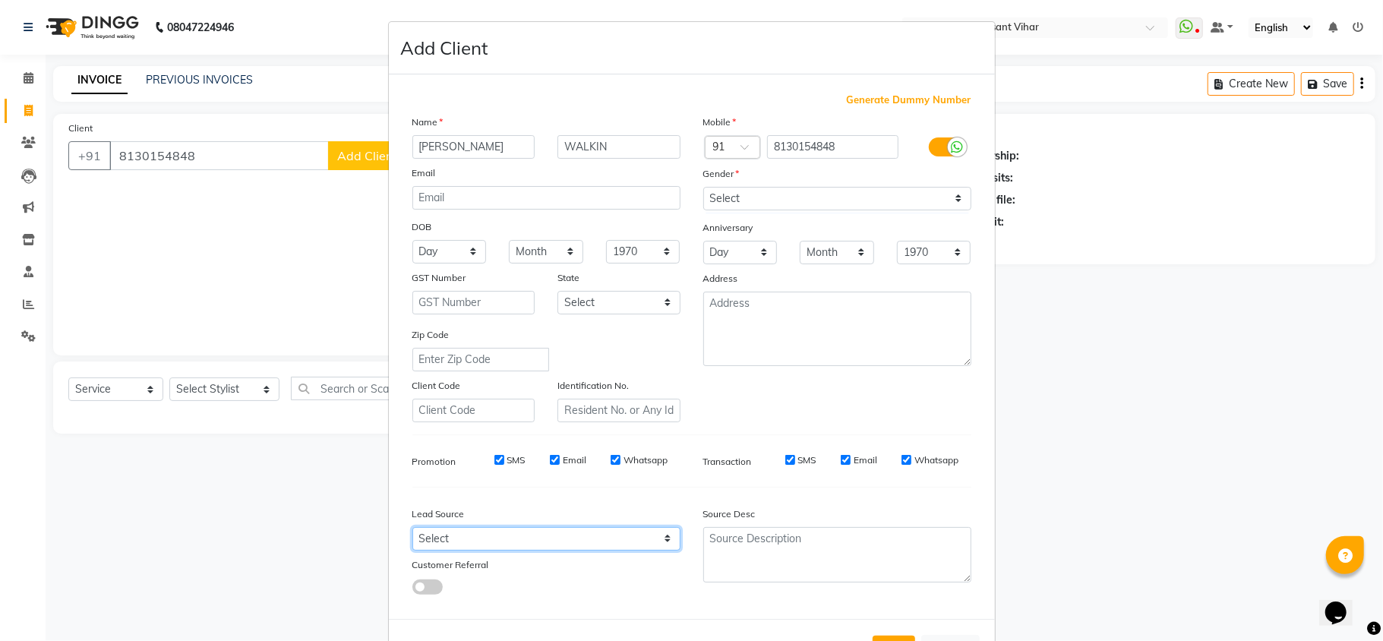
click at [563, 539] on select "Select Walk-in Referral Internet Friend Word of Mouth Advertisement Facebook Ju…" at bounding box center [546, 539] width 268 height 24
select select "28144"
click at [412, 527] on select "Select Walk-in Referral Internet Friend Word of Mouth Advertisement Facebook Ju…" at bounding box center [546, 539] width 268 height 24
click at [888, 636] on button "Add" at bounding box center [893, 648] width 43 height 27
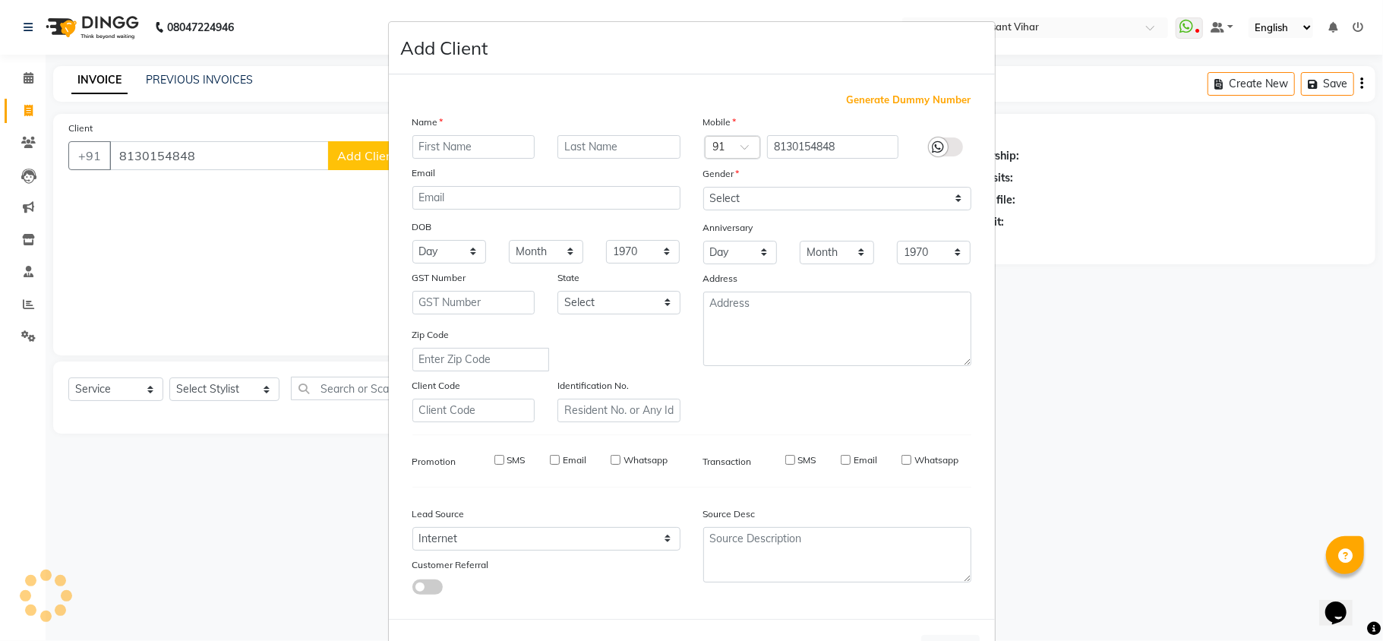
select select
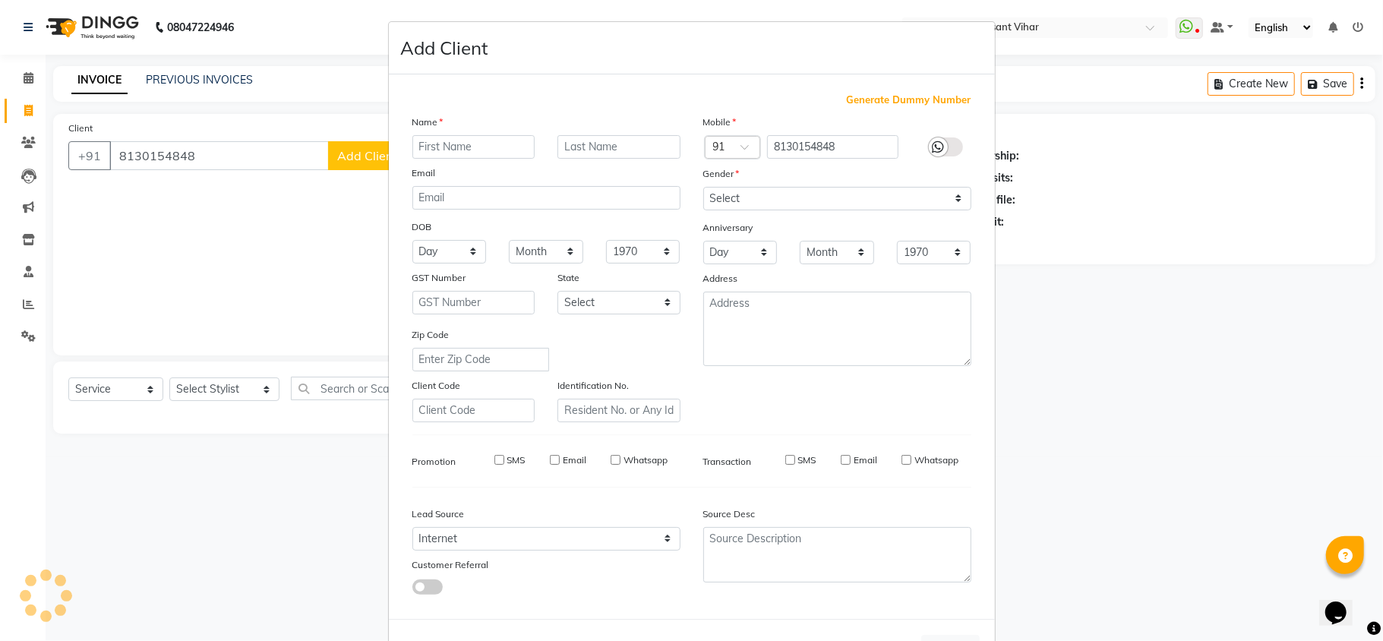
select select
checkbox input "false"
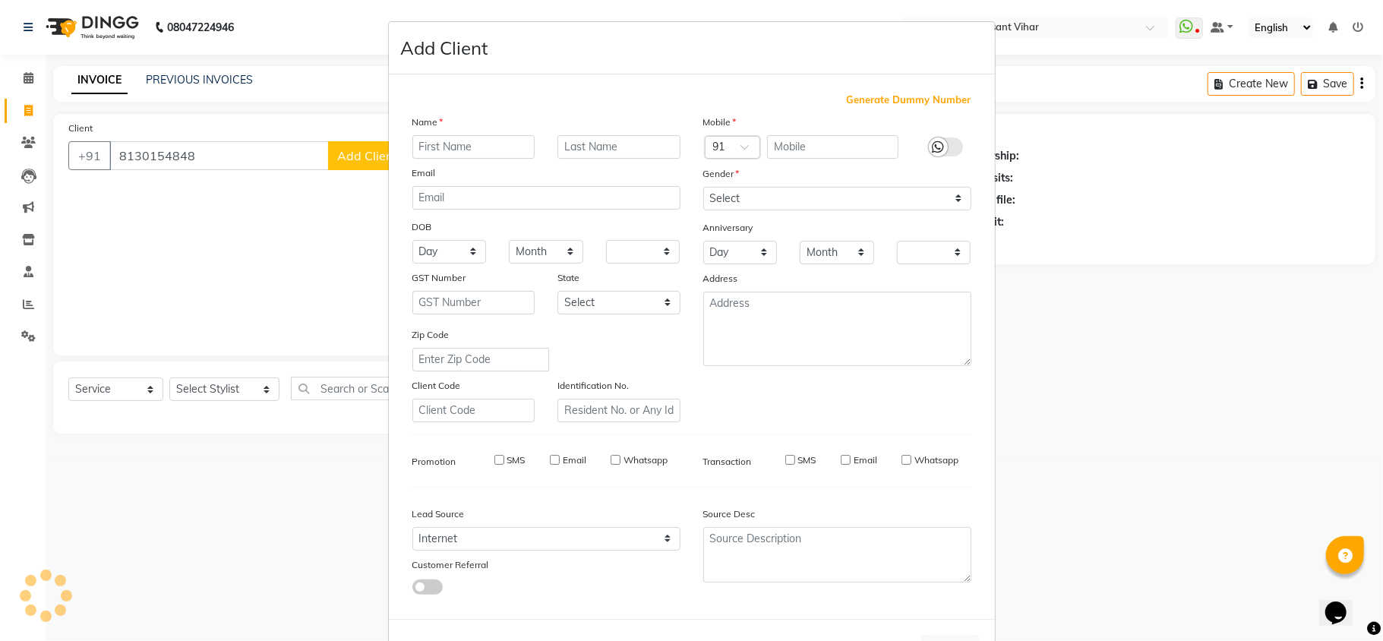
checkbox input "false"
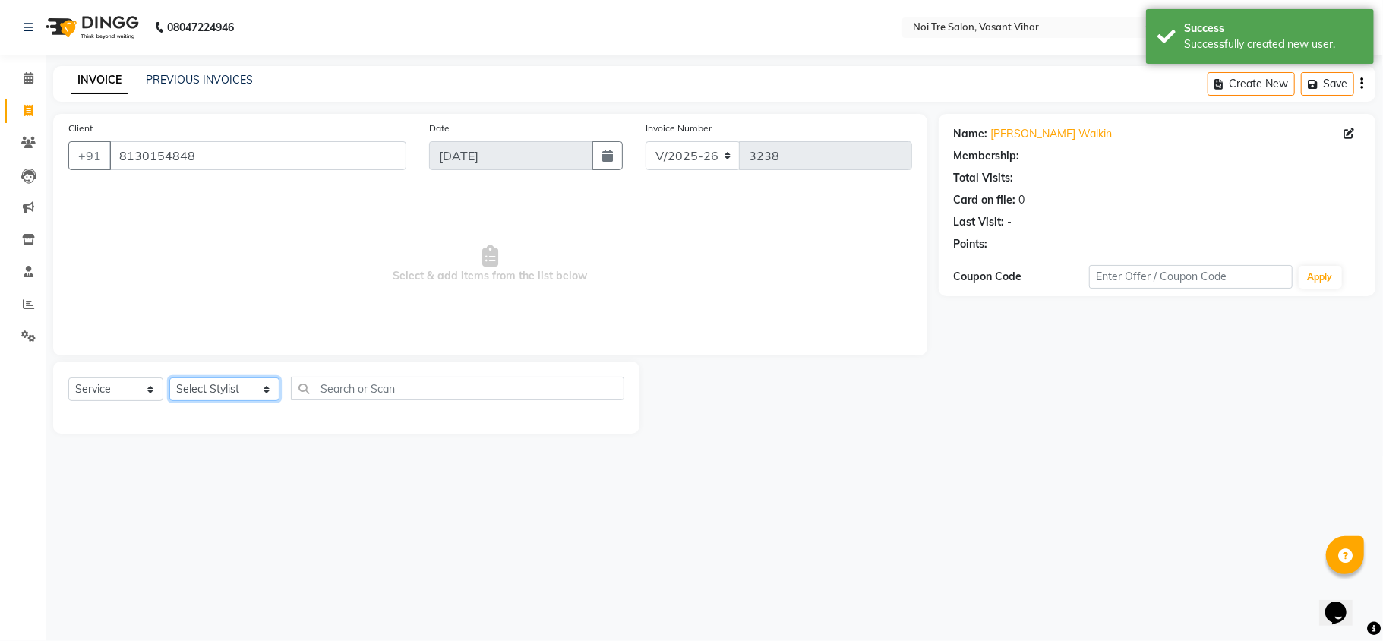
click at [217, 390] on select "Select Stylist Abhishek AMARNATH Asif DANISH(PUNJABI BAGH) DHARAM FAIZAN GEETA …" at bounding box center [224, 389] width 110 height 24
select select "46585"
click at [169, 377] on select "Select Stylist Abhishek AMARNATH Asif DANISH(PUNJABI BAGH) DHARAM FAIZAN GEETA …" at bounding box center [224, 389] width 110 height 24
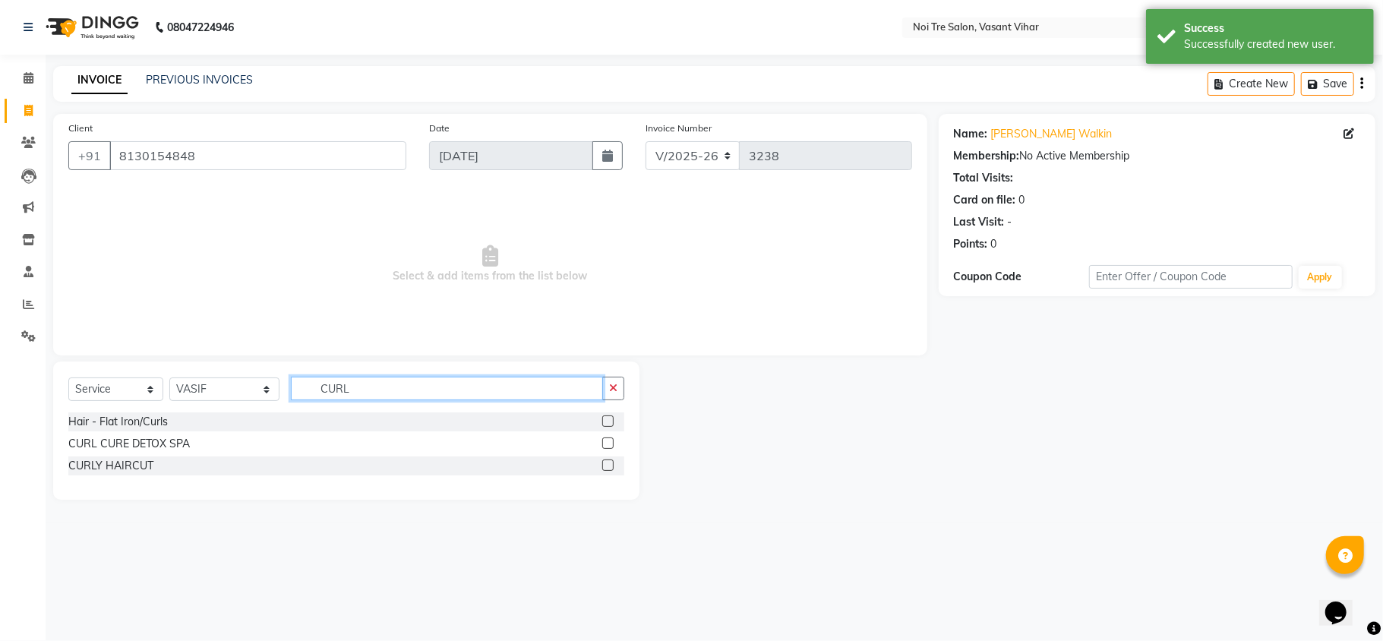
type input "CURL"
click at [607, 463] on label at bounding box center [607, 464] width 11 height 11
click at [607, 463] on input "checkbox" at bounding box center [607, 466] width 10 height 10
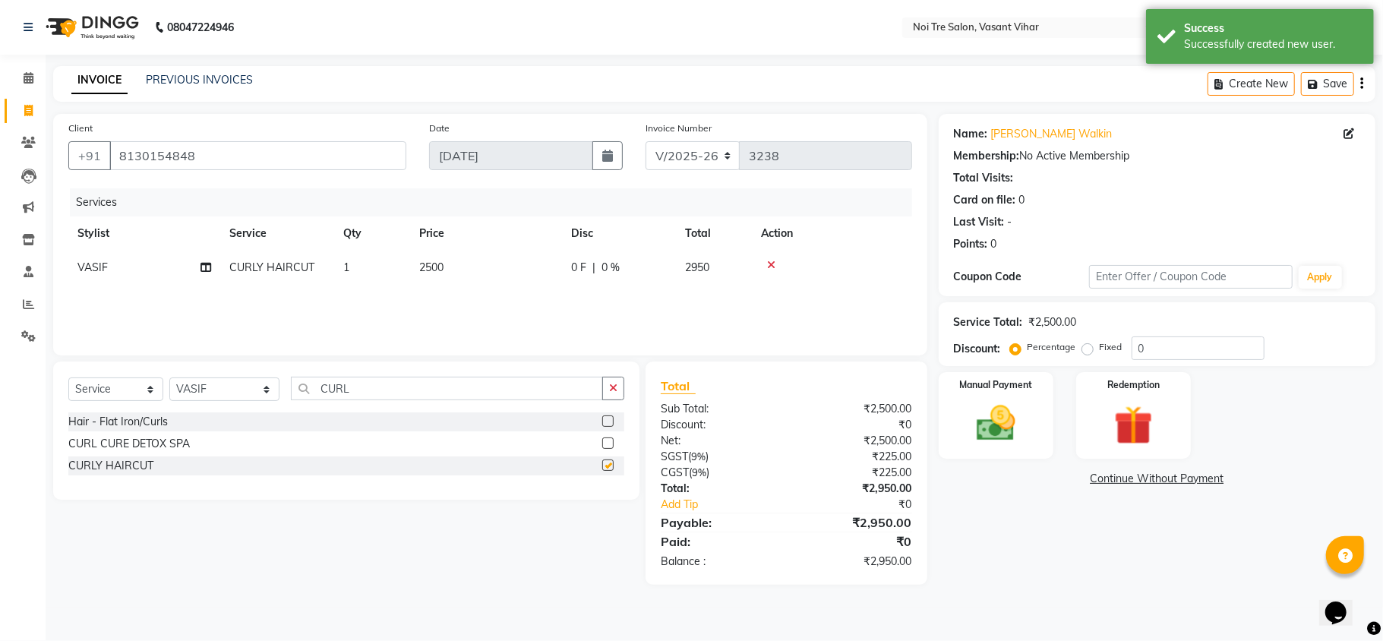
checkbox input "false"
click at [456, 274] on td "2500" at bounding box center [486, 268] width 152 height 34
select select "46585"
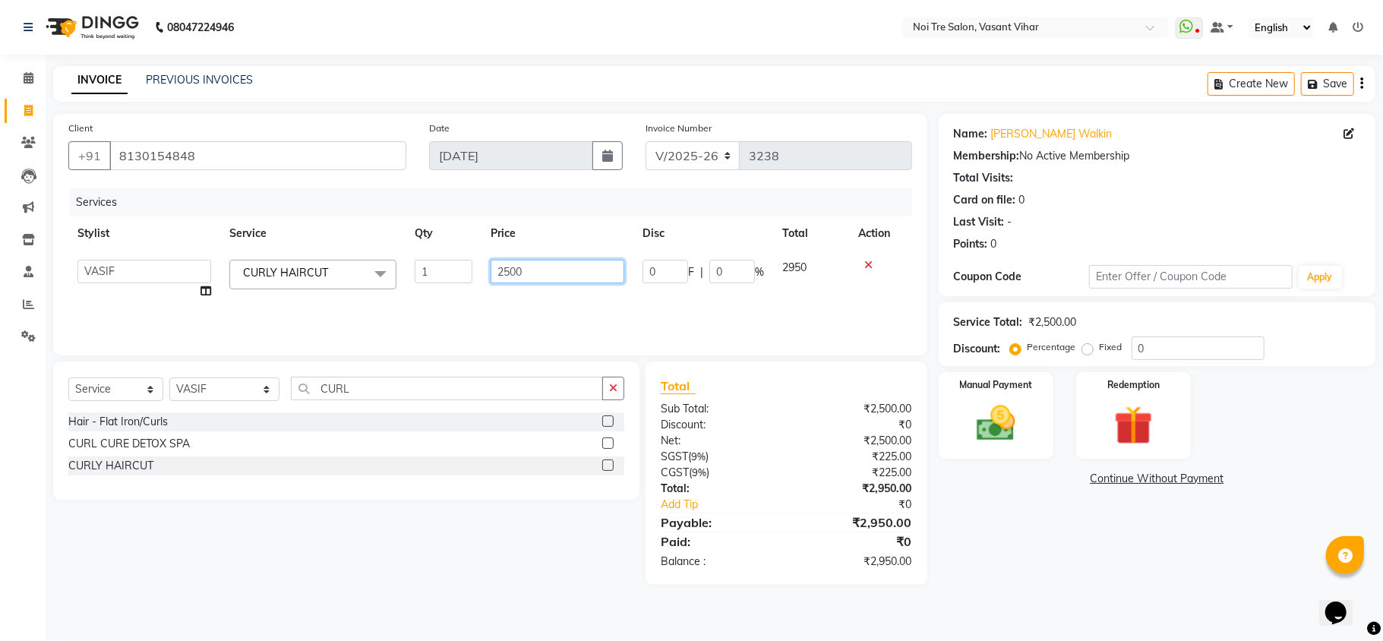
click at [551, 264] on input "2500" at bounding box center [557, 272] width 134 height 24
type input "2"
type input "2000"
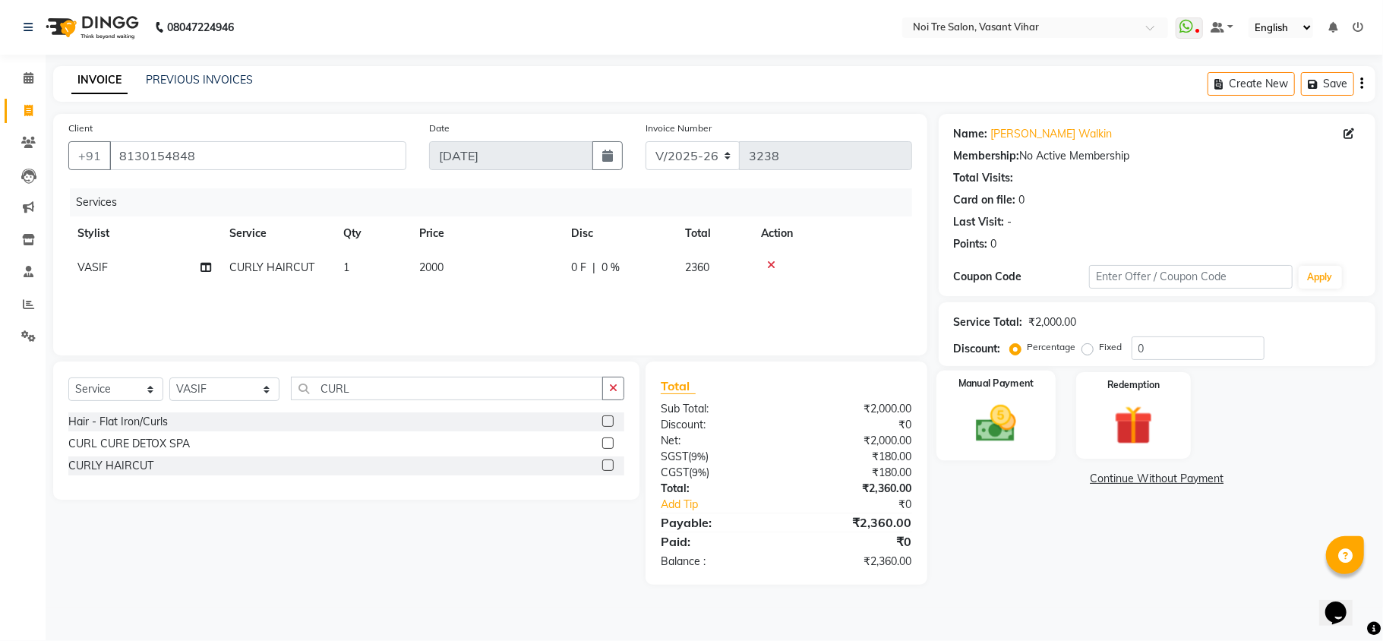
click at [1001, 434] on img at bounding box center [996, 423] width 66 height 47
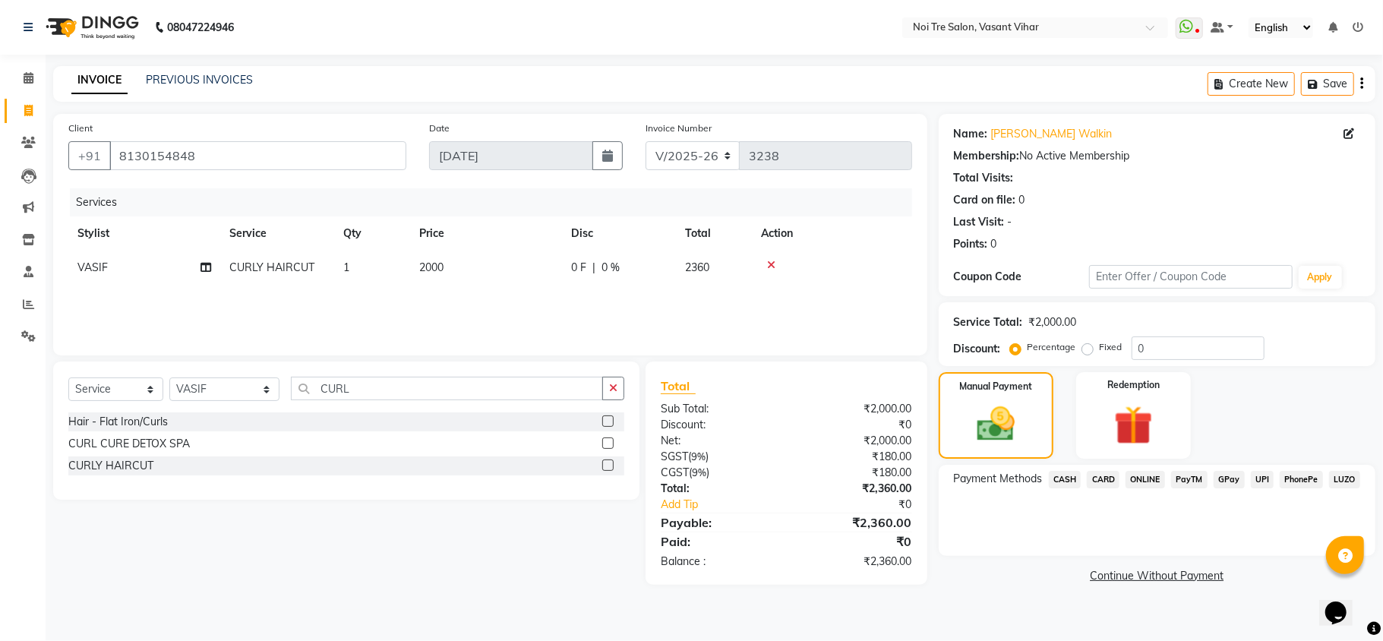
click at [1098, 475] on span "CARD" at bounding box center [1102, 479] width 33 height 17
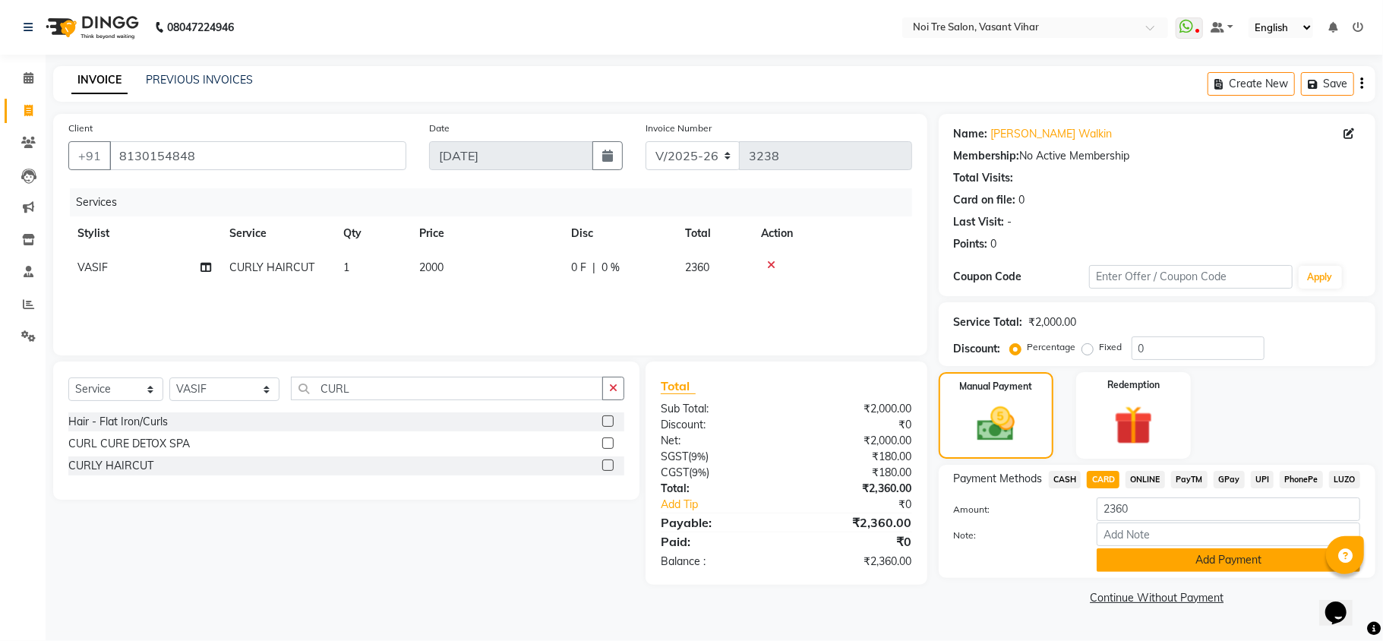
click at [1219, 557] on button "Add Payment" at bounding box center [1227, 560] width 263 height 24
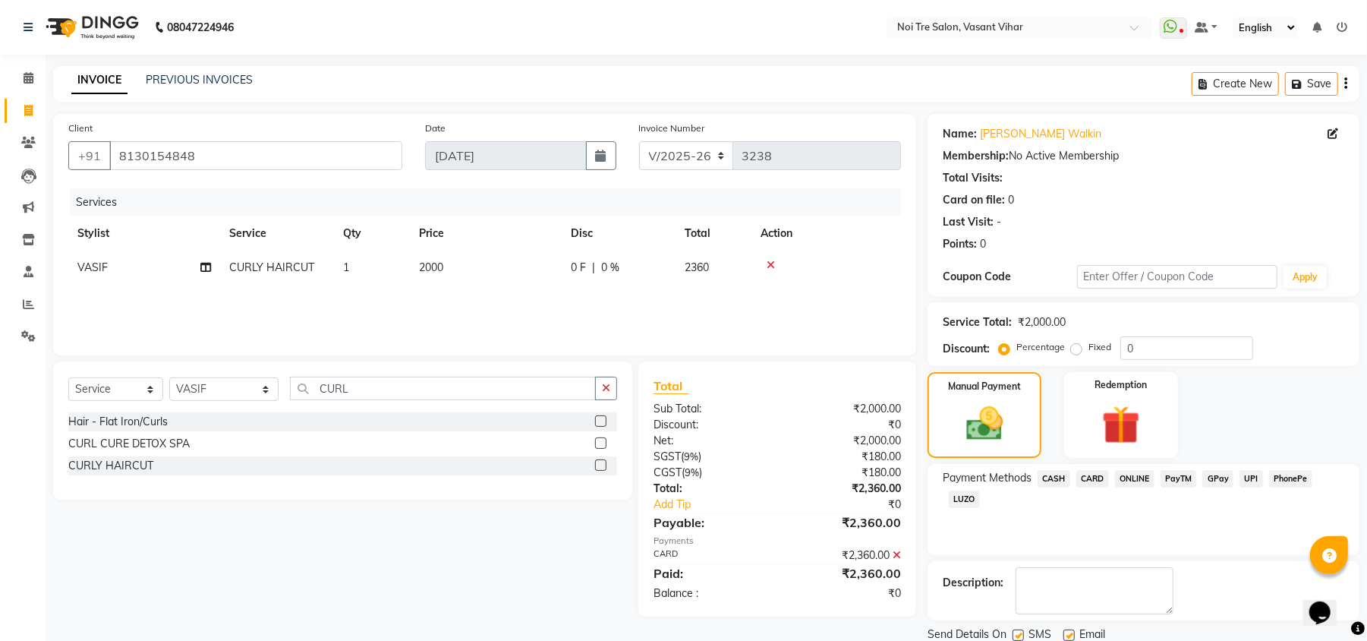
scroll to position [55, 0]
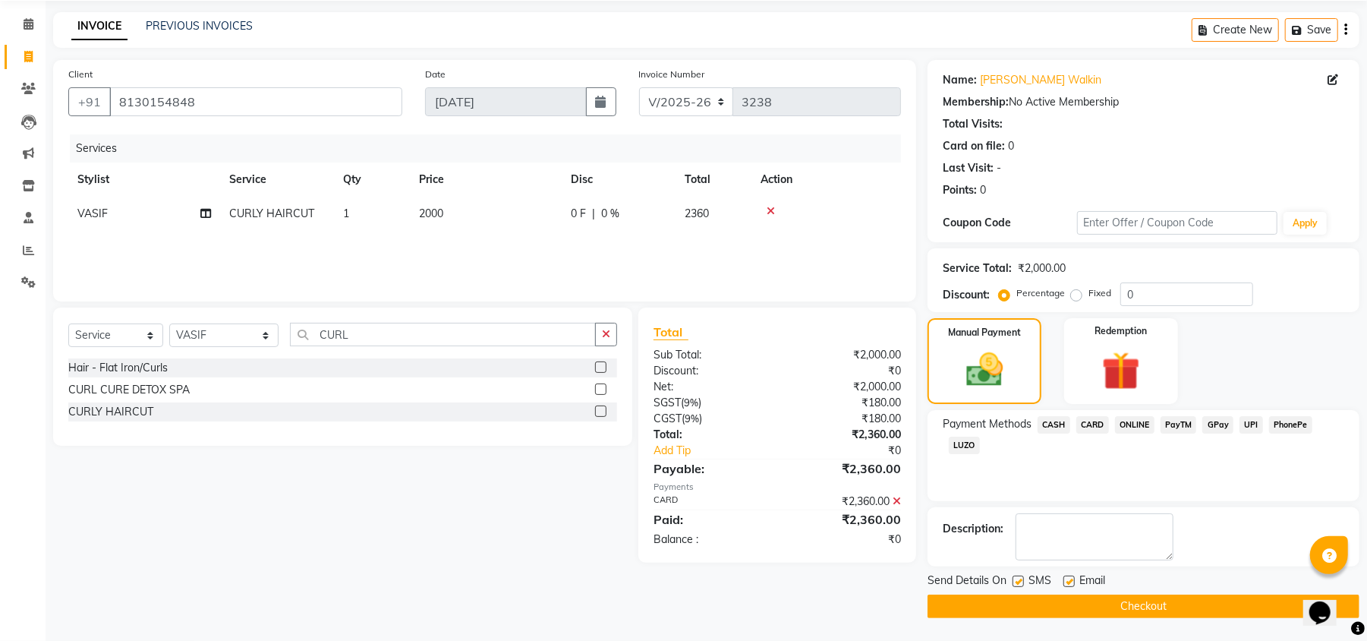
click at [1240, 601] on button "Checkout" at bounding box center [1144, 606] width 432 height 24
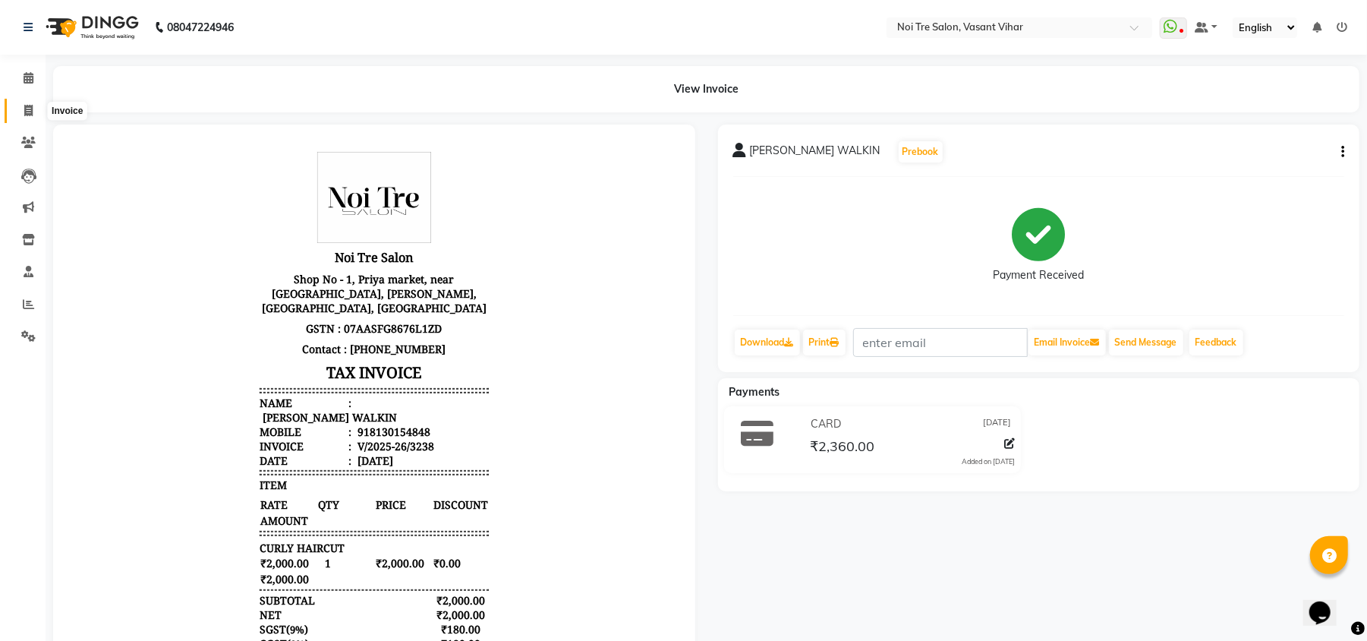
click at [28, 109] on icon at bounding box center [28, 110] width 8 height 11
select select "service"
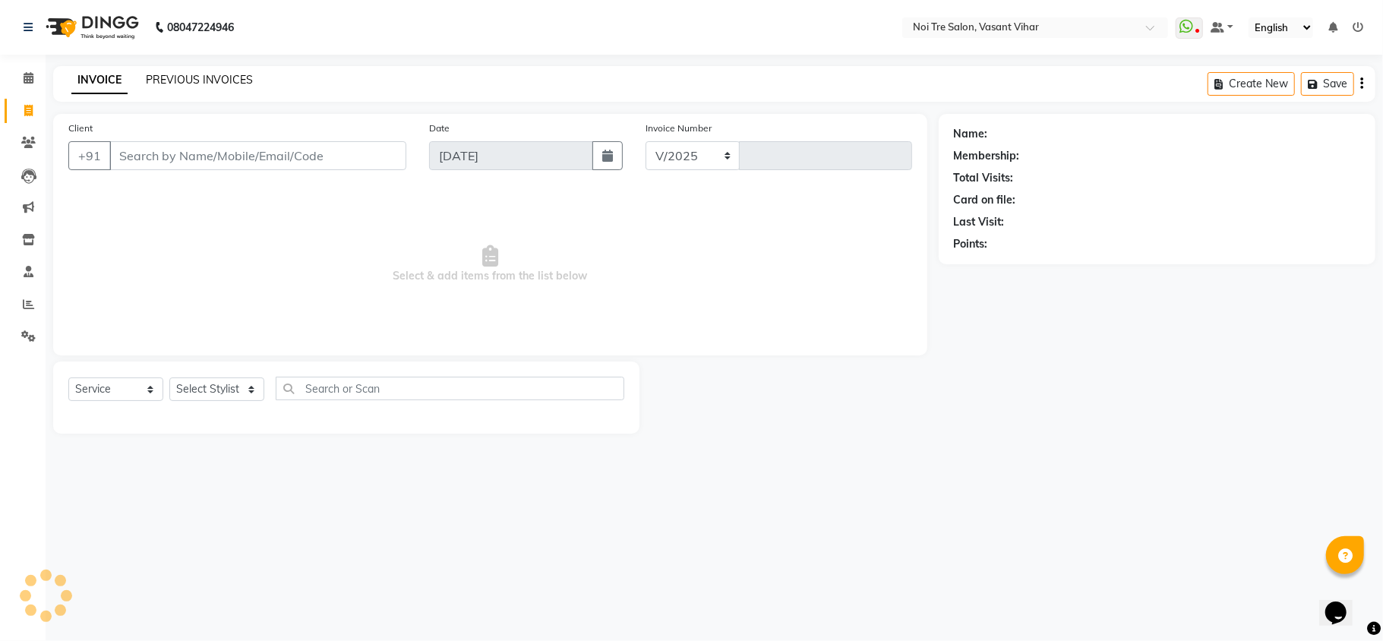
select select "3944"
type input "3239"
click at [232, 82] on link "PREVIOUS INVOICES" at bounding box center [199, 80] width 107 height 14
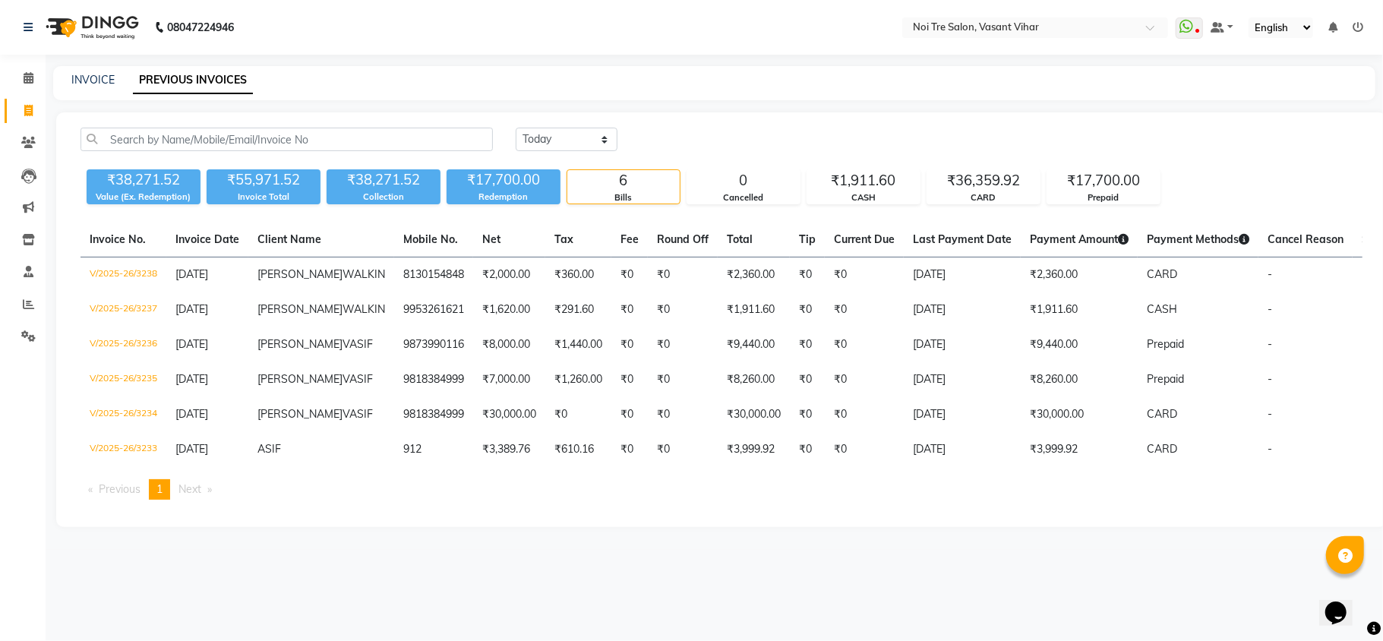
click at [724, 153] on div "Today Yesterday Custom Range" at bounding box center [938, 146] width 869 height 36
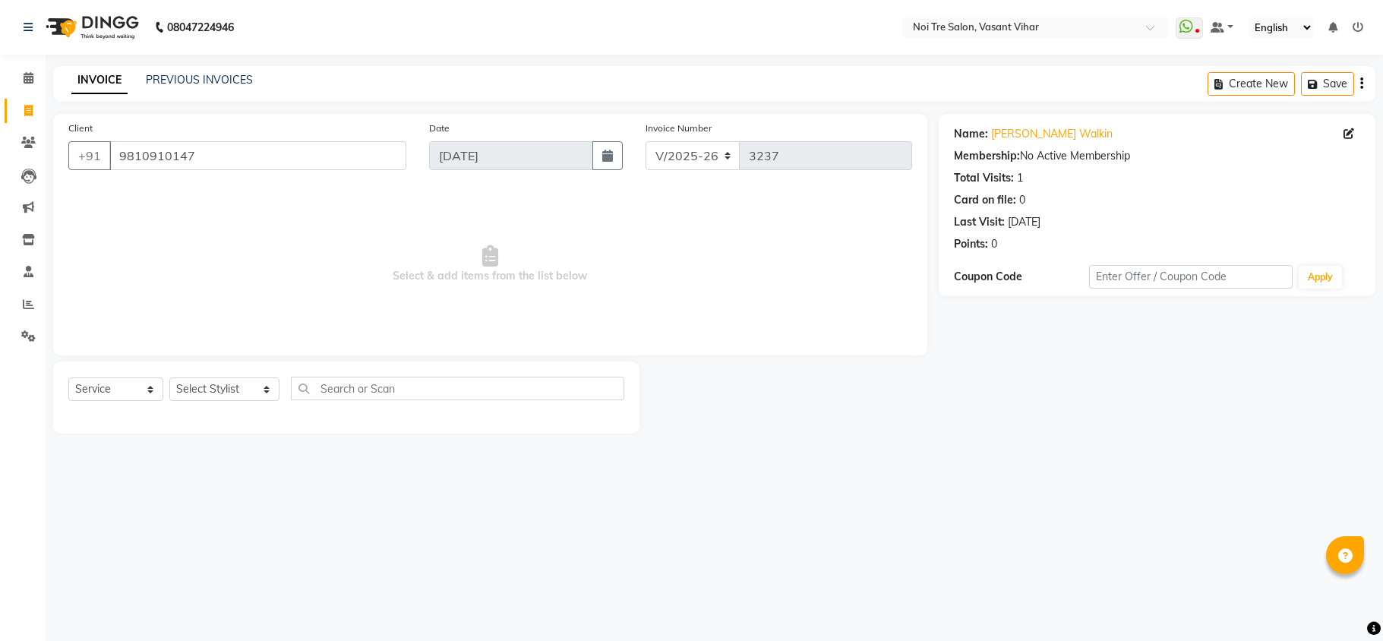
select select "3944"
select select "service"
drag, startPoint x: 293, startPoint y: 166, endPoint x: 0, endPoint y: 166, distance: 293.1
click at [0, 166] on app-home "08047224946 Select Location × Noi Tre Salon, [GEOGRAPHIC_DATA] Vihar WhatsApp S…" at bounding box center [691, 228] width 1383 height 456
paste input "8376082318"
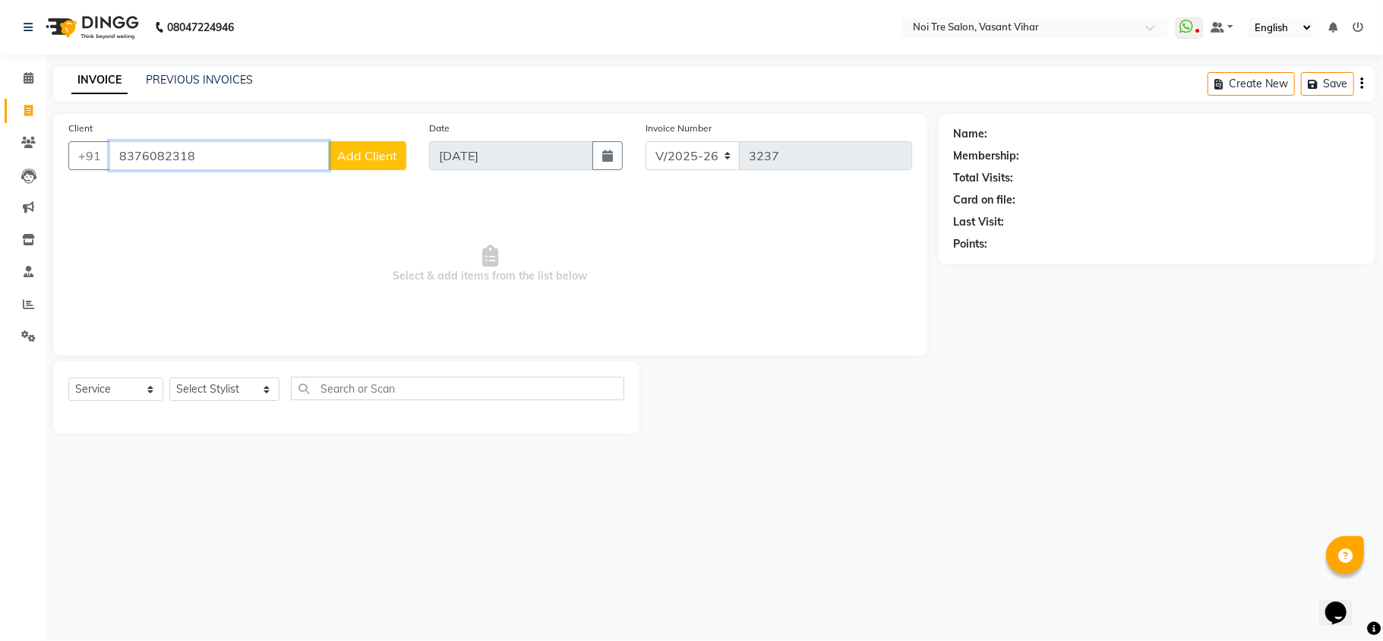
paste input "9582810380"
paste input "863626059"
type input "9863626059"
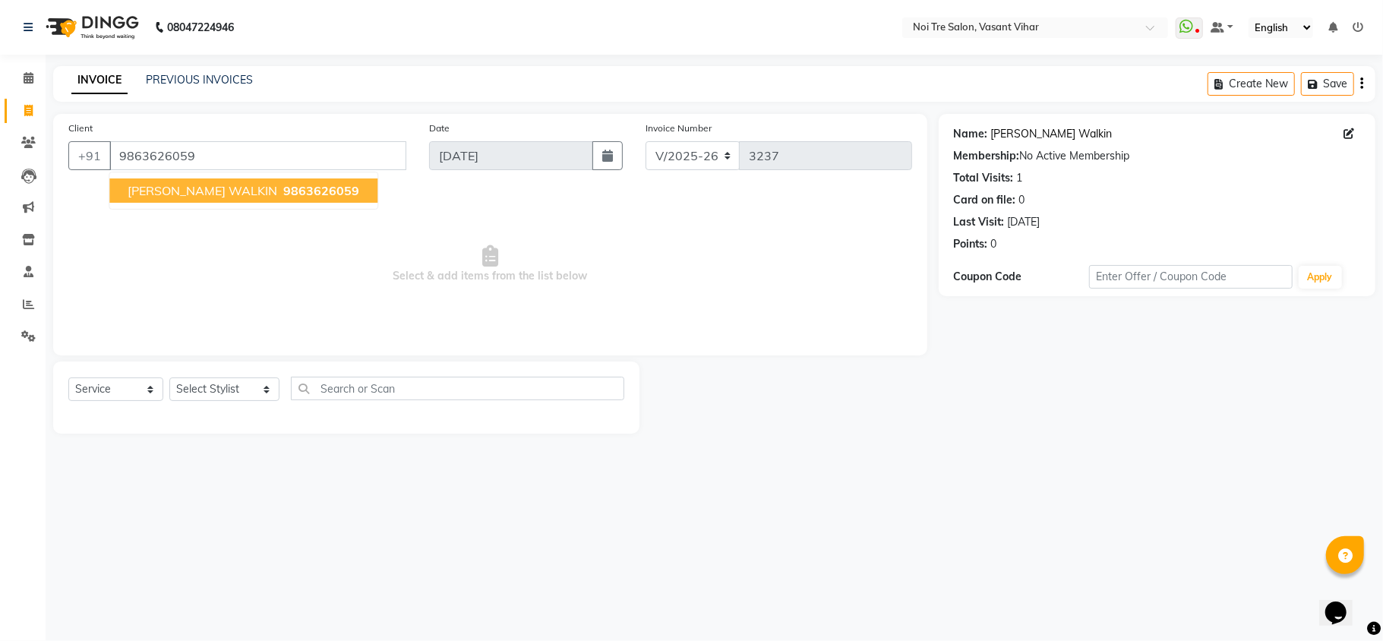
click at [1005, 128] on link "[PERSON_NAME] Walkin" at bounding box center [1051, 134] width 121 height 16
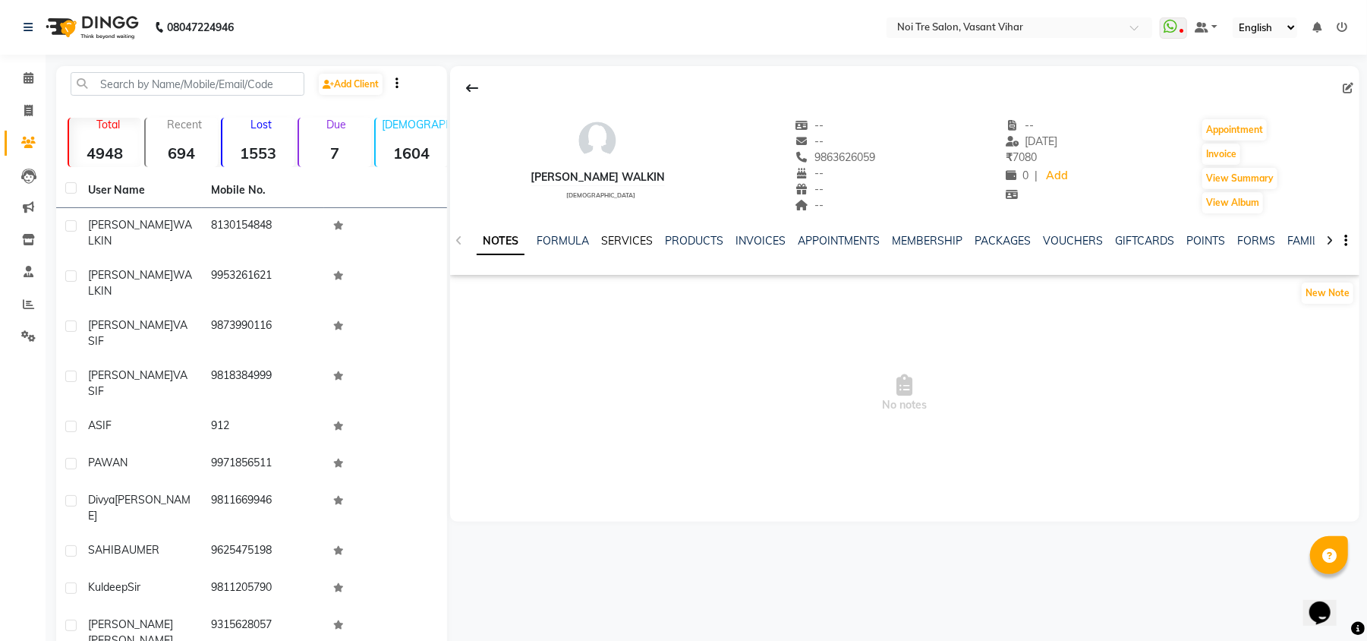
click at [632, 241] on link "SERVICES" at bounding box center [627, 241] width 52 height 14
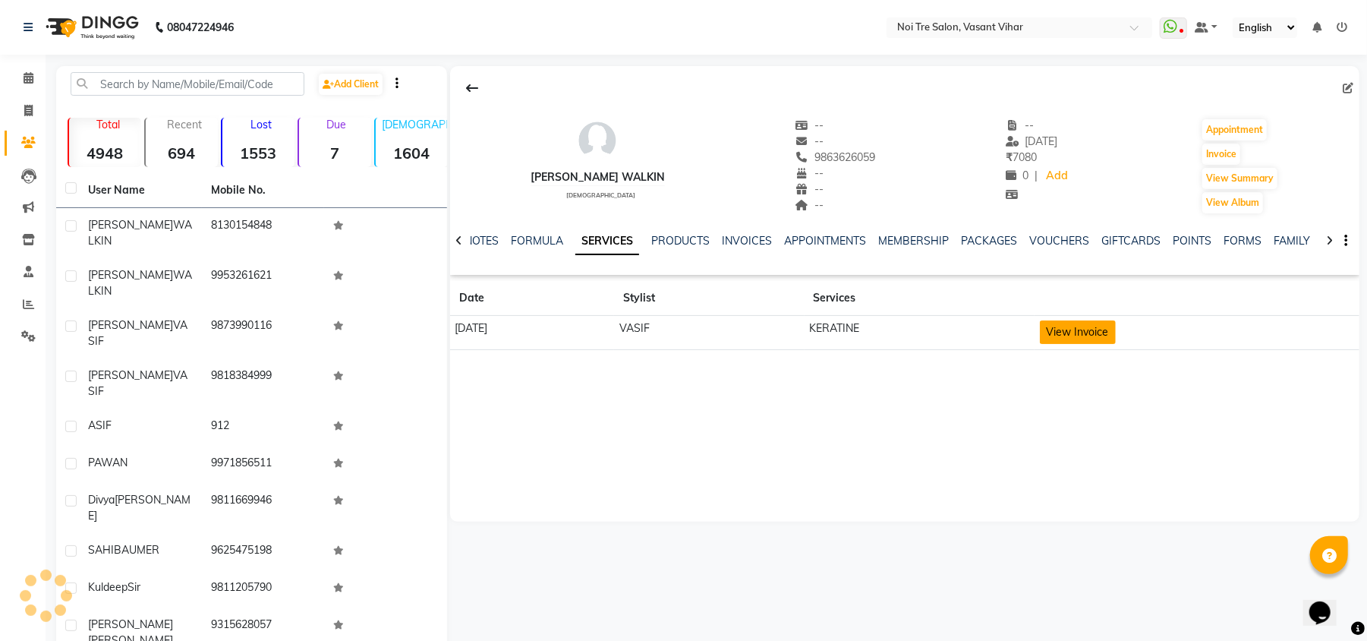
click at [1116, 320] on button "View Invoice" at bounding box center [1078, 332] width 76 height 24
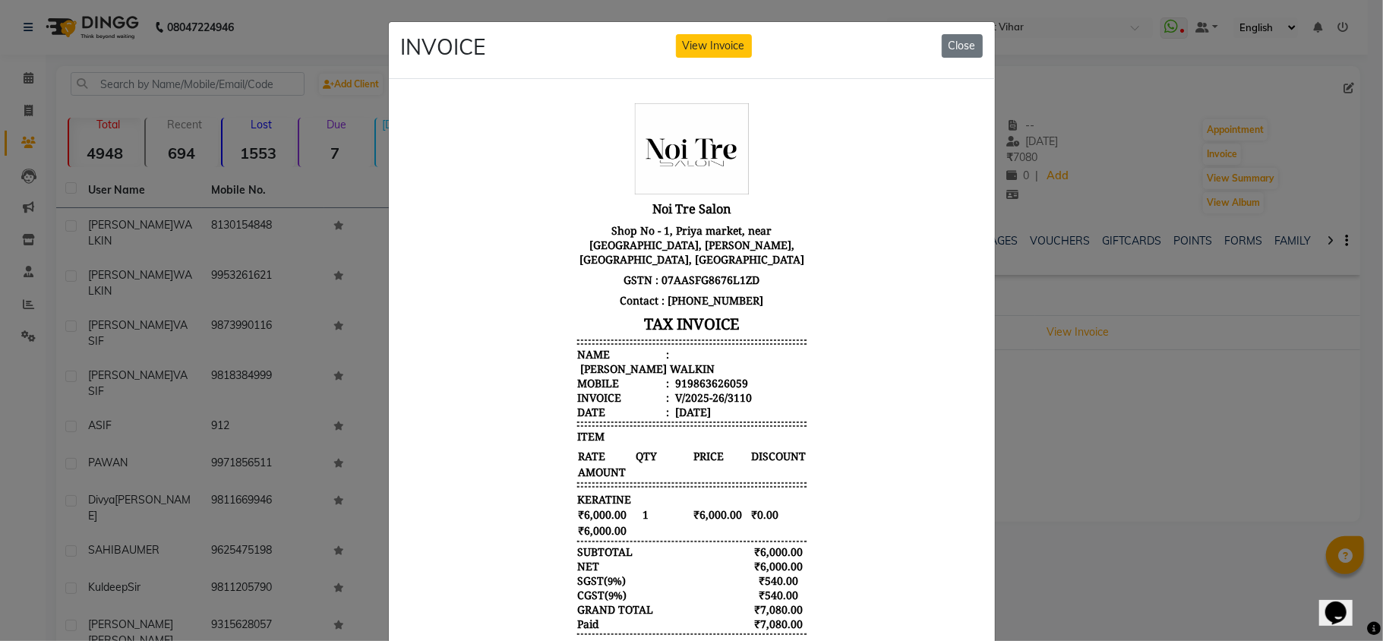
click at [1127, 489] on ngb-modal-window "INVOICE View Invoice Close" at bounding box center [691, 320] width 1383 height 641
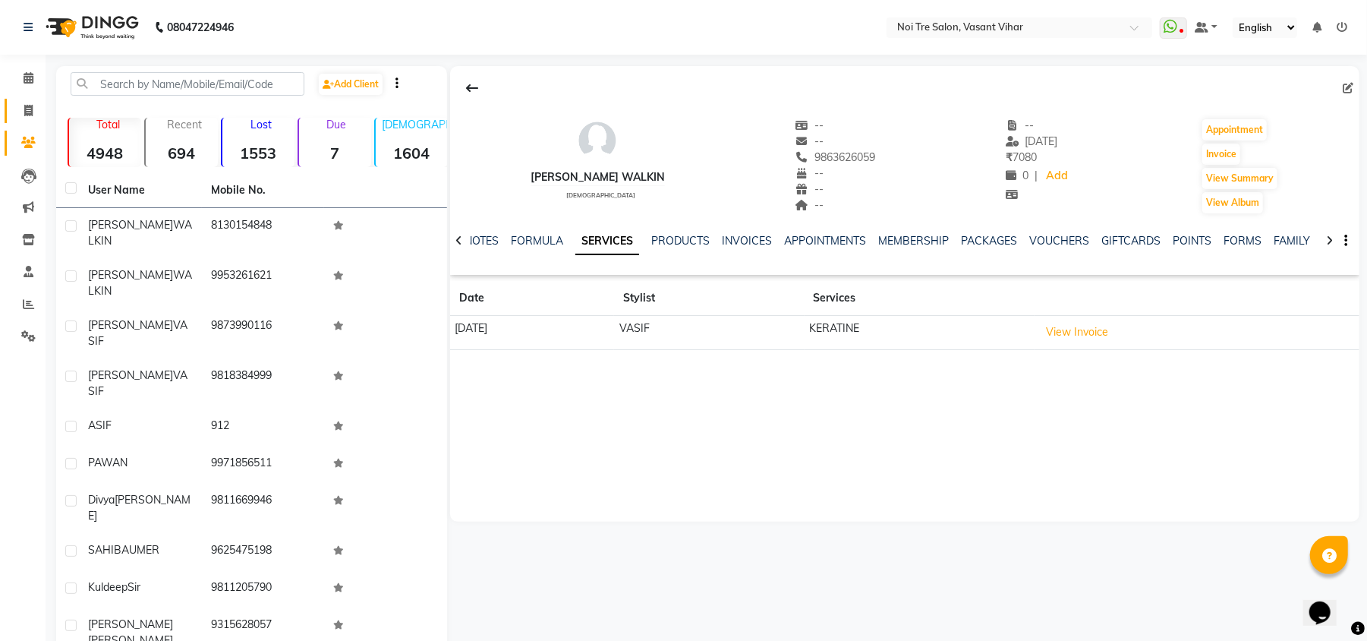
click at [29, 119] on link "Invoice" at bounding box center [23, 111] width 36 height 25
select select "service"
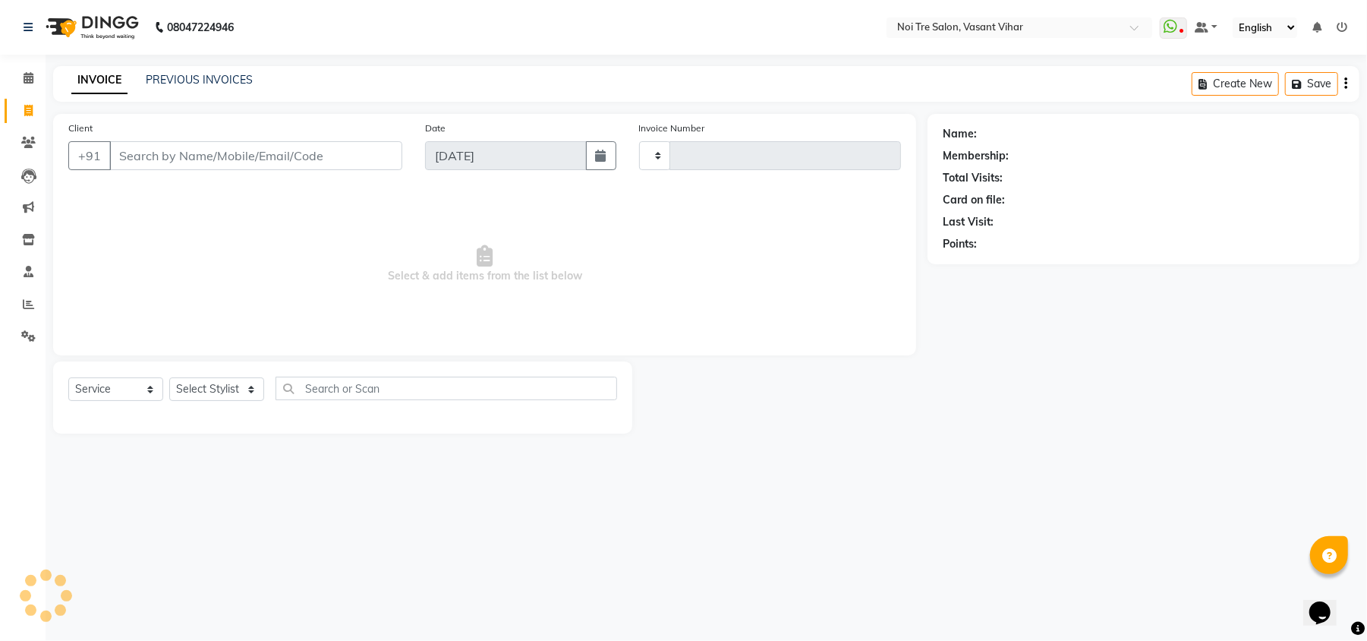
type input "3239"
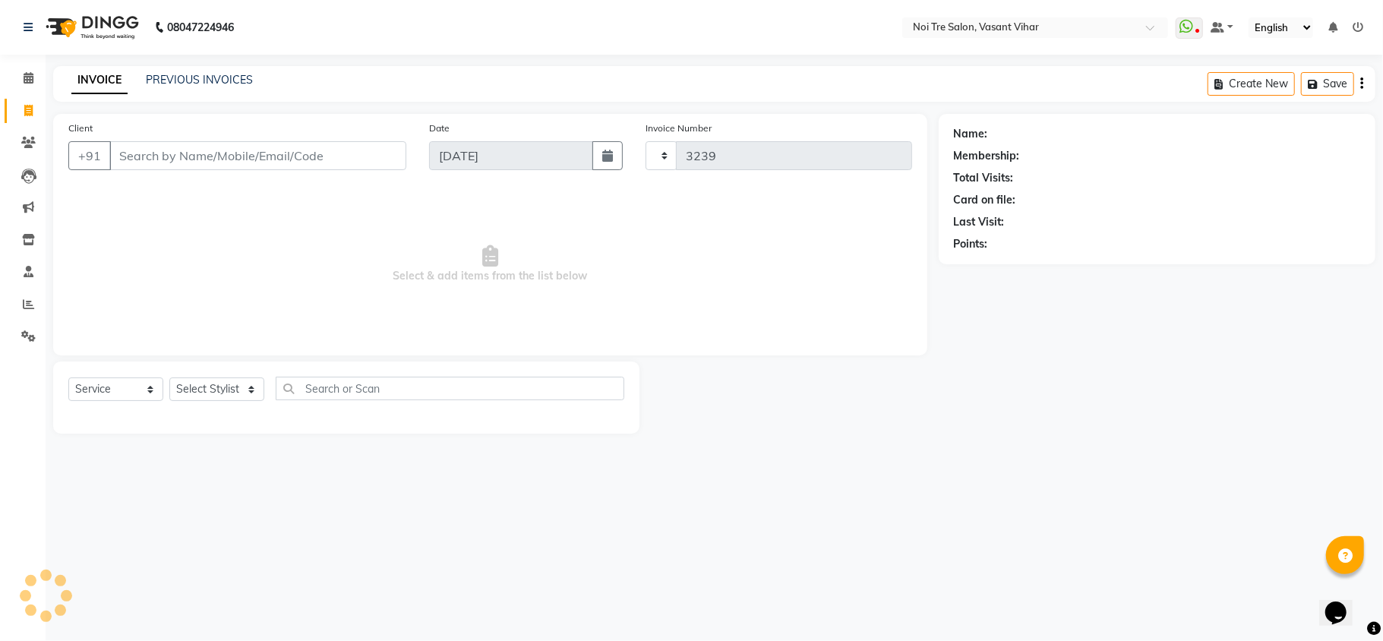
select select "3944"
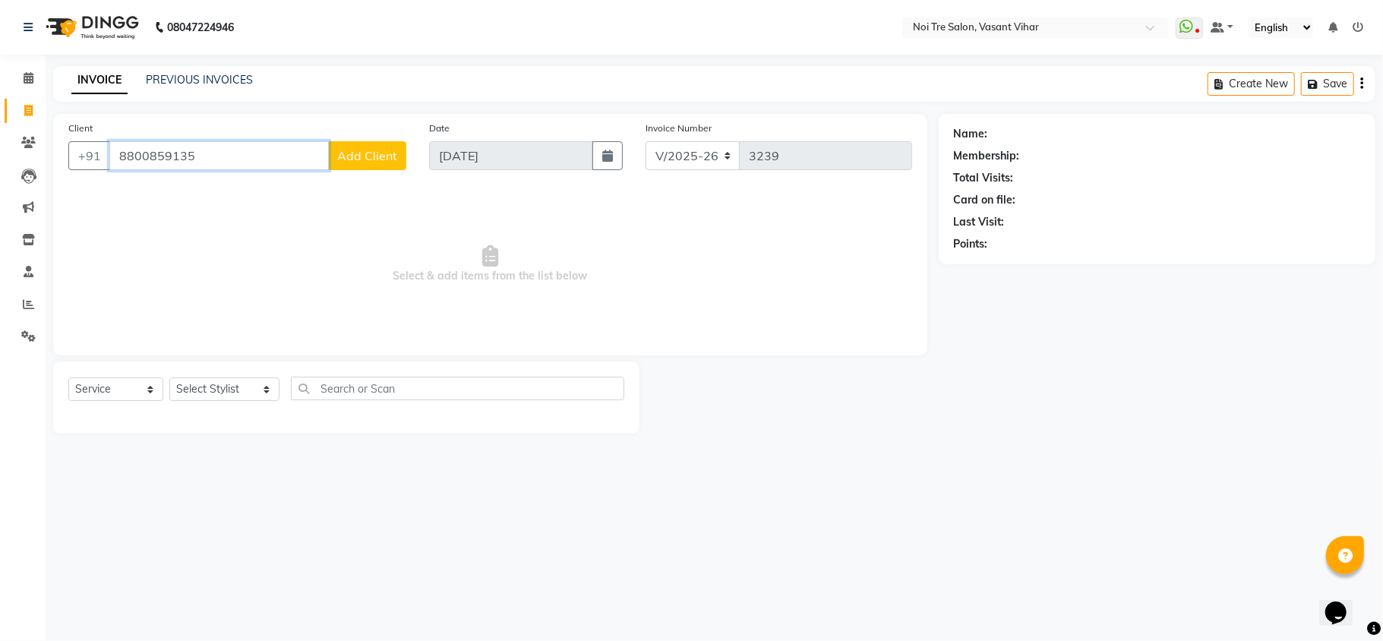
paste input "9177910592"
type input "9"
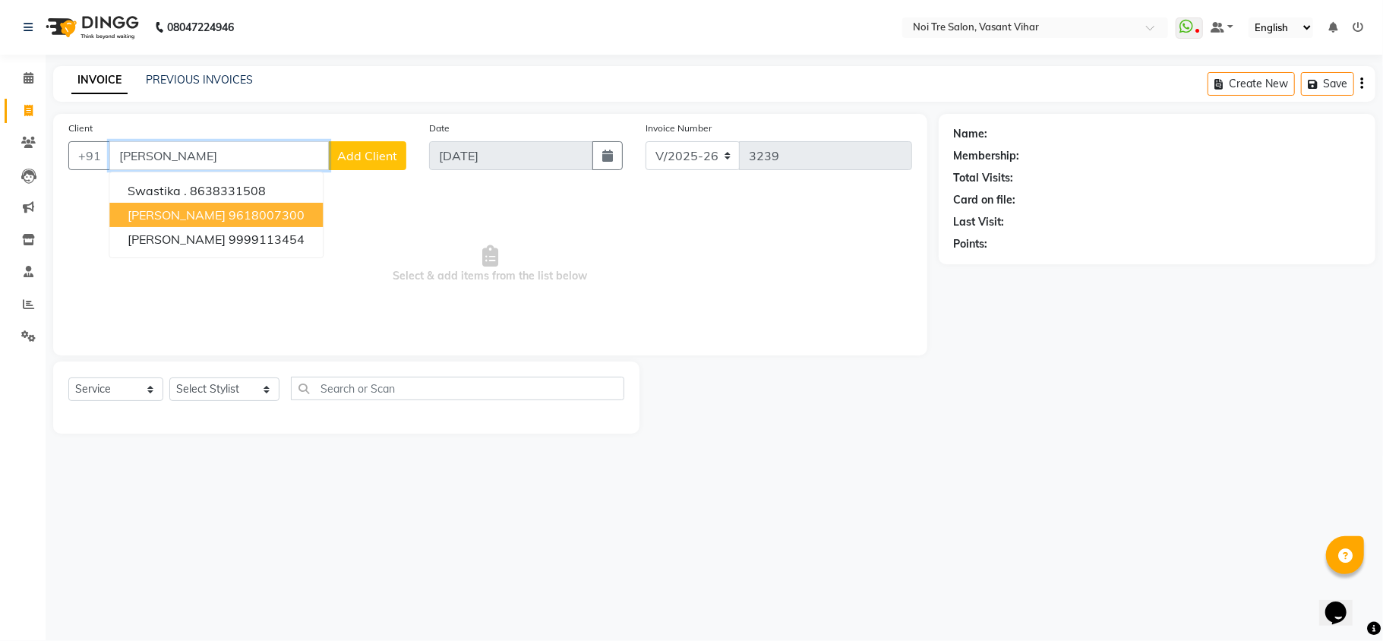
click at [207, 225] on button "SWASTIK MODI 9618007300" at bounding box center [215, 215] width 213 height 24
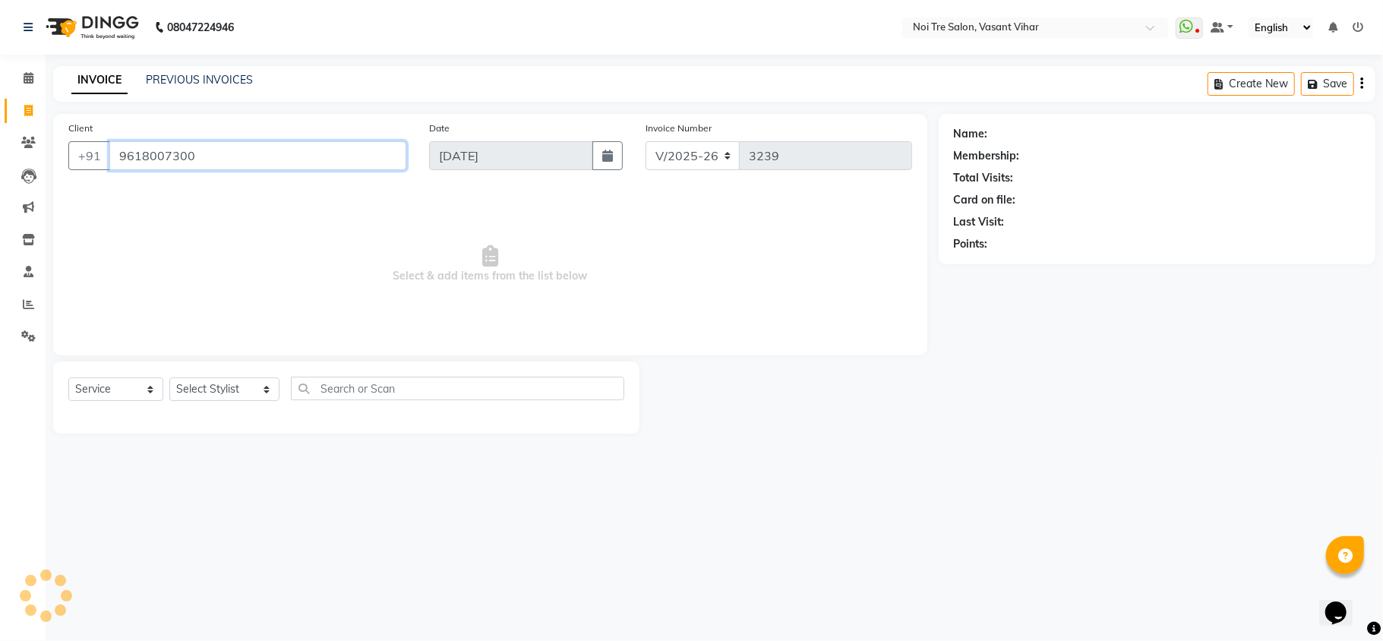
type input "9618007300"
click at [241, 150] on input "9618007300" at bounding box center [257, 155] width 297 height 29
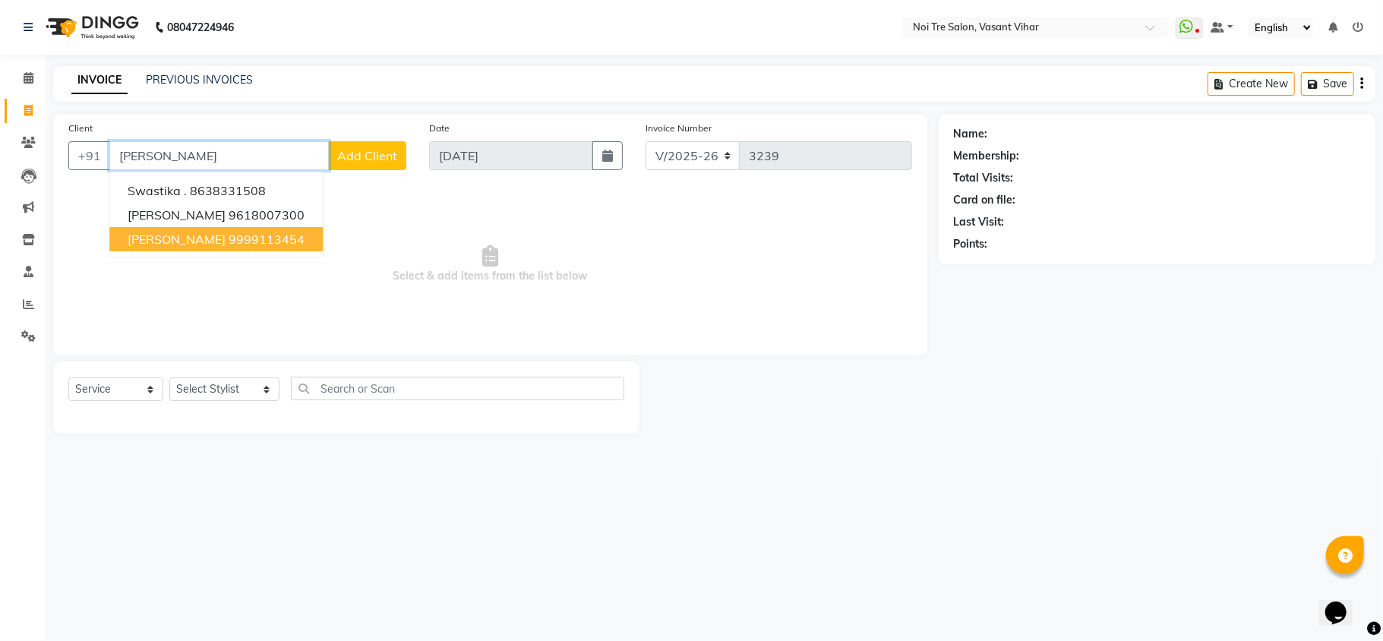
click at [241, 241] on ngb-highlight "9999113454" at bounding box center [267, 239] width 76 height 15
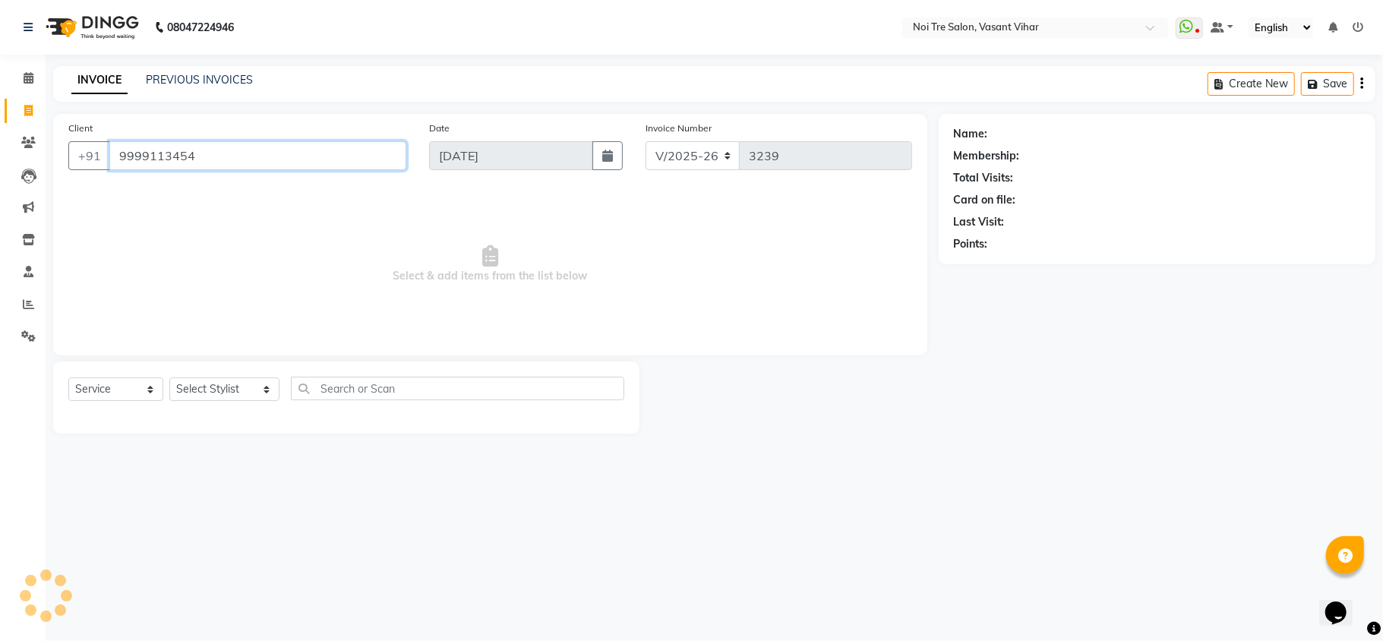
type input "9999113454"
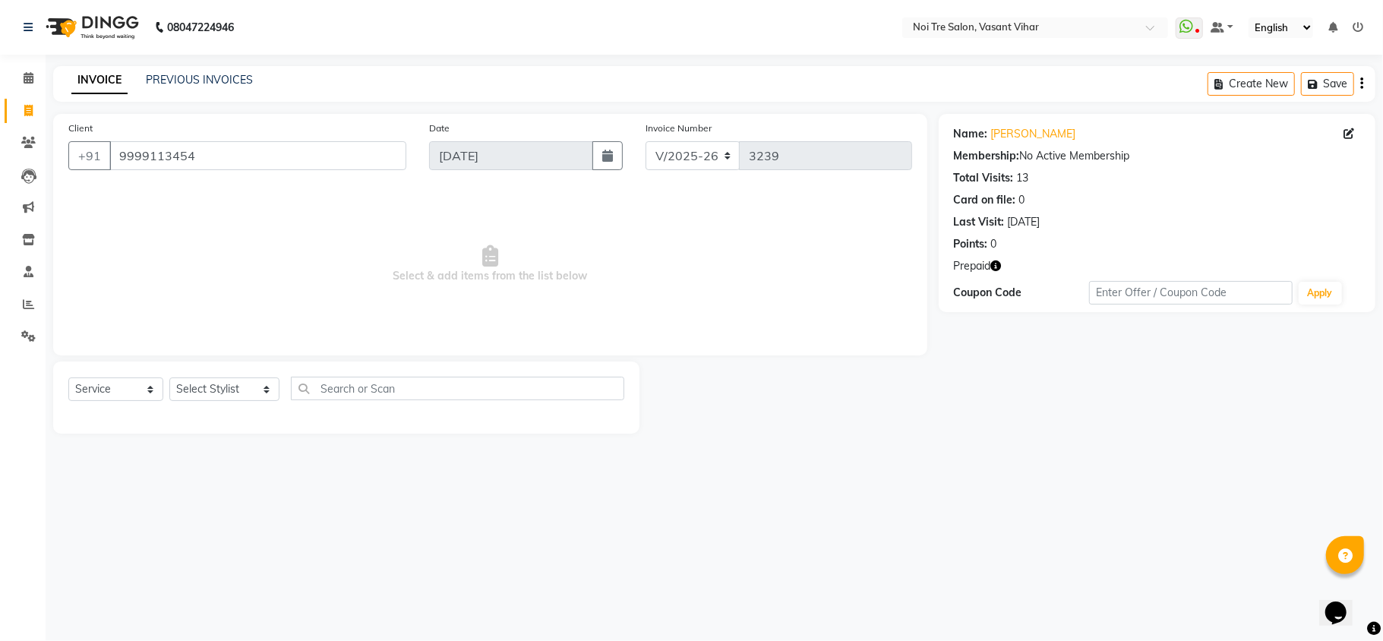
click at [995, 266] on icon "button" at bounding box center [996, 265] width 11 height 11
click at [225, 383] on select "Select Stylist Abhishek AMARNATH Asif DANISH(PUNJABI BAGH) DHARAM FAIZAN GEETA …" at bounding box center [224, 389] width 110 height 24
select select "46585"
click at [169, 377] on select "Select Stylist Abhishek AMARNATH Asif DANISH(PUNJABI BAGH) DHARAM FAIZAN GEETA …" at bounding box center [224, 389] width 110 height 24
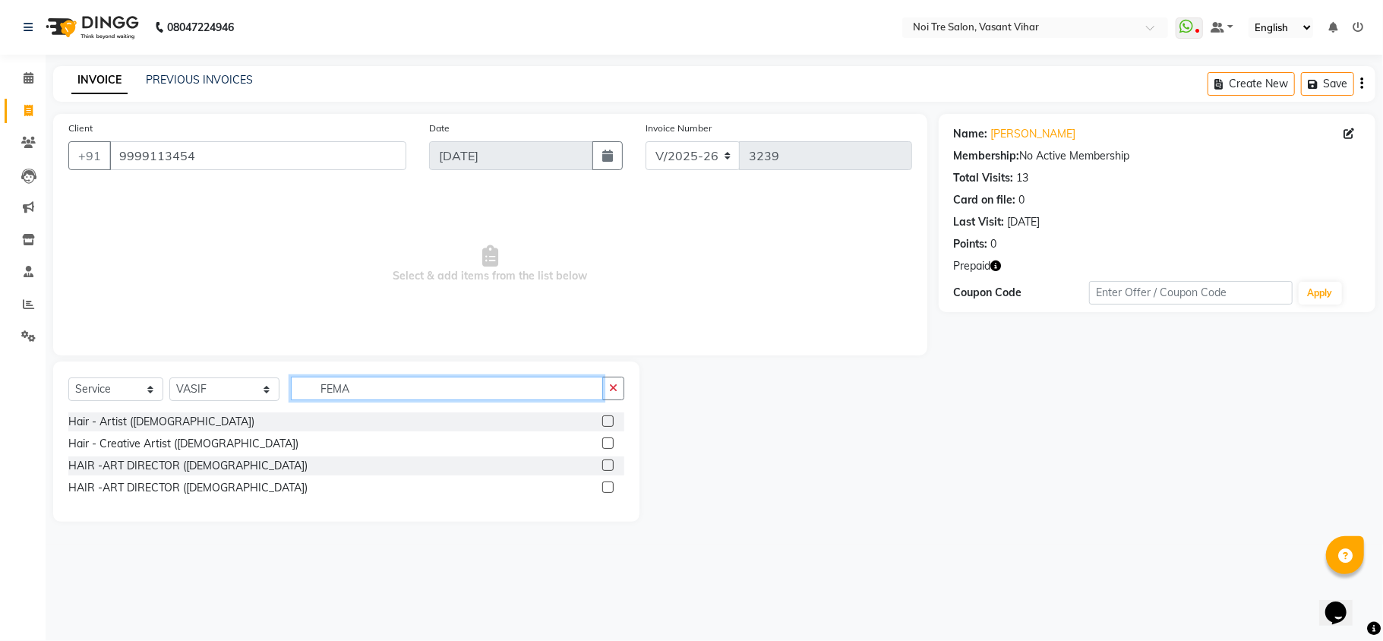
type input "FEMA"
click at [608, 442] on label at bounding box center [607, 442] width 11 height 11
click at [608, 442] on input "checkbox" at bounding box center [607, 444] width 10 height 10
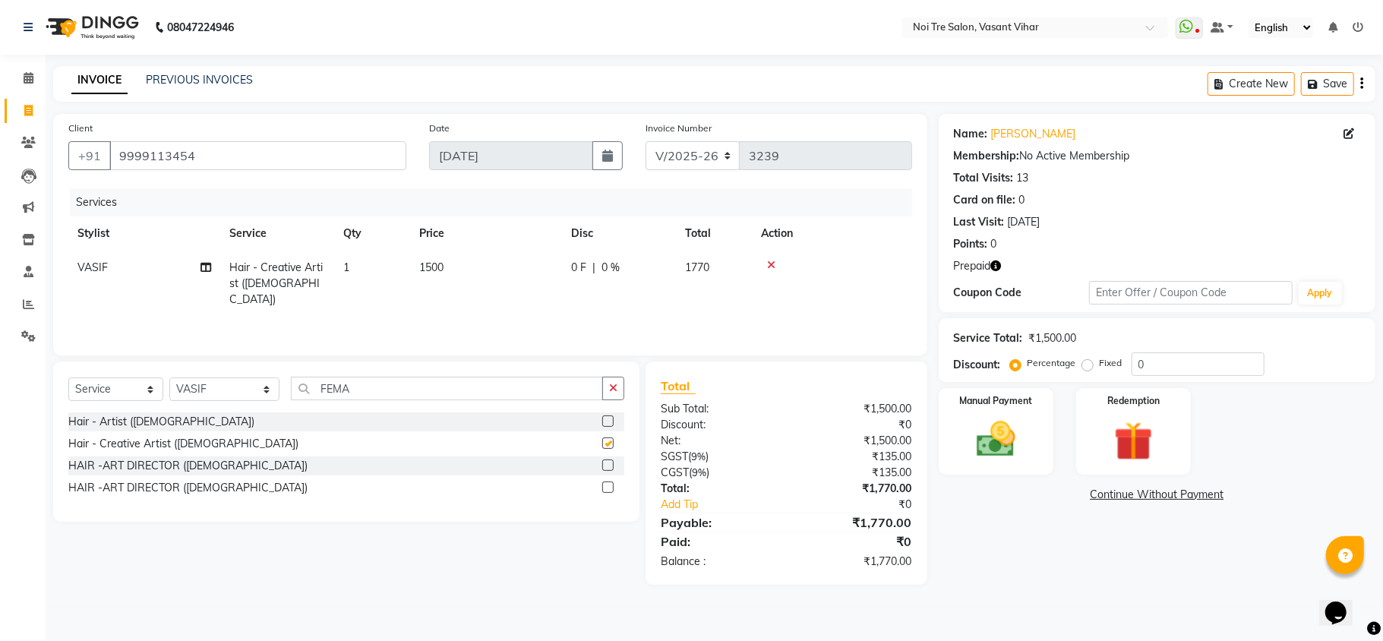
checkbox input "false"
click at [369, 390] on input "FEMA" at bounding box center [447, 389] width 312 height 24
type input "F"
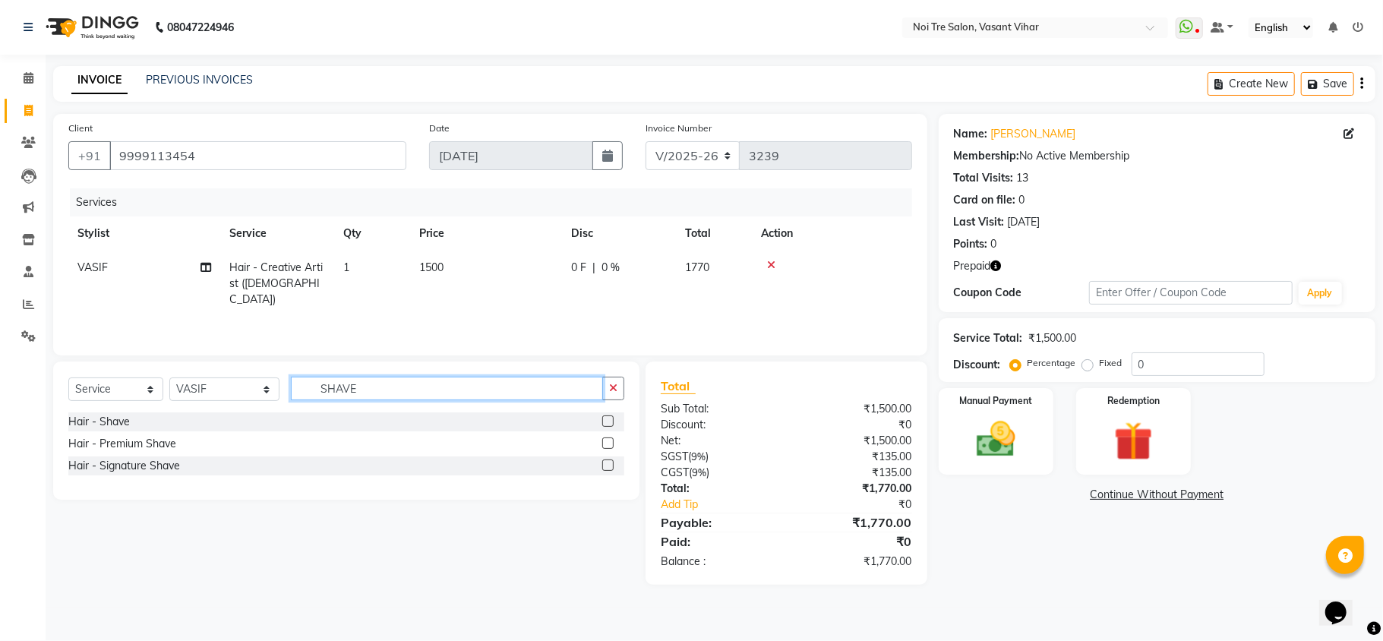
type input "SHAVE"
click at [604, 419] on label at bounding box center [607, 420] width 11 height 11
click at [604, 419] on input "checkbox" at bounding box center [607, 422] width 10 height 10
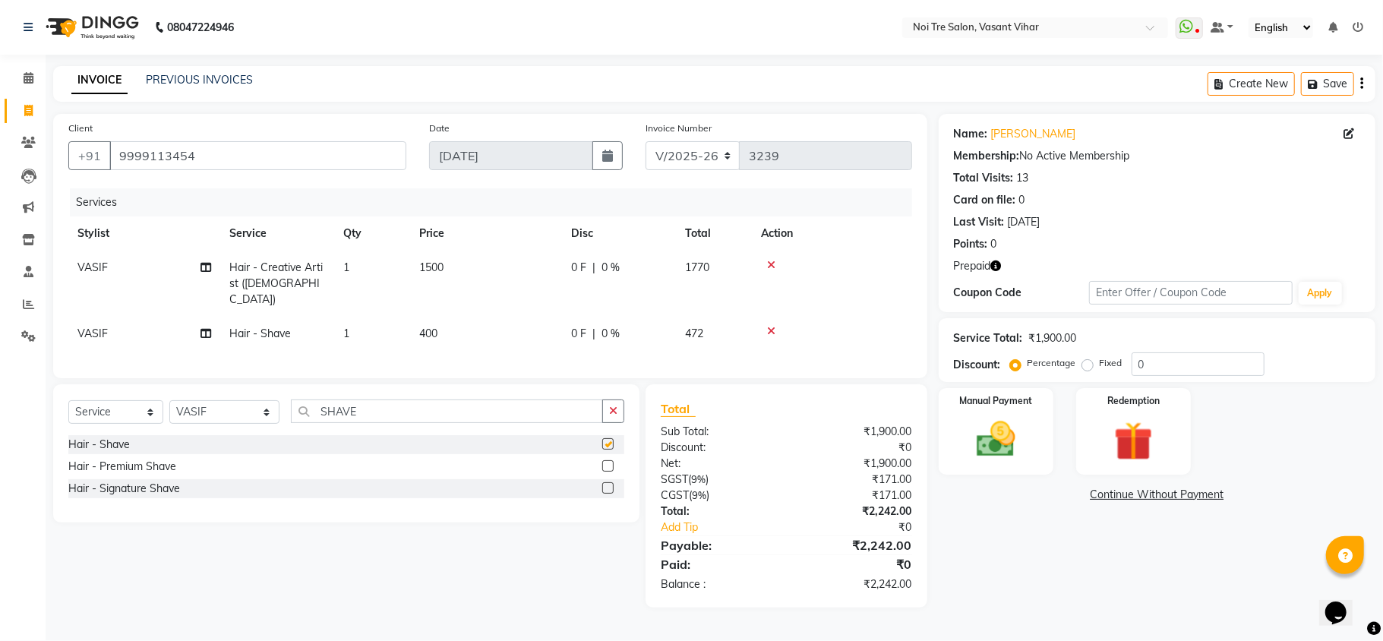
checkbox input "false"
click at [471, 317] on td "400" at bounding box center [486, 334] width 152 height 34
select select "46585"
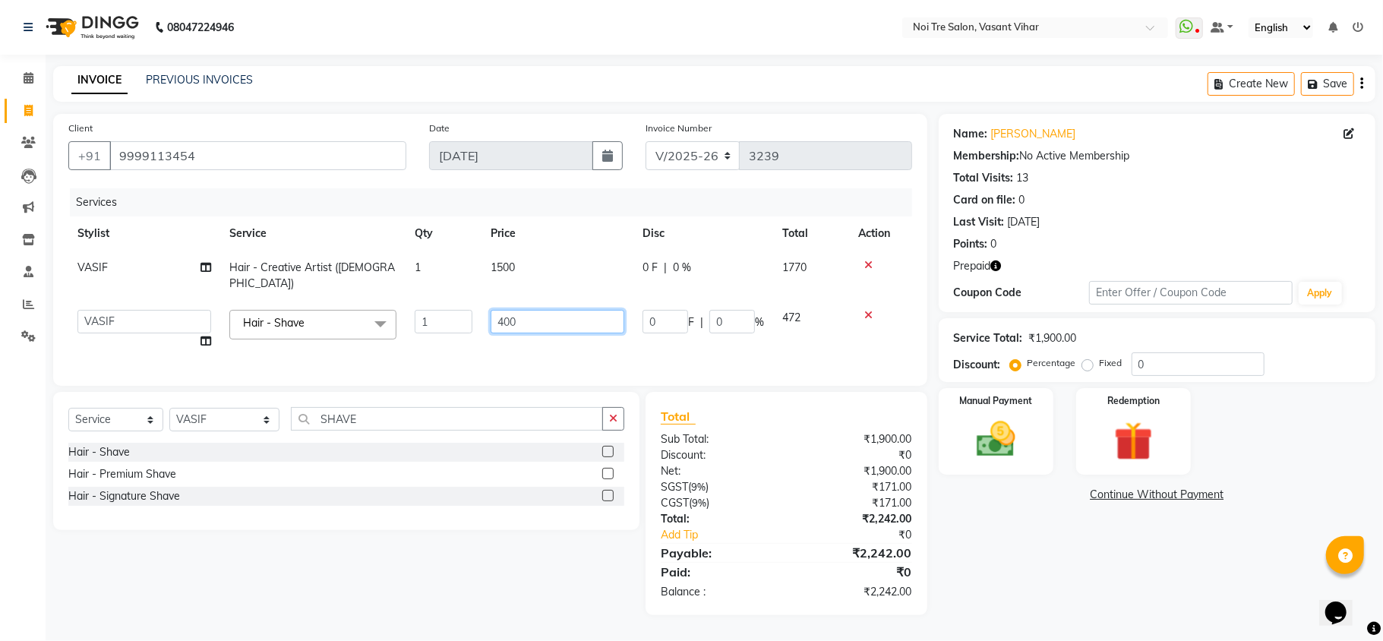
click at [531, 310] on input "400" at bounding box center [557, 322] width 134 height 24
type input "4"
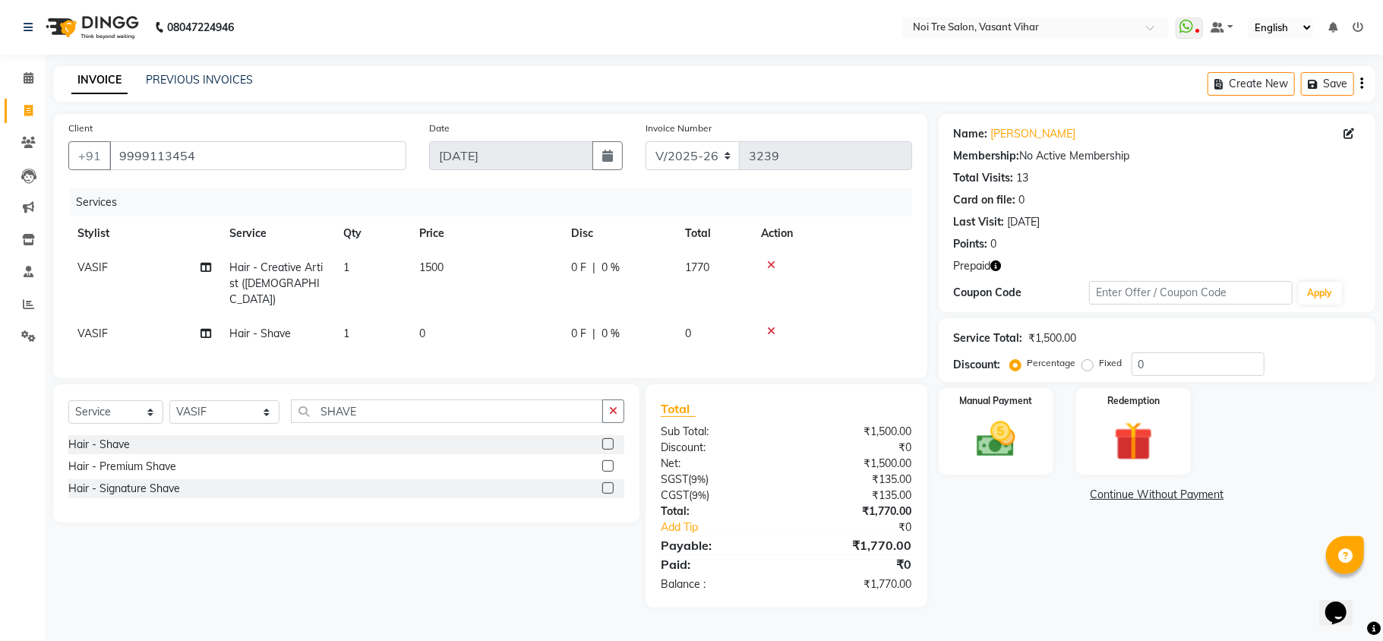
click at [1000, 268] on icon "button" at bounding box center [996, 265] width 11 height 11
click at [452, 317] on td "0" at bounding box center [486, 334] width 152 height 34
select select "46585"
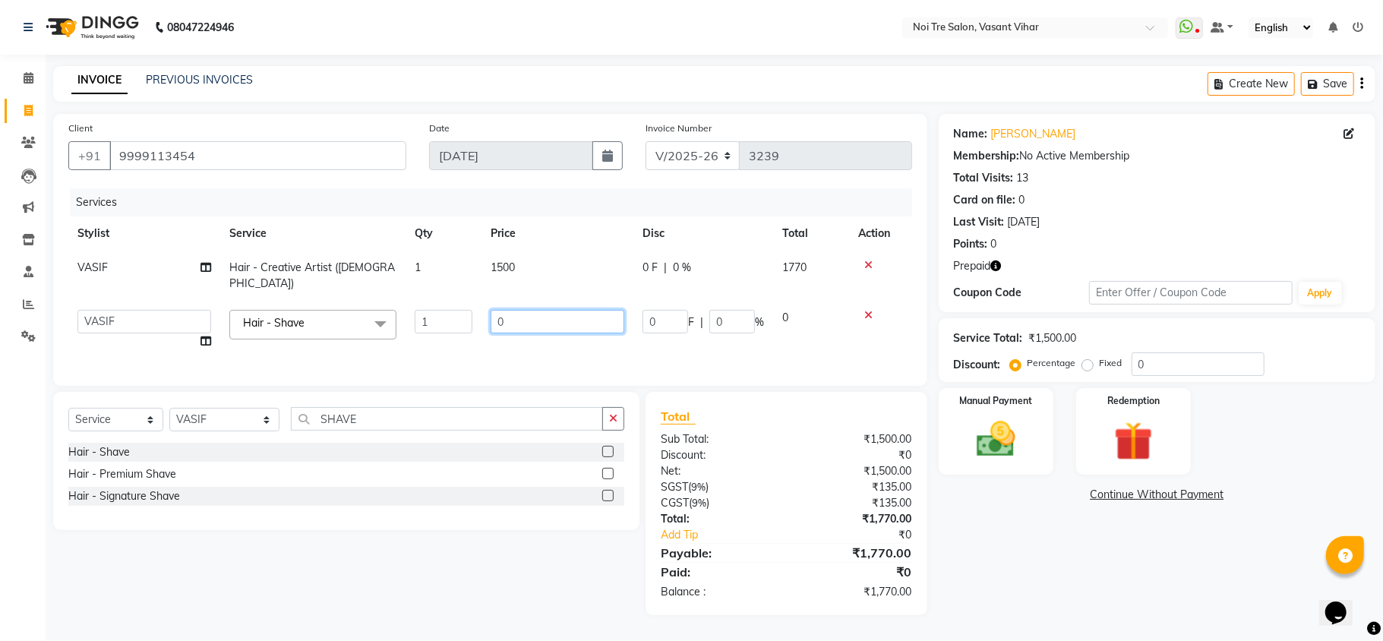
click at [515, 310] on input "0" at bounding box center [557, 322] width 134 height 24
type input "590"
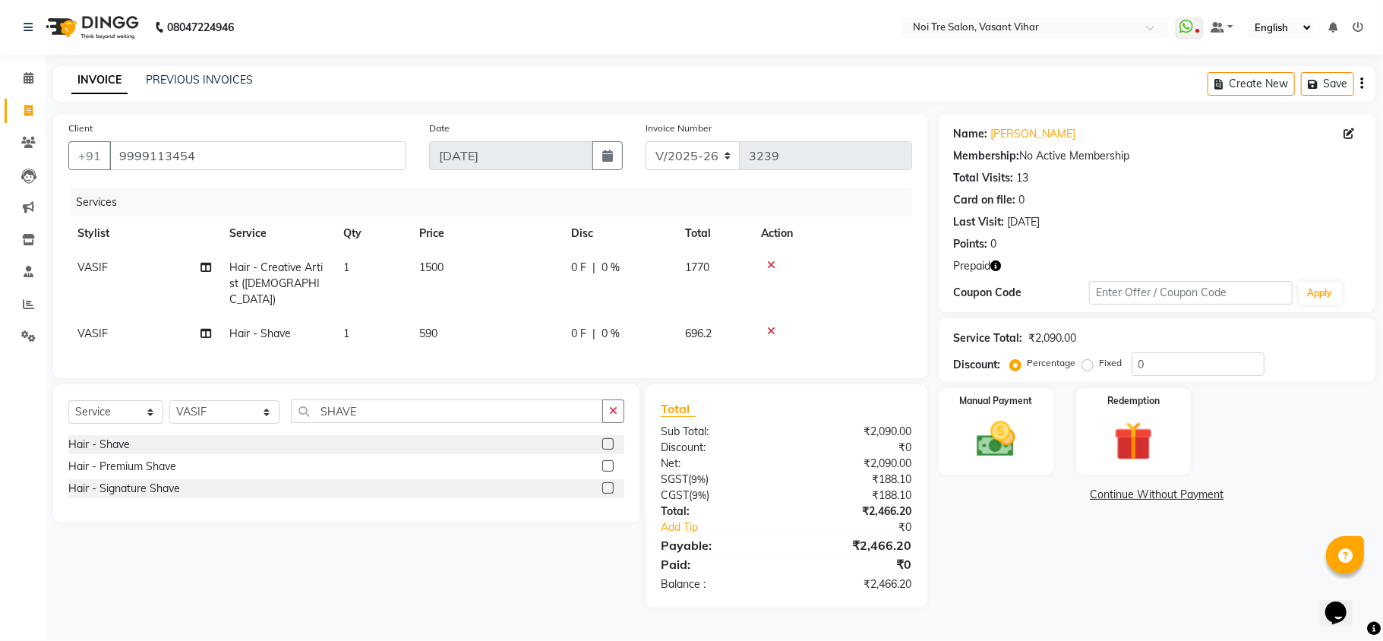
click at [519, 271] on td "1500" at bounding box center [486, 284] width 152 height 66
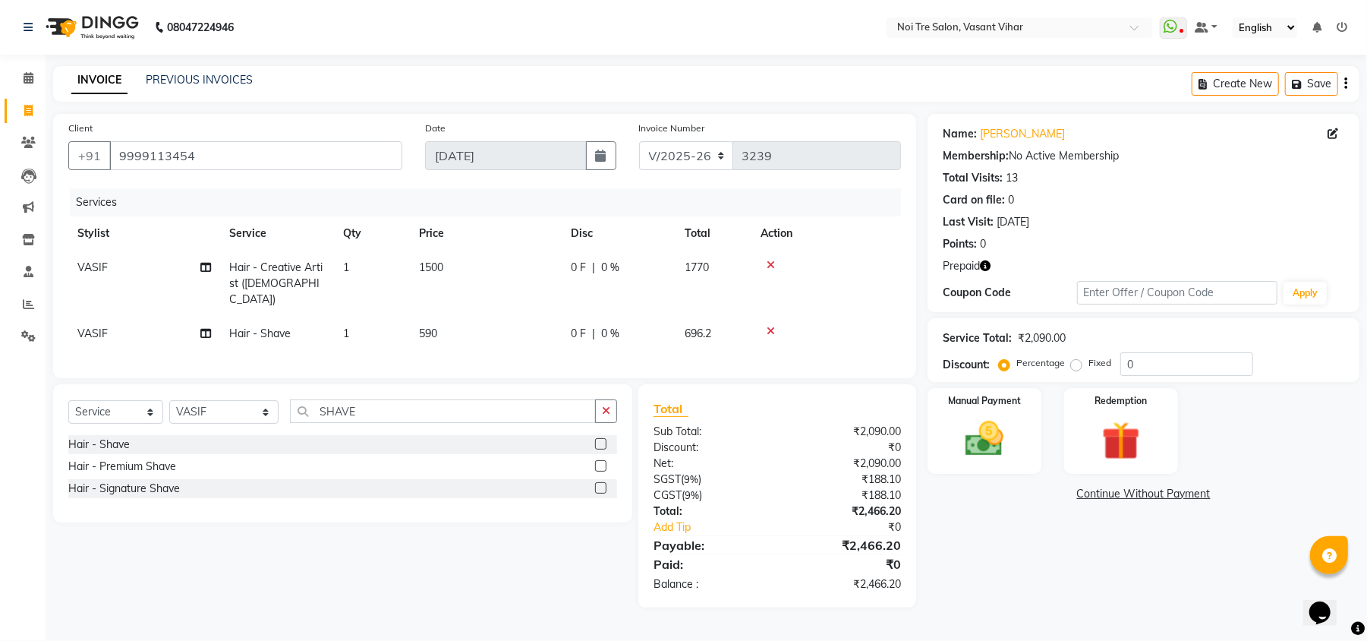
select select "46585"
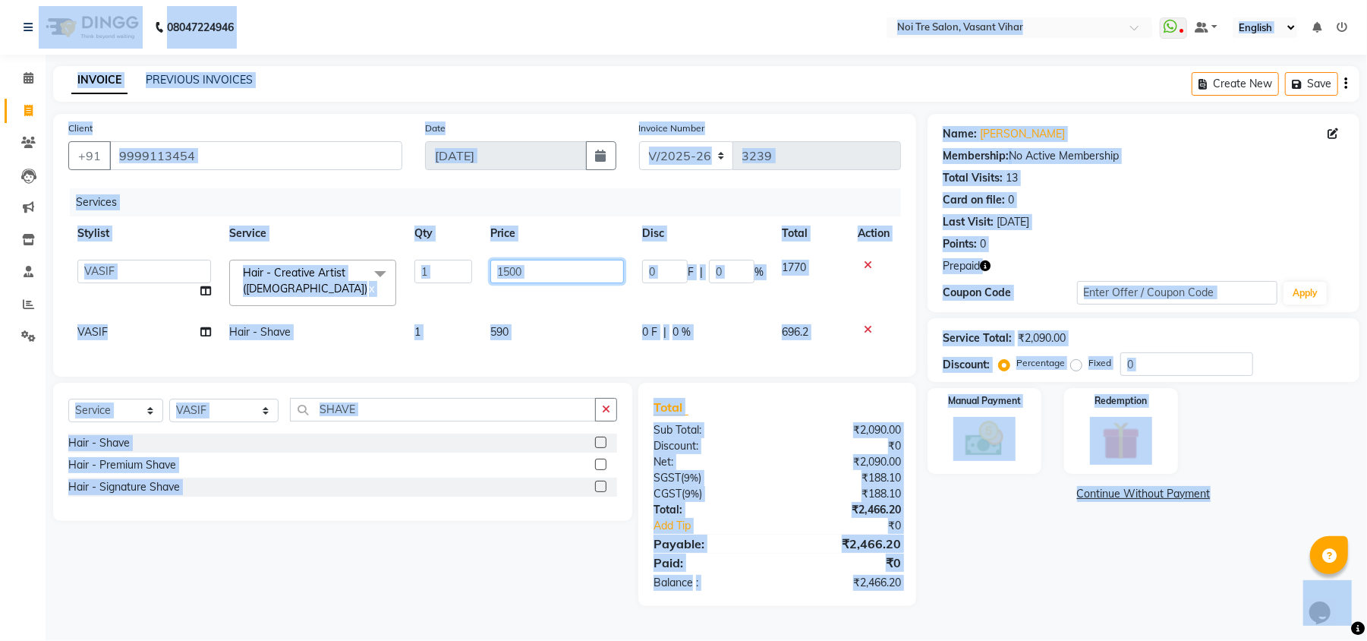
click at [519, 271] on input "1500" at bounding box center [557, 272] width 134 height 24
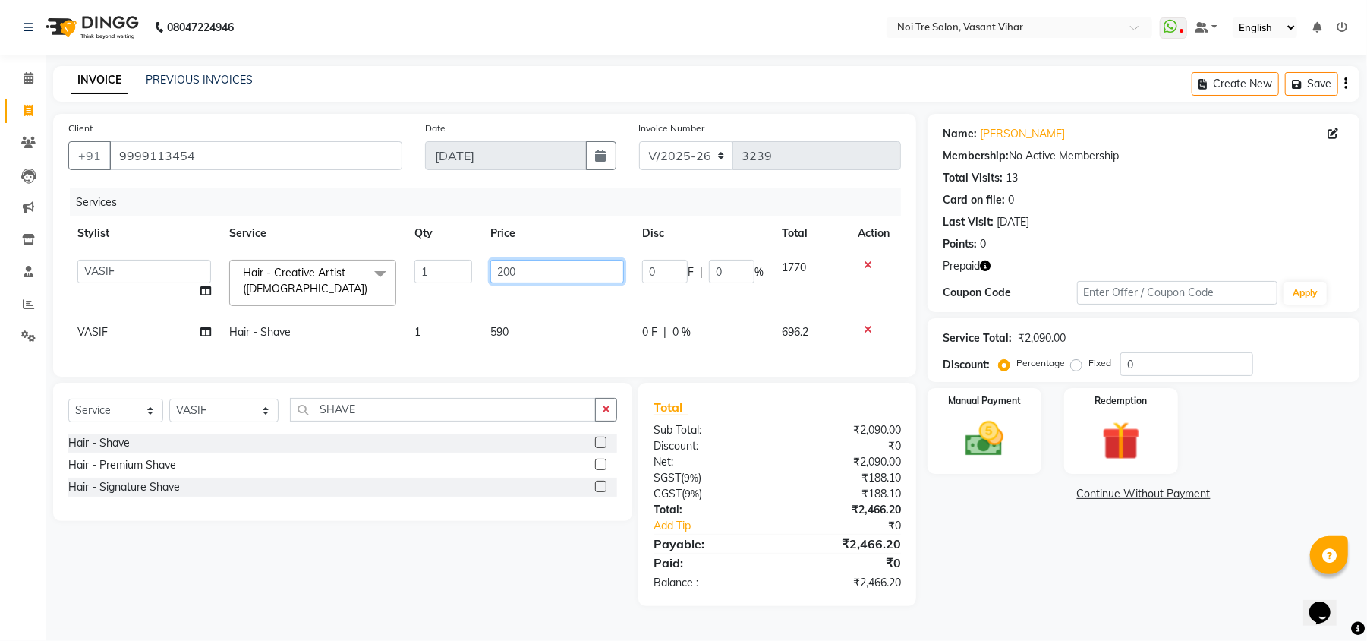
type input "2000"
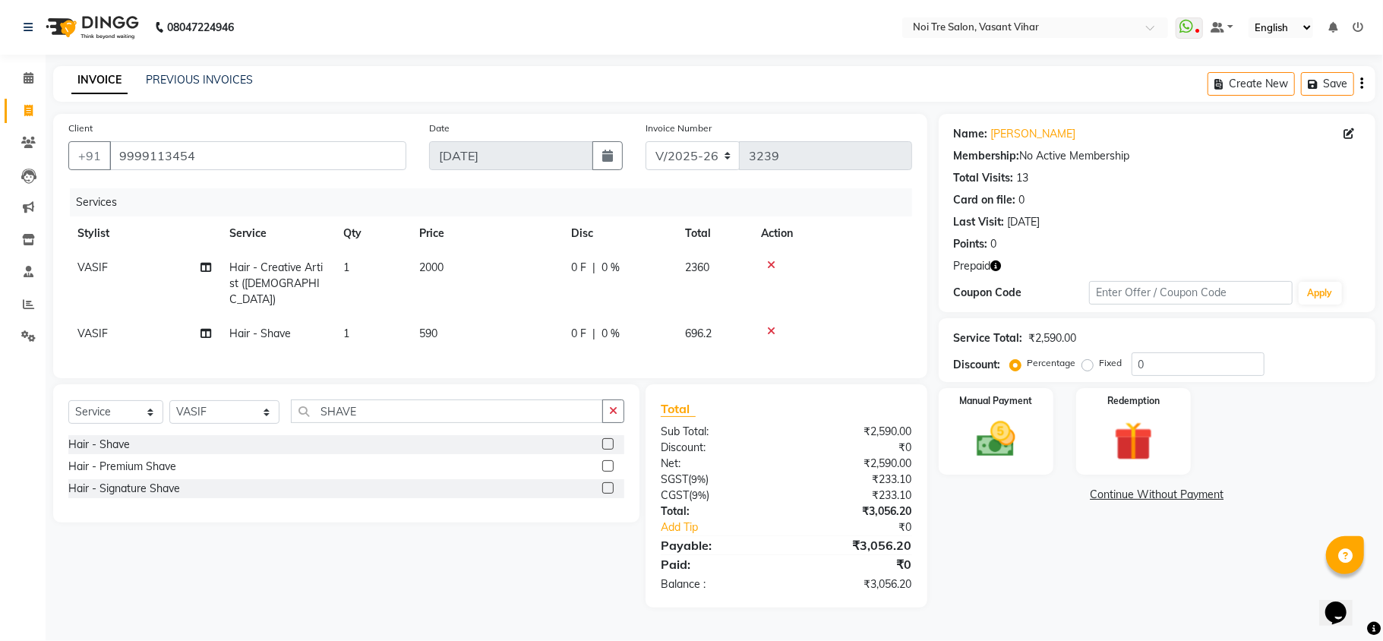
click at [521, 329] on td "590" at bounding box center [486, 334] width 152 height 34
select select "46585"
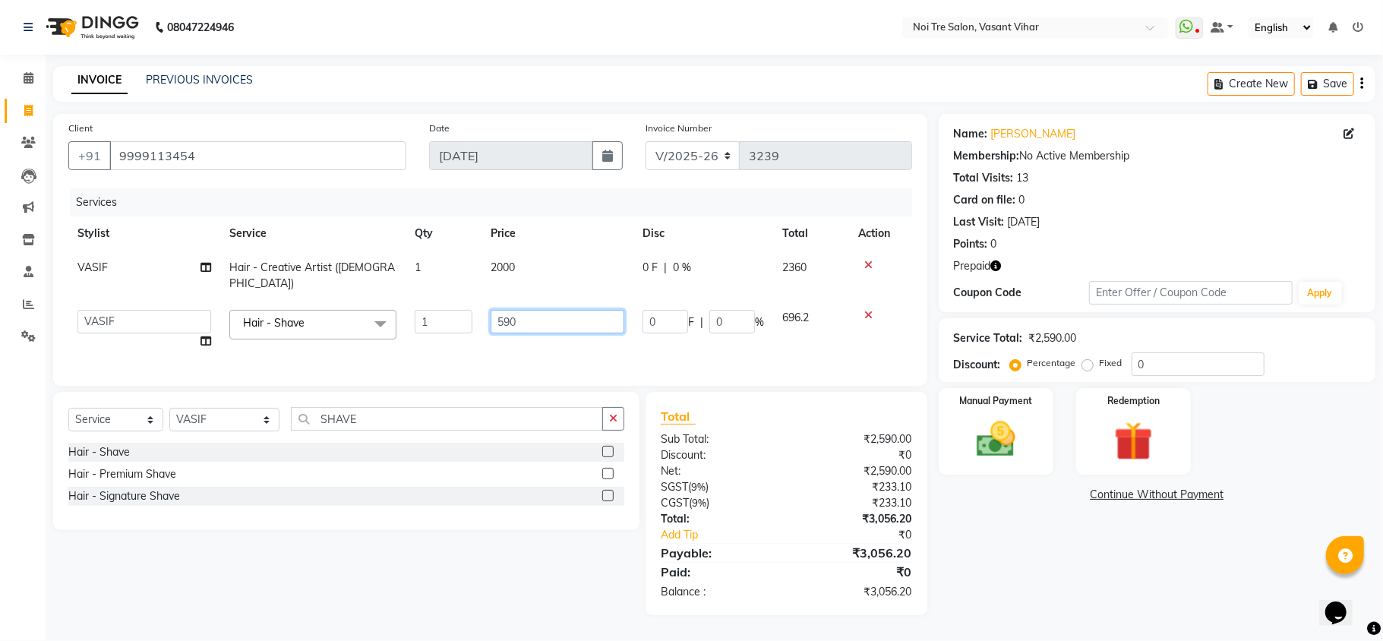
click at [544, 311] on input "590" at bounding box center [557, 322] width 134 height 24
type input "500"
click at [563, 342] on div "Services Stylist Service Qty Price Disc Total Action VASIF Hair - Creative Arti…" at bounding box center [489, 279] width 843 height 182
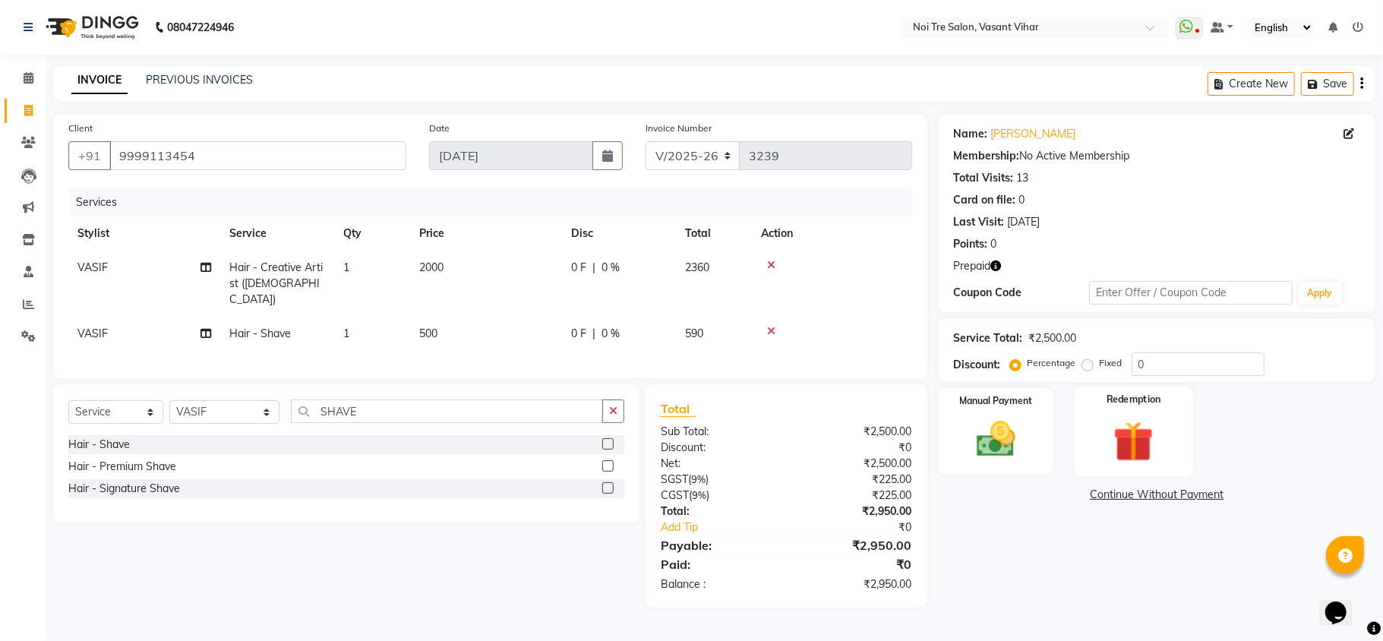
click at [1162, 418] on img at bounding box center [1133, 441] width 66 height 50
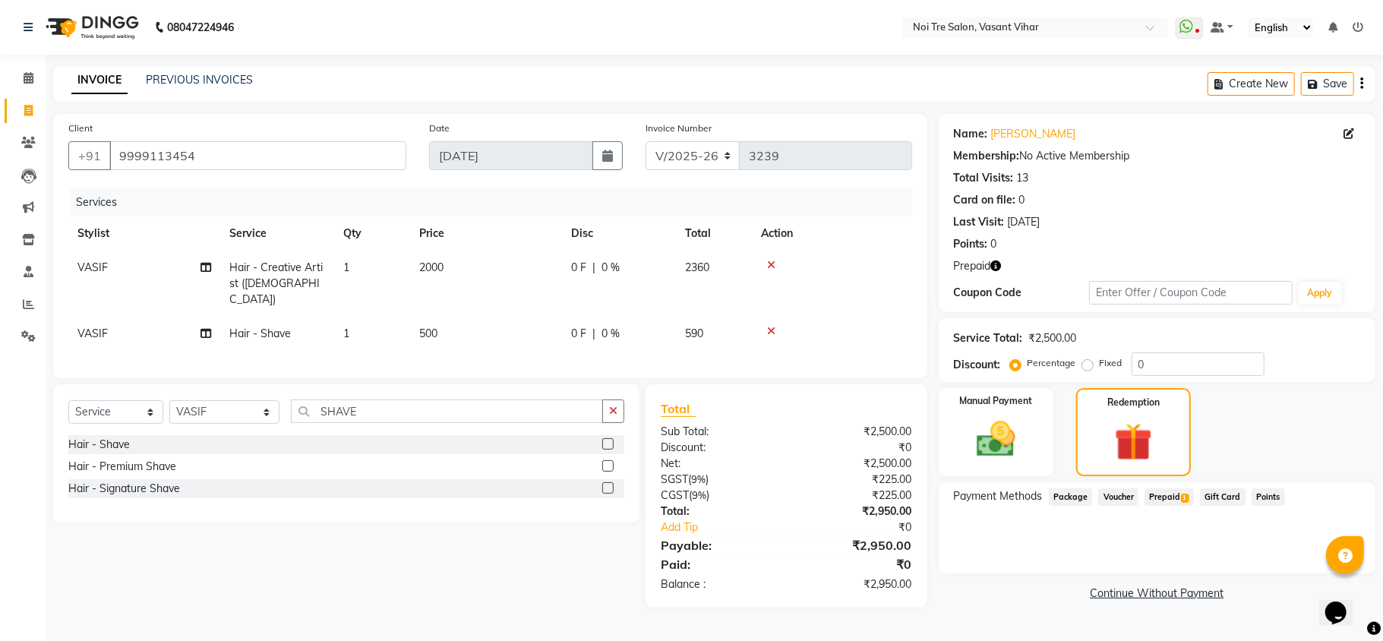
click at [1169, 496] on span "Prepaid 1" at bounding box center [1168, 496] width 49 height 17
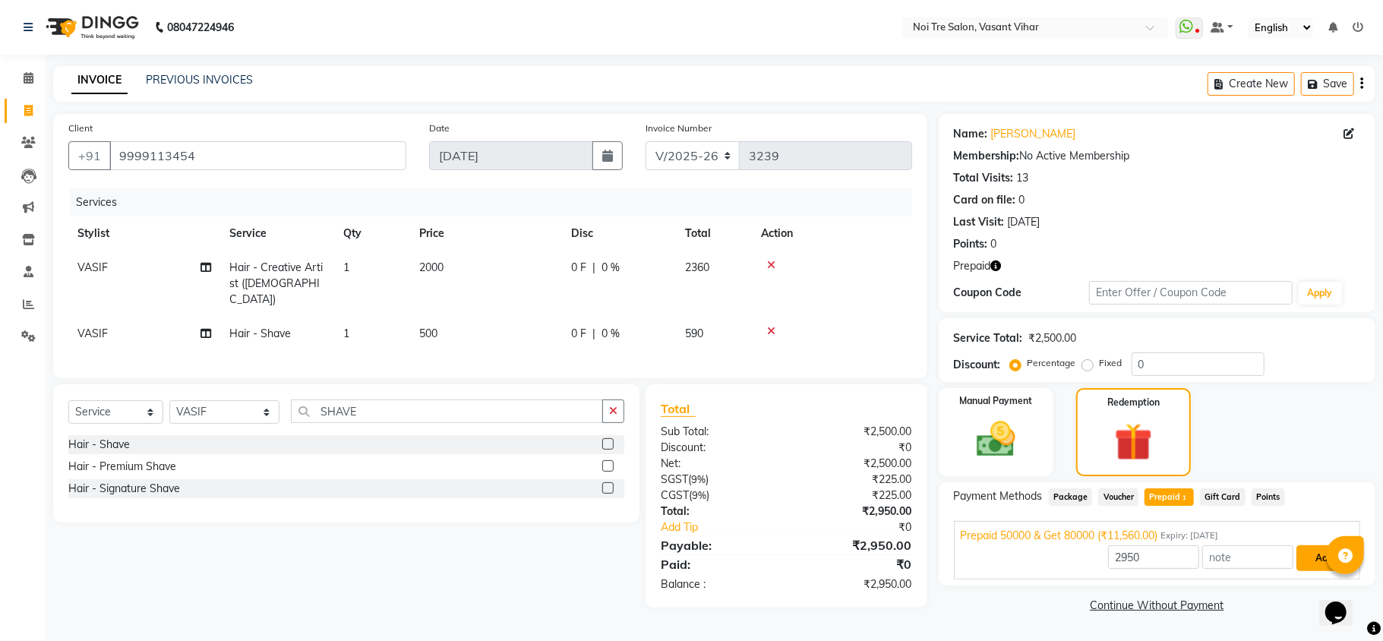
click at [1321, 557] on button "Add" at bounding box center [1323, 558] width 55 height 26
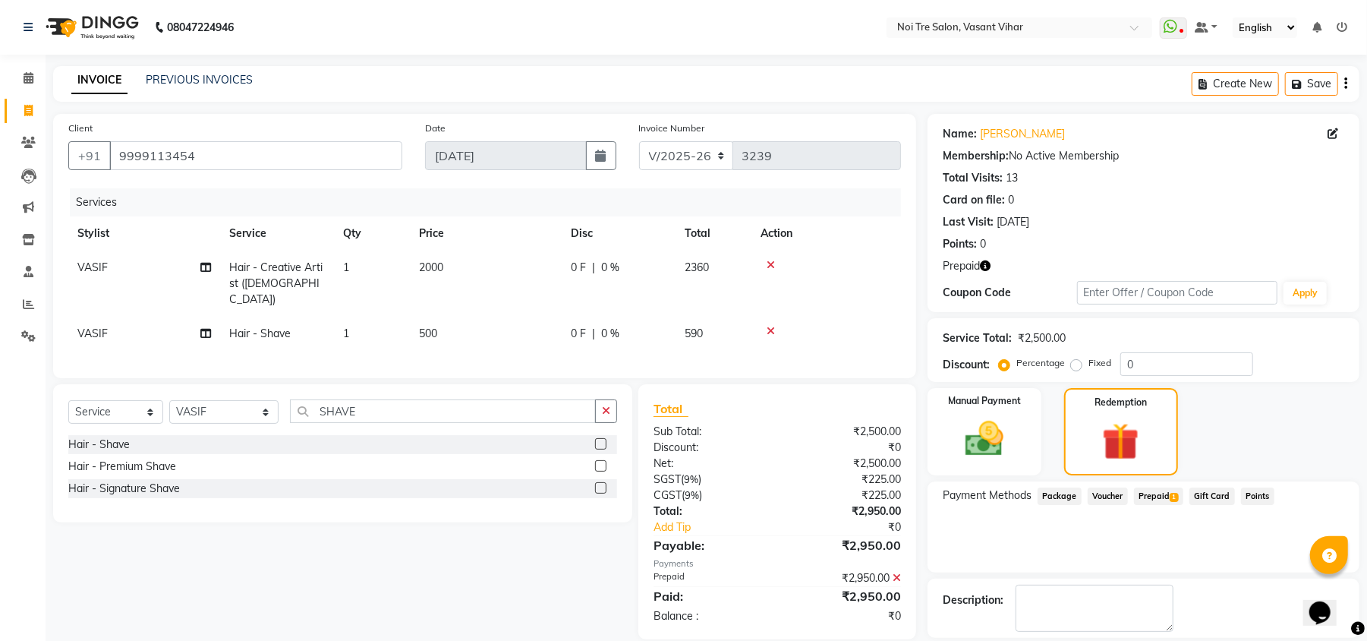
scroll to position [71, 0]
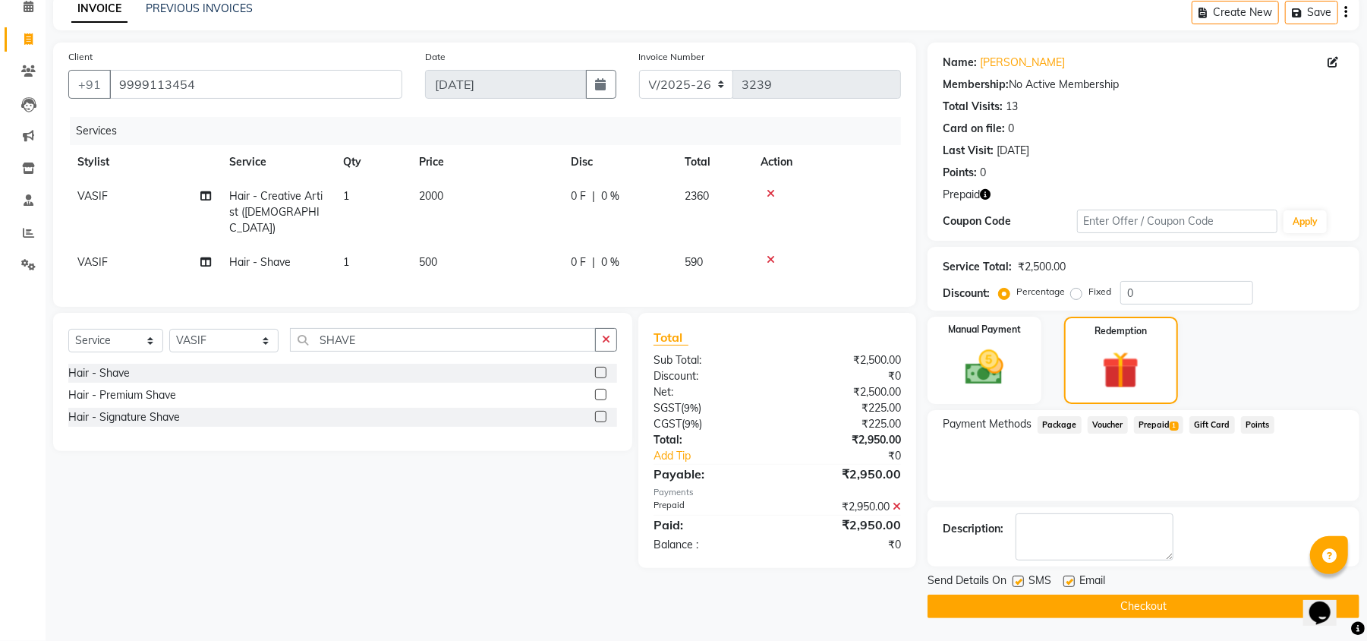
click at [1073, 582] on label at bounding box center [1069, 580] width 11 height 11
click at [1073, 582] on input "checkbox" at bounding box center [1069, 582] width 10 height 10
checkbox input "false"
click at [1015, 584] on label at bounding box center [1018, 580] width 11 height 11
click at [1015, 584] on input "checkbox" at bounding box center [1018, 582] width 10 height 10
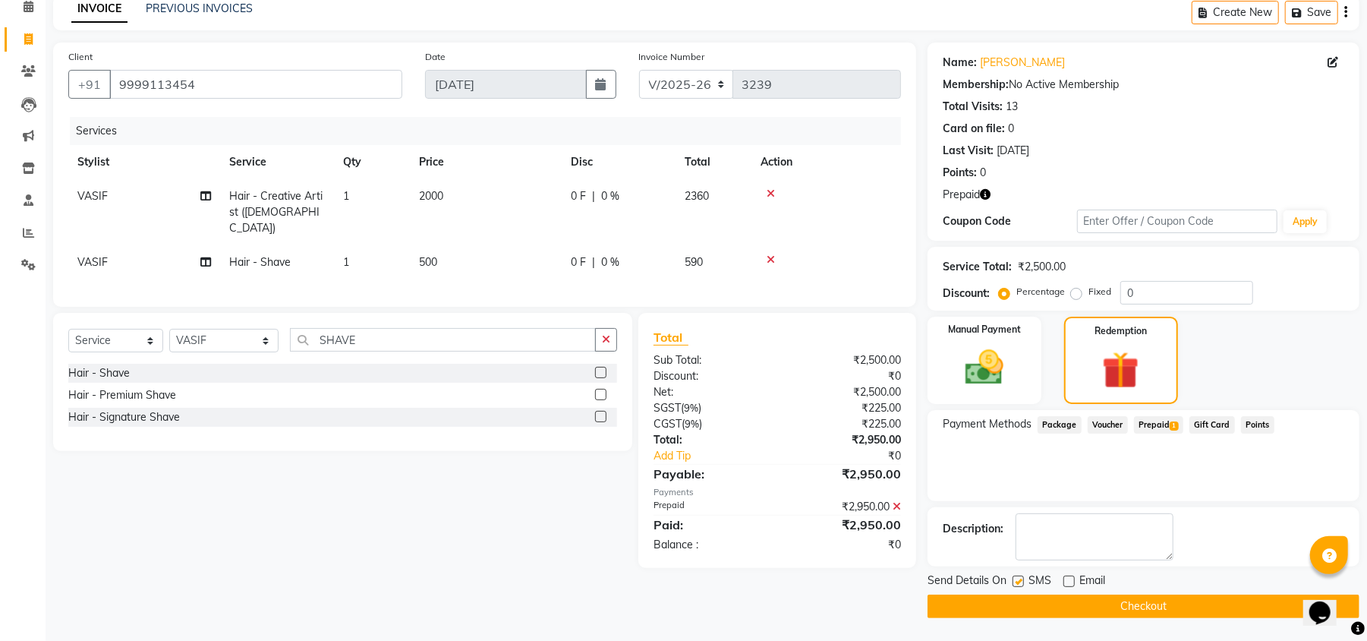
checkbox input "false"
click at [1090, 605] on button "Checkout" at bounding box center [1144, 606] width 432 height 24
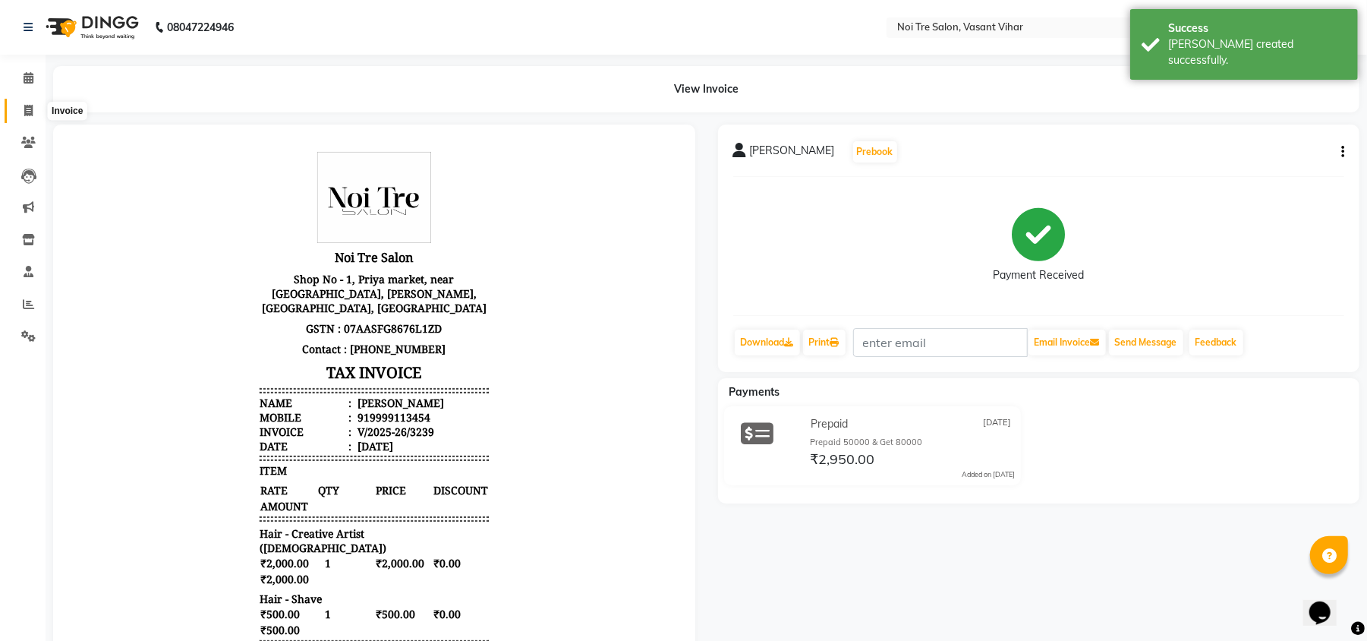
click at [28, 111] on icon at bounding box center [28, 110] width 8 height 11
select select "3944"
select select "service"
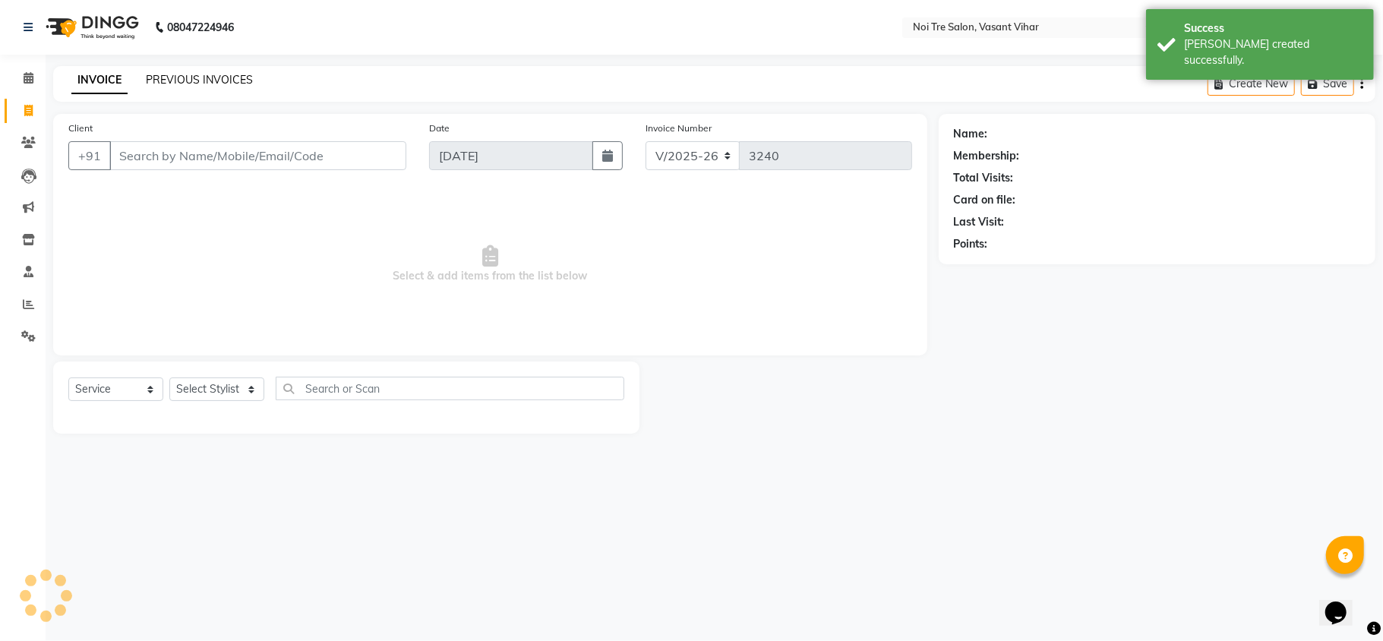
click at [171, 77] on link "PREVIOUS INVOICES" at bounding box center [199, 80] width 107 height 14
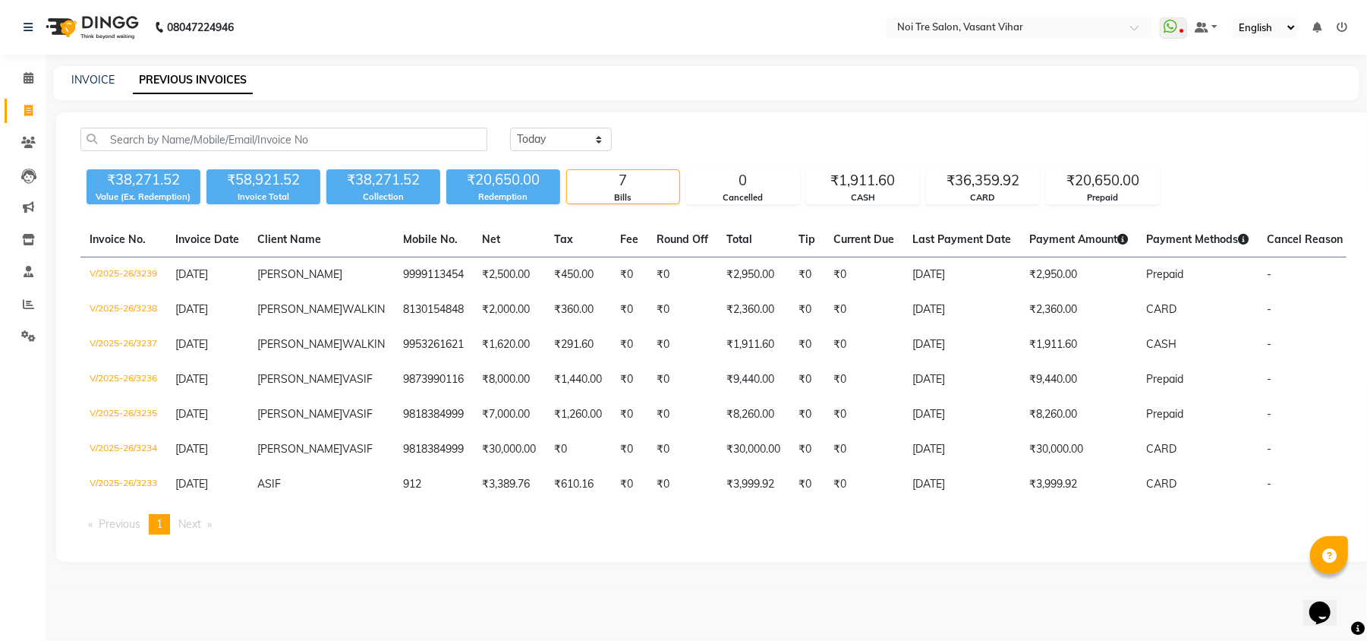
click at [547, 91] on div "INVOICE PREVIOUS INVOICES" at bounding box center [706, 83] width 1307 height 34
click at [92, 74] on link "INVOICE" at bounding box center [92, 80] width 43 height 14
select select "service"
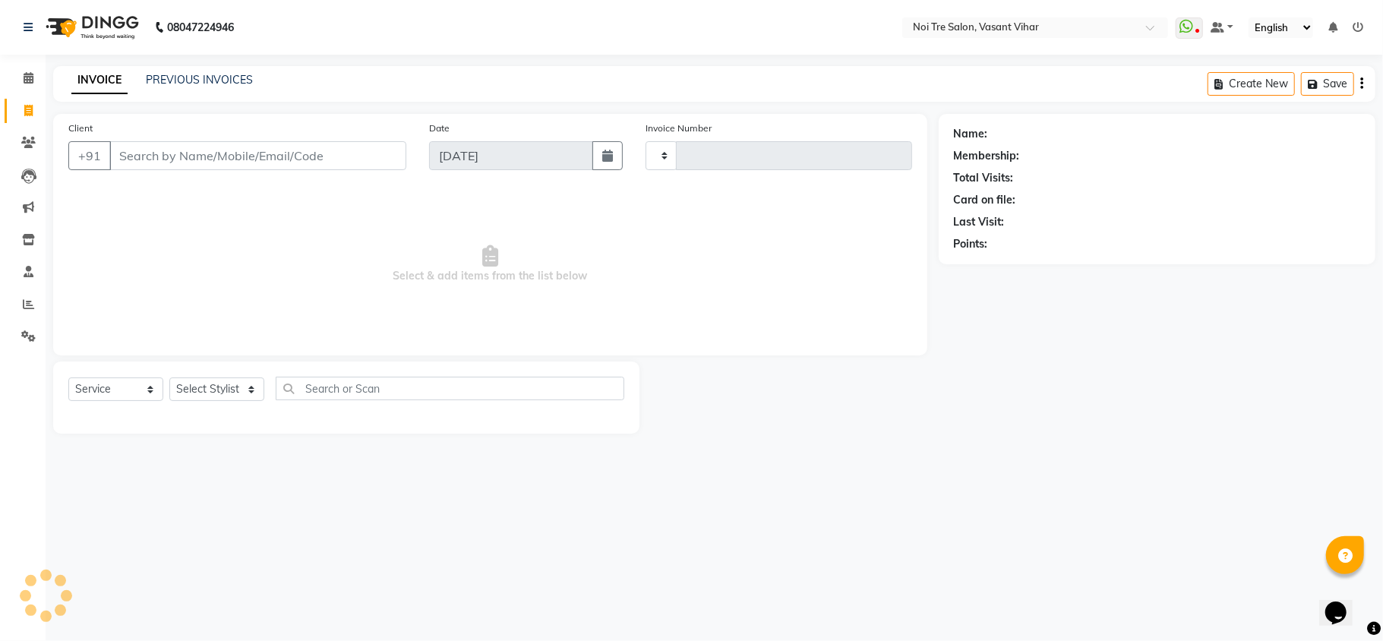
type input "3240"
select select "3944"
type input "8851255690"
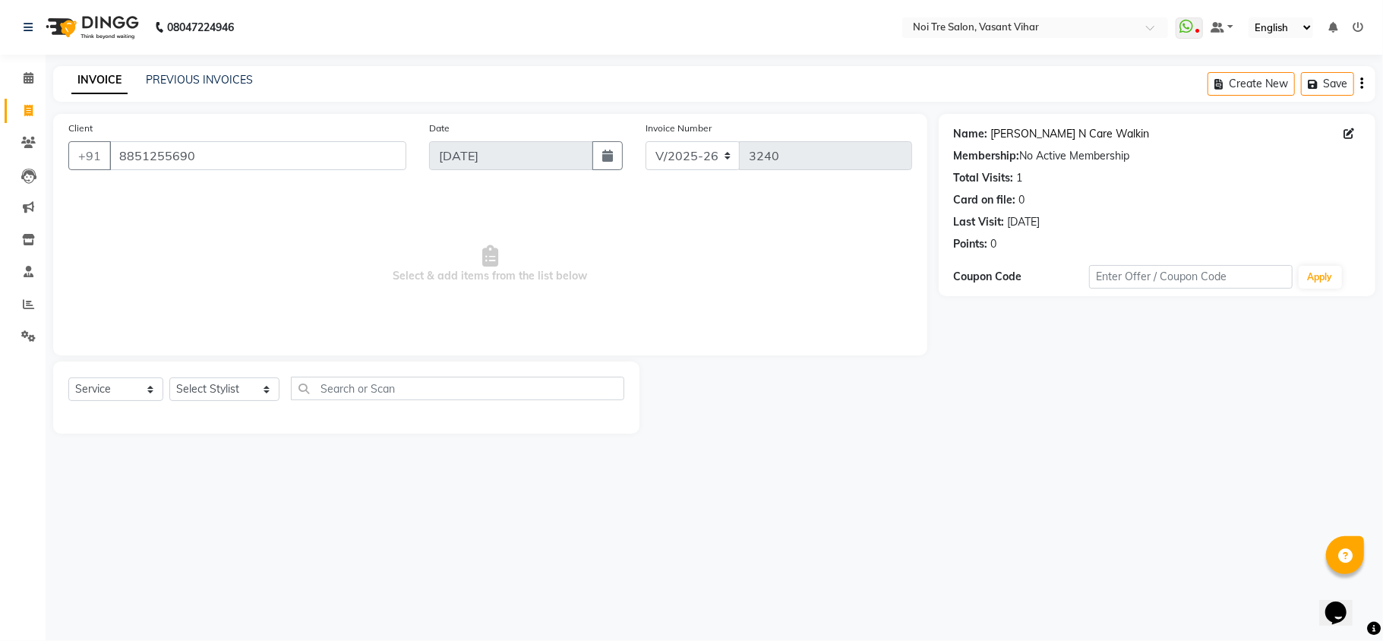
click at [1042, 135] on link "Paridhi Curl N Care Walkin" at bounding box center [1070, 134] width 159 height 16
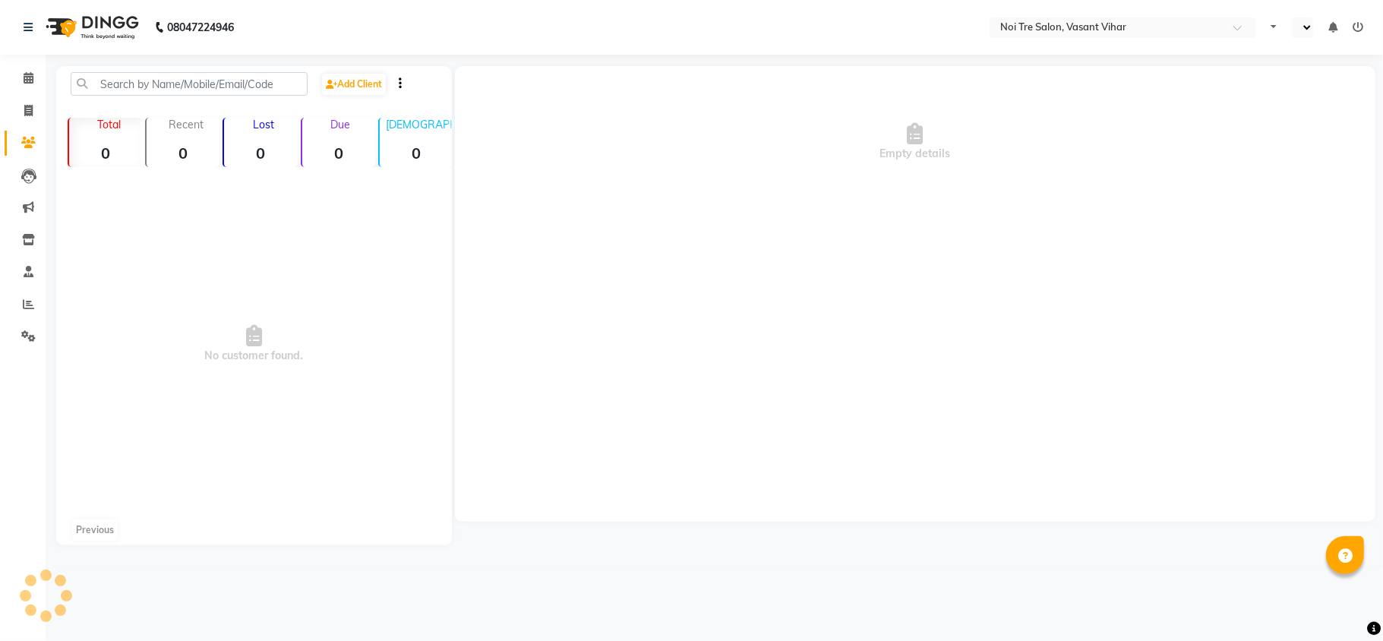
select select "en"
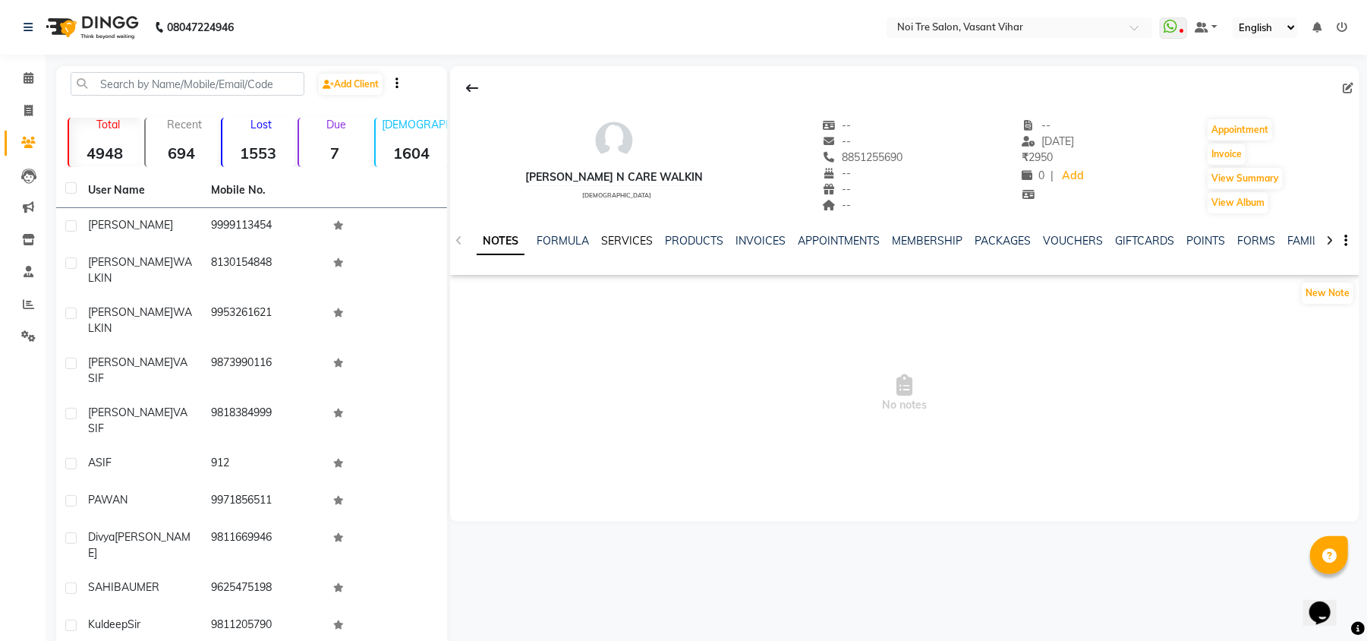
click at [626, 241] on link "SERVICES" at bounding box center [627, 241] width 52 height 14
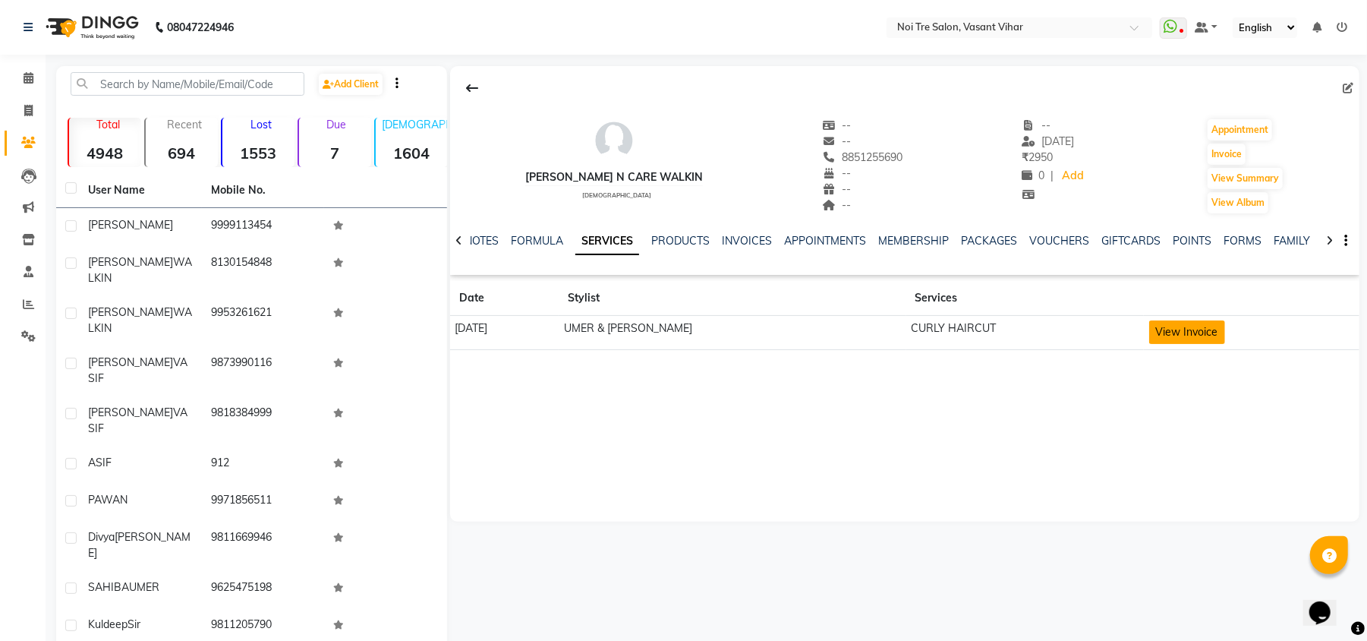
click at [1189, 332] on button "View Invoice" at bounding box center [1187, 332] width 76 height 24
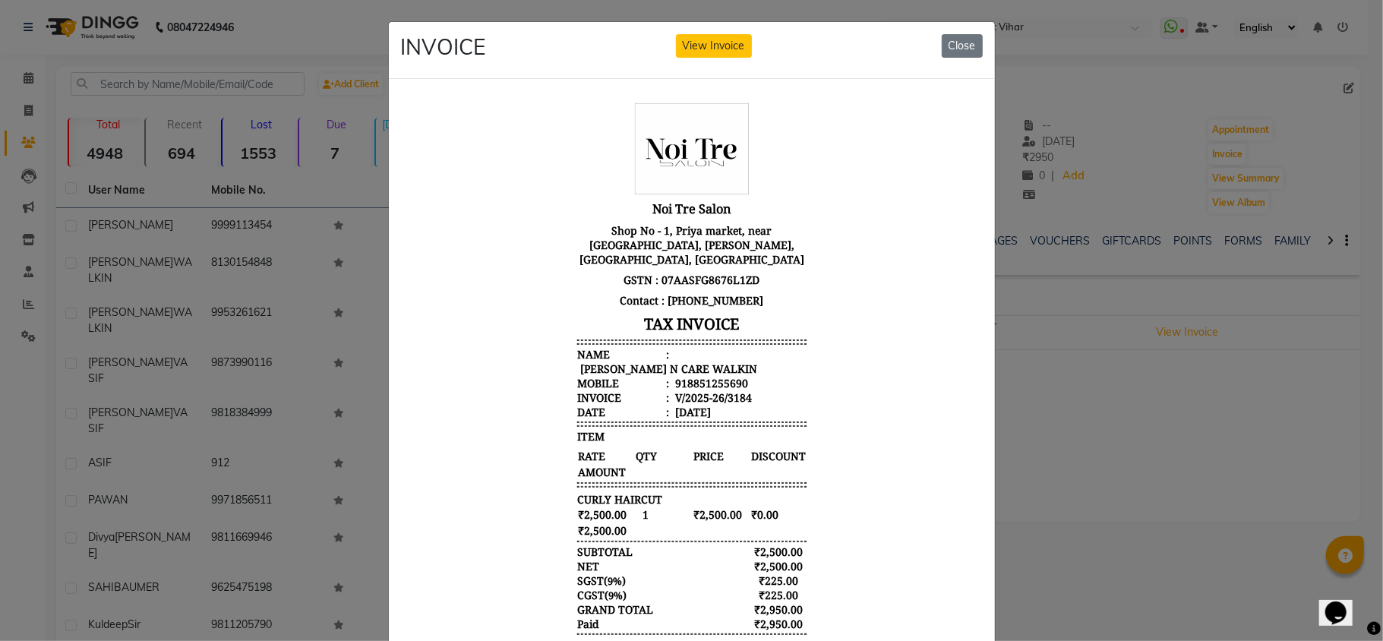
click at [1222, 402] on ngb-modal-window "INVOICE View Invoice Close" at bounding box center [691, 320] width 1383 height 641
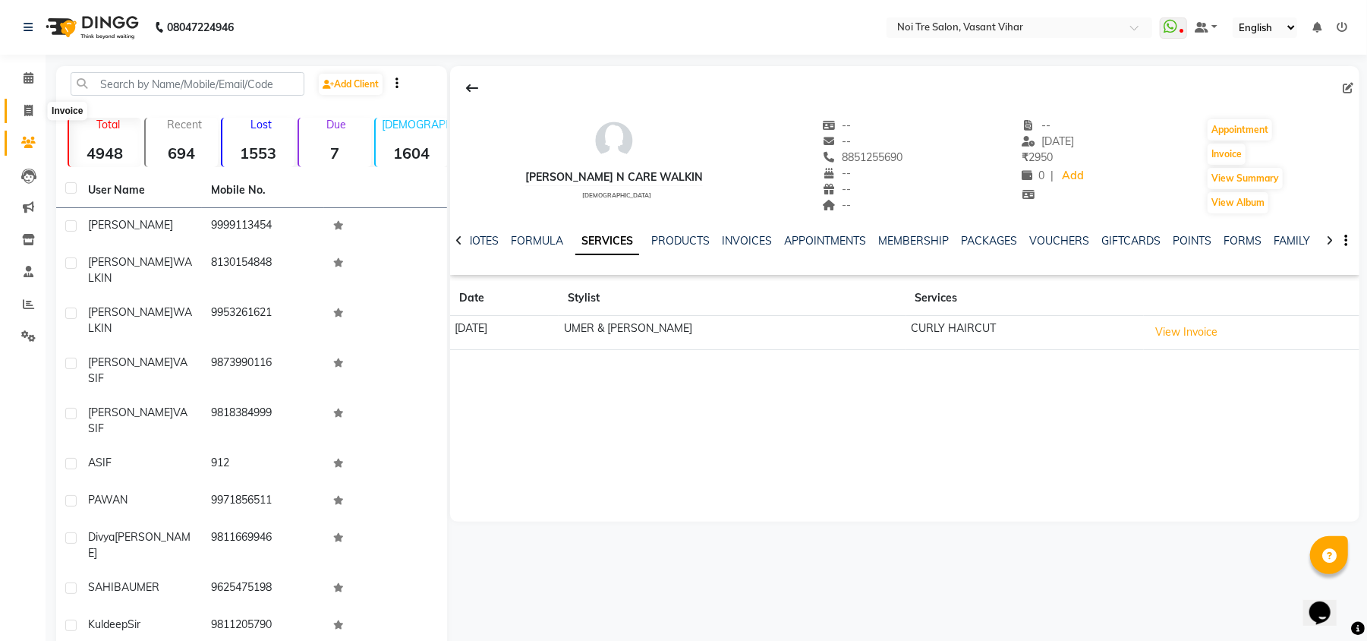
click at [29, 107] on icon at bounding box center [28, 110] width 8 height 11
select select "service"
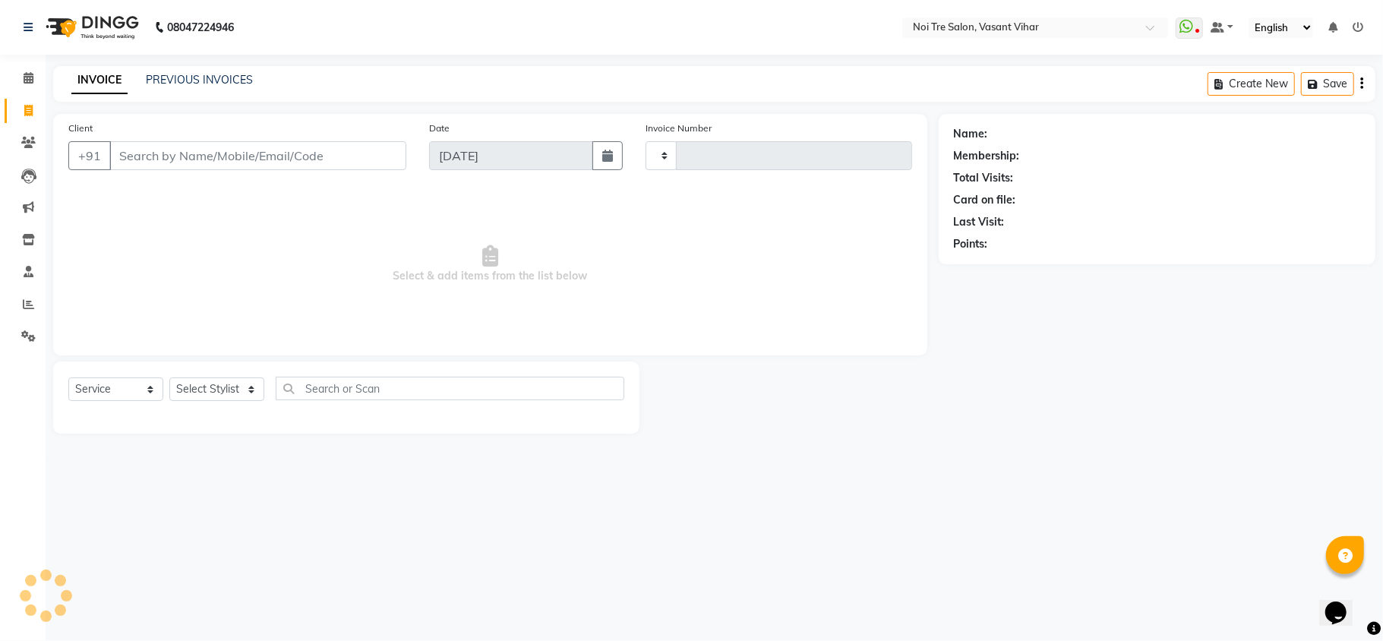
type input "3240"
select select "3944"
type input "9211624725"
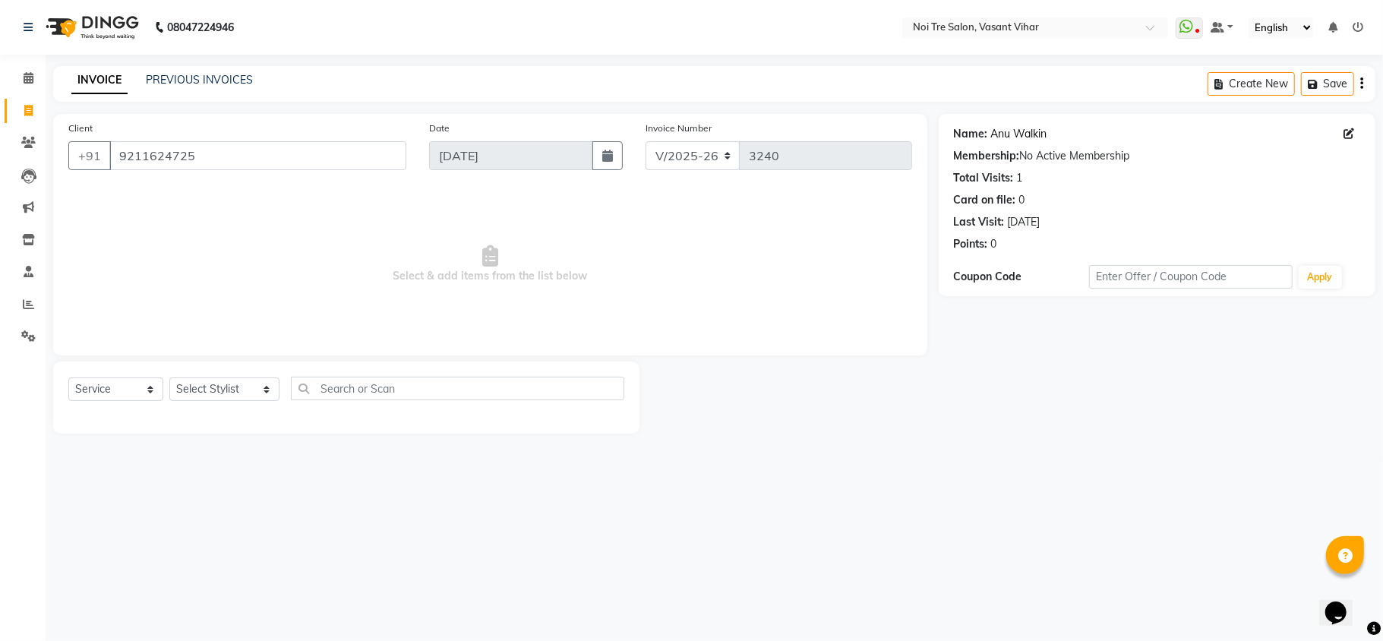
click at [1001, 134] on link "Anu Walkin" at bounding box center [1019, 134] width 56 height 16
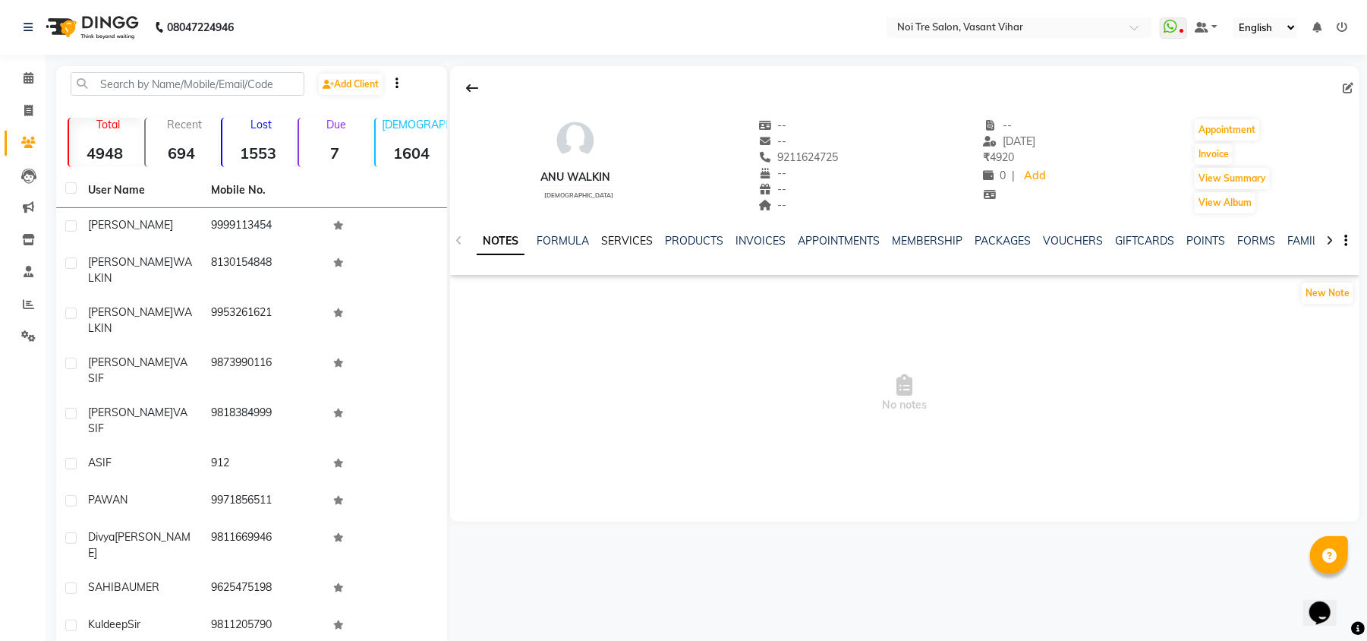
click at [636, 240] on link "SERVICES" at bounding box center [627, 241] width 52 height 14
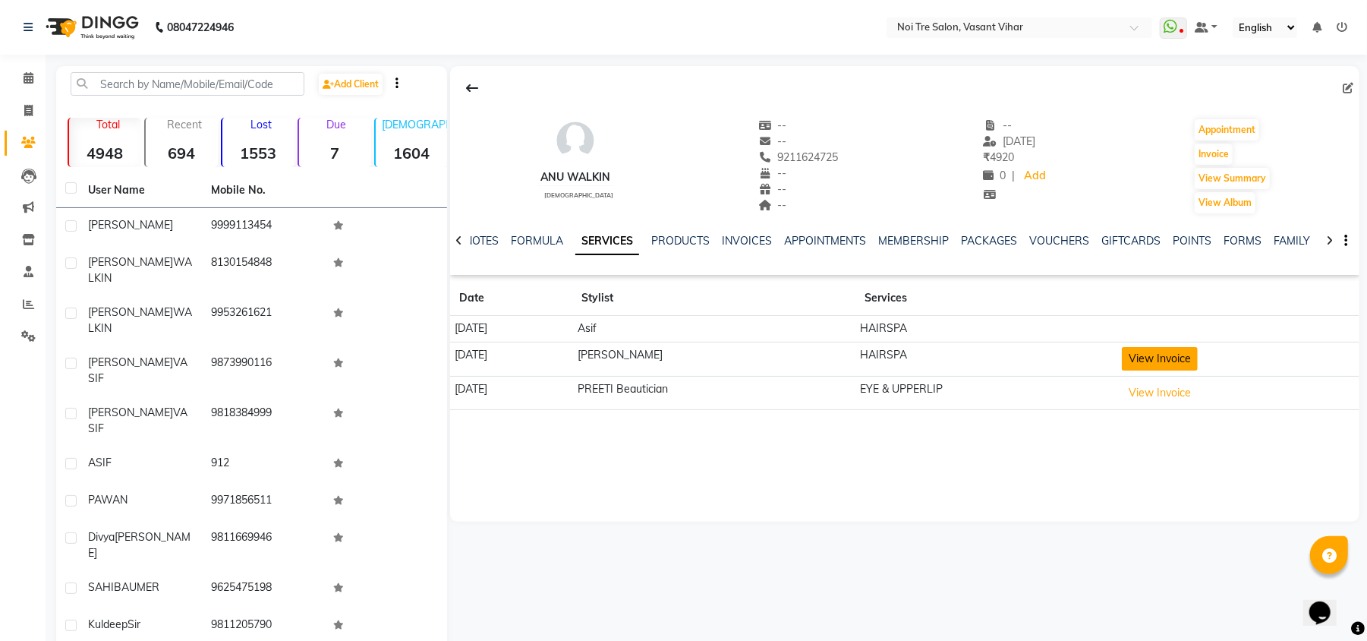
click at [1191, 361] on button "View Invoice" at bounding box center [1160, 359] width 76 height 24
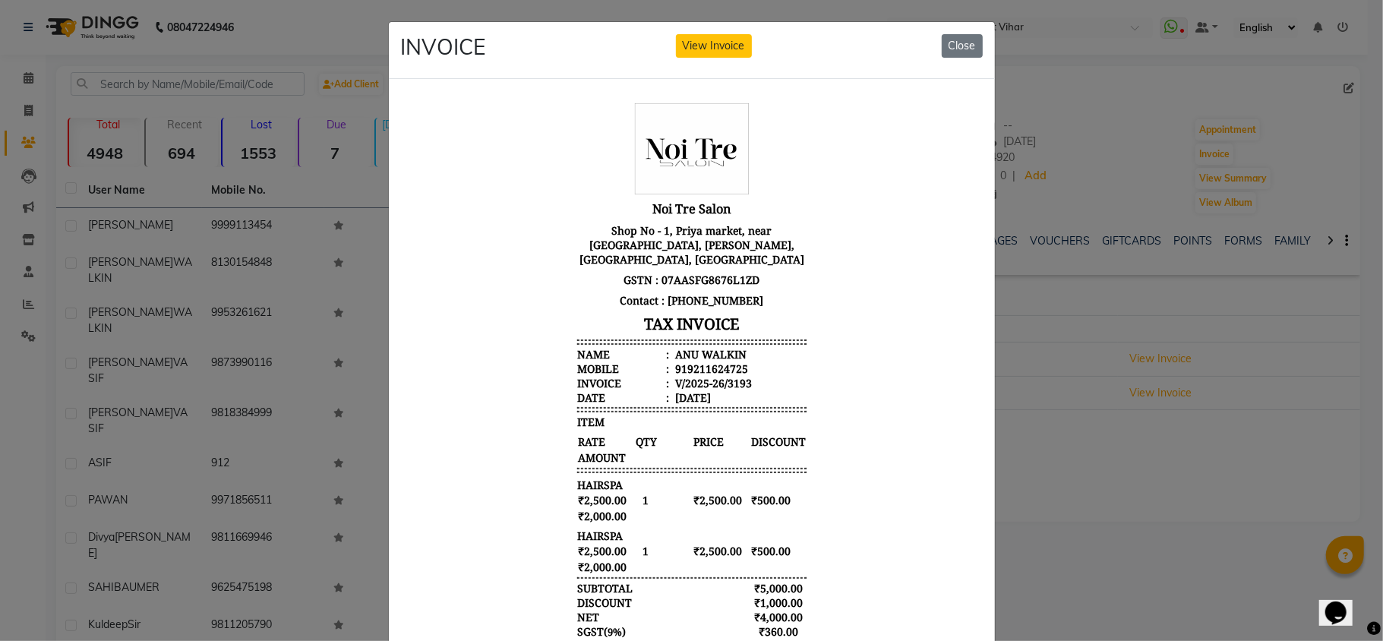
click at [1162, 526] on ngb-modal-window "INVOICE View Invoice Close" at bounding box center [691, 320] width 1383 height 641
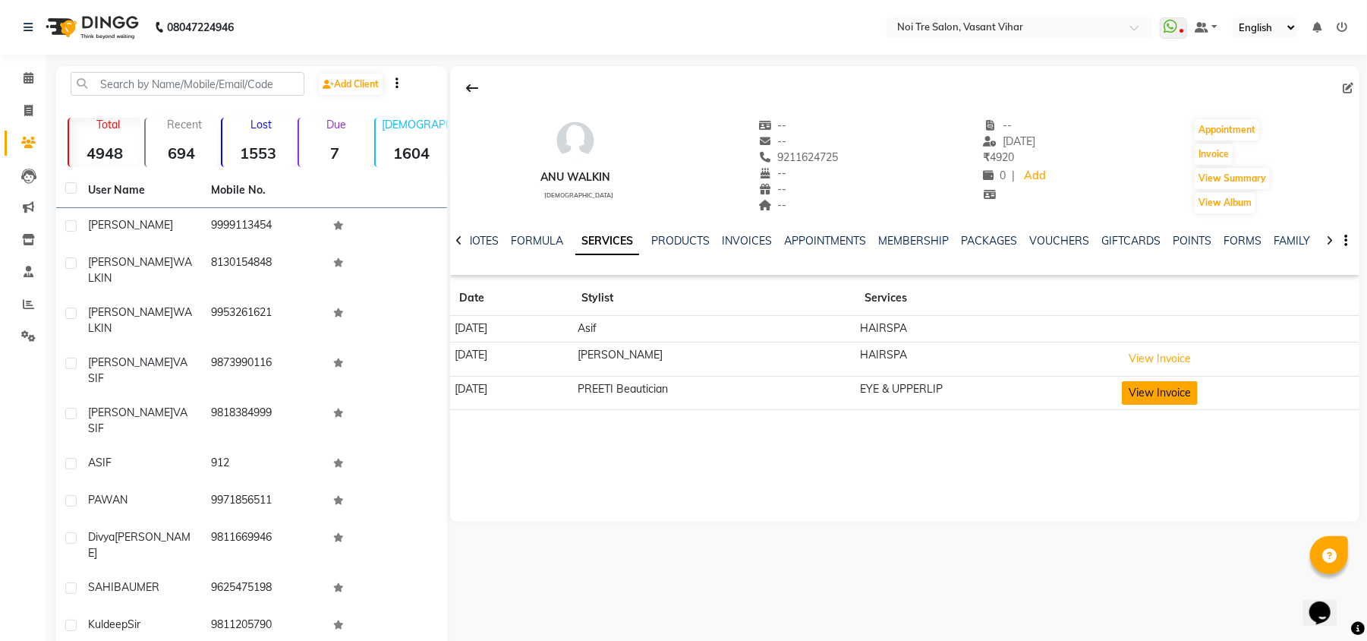
click at [1194, 393] on button "View Invoice" at bounding box center [1160, 393] width 76 height 24
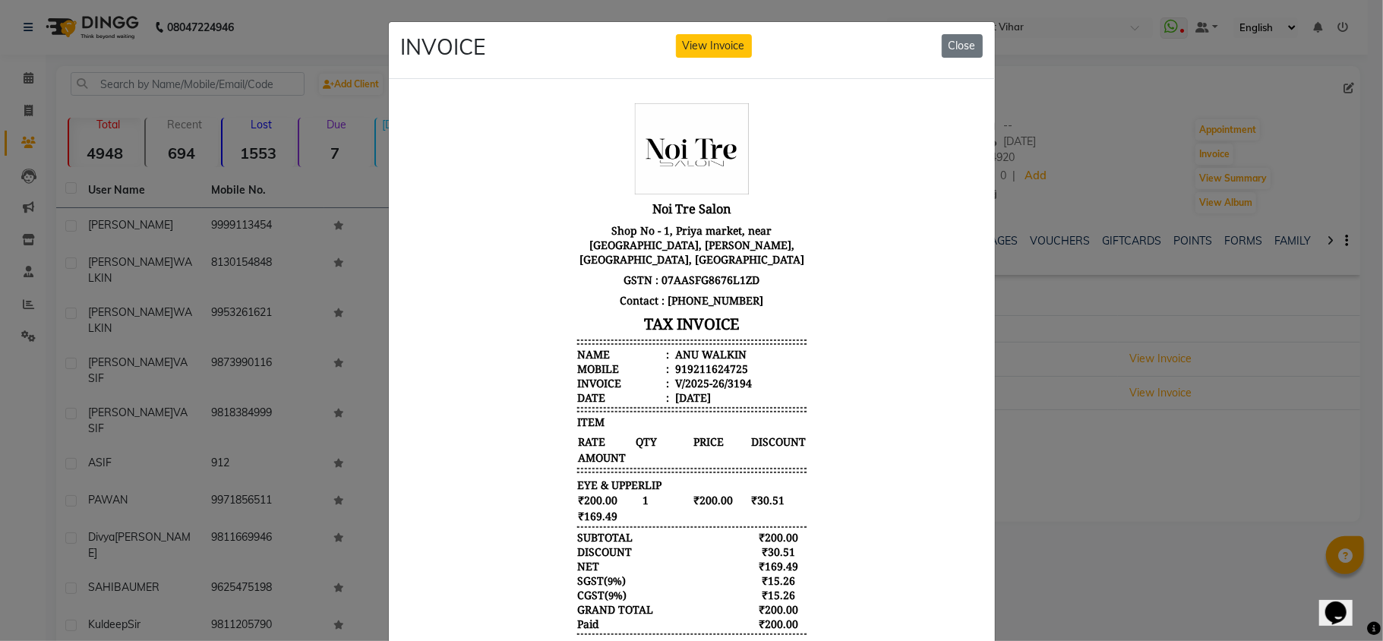
scroll to position [94, 0]
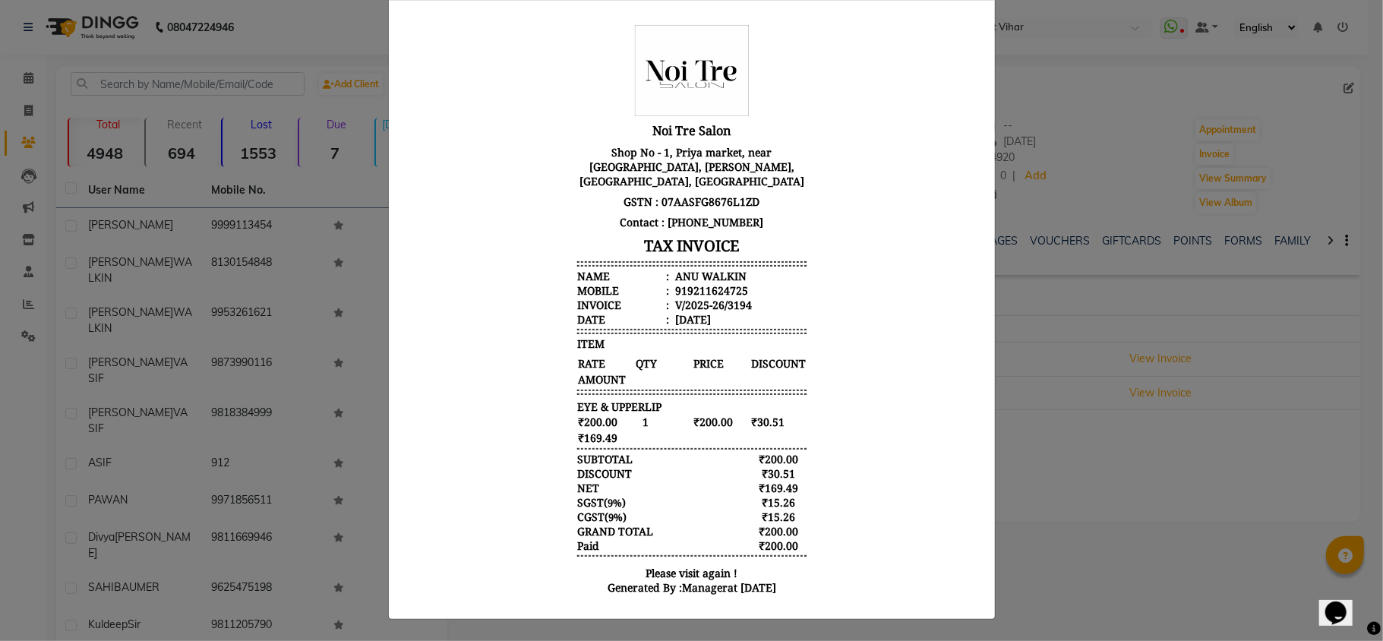
click at [1180, 533] on ngb-modal-window "INVOICE View Invoice Close" at bounding box center [691, 320] width 1383 height 641
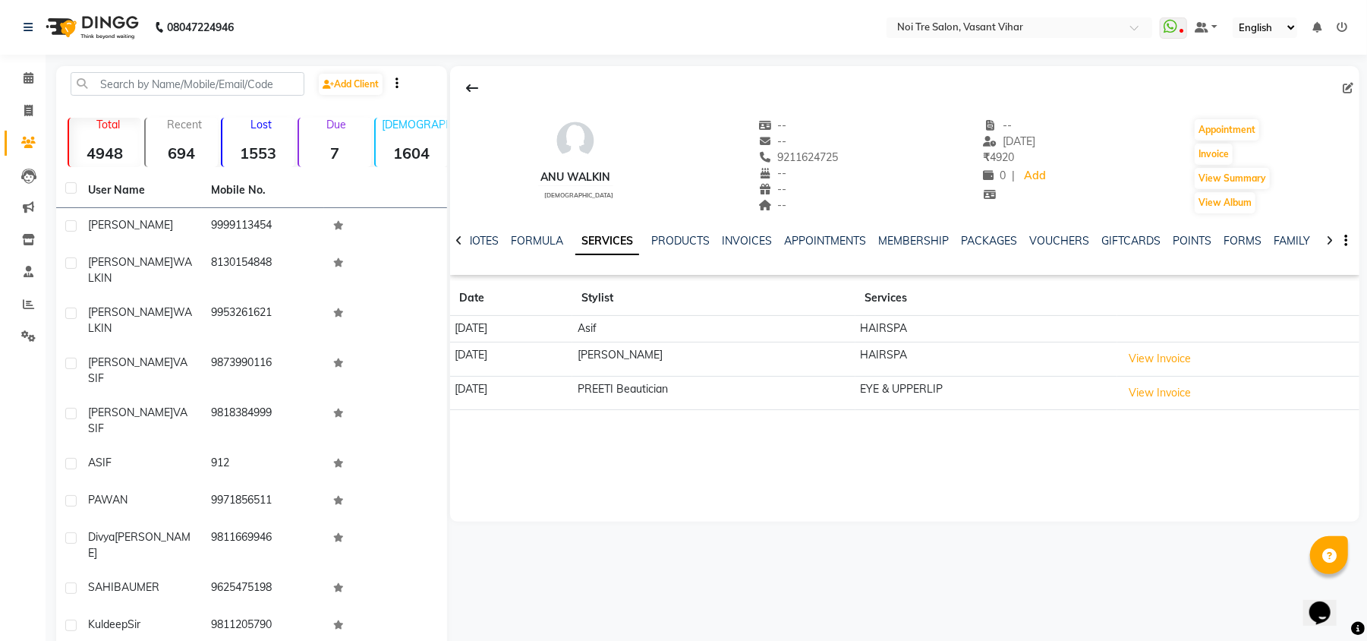
click at [893, 95] on div at bounding box center [905, 88] width 910 height 29
click at [28, 102] on span at bounding box center [28, 110] width 27 height 17
select select "3944"
select select "service"
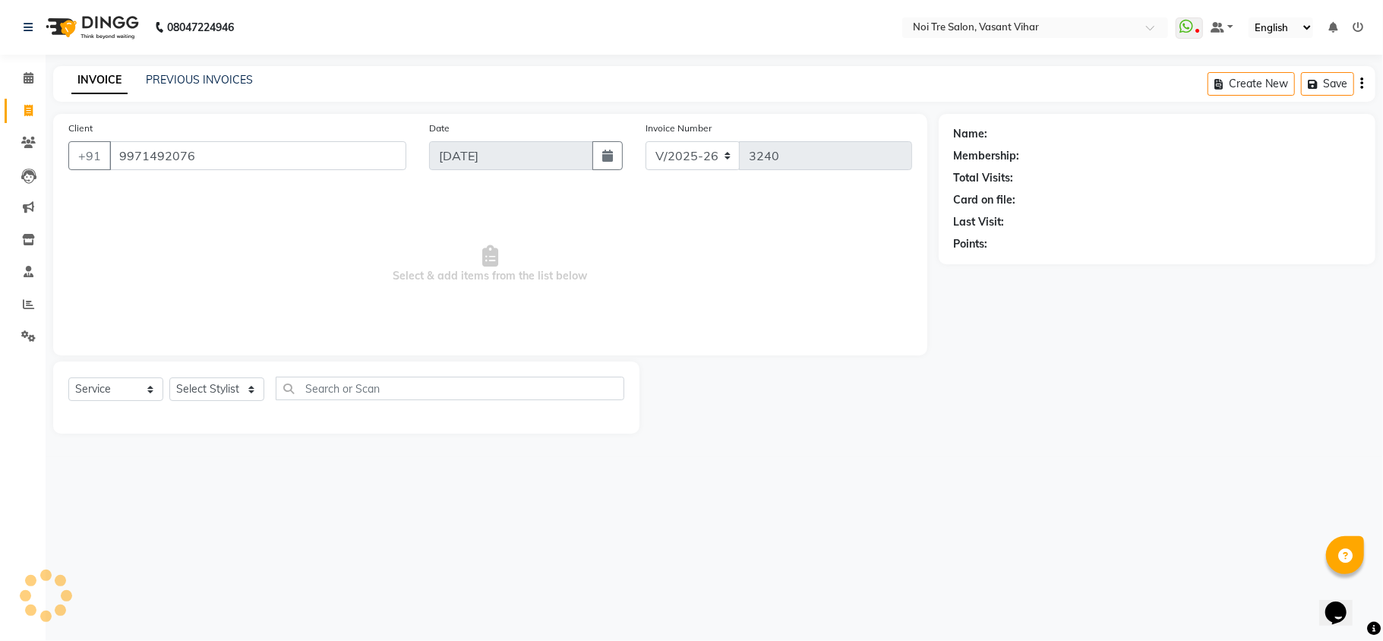
type input "9971492076"
click at [1021, 137] on link "George Walkin" at bounding box center [1033, 134] width 85 height 16
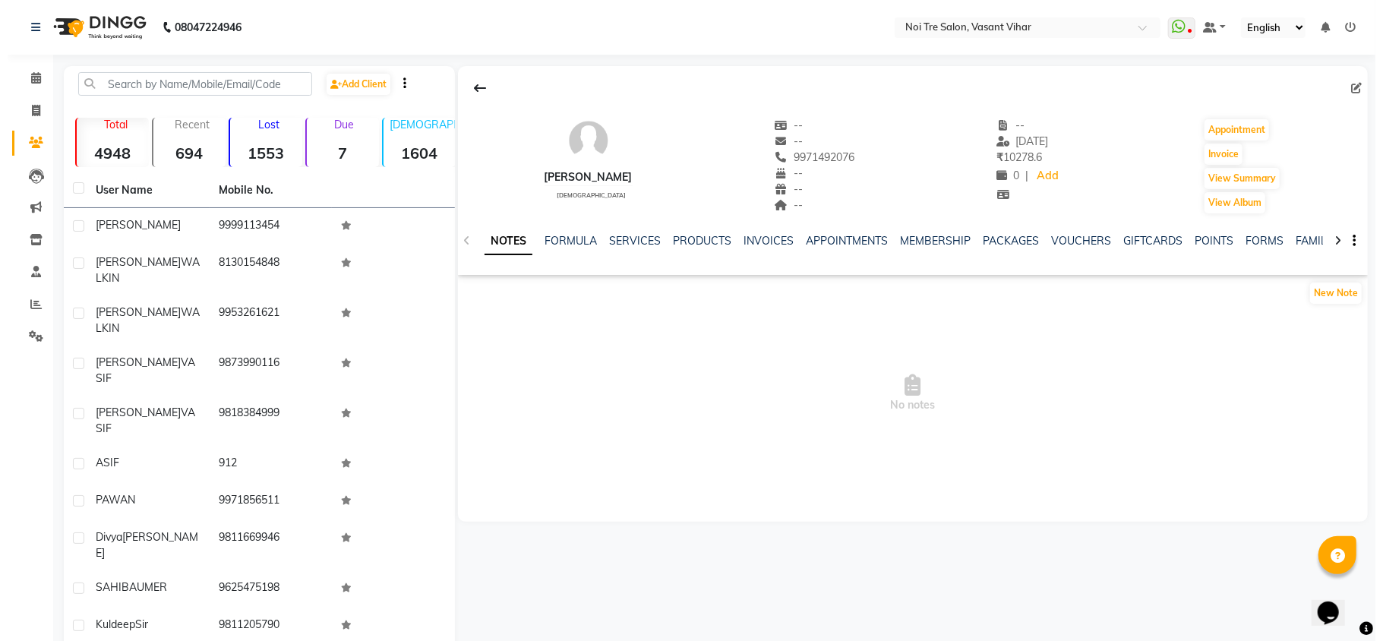
scroll to position [5, 0]
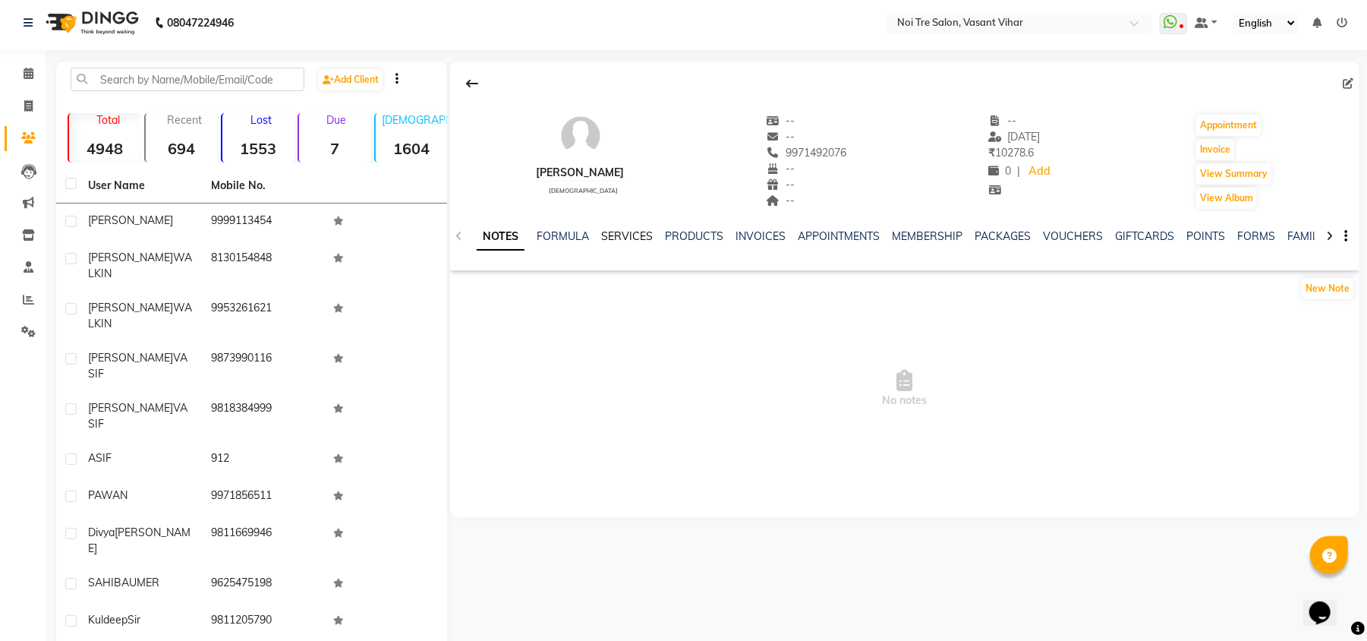
click at [635, 241] on link "SERVICES" at bounding box center [627, 236] width 52 height 14
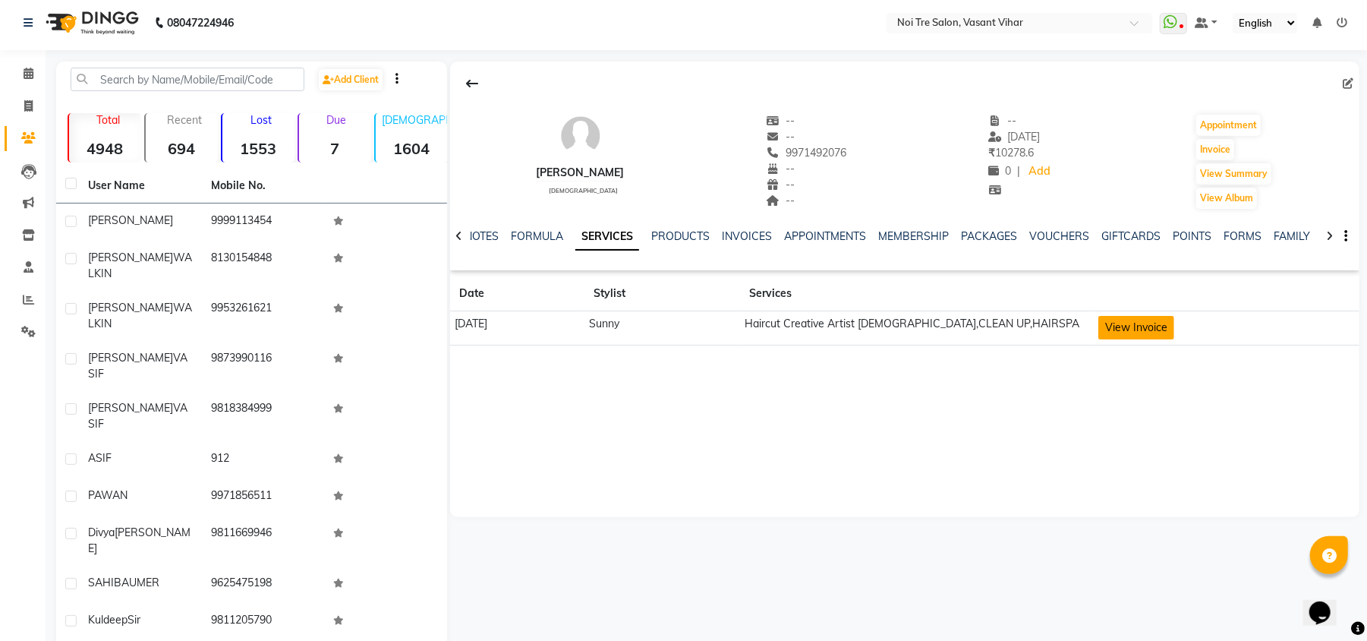
click at [1134, 322] on button "View Invoice" at bounding box center [1137, 328] width 76 height 24
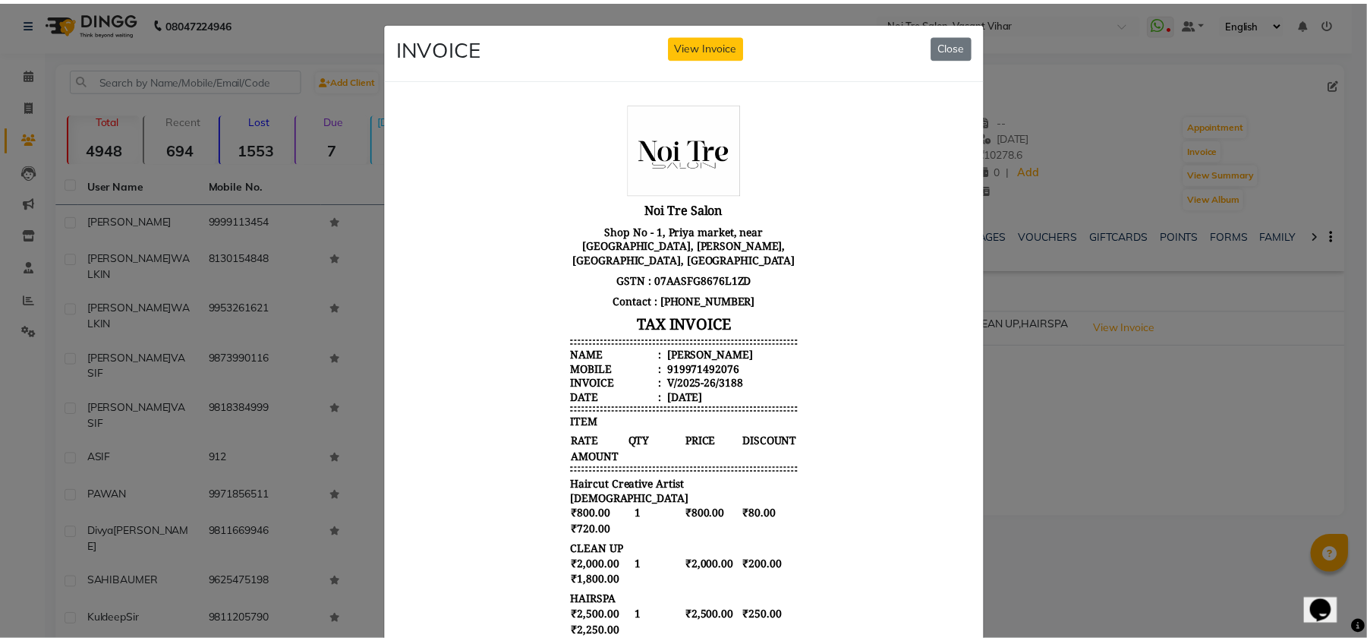
scroll to position [295, 0]
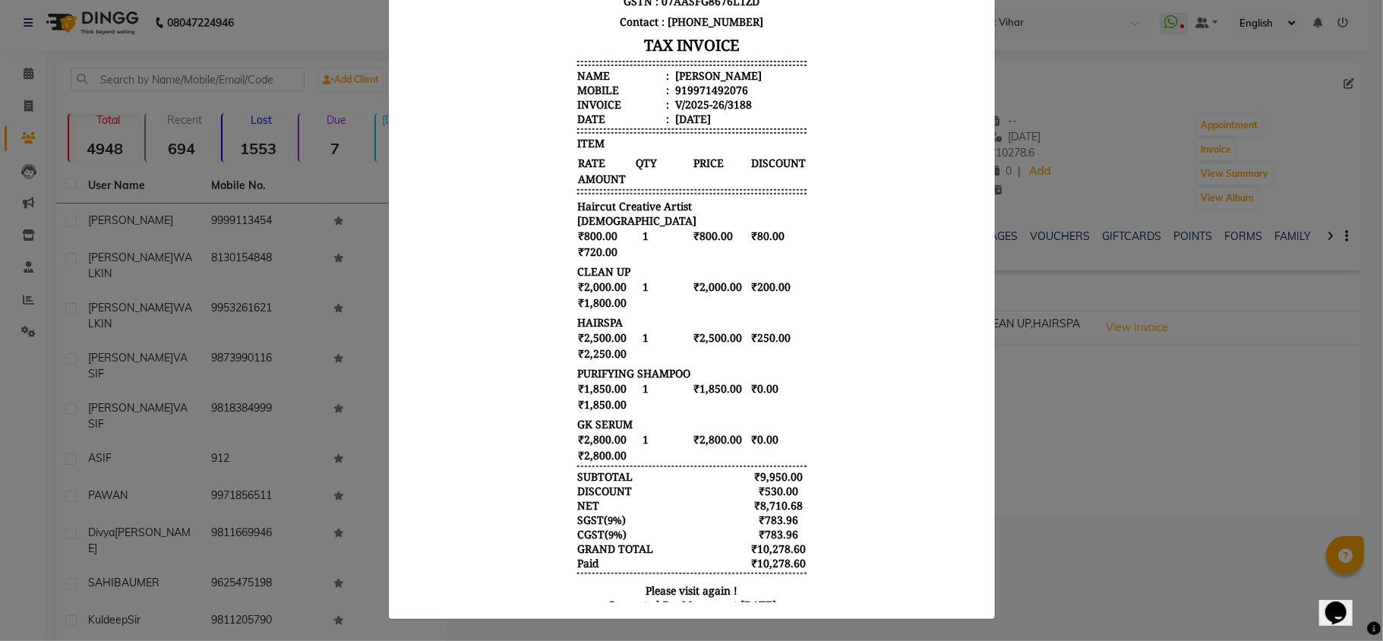
click at [1231, 420] on ngb-modal-window "INVOICE View Invoice Close" at bounding box center [691, 320] width 1383 height 641
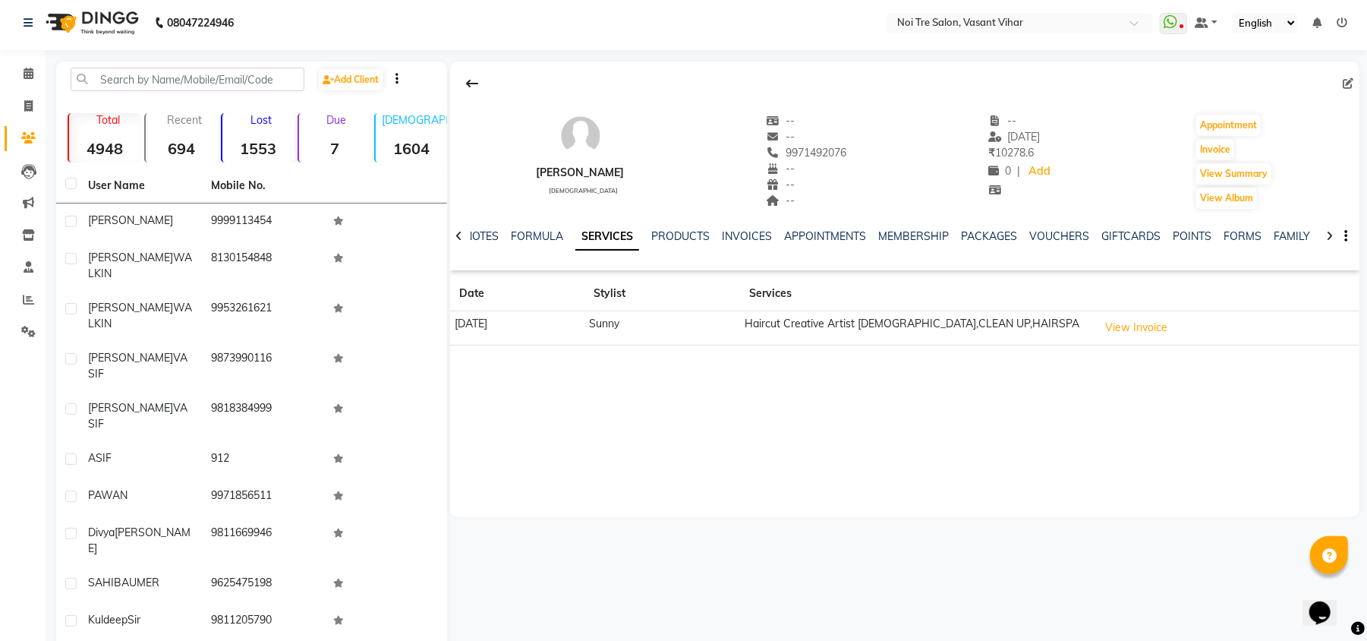
click at [930, 420] on div "GEORGE WALKIN male -- -- 9971492076 -- -- -- -- 30-08-2025 ₹ 10278.6 0 | Add Ap…" at bounding box center [905, 289] width 910 height 456
drag, startPoint x: 34, startPoint y: 104, endPoint x: 82, endPoint y: 103, distance: 47.8
click at [34, 104] on span at bounding box center [28, 106] width 27 height 17
select select "service"
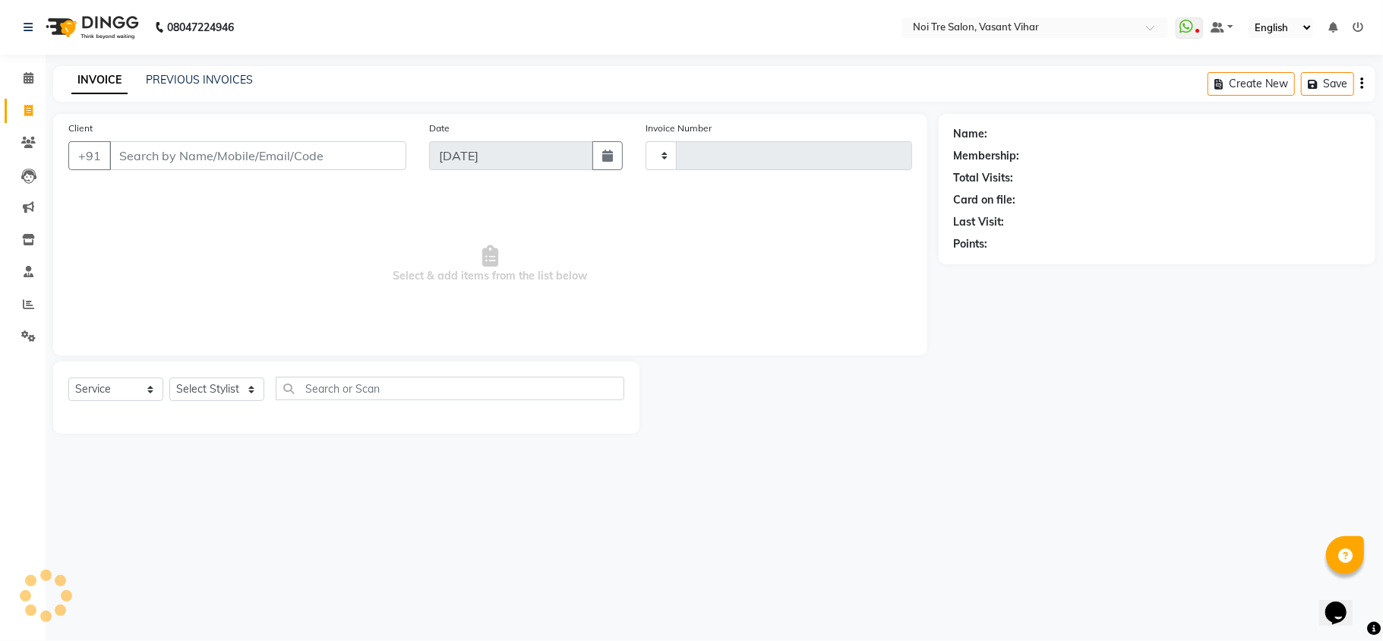
type input "3240"
select select "3944"
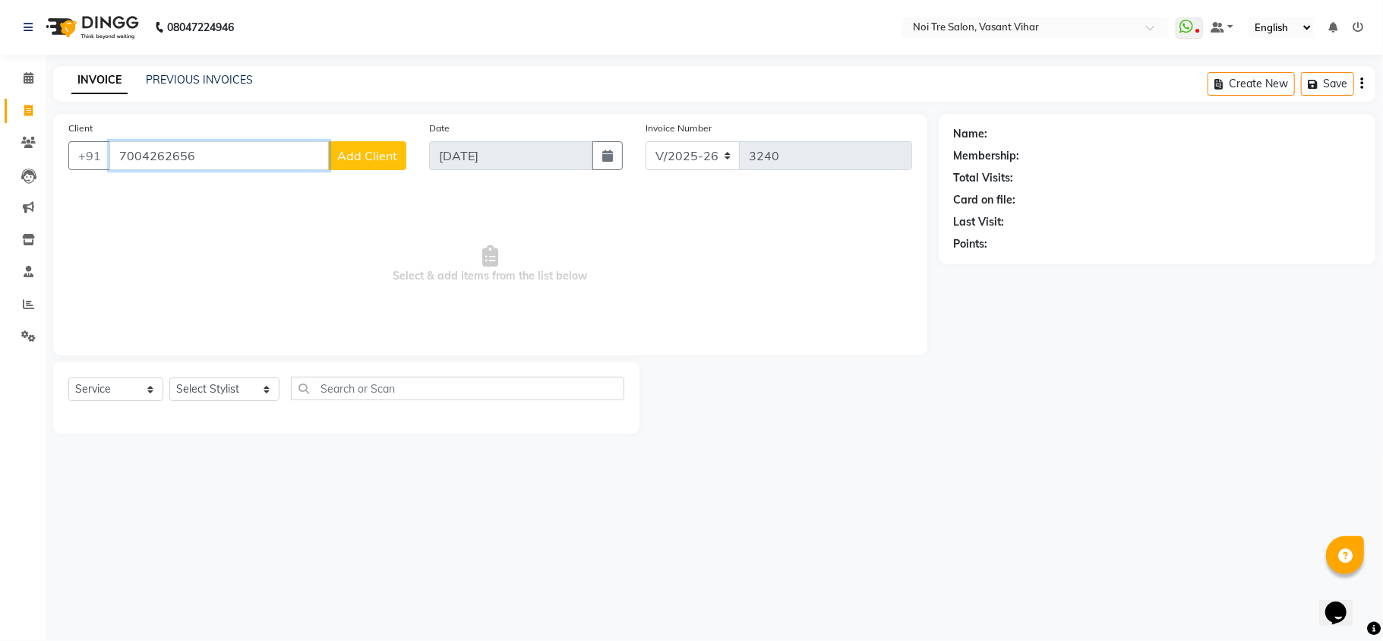
paste input "9582830701"
paste input "8826756430"
paste input "7244430"
type input "8872444300"
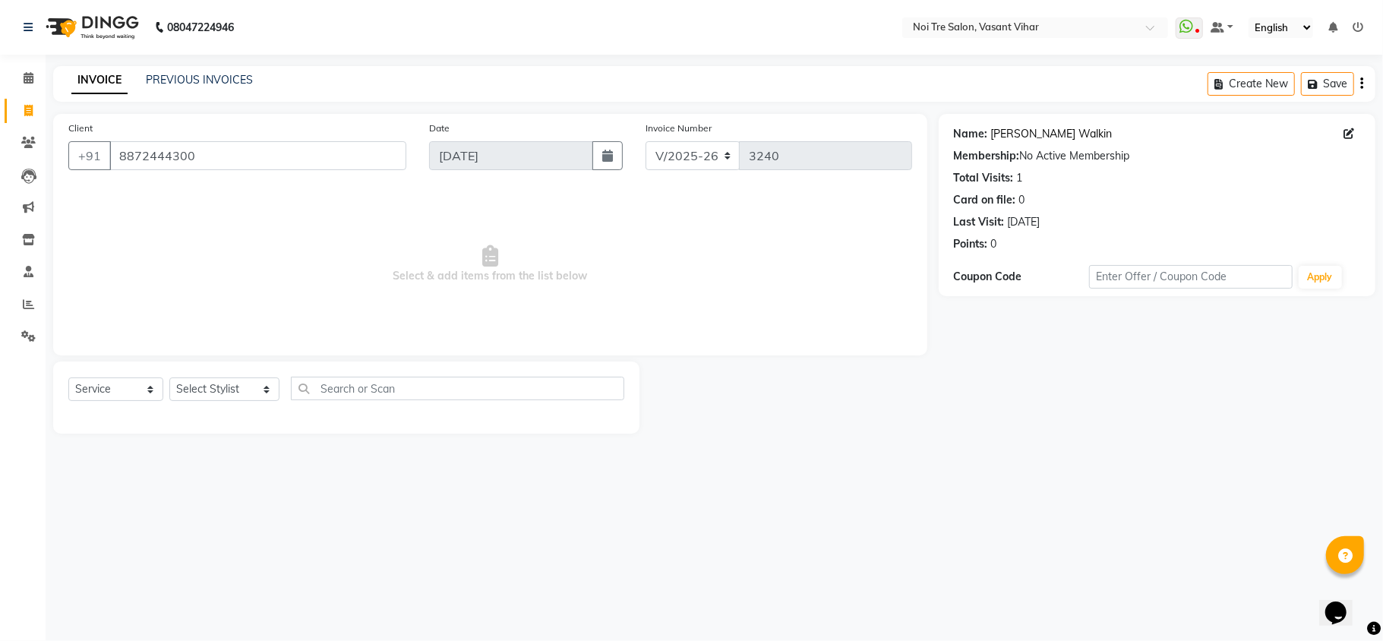
click at [1008, 135] on link "Aanchal Walkin" at bounding box center [1051, 134] width 121 height 16
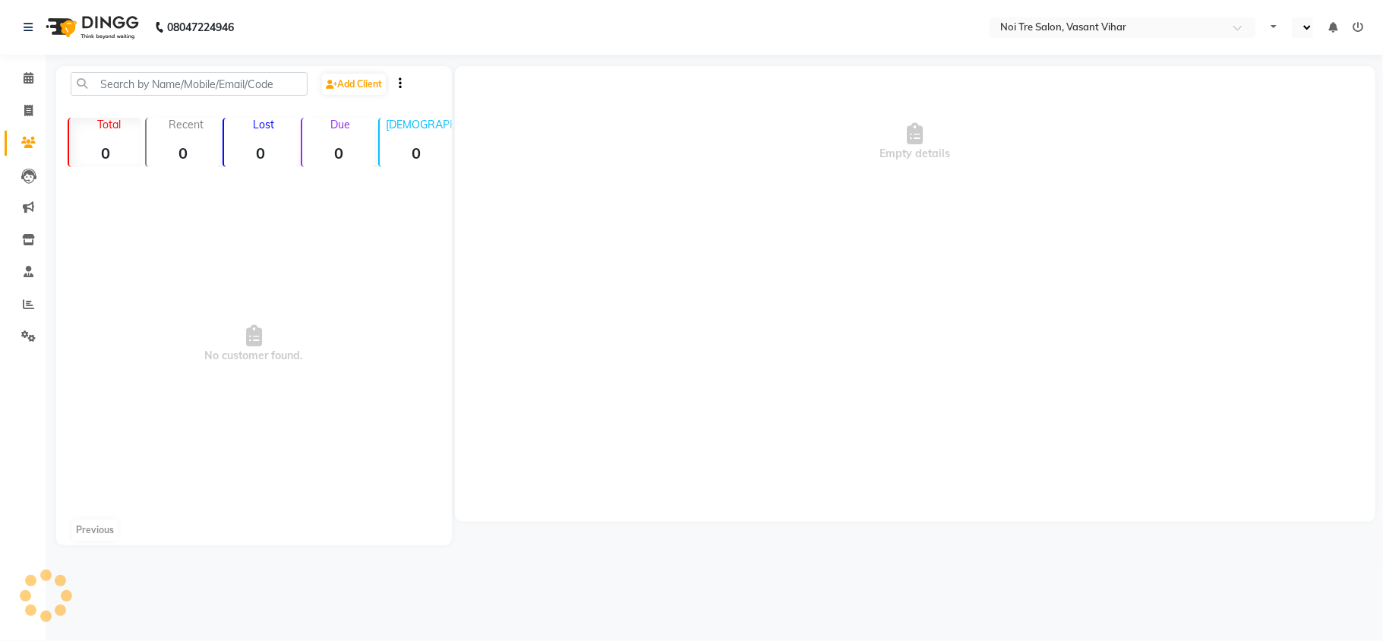
select select "en"
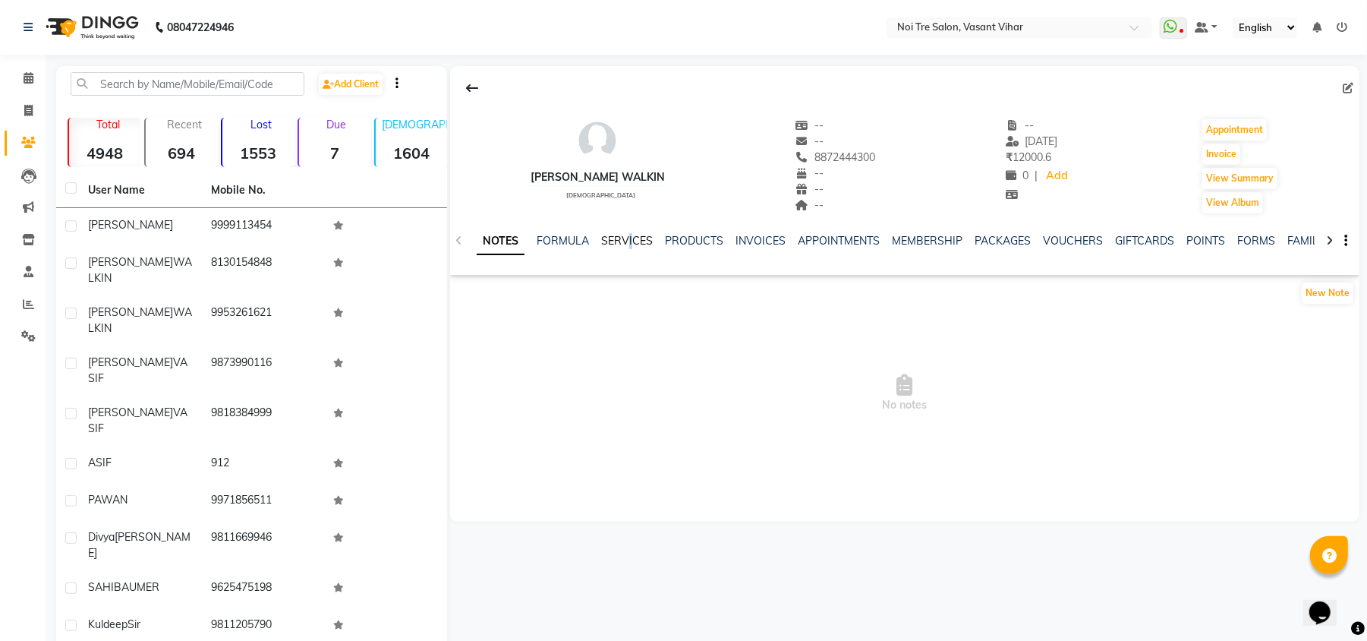
drag, startPoint x: 630, startPoint y: 229, endPoint x: 629, endPoint y: 237, distance: 8.5
click at [629, 237] on div "NOTES FORMULA SERVICES PRODUCTS INVOICES APPOINTMENTS MEMBERSHIP PACKAGES VOUCH…" at bounding box center [905, 241] width 910 height 52
click at [629, 237] on link "SERVICES" at bounding box center [627, 241] width 52 height 14
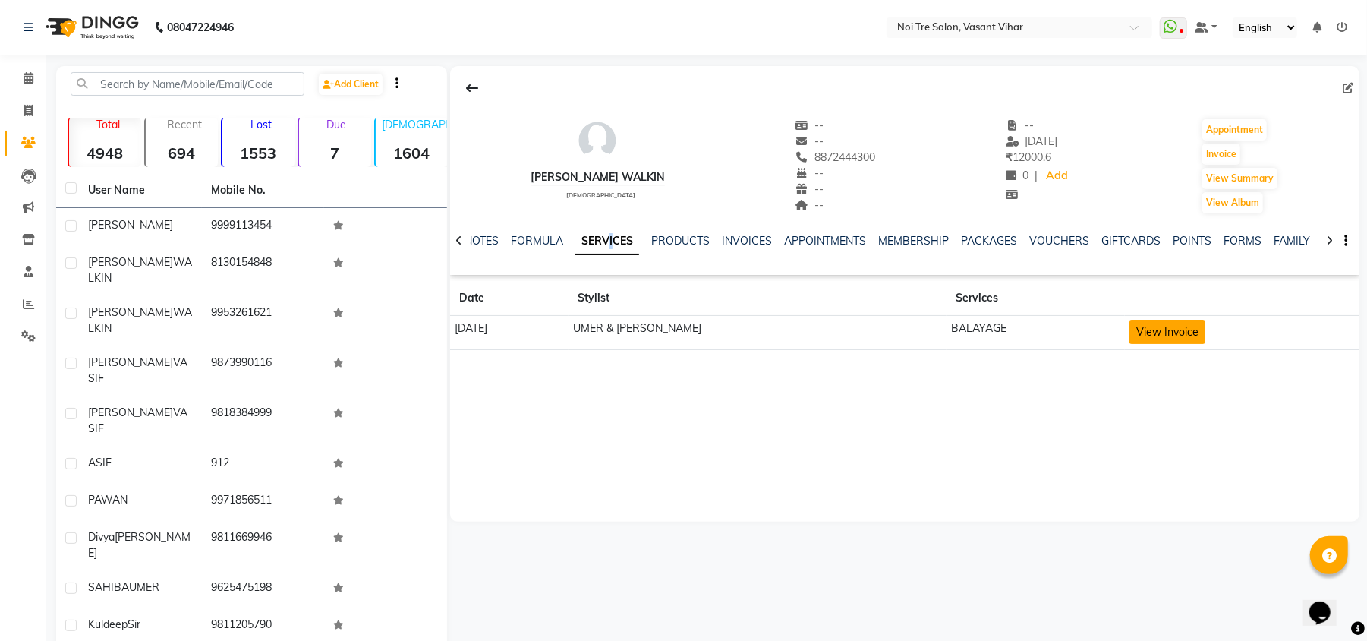
click at [1159, 337] on button "View Invoice" at bounding box center [1168, 332] width 76 height 24
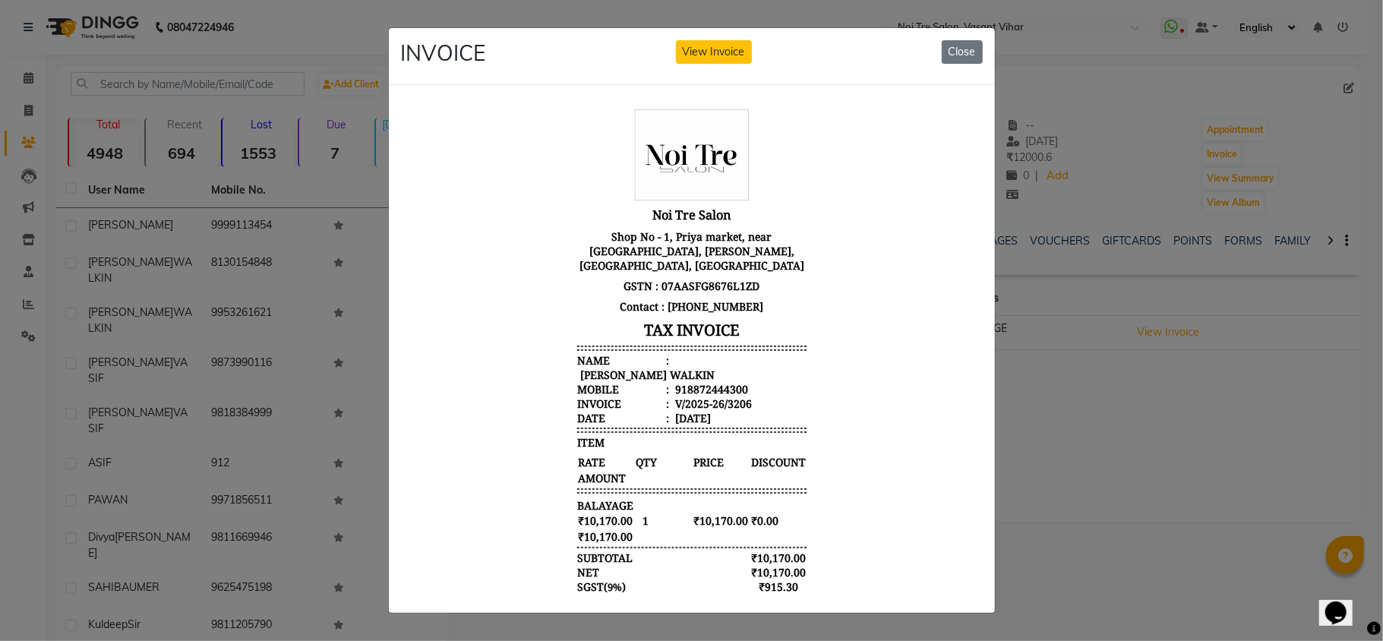
click at [1174, 411] on ngb-modal-window "INVOICE View Invoice Close" at bounding box center [691, 320] width 1383 height 641
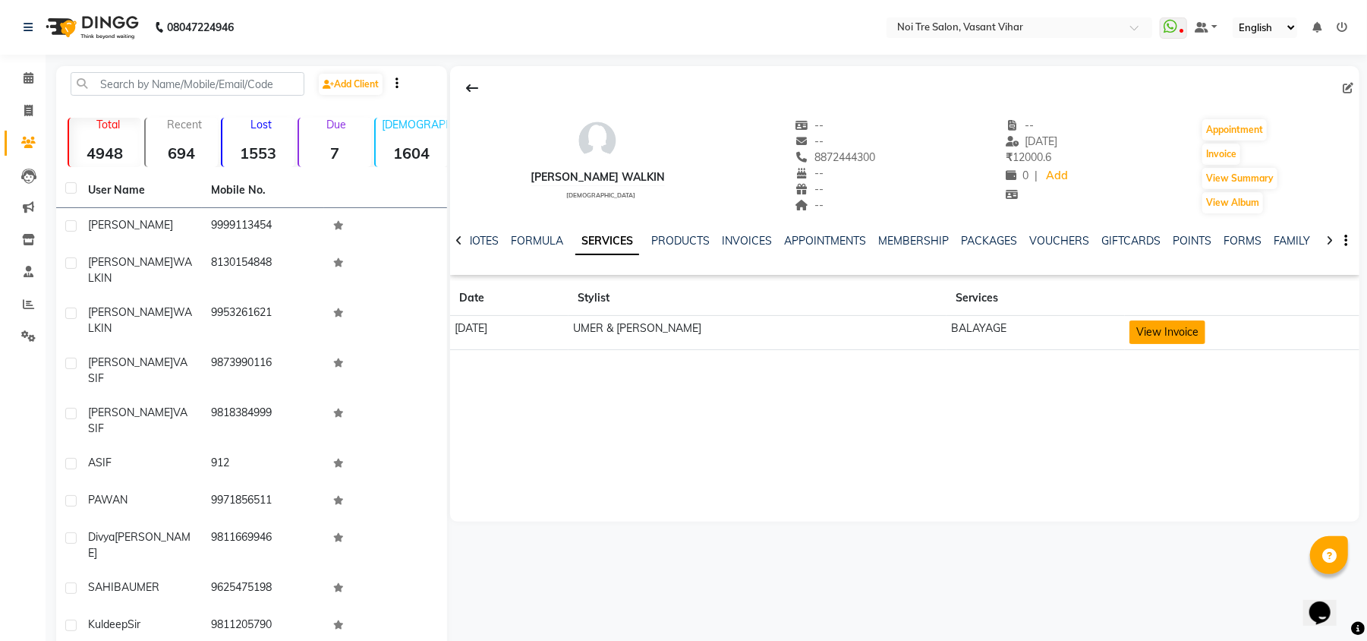
click at [1175, 329] on button "View Invoice" at bounding box center [1168, 332] width 76 height 24
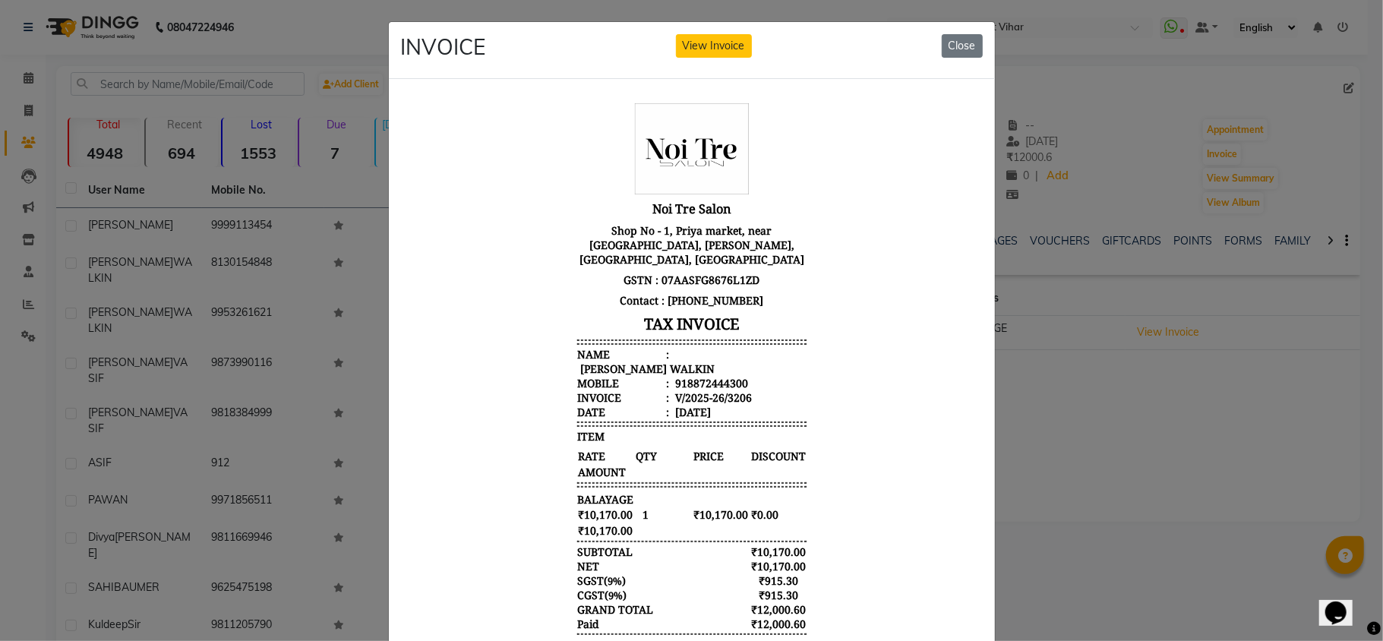
scroll to position [80, 0]
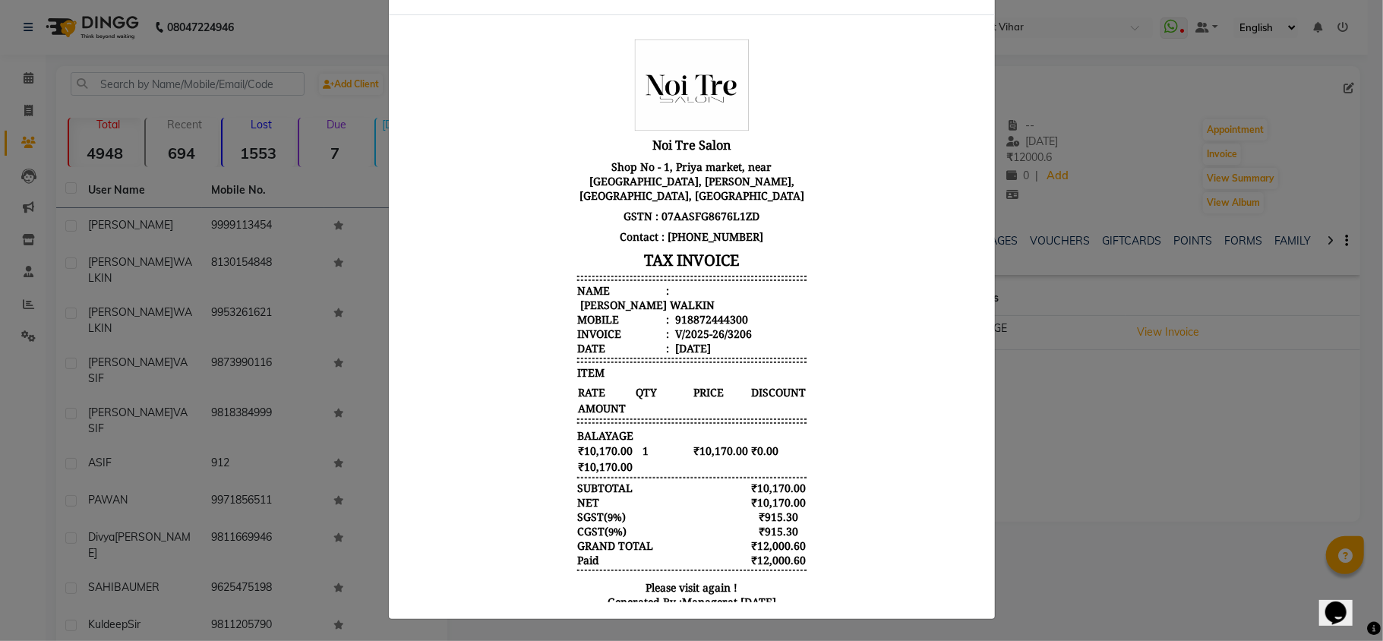
click at [1100, 407] on ngb-modal-window "INVOICE View Invoice Close" at bounding box center [691, 320] width 1383 height 641
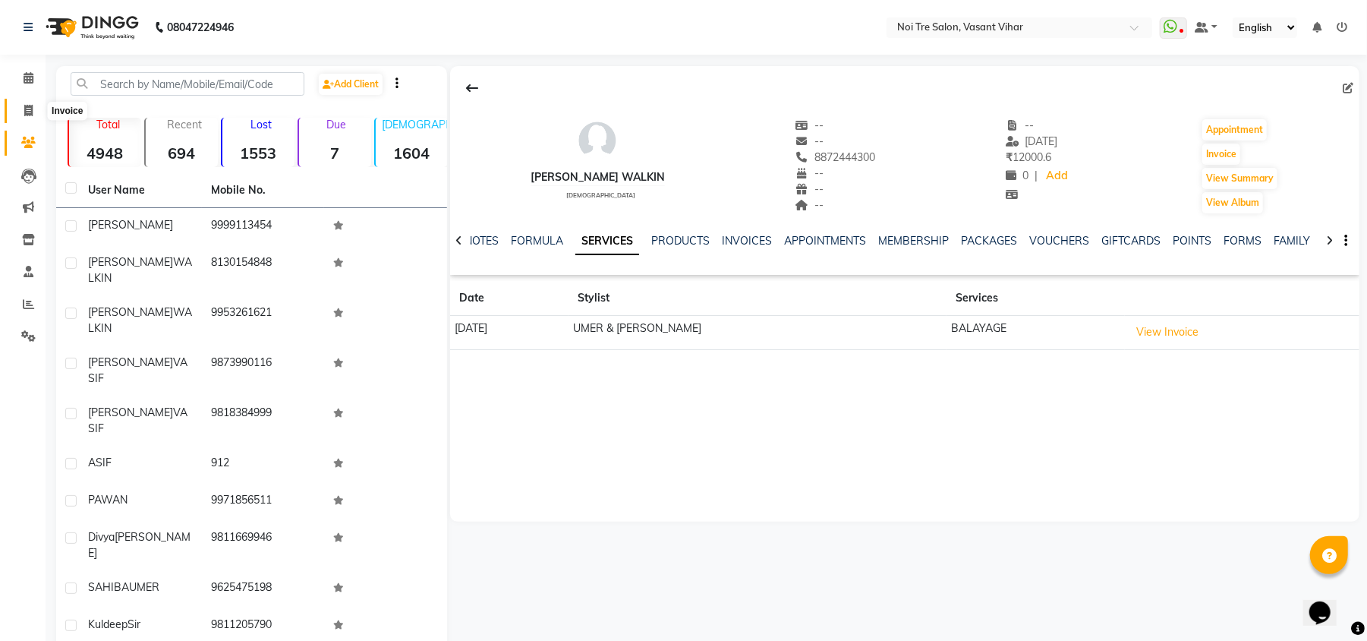
click at [32, 115] on icon at bounding box center [28, 110] width 8 height 11
select select "service"
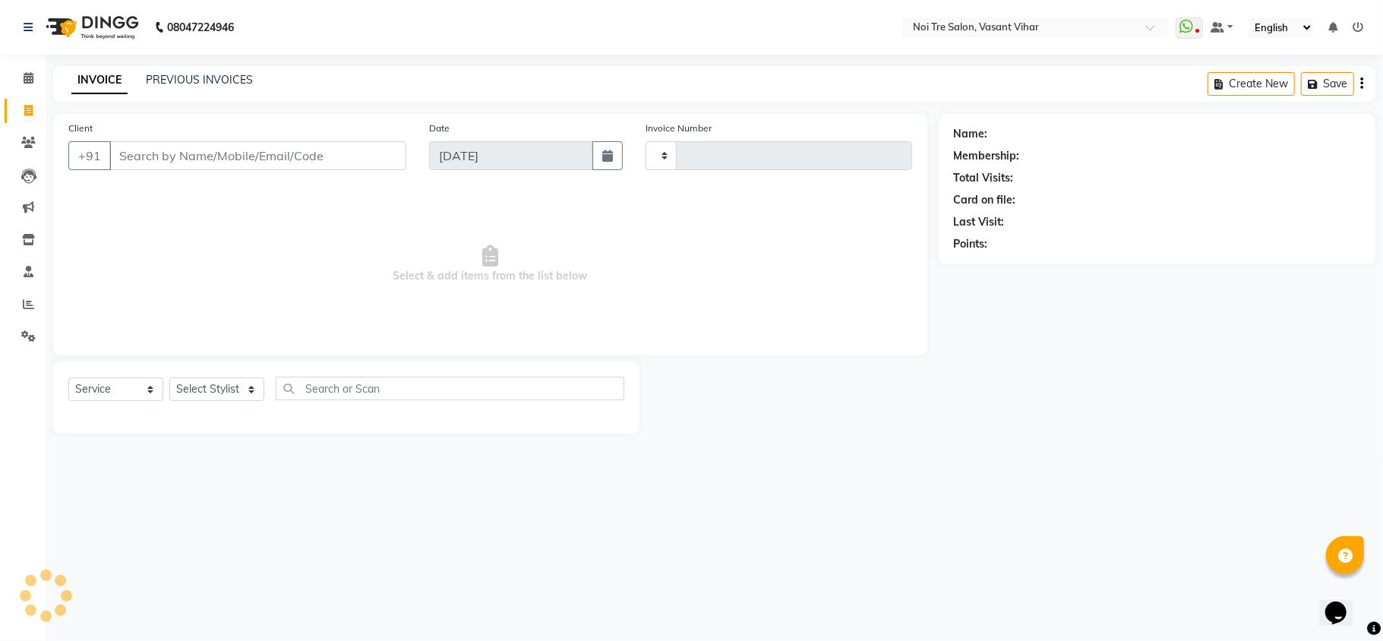
type input "3240"
select select "3944"
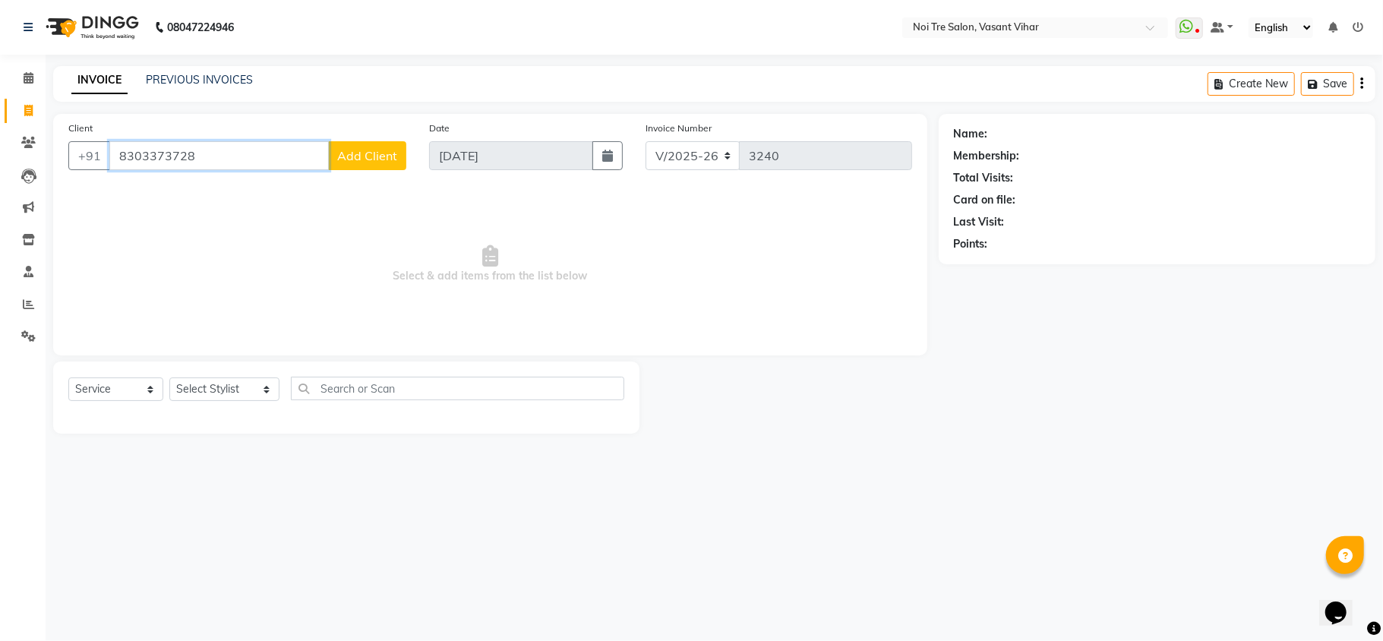
paste input "860858070"
type input "8860858070"
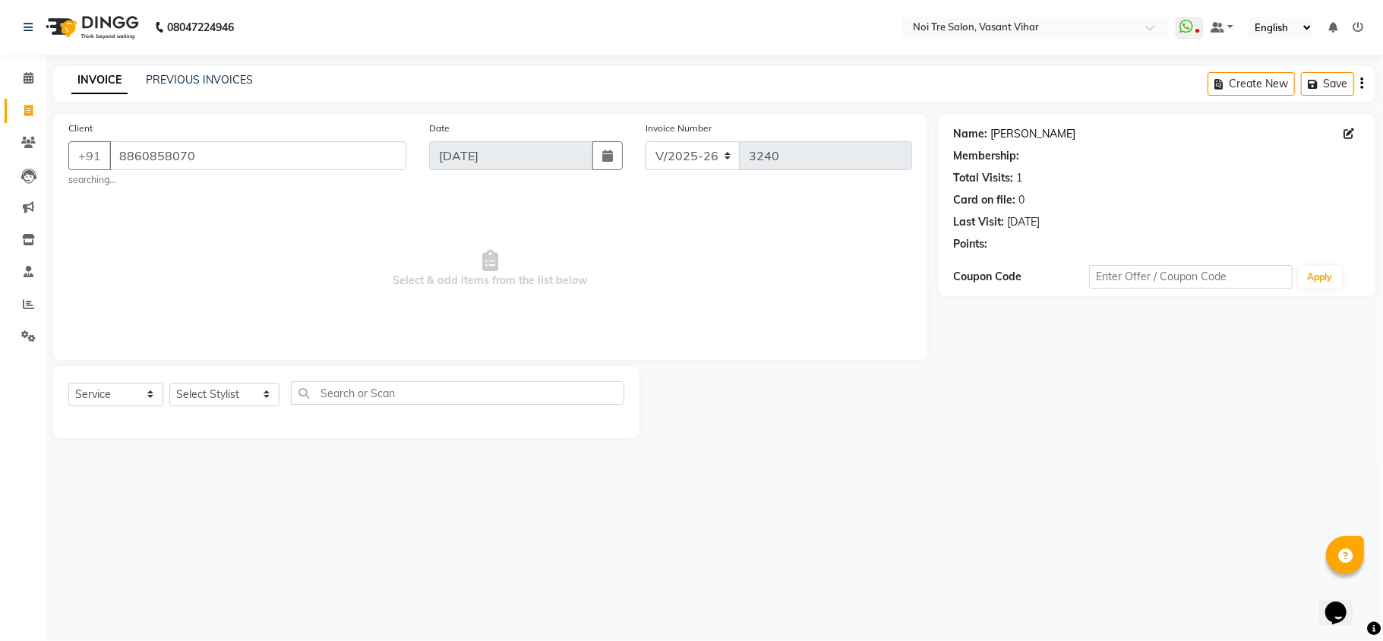
click at [1022, 135] on link "Radhika Walkin" at bounding box center [1033, 134] width 85 height 16
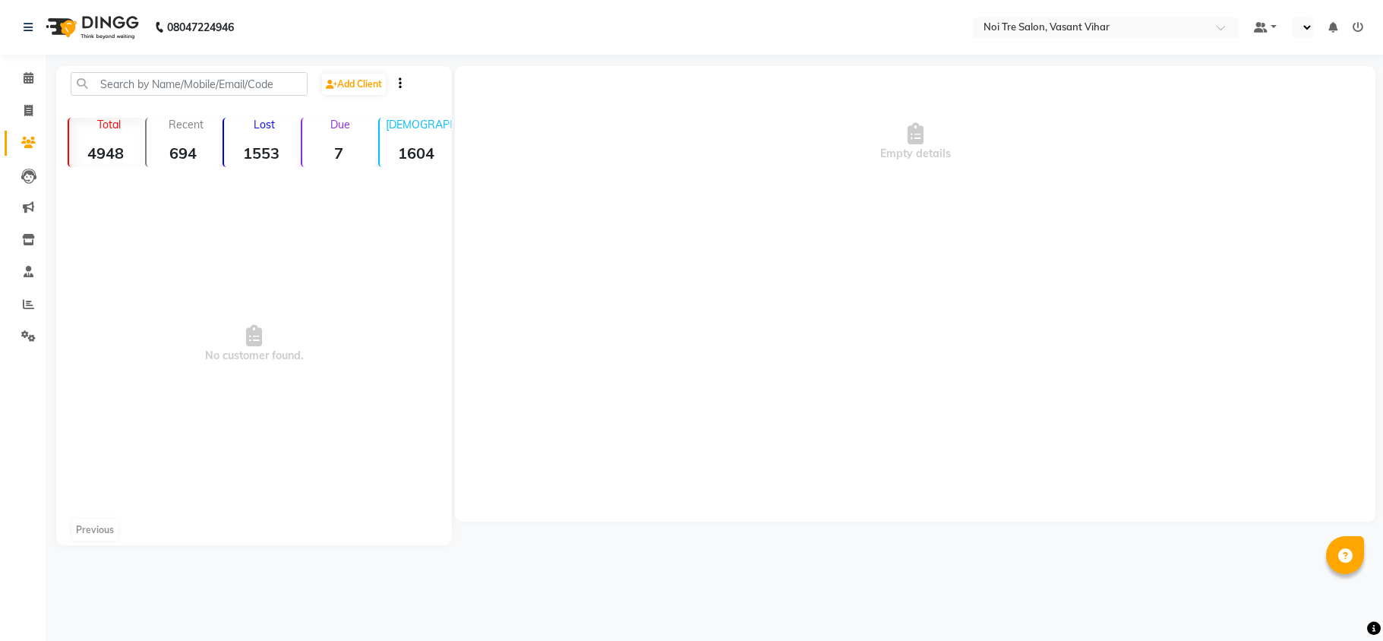
select select "en"
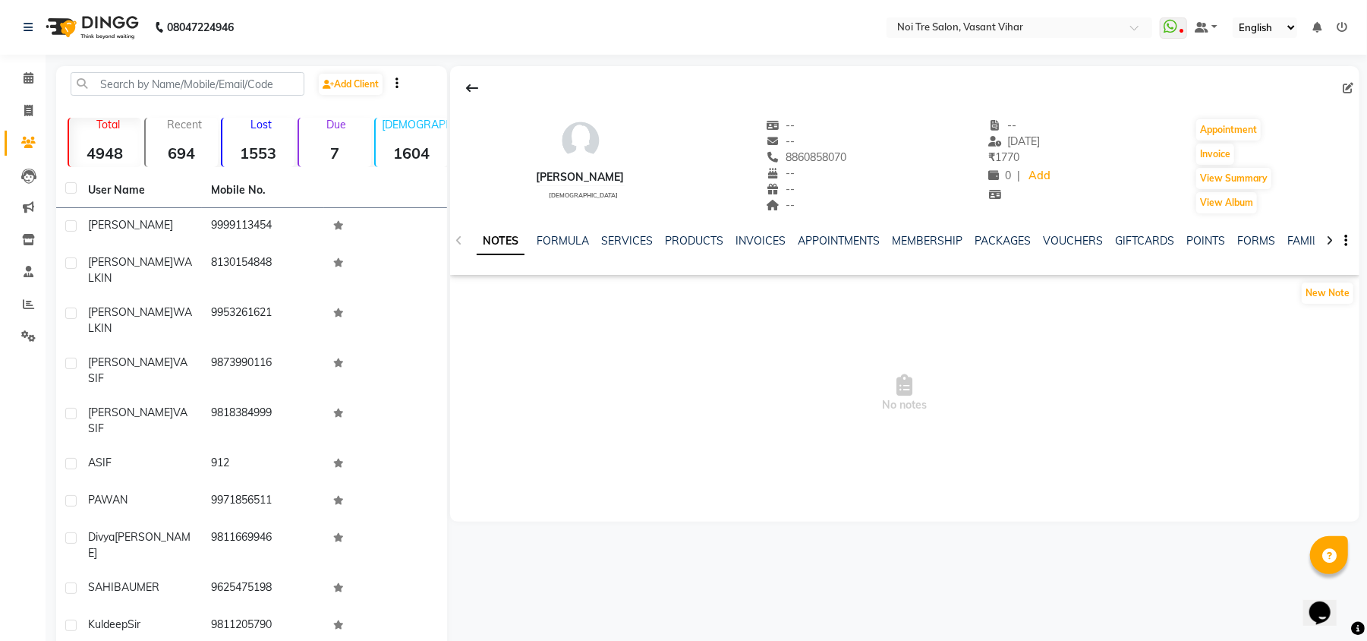
click at [639, 248] on div "SERVICES" at bounding box center [627, 241] width 52 height 16
click at [642, 244] on link "SERVICES" at bounding box center [627, 241] width 52 height 14
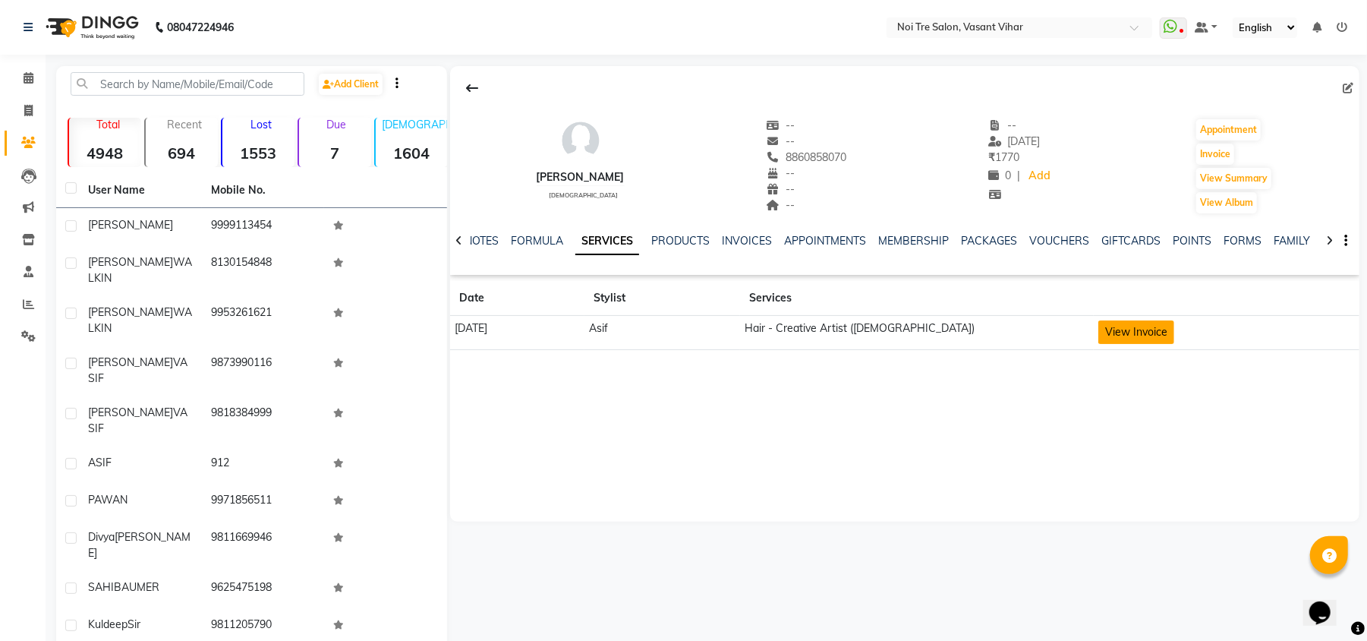
click at [1175, 344] on button "View Invoice" at bounding box center [1137, 332] width 76 height 24
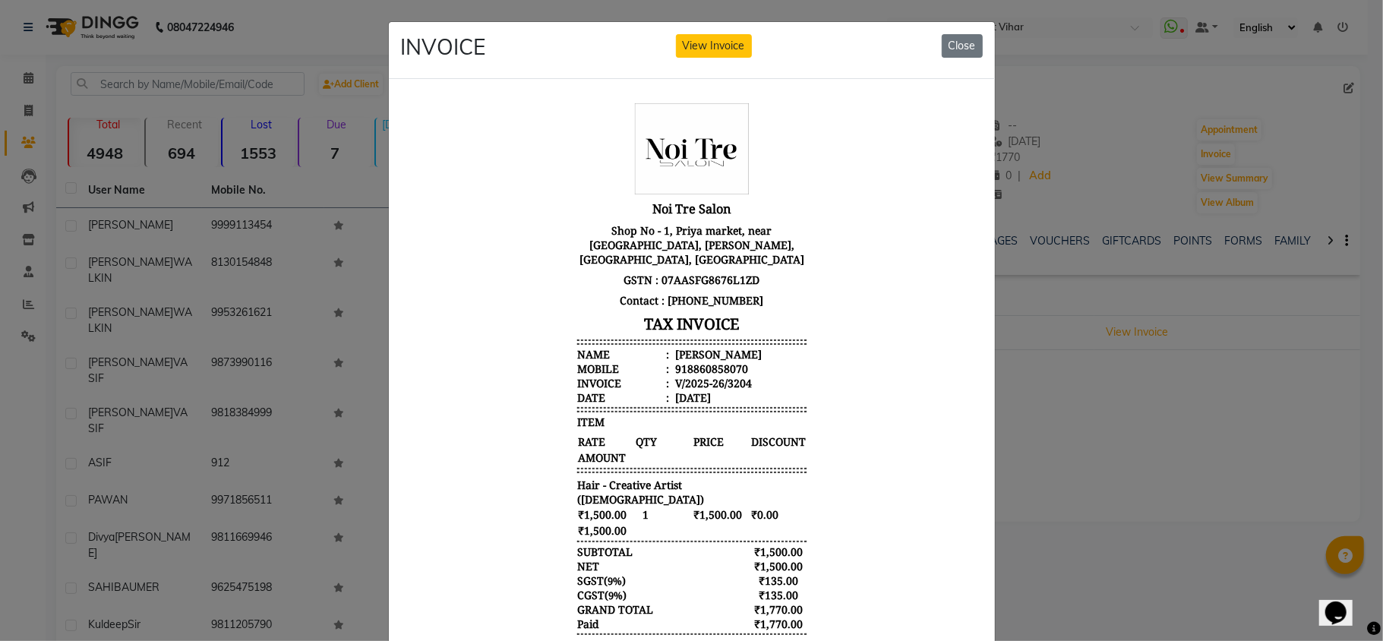
click at [1172, 408] on ngb-modal-window "INVOICE View Invoice Close" at bounding box center [691, 320] width 1383 height 641
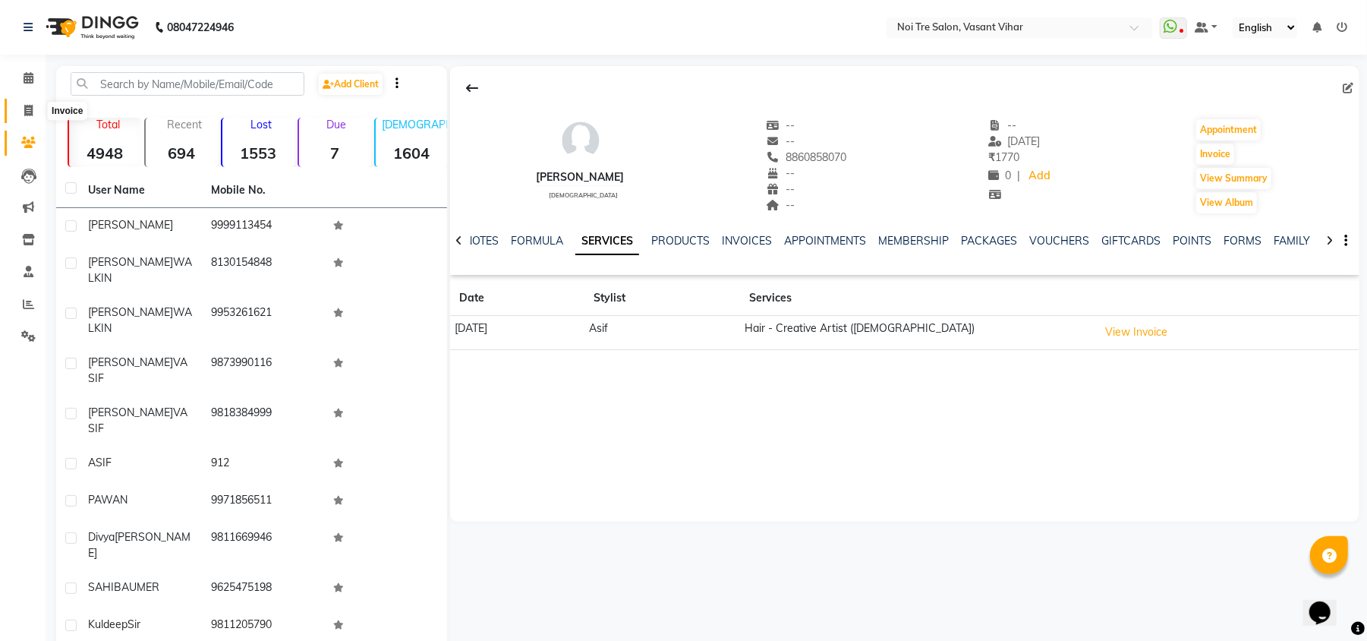
click at [40, 113] on span at bounding box center [28, 110] width 27 height 17
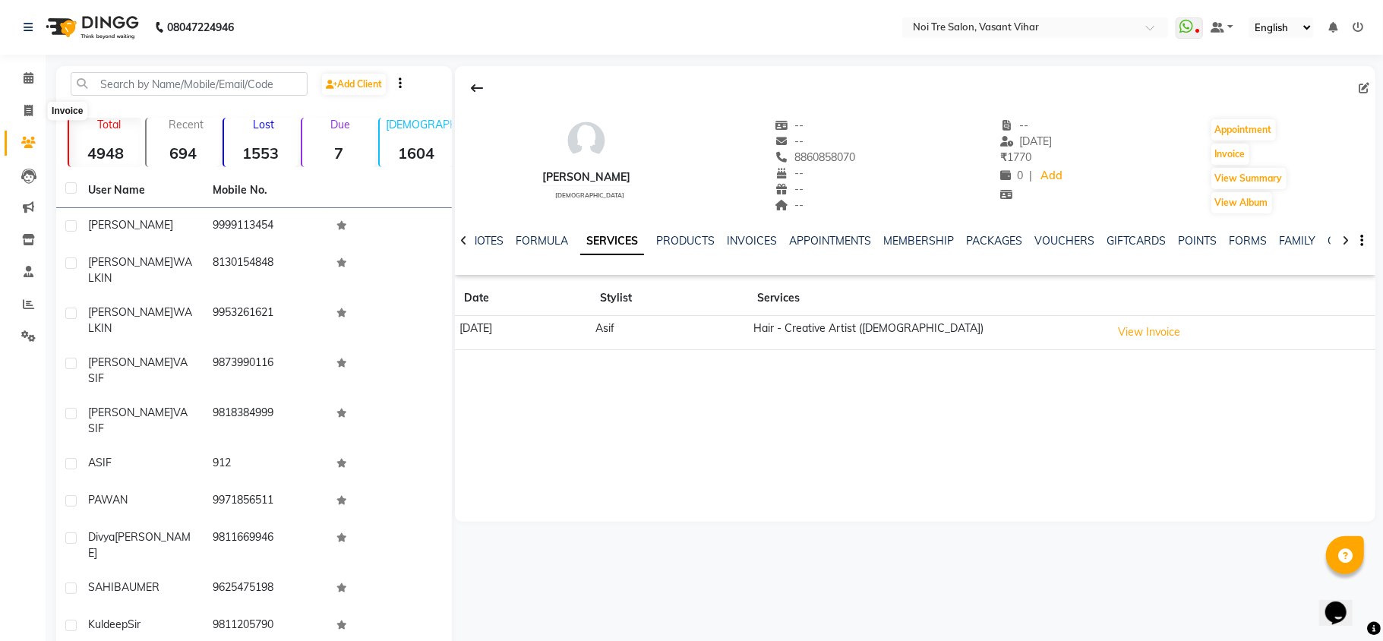
select select "service"
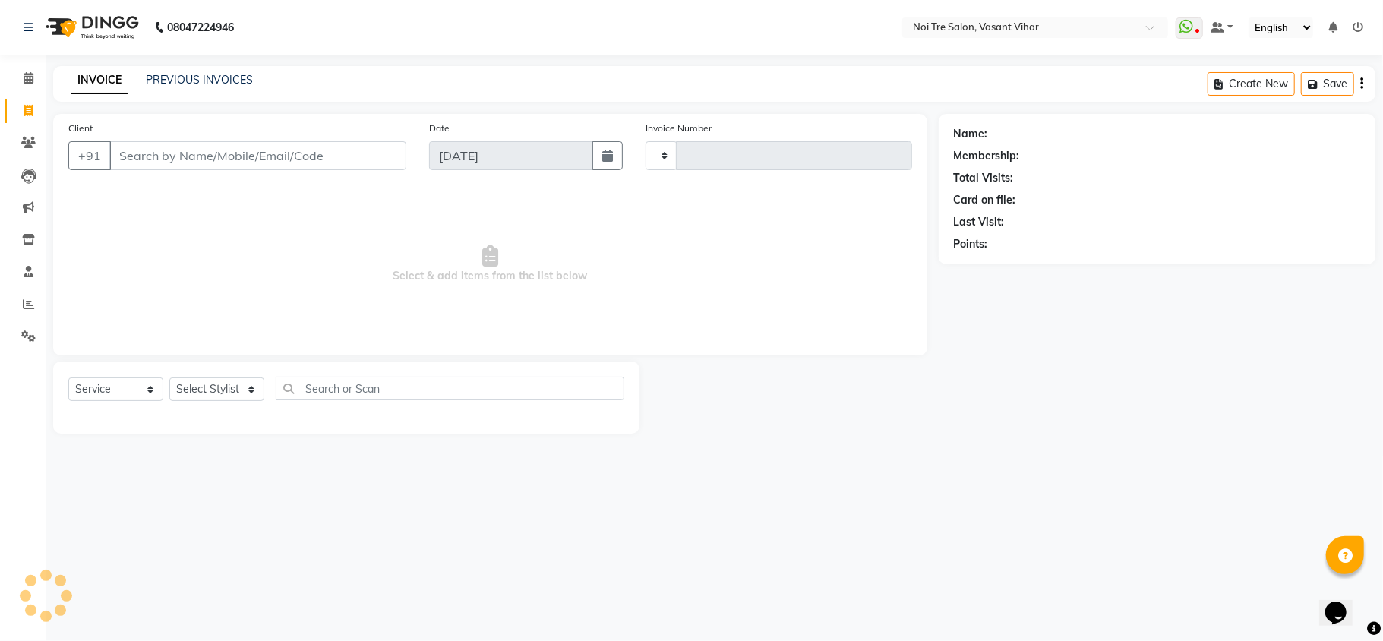
type input "3240"
select select "3944"
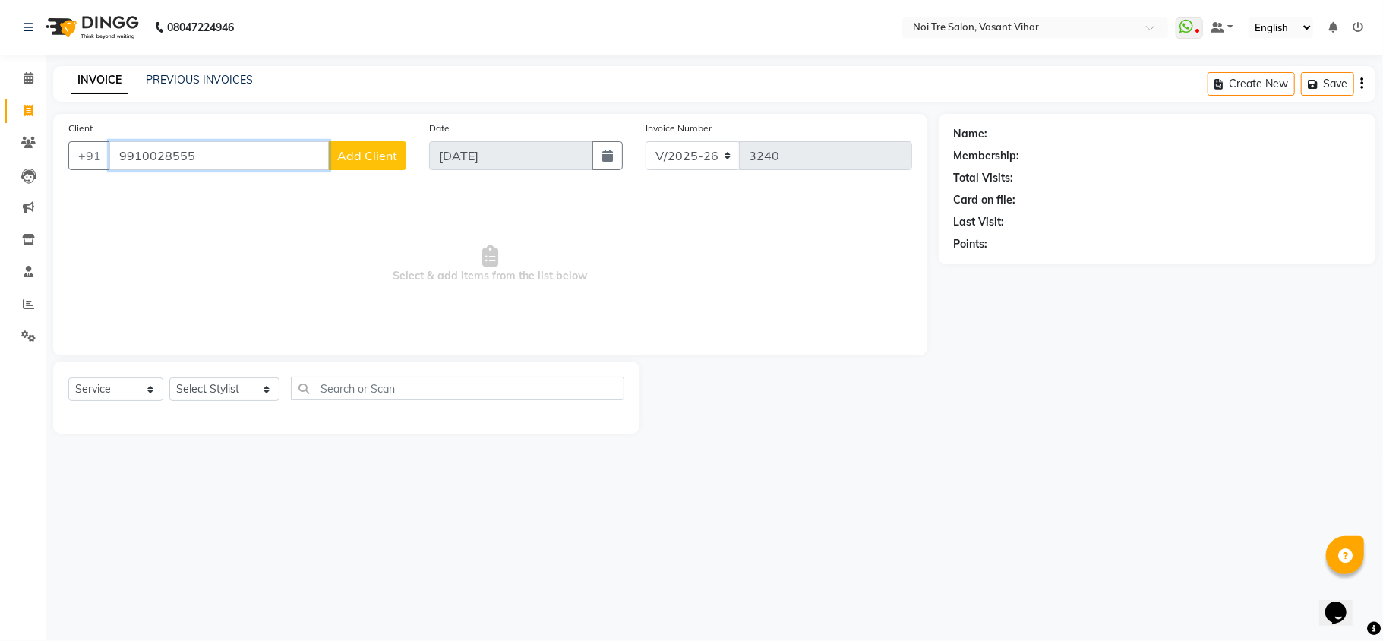
paste input "880028552"
type input "8800285525"
